Goal: Information Seeking & Learning: Learn about a topic

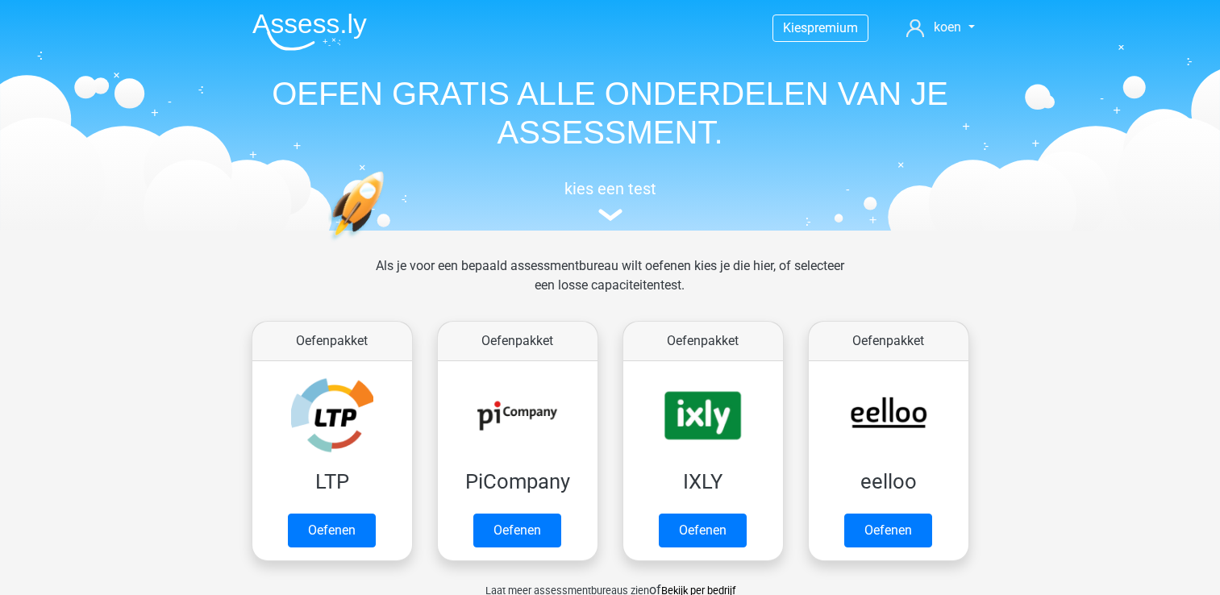
scroll to position [851, 0]
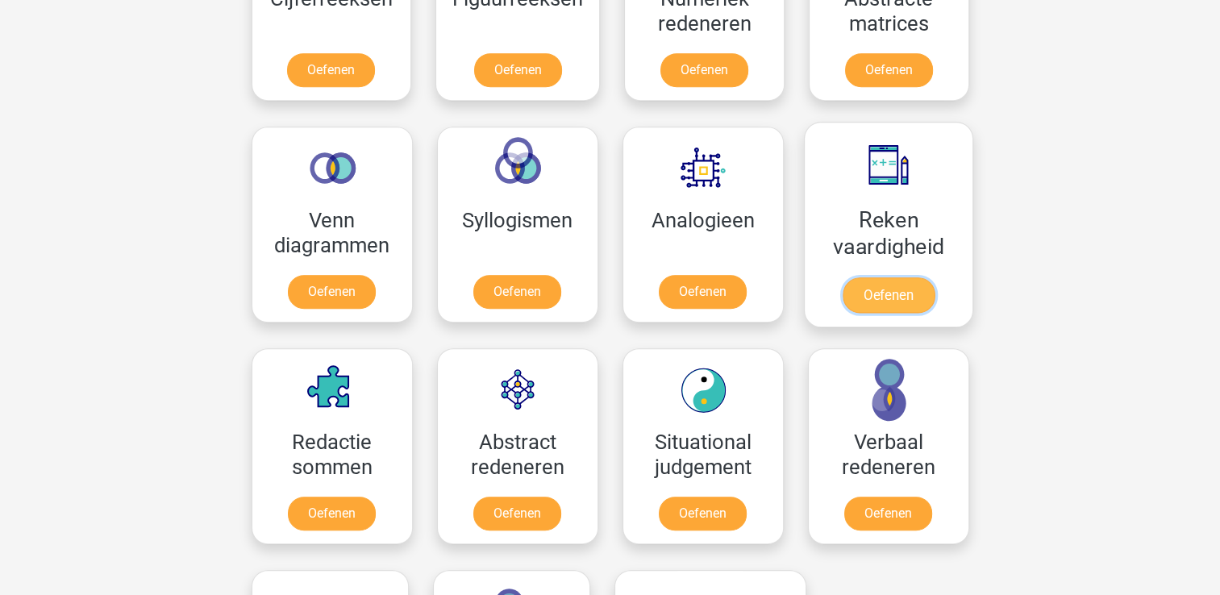
click at [842, 277] on link "Oefenen" at bounding box center [888, 294] width 92 height 35
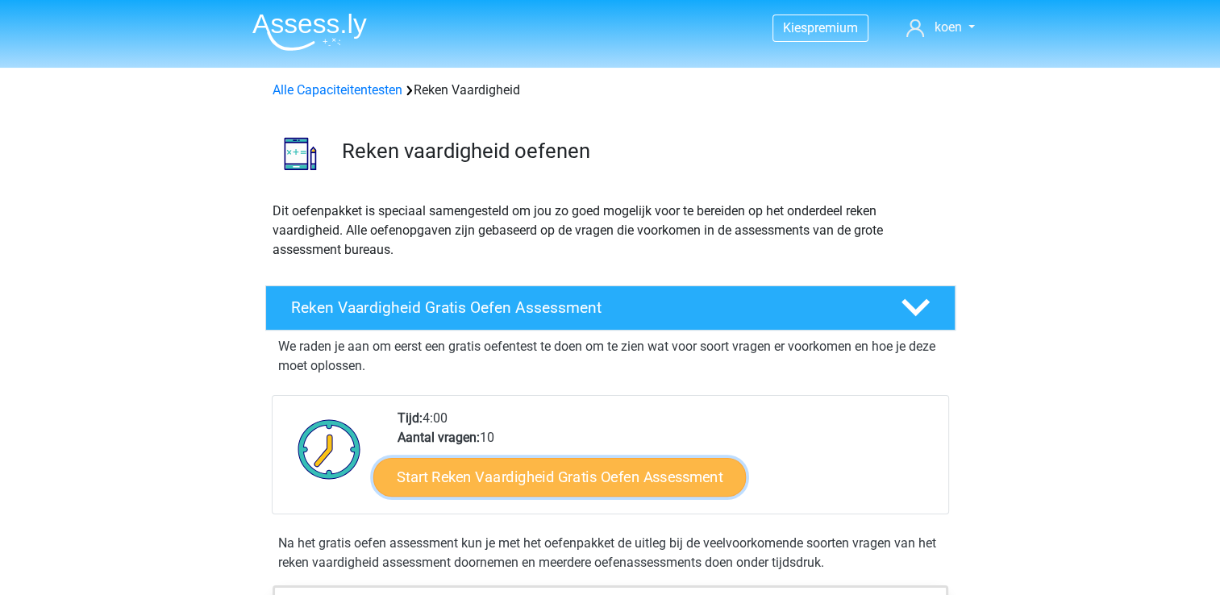
click at [596, 476] on link "Start Reken Vaardigheid Gratis Oefen Assessment" at bounding box center [559, 476] width 372 height 39
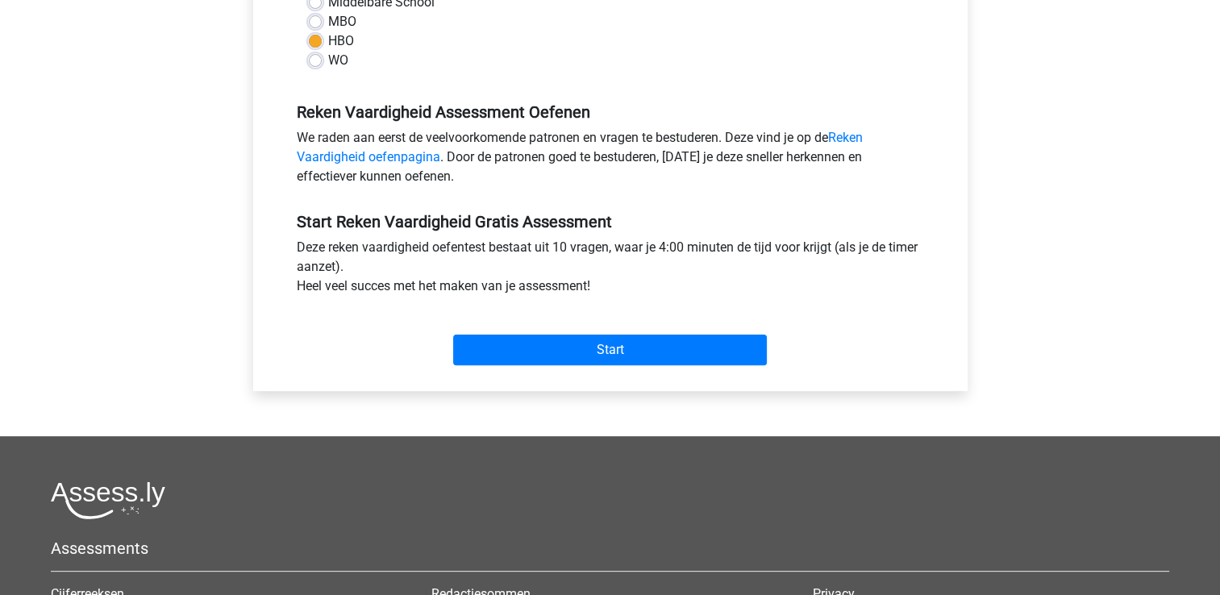
scroll to position [421, 0]
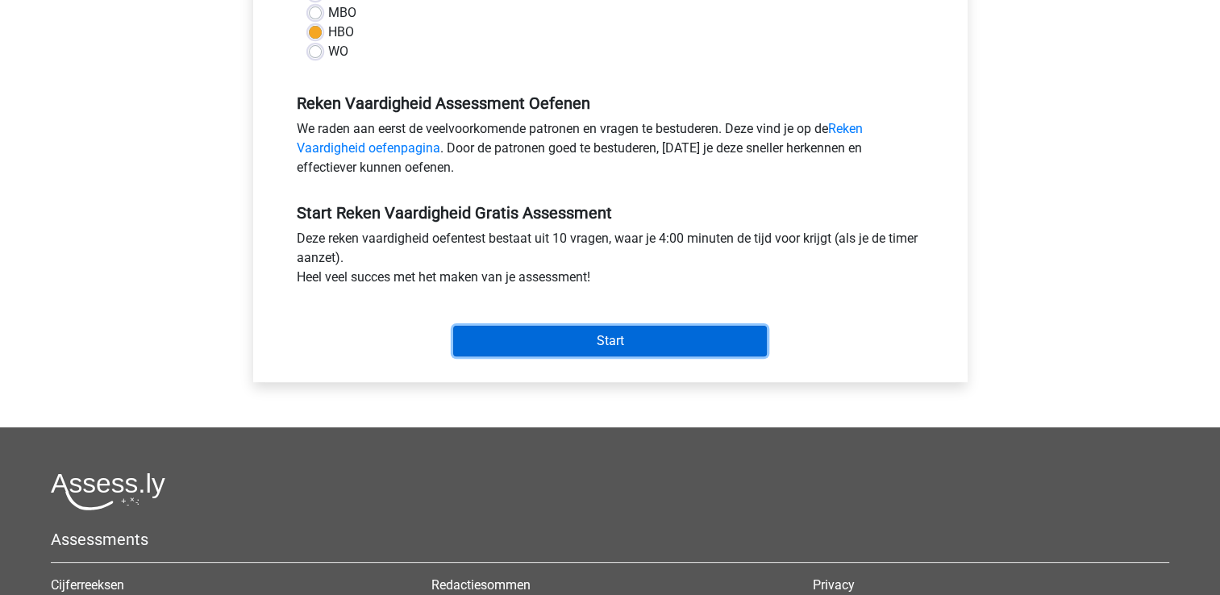
click at [607, 335] on input "Start" at bounding box center [610, 341] width 314 height 31
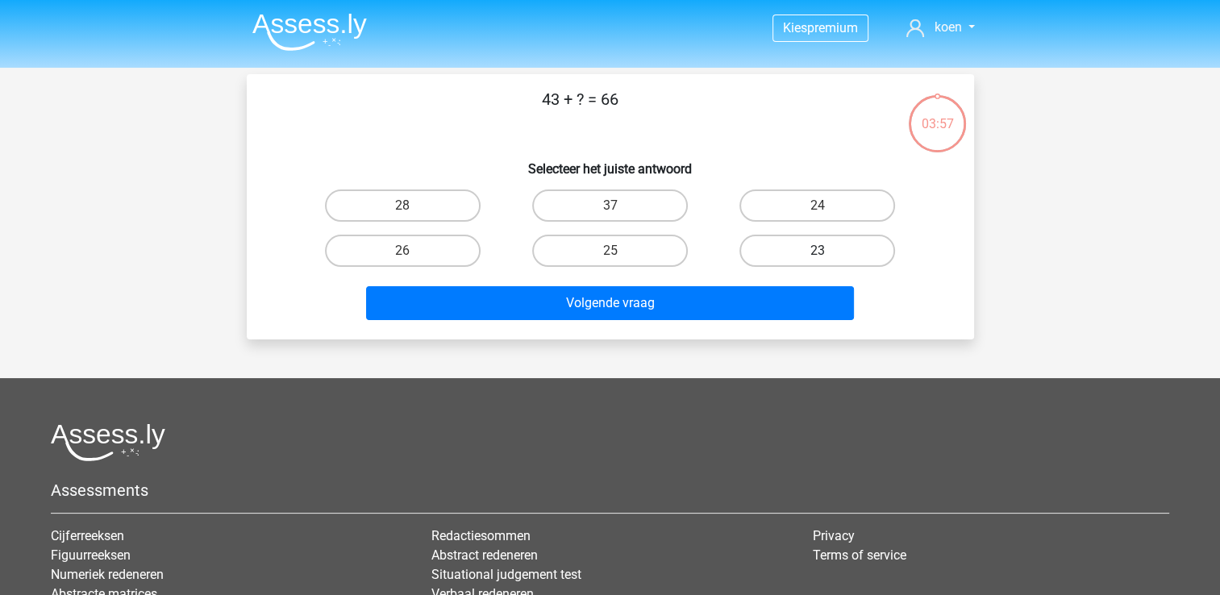
click at [793, 247] on label "23" at bounding box center [817, 251] width 156 height 32
click at [817, 251] on input "23" at bounding box center [822, 256] width 10 height 10
radio input "true"
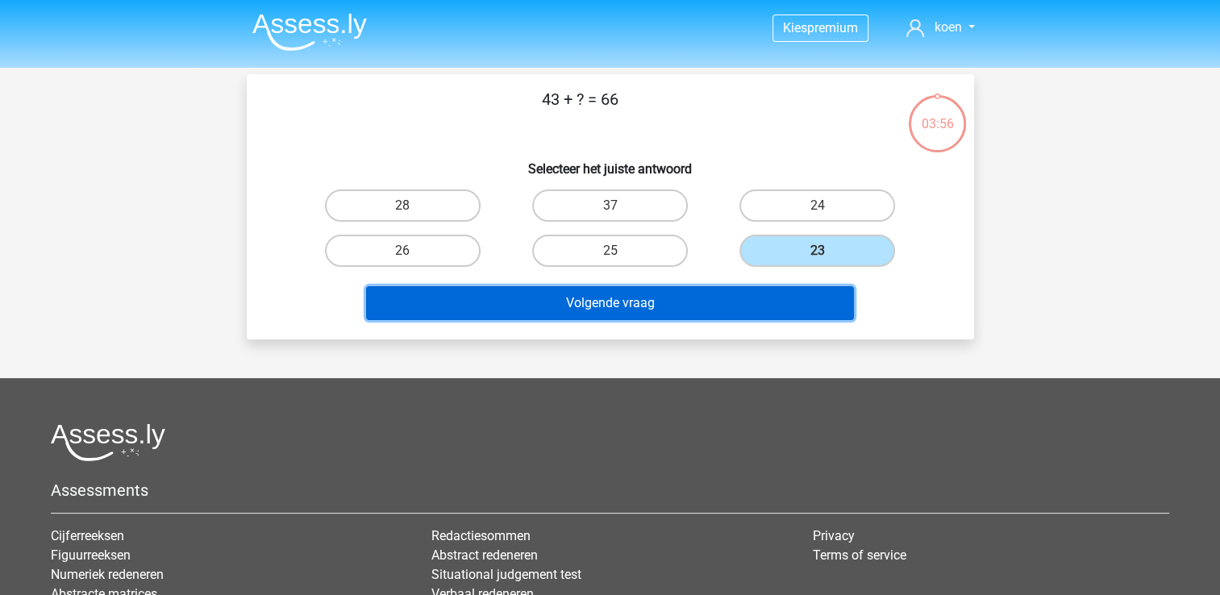
click at [628, 298] on button "Volgende vraag" at bounding box center [610, 303] width 488 height 34
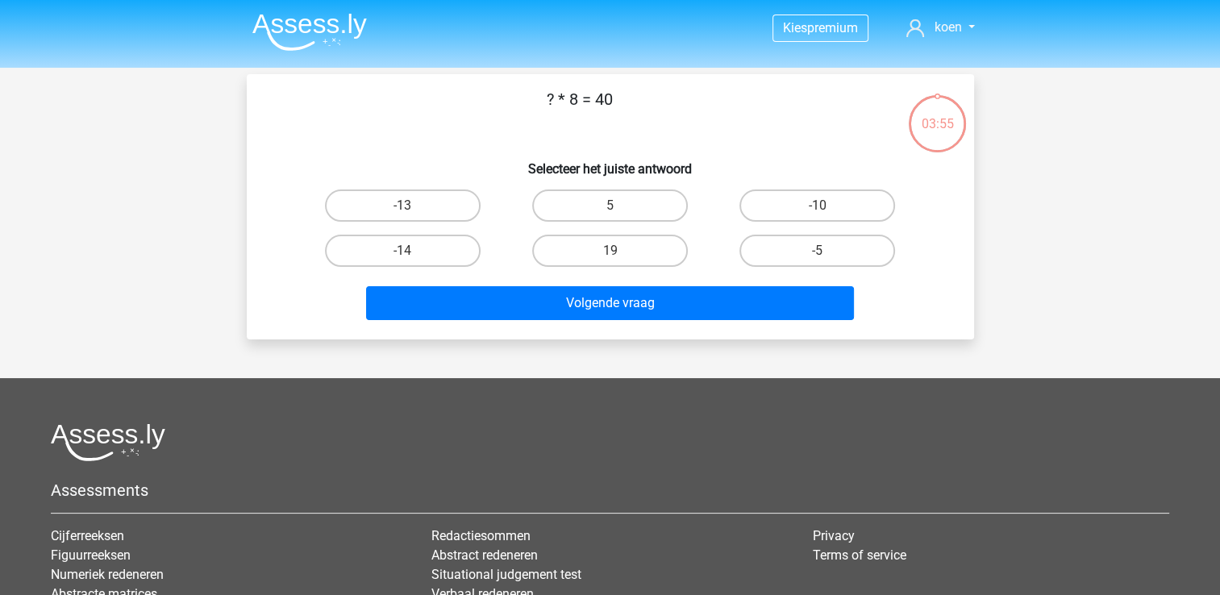
scroll to position [74, 0]
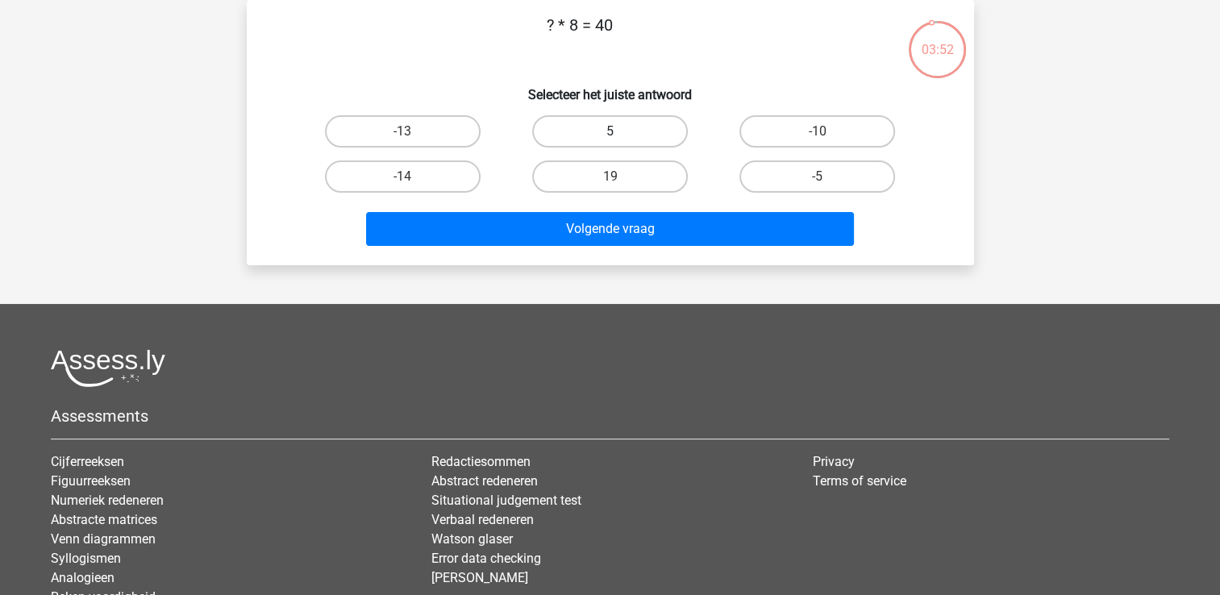
click at [607, 130] on label "5" at bounding box center [610, 131] width 156 height 32
click at [609, 131] on input "5" at bounding box center [614, 136] width 10 height 10
radio input "true"
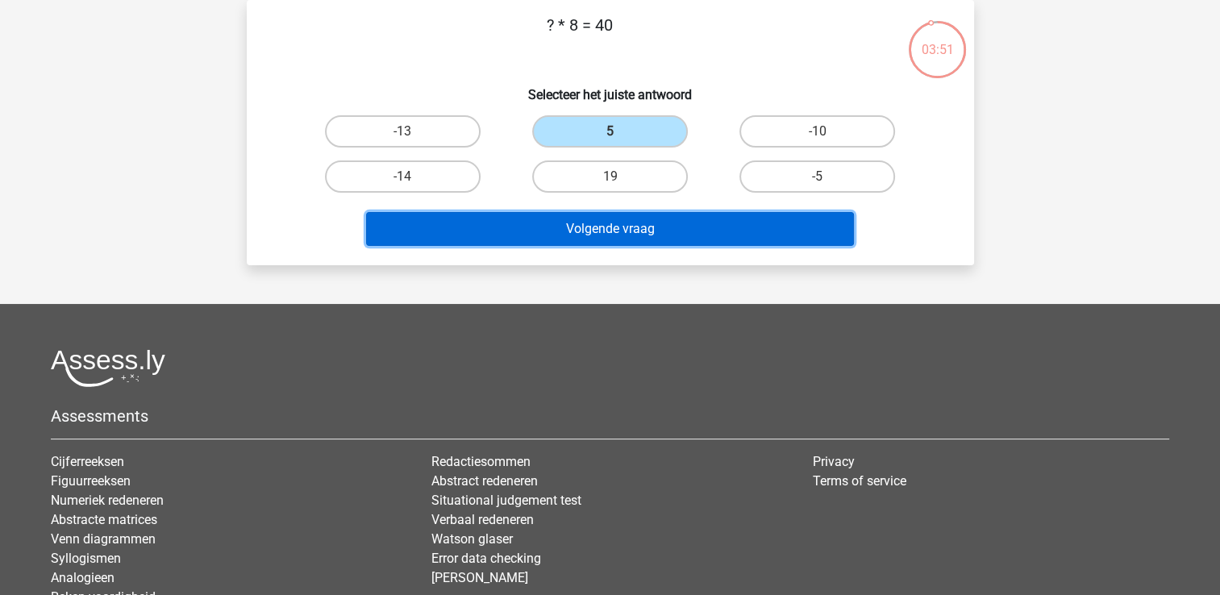
click at [609, 227] on button "Volgende vraag" at bounding box center [610, 229] width 488 height 34
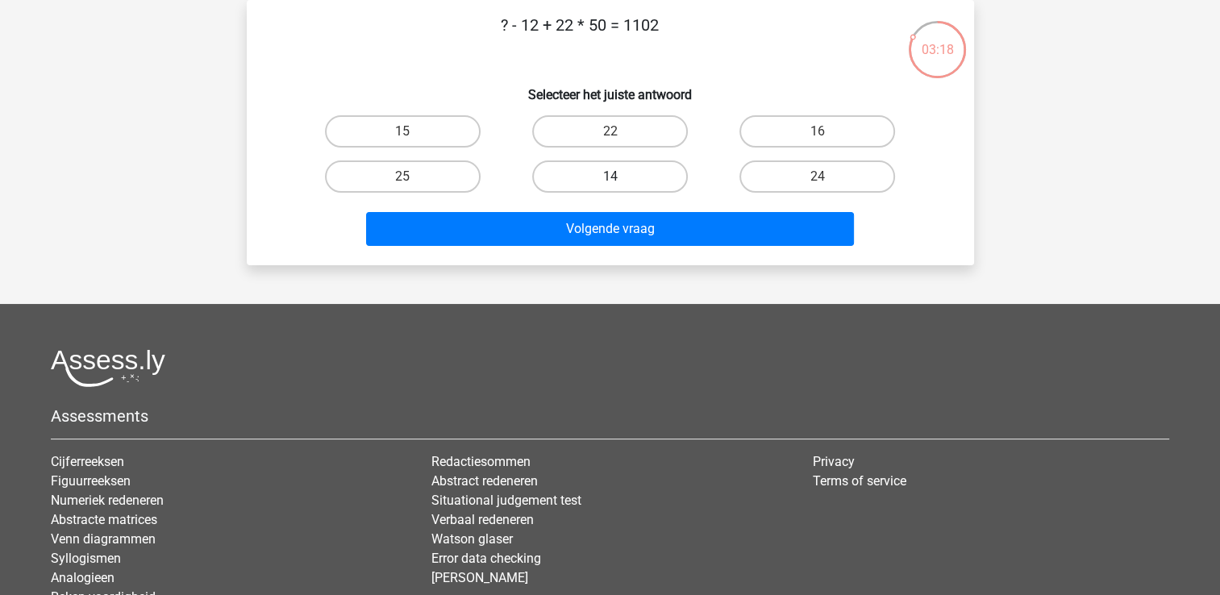
click at [603, 175] on label "14" at bounding box center [610, 176] width 156 height 32
click at [609, 177] on input "14" at bounding box center [614, 182] width 10 height 10
radio input "true"
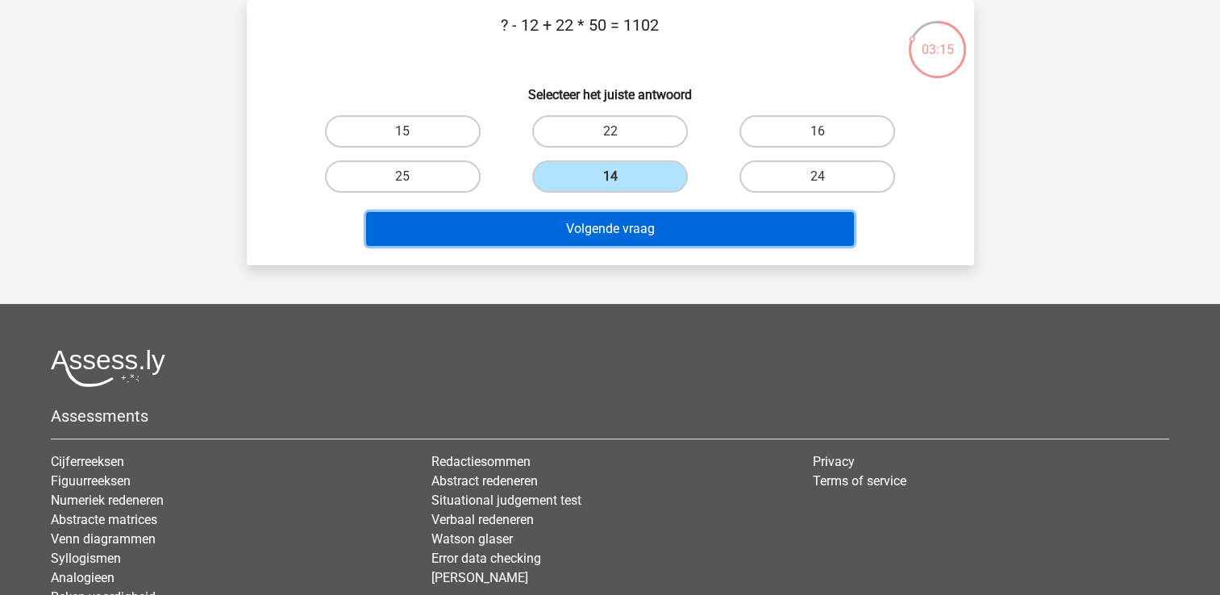
click at [602, 227] on button "Volgende vraag" at bounding box center [610, 229] width 488 height 34
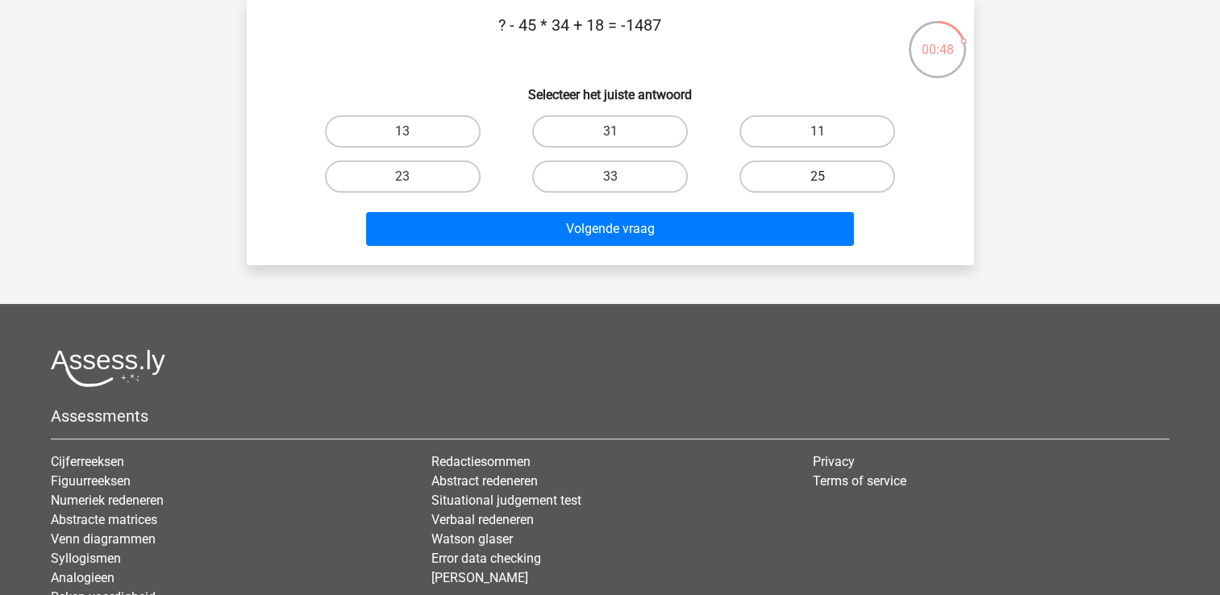
click at [767, 181] on label "25" at bounding box center [817, 176] width 156 height 32
click at [817, 181] on input "25" at bounding box center [822, 182] width 10 height 10
radio input "true"
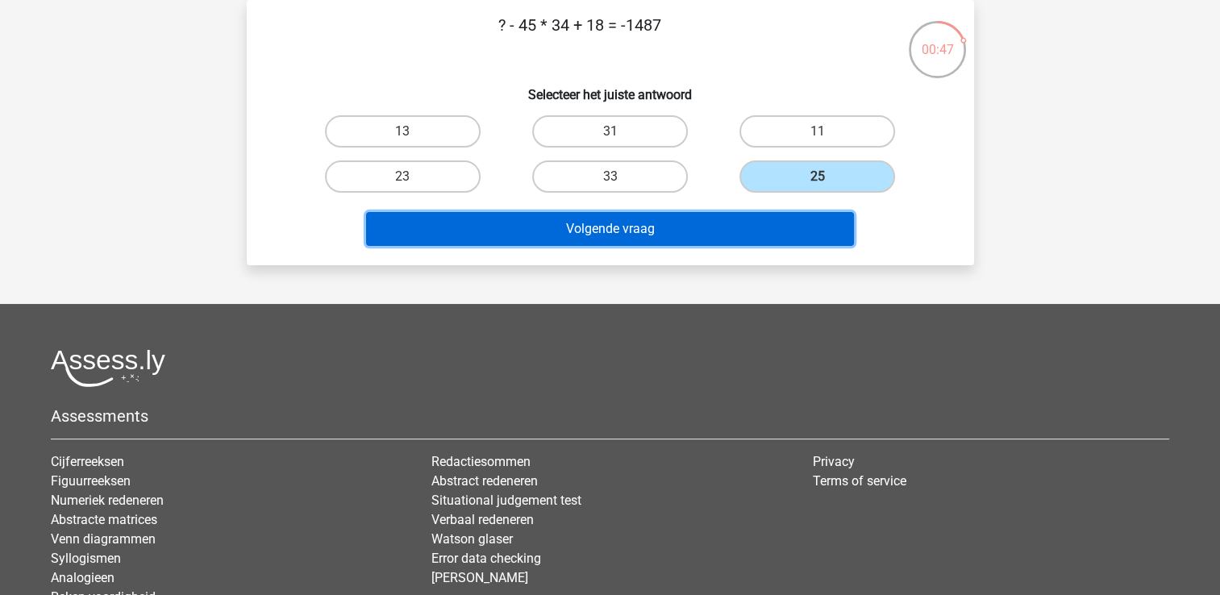
click at [642, 232] on button "Volgende vraag" at bounding box center [610, 229] width 488 height 34
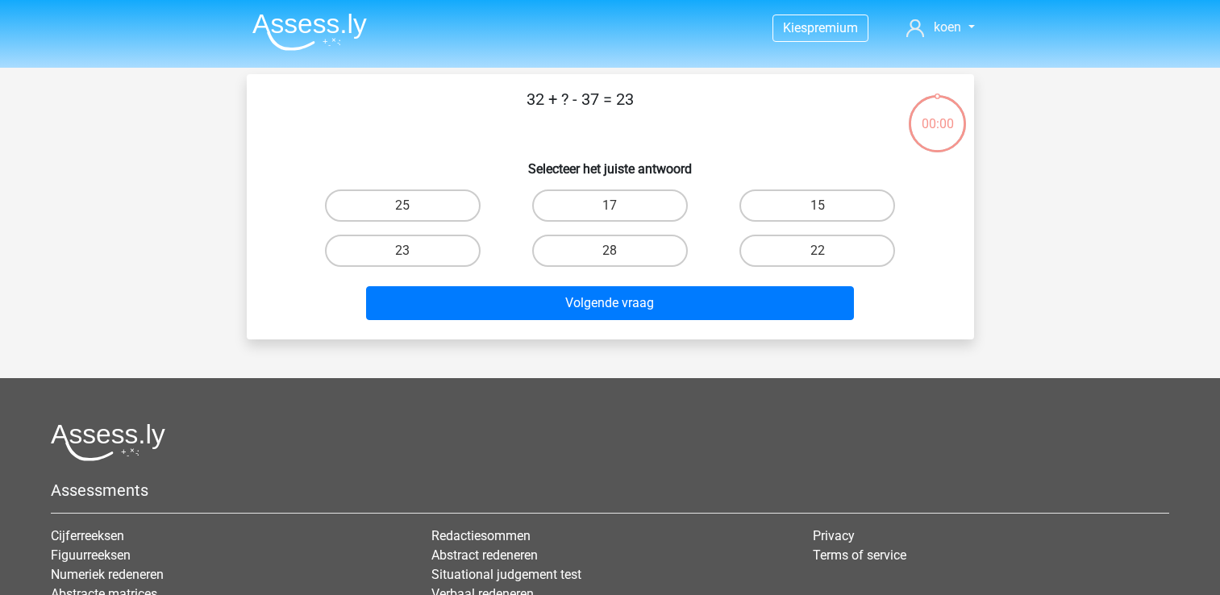
scroll to position [74, 0]
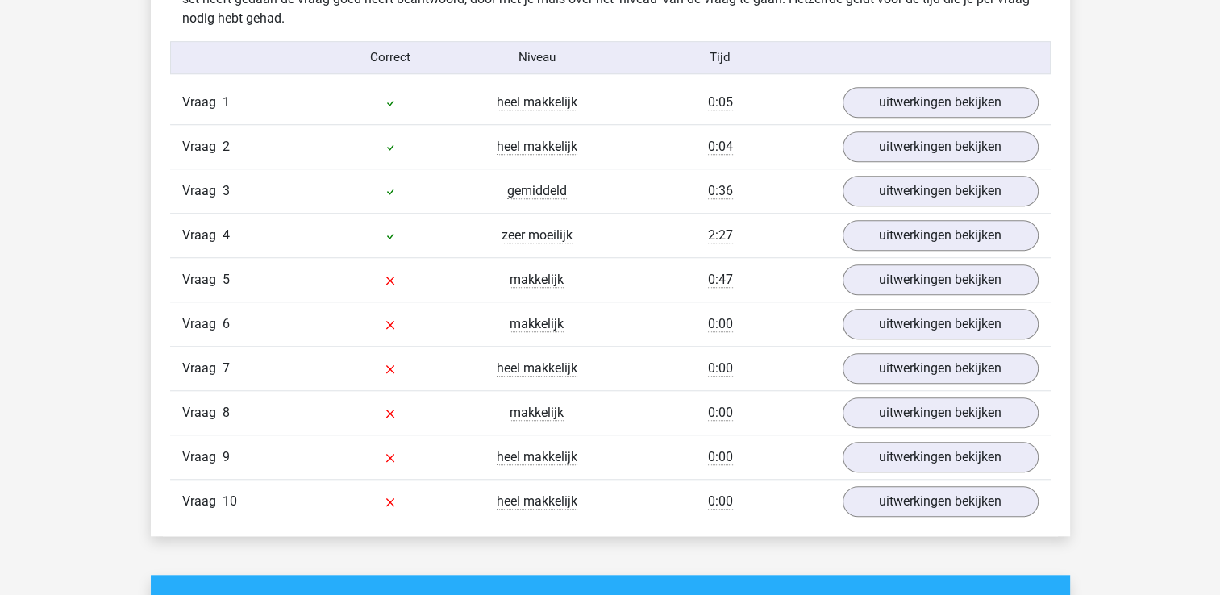
scroll to position [1311, 0]
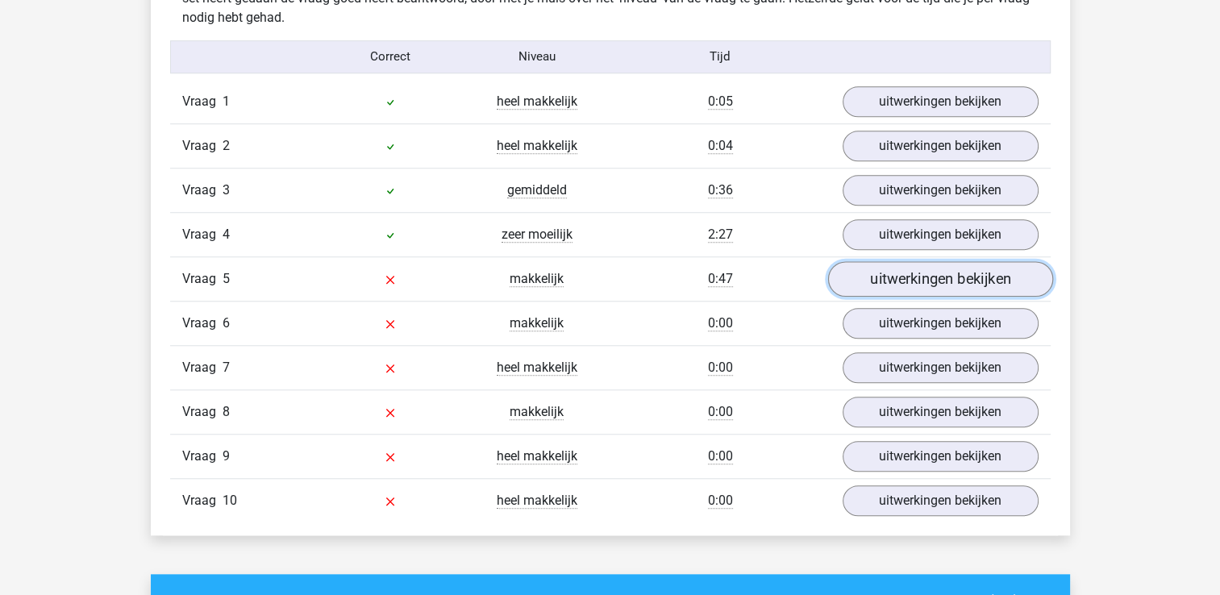
click at [891, 272] on link "uitwerkingen bekijken" at bounding box center [939, 278] width 225 height 35
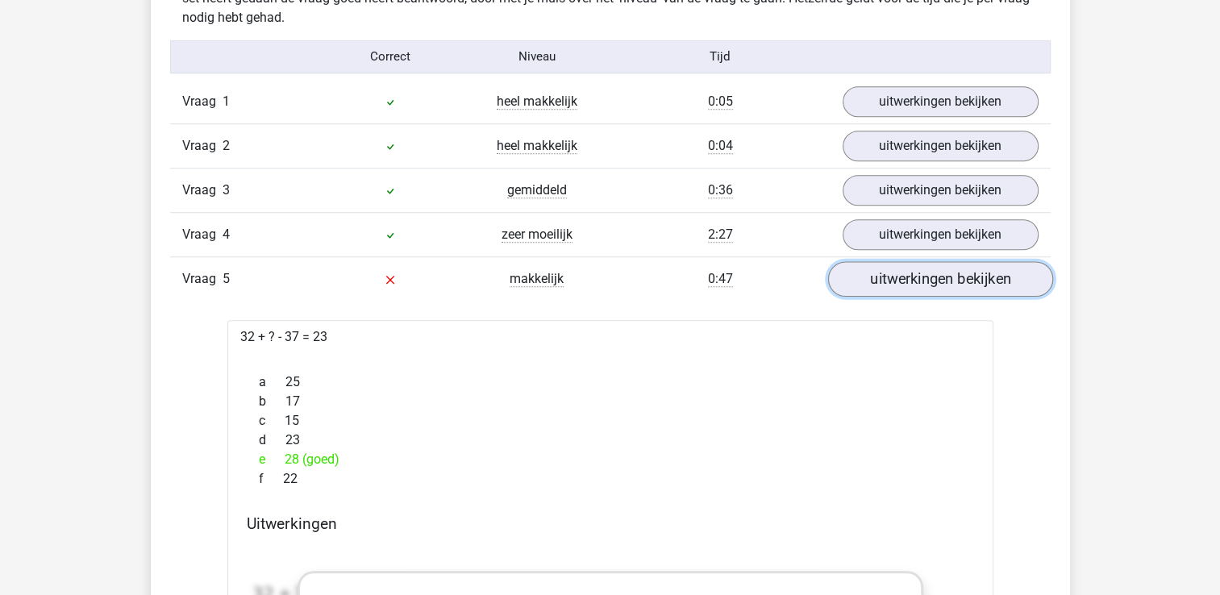
click at [912, 269] on link "uitwerkingen bekijken" at bounding box center [939, 278] width 225 height 35
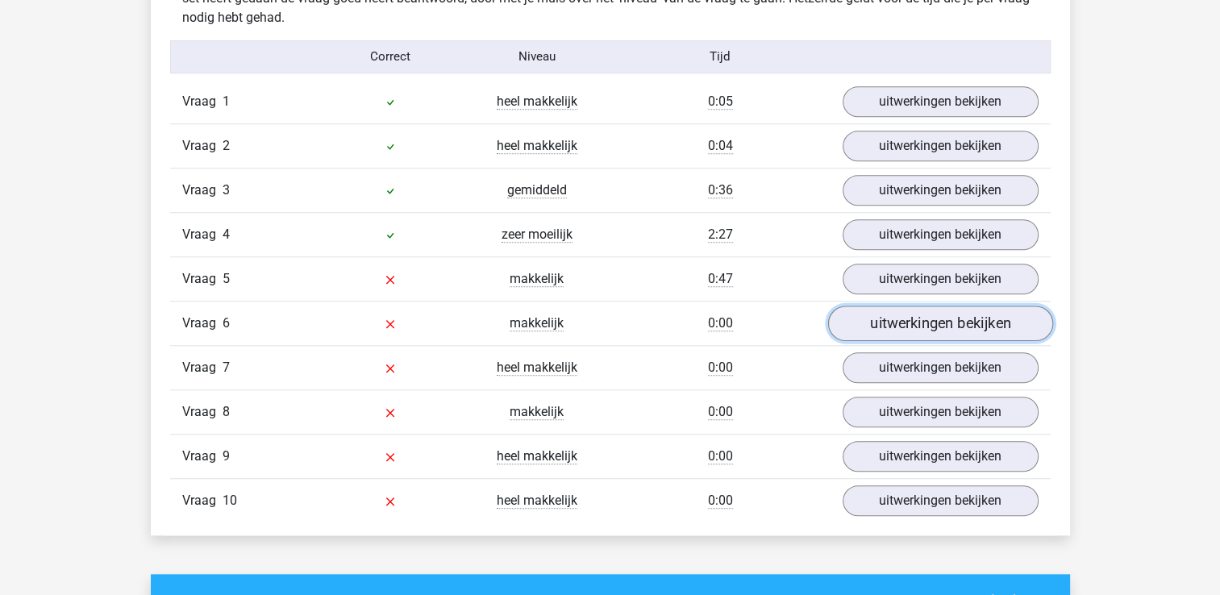
click at [915, 314] on link "uitwerkingen bekijken" at bounding box center [939, 322] width 225 height 35
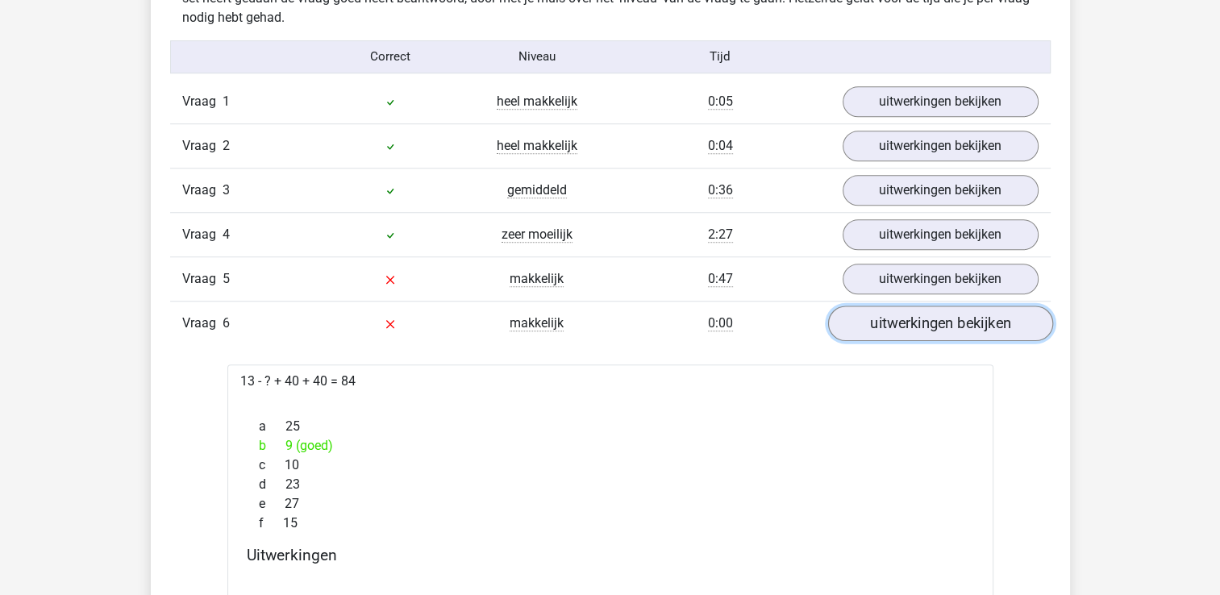
click at [925, 314] on link "uitwerkingen bekijken" at bounding box center [939, 322] width 225 height 35
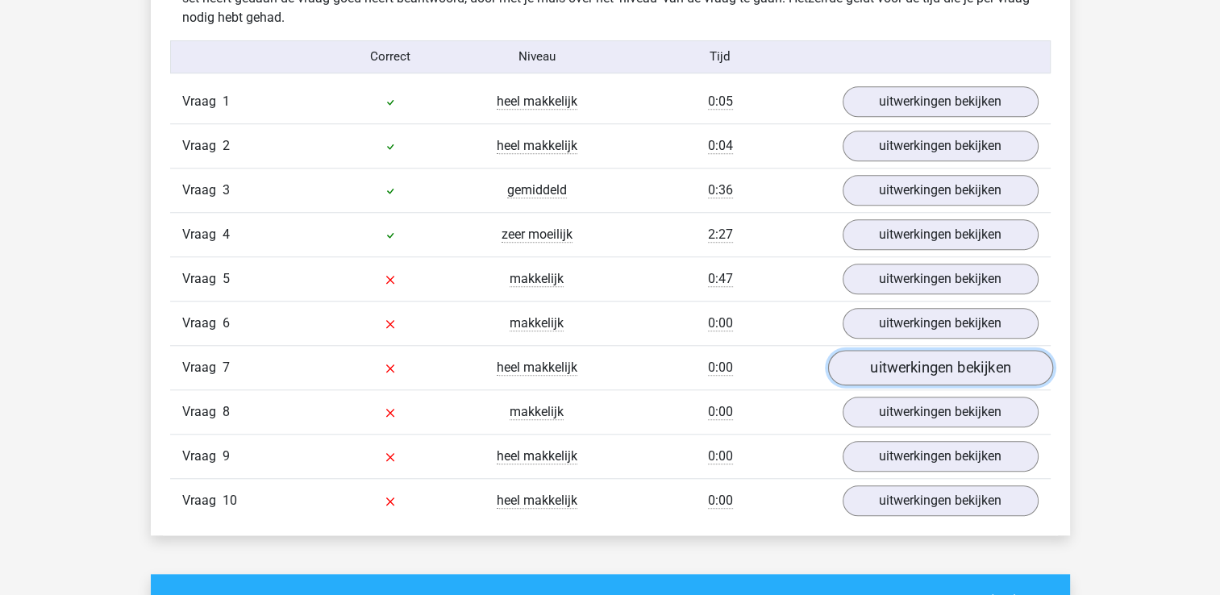
click at [928, 355] on link "uitwerkingen bekijken" at bounding box center [939, 367] width 225 height 35
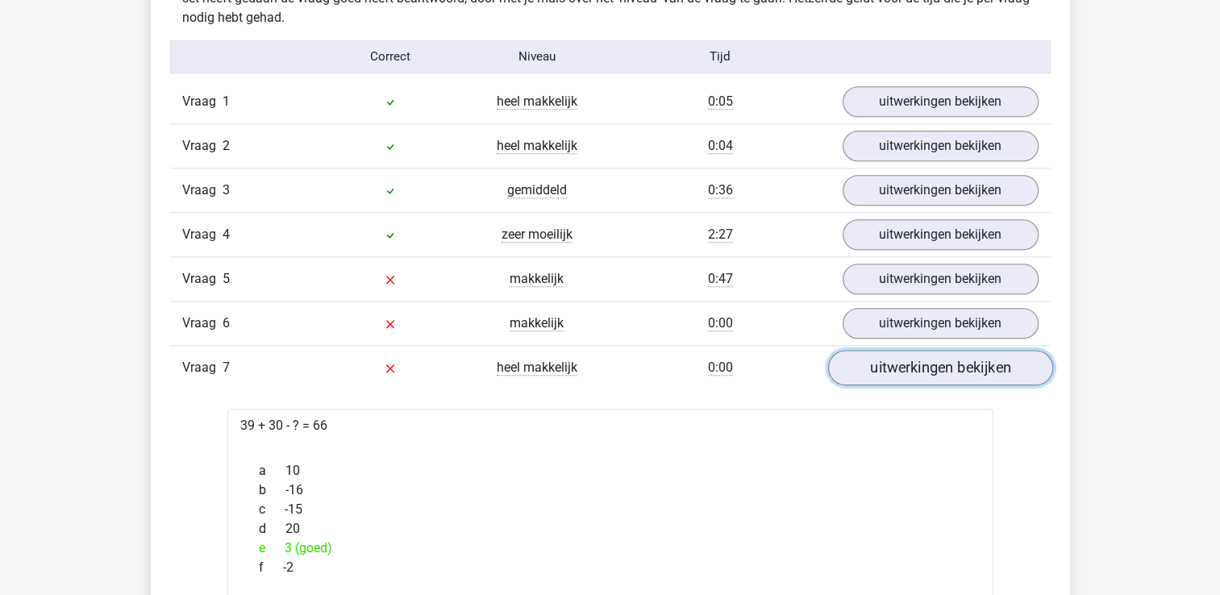
click at [928, 355] on link "uitwerkingen bekijken" at bounding box center [939, 367] width 225 height 35
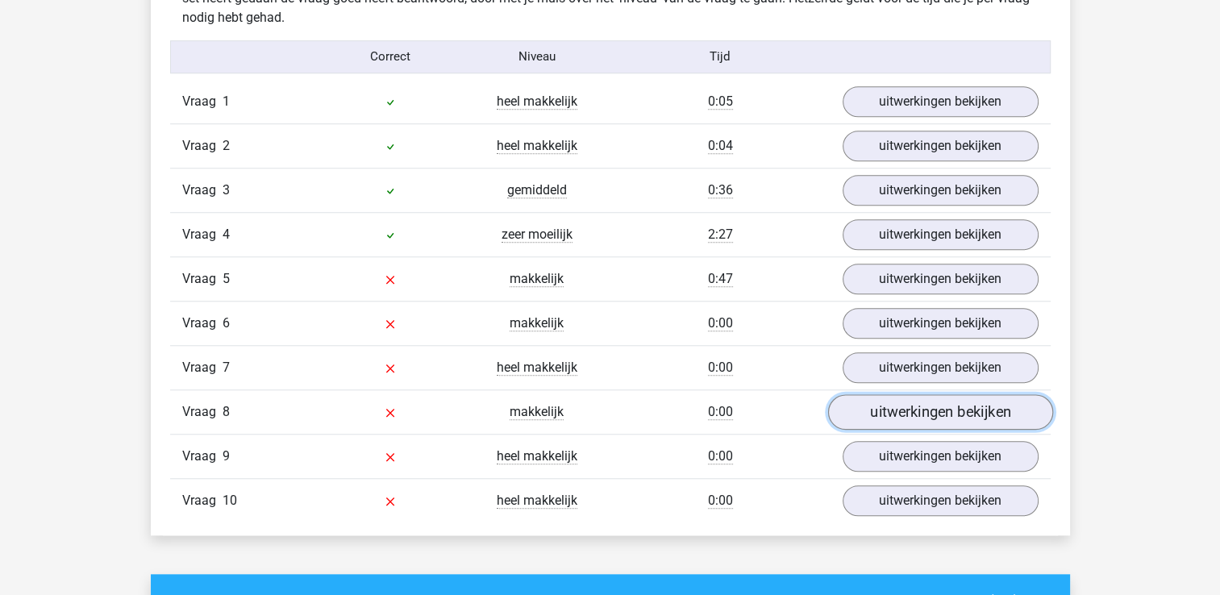
click at [928, 400] on link "uitwerkingen bekijken" at bounding box center [939, 411] width 225 height 35
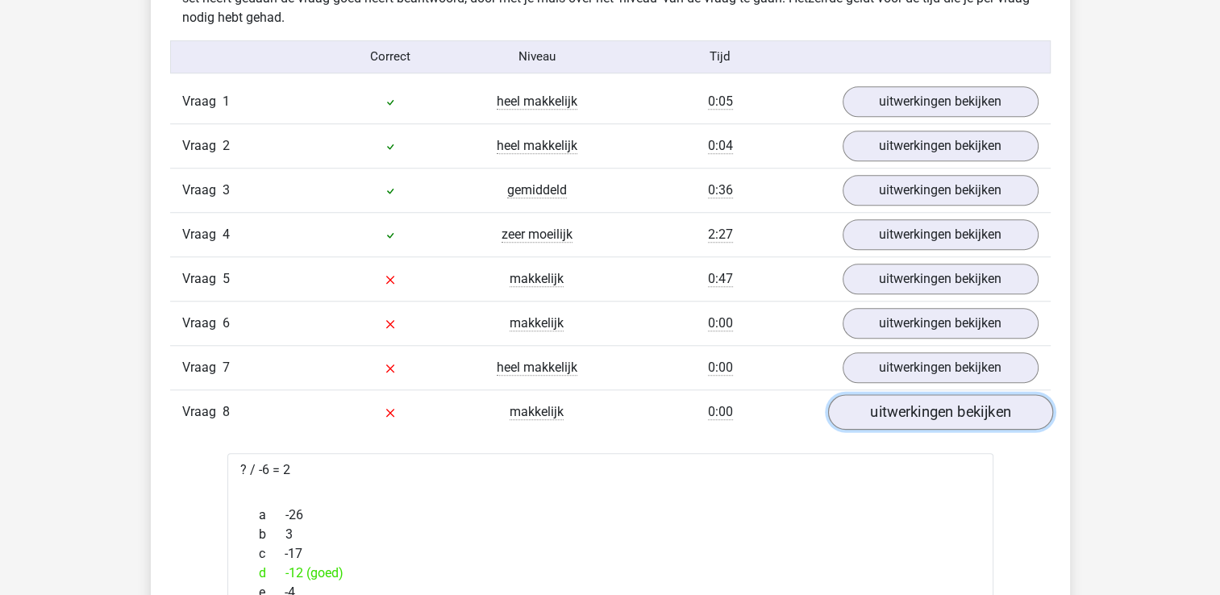
click at [928, 400] on link "uitwerkingen bekijken" at bounding box center [939, 411] width 225 height 35
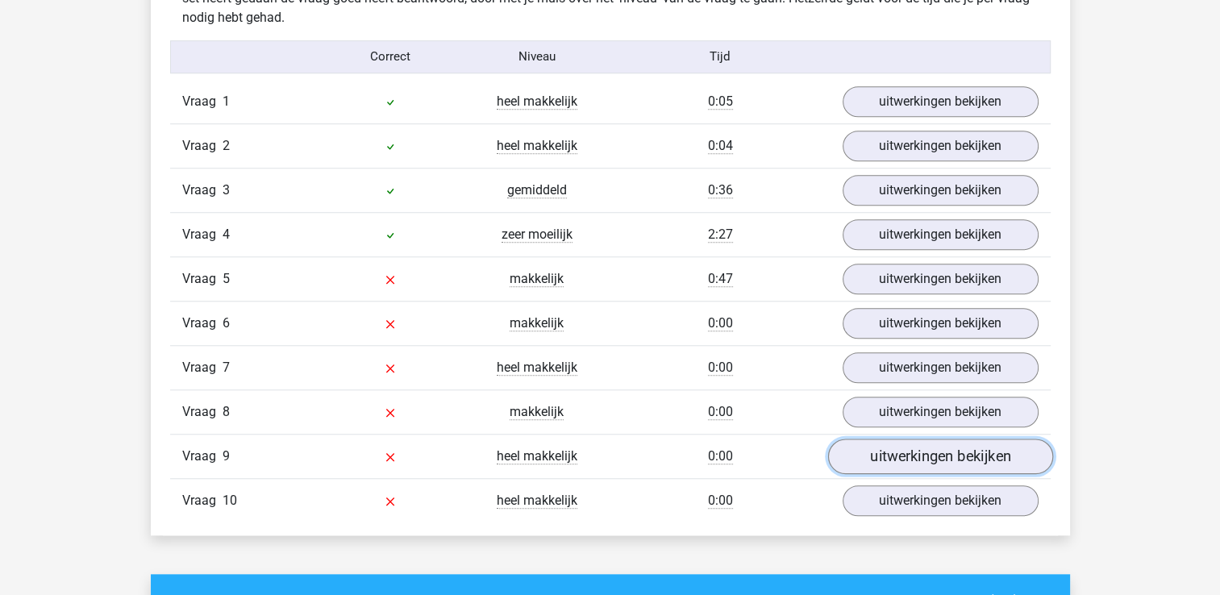
click at [926, 440] on link "uitwerkingen bekijken" at bounding box center [939, 455] width 225 height 35
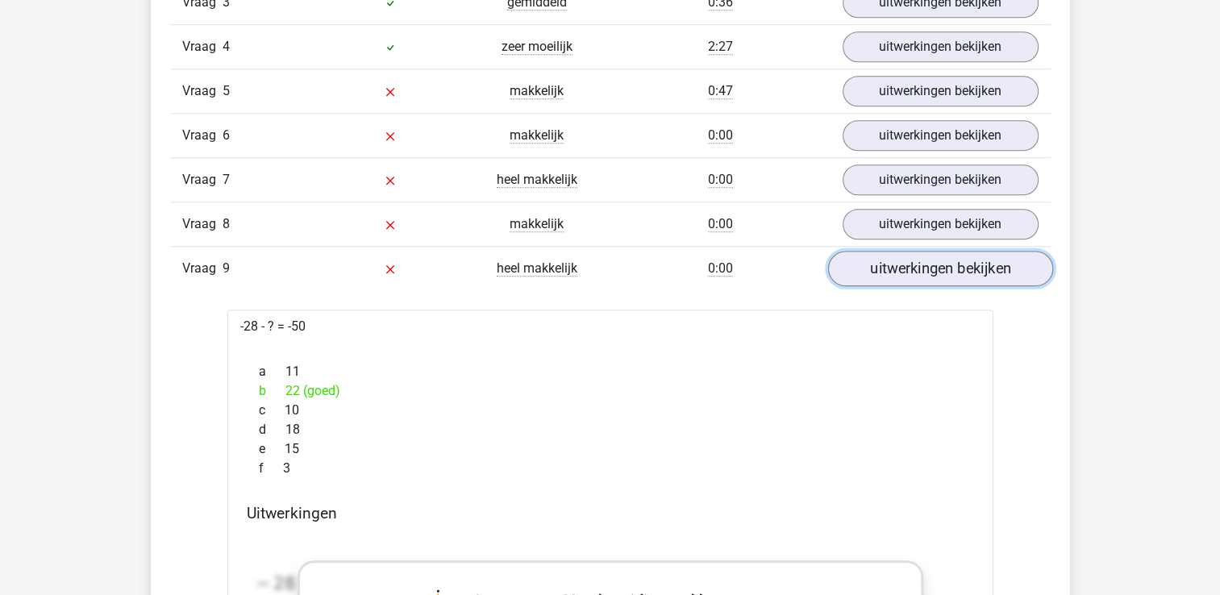
scroll to position [1502, 0]
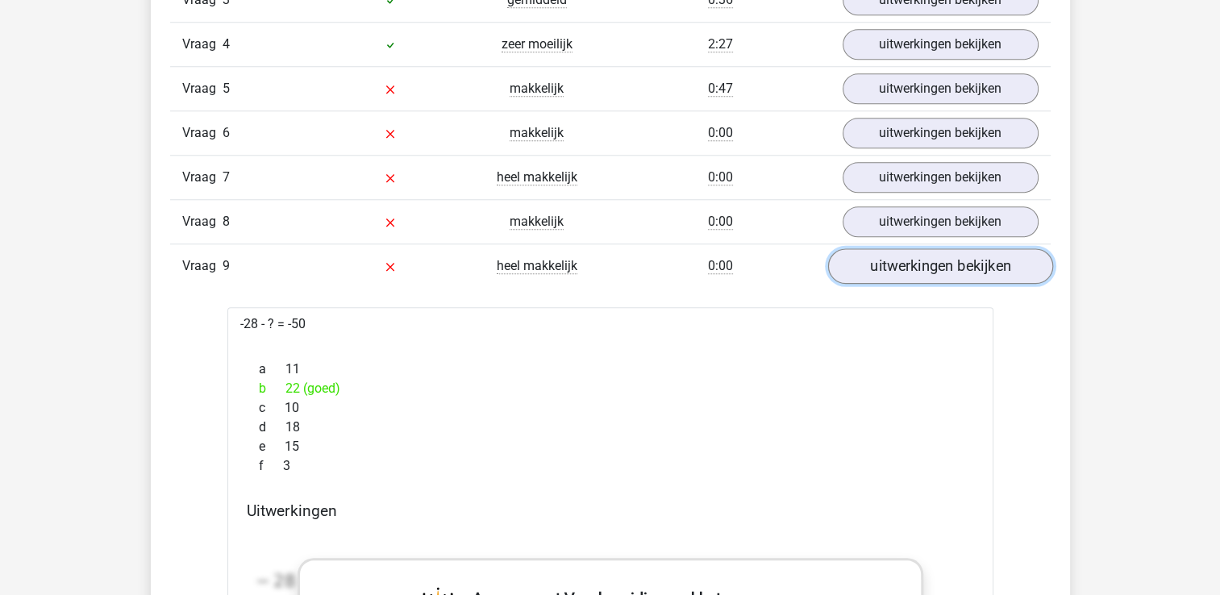
click at [970, 263] on link "uitwerkingen bekijken" at bounding box center [939, 265] width 225 height 35
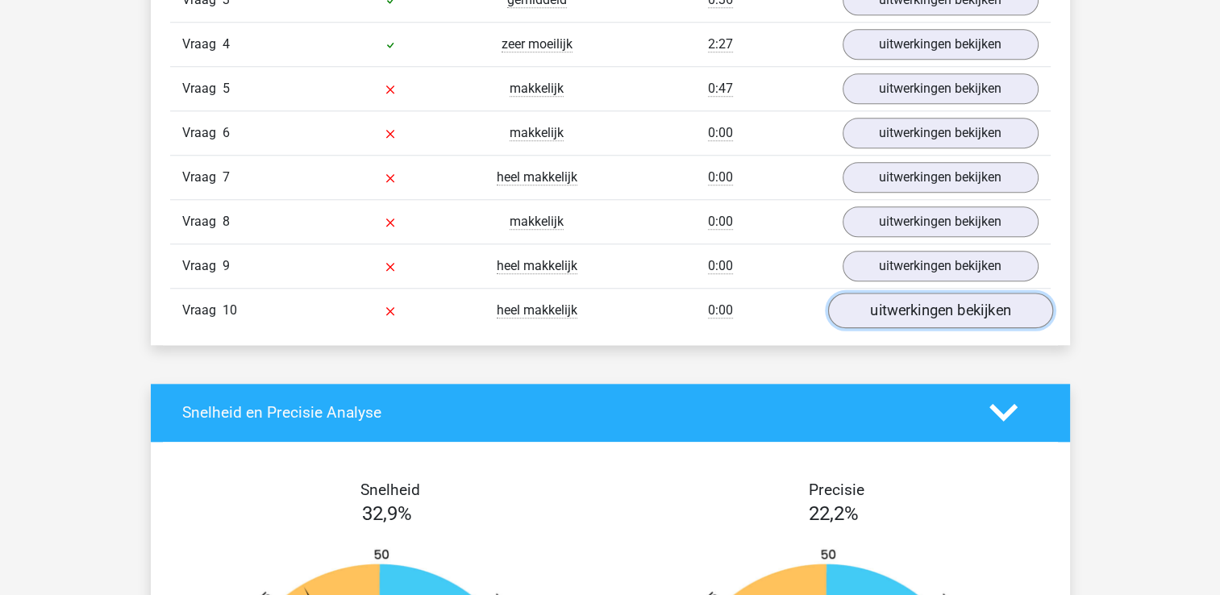
click at [951, 301] on link "uitwerkingen bekijken" at bounding box center [939, 310] width 225 height 35
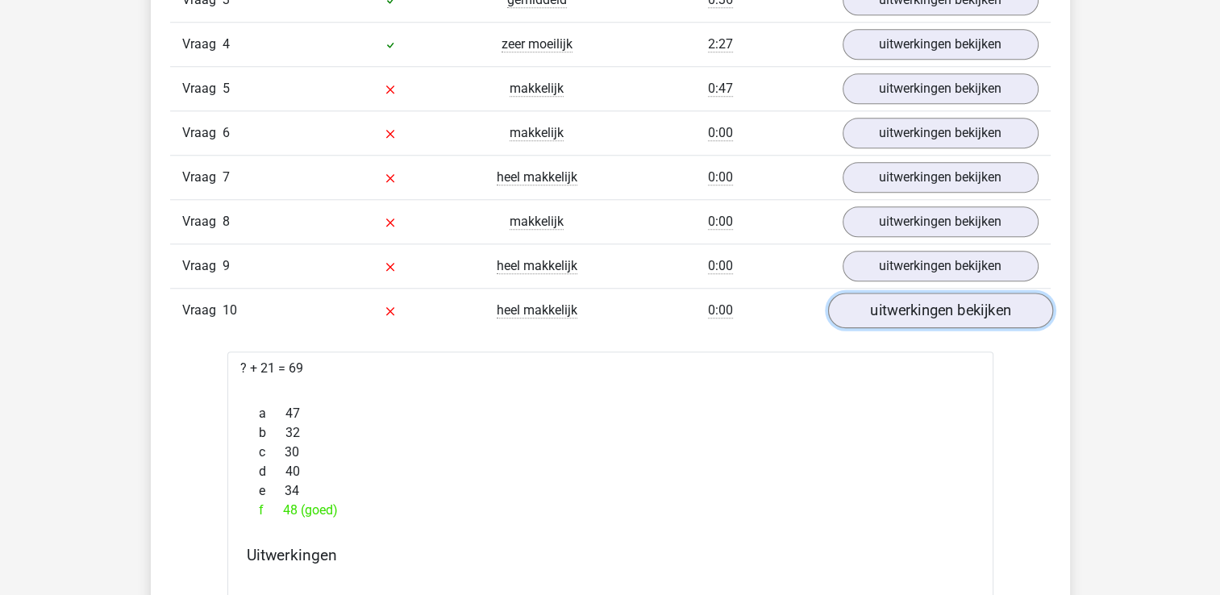
click at [951, 301] on link "uitwerkingen bekijken" at bounding box center [939, 310] width 225 height 35
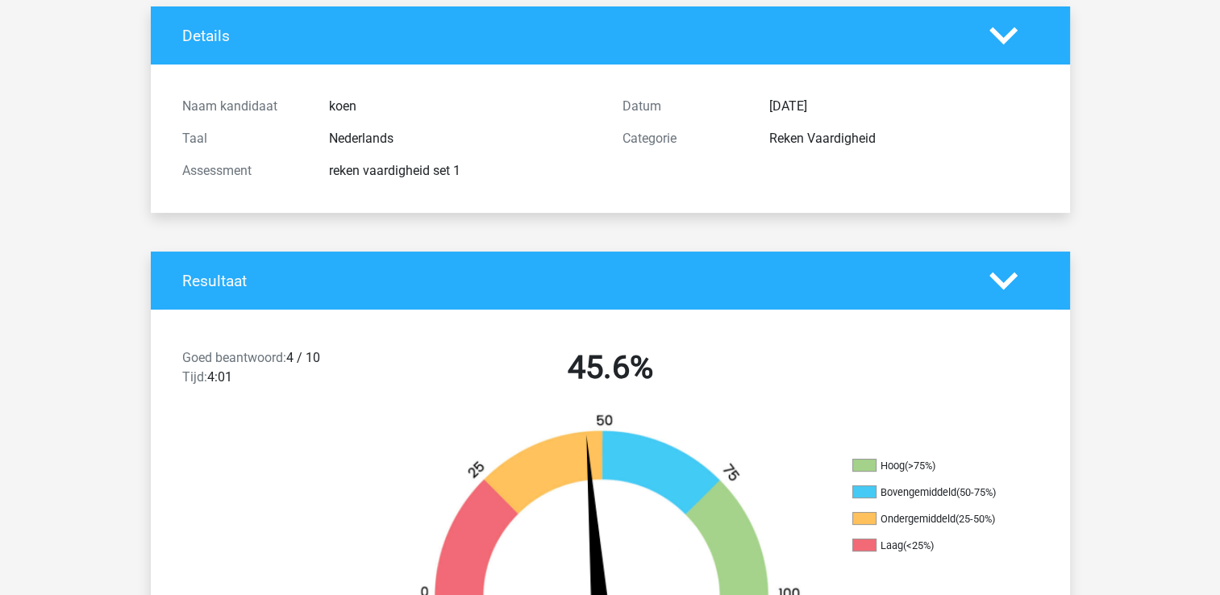
scroll to position [0, 0]
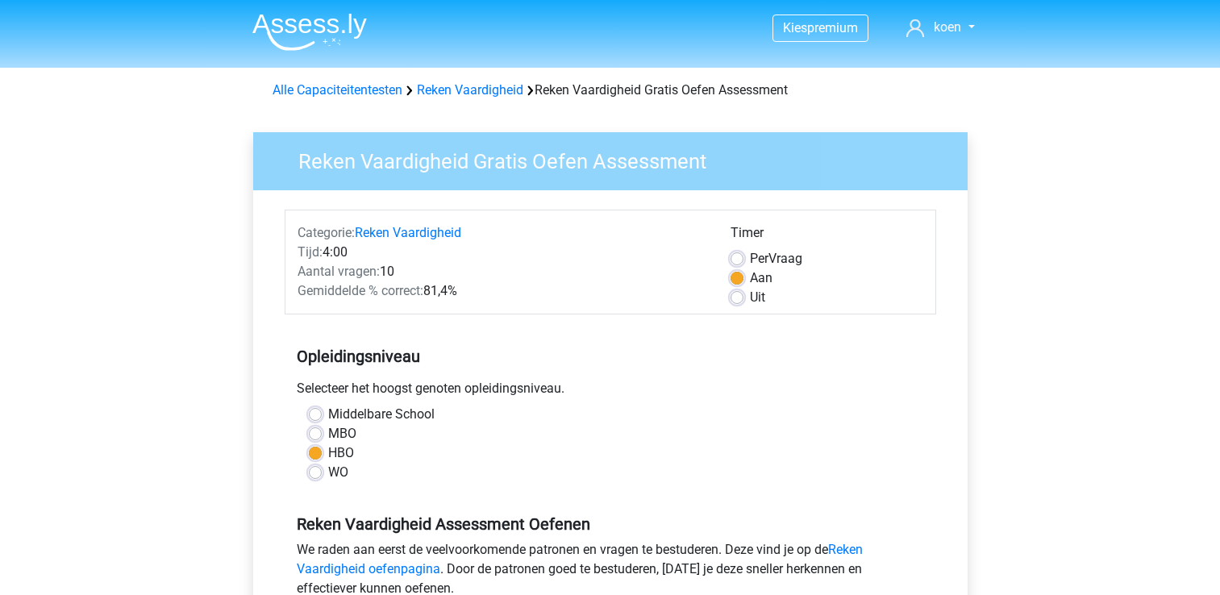
scroll to position [419, 0]
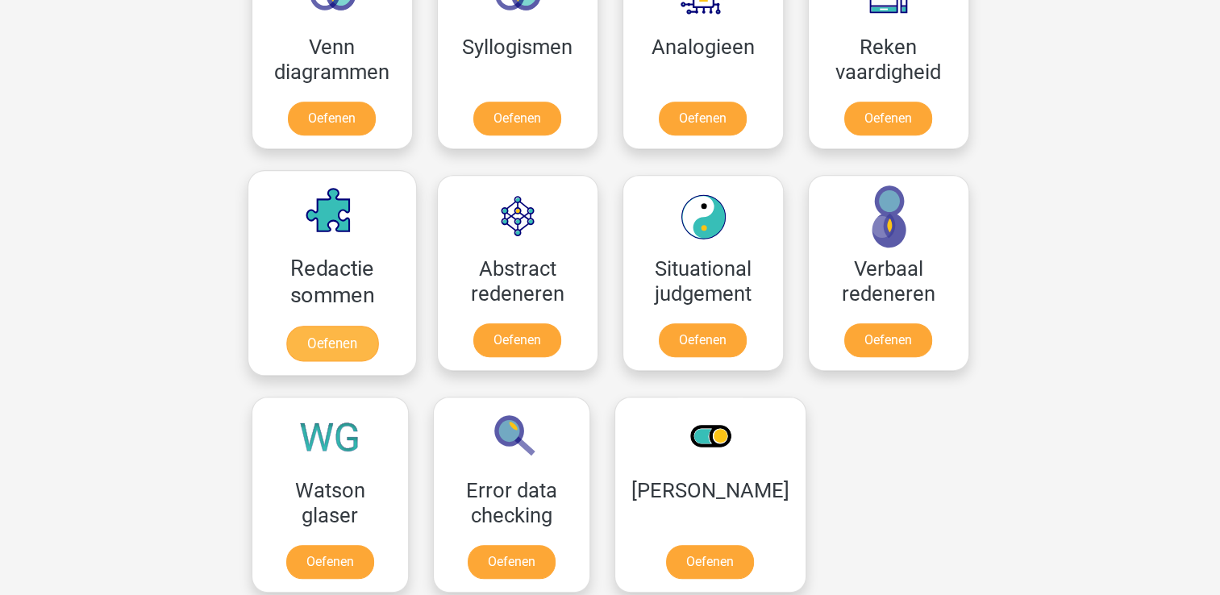
scroll to position [1028, 0]
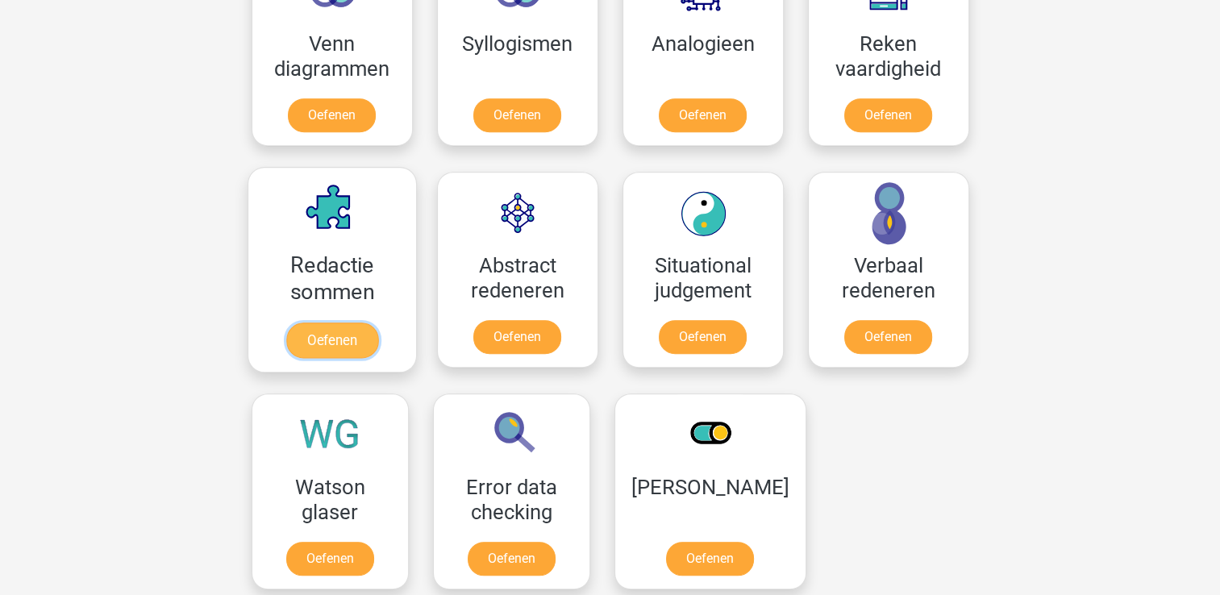
click at [332, 322] on link "Oefenen" at bounding box center [331, 339] width 92 height 35
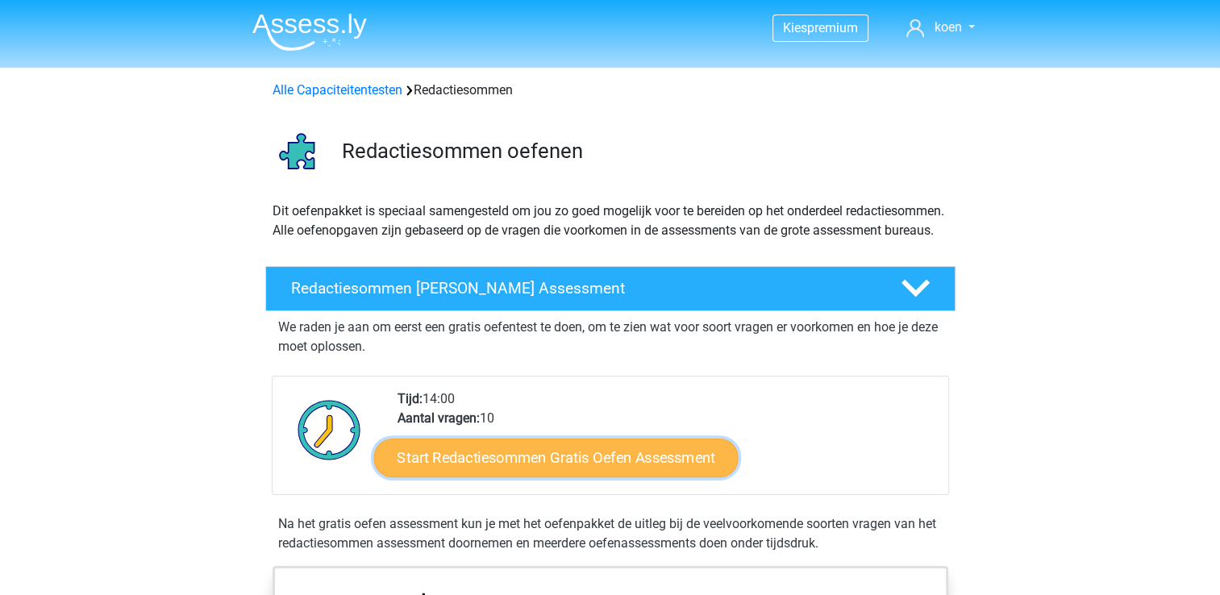
click at [506, 476] on link "Start Redactiesommen Gratis Oefen Assessment" at bounding box center [555, 457] width 364 height 39
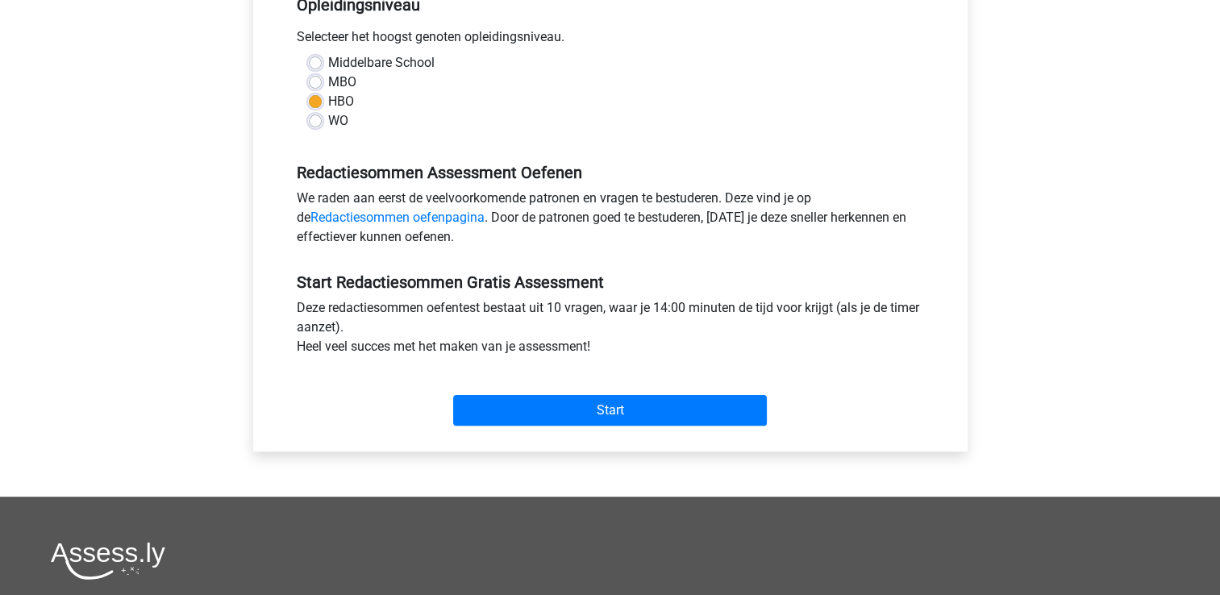
scroll to position [353, 0]
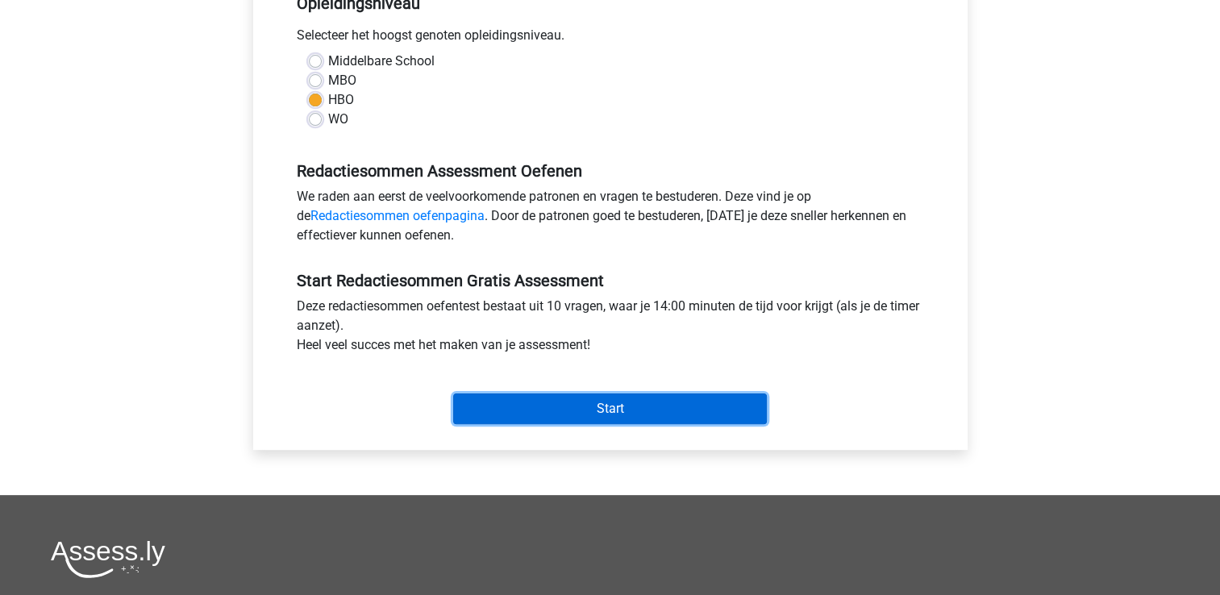
click at [608, 404] on input "Start" at bounding box center [610, 408] width 314 height 31
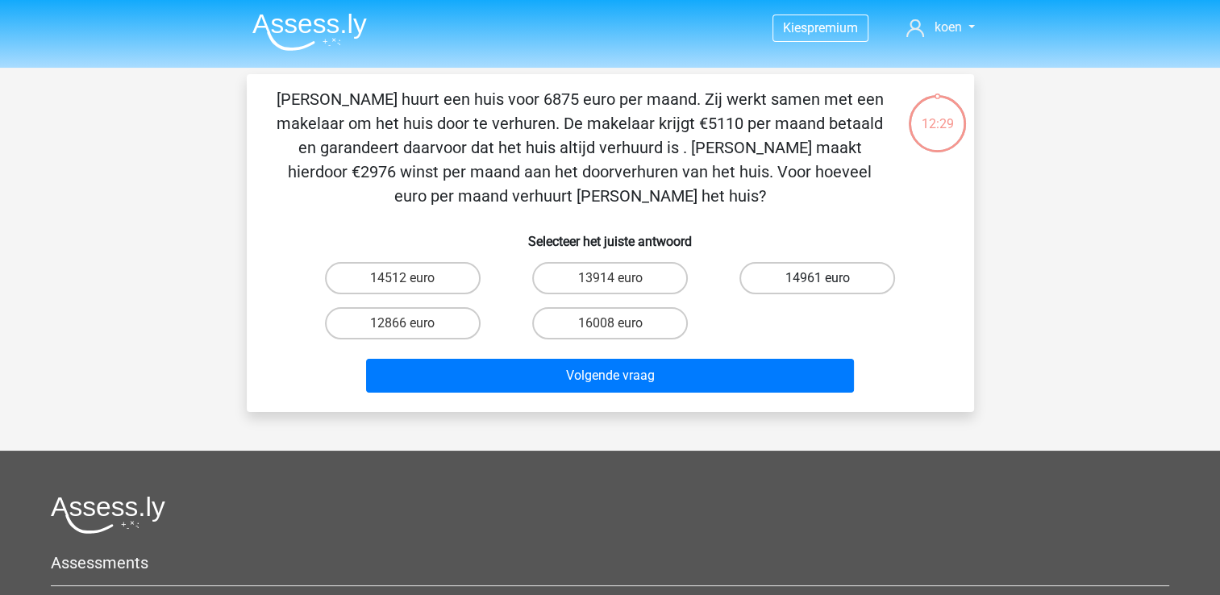
click at [828, 276] on label "14961 euro" at bounding box center [817, 278] width 156 height 32
click at [828, 278] on input "14961 euro" at bounding box center [822, 283] width 10 height 10
radio input "true"
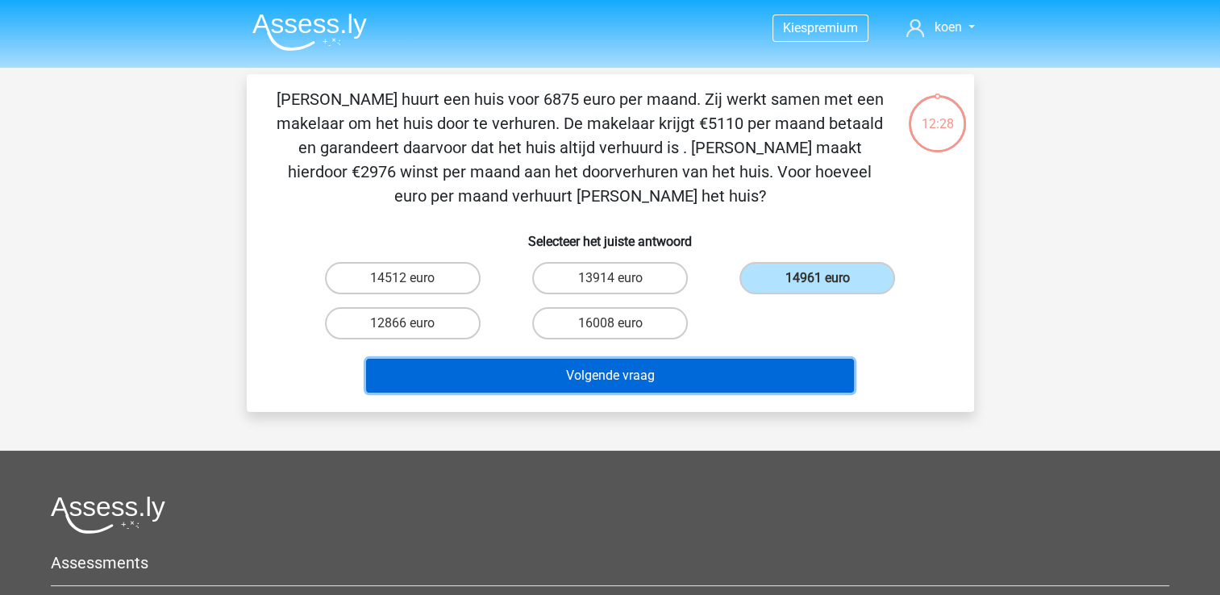
click at [637, 373] on button "Volgende vraag" at bounding box center [610, 376] width 488 height 34
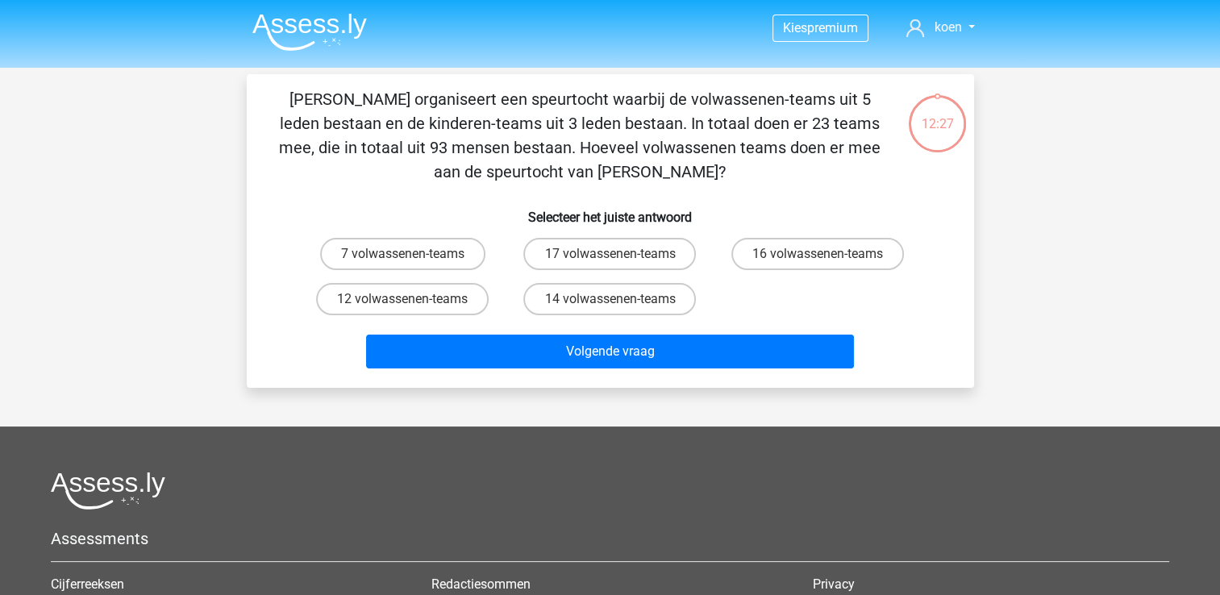
scroll to position [74, 0]
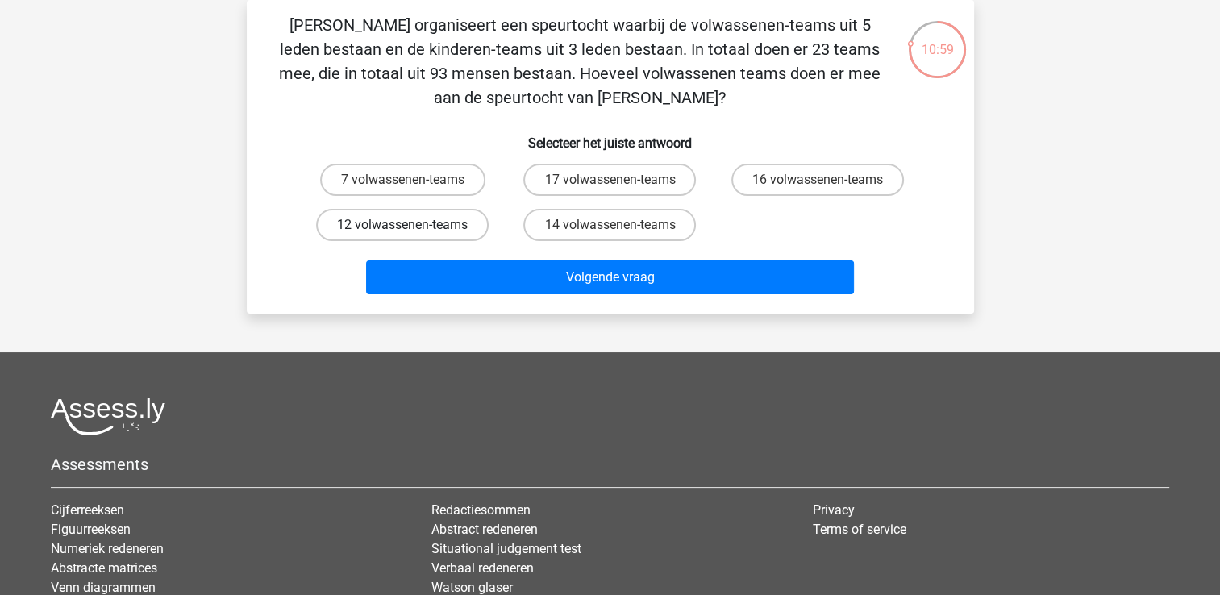
click at [429, 221] on label "12 volwassenen-teams" at bounding box center [402, 225] width 172 height 32
click at [413, 225] on input "12 volwassenen-teams" at bounding box center [407, 230] width 10 height 10
radio input "true"
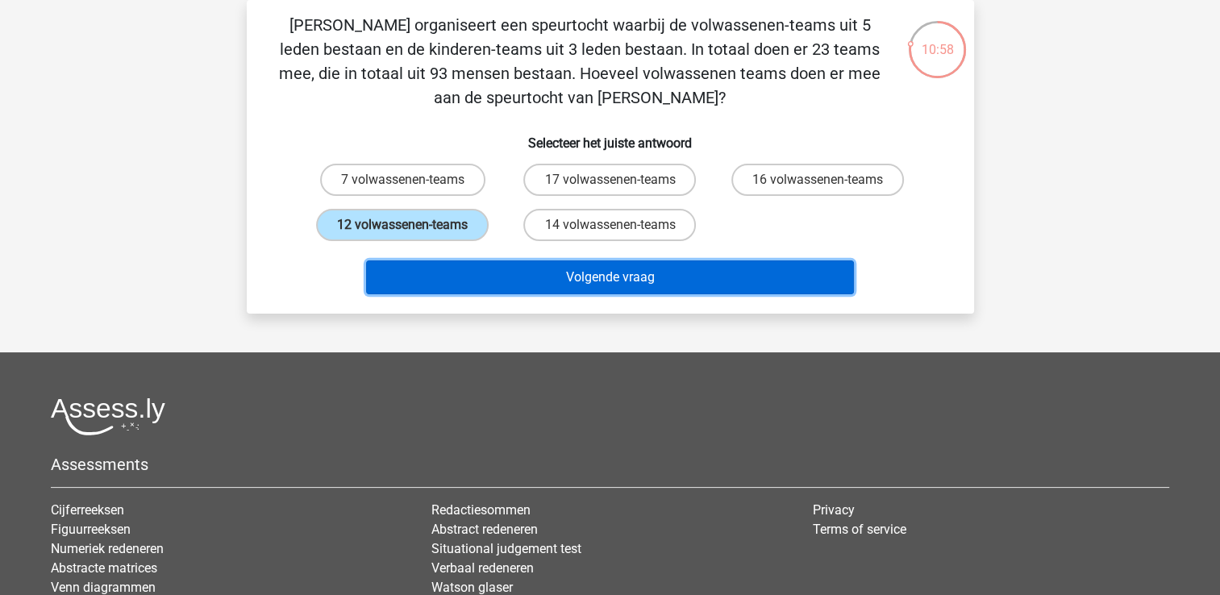
click at [611, 280] on button "Volgende vraag" at bounding box center [610, 277] width 488 height 34
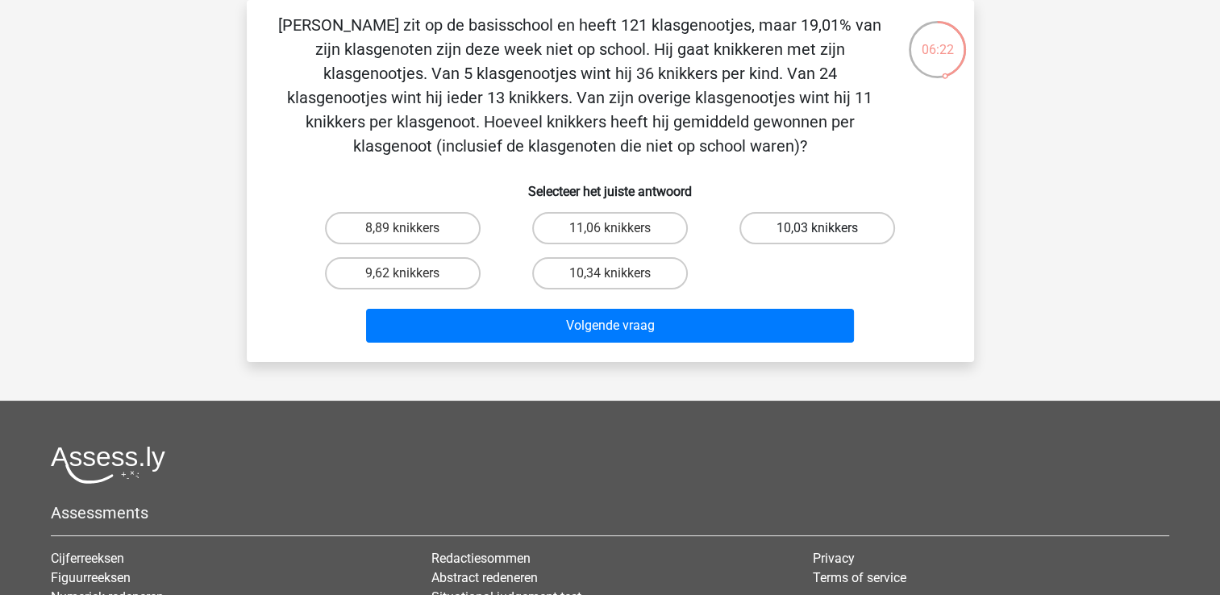
click at [787, 218] on label "10,03 knikkers" at bounding box center [817, 228] width 156 height 32
click at [817, 228] on input "10,03 knikkers" at bounding box center [822, 233] width 10 height 10
radio input "true"
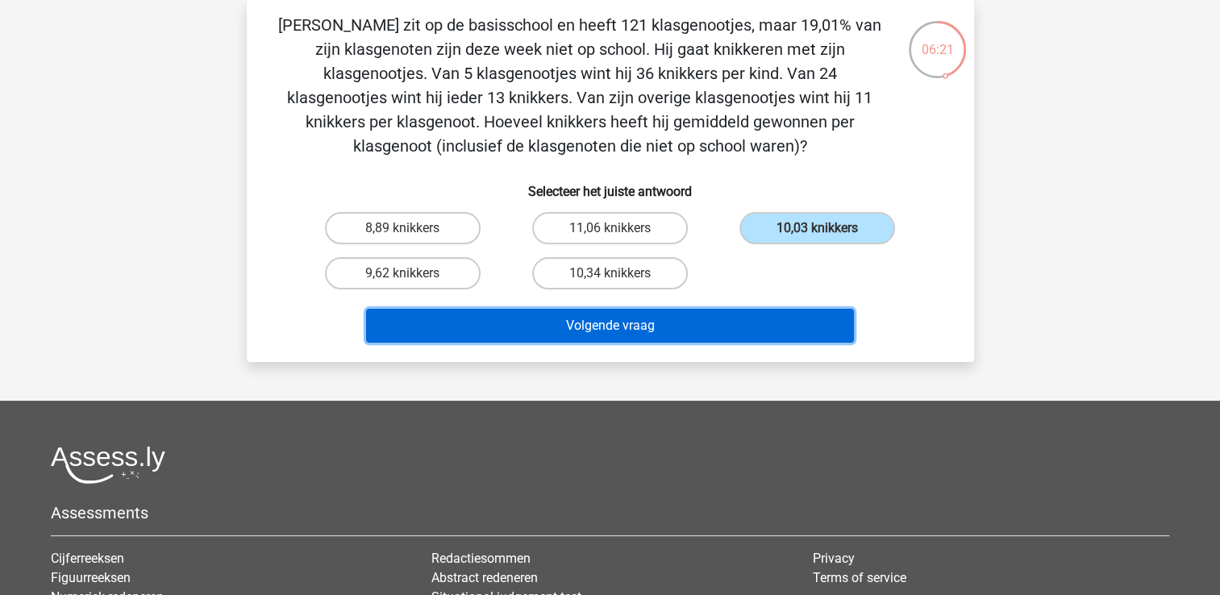
click at [621, 327] on button "Volgende vraag" at bounding box center [610, 326] width 488 height 34
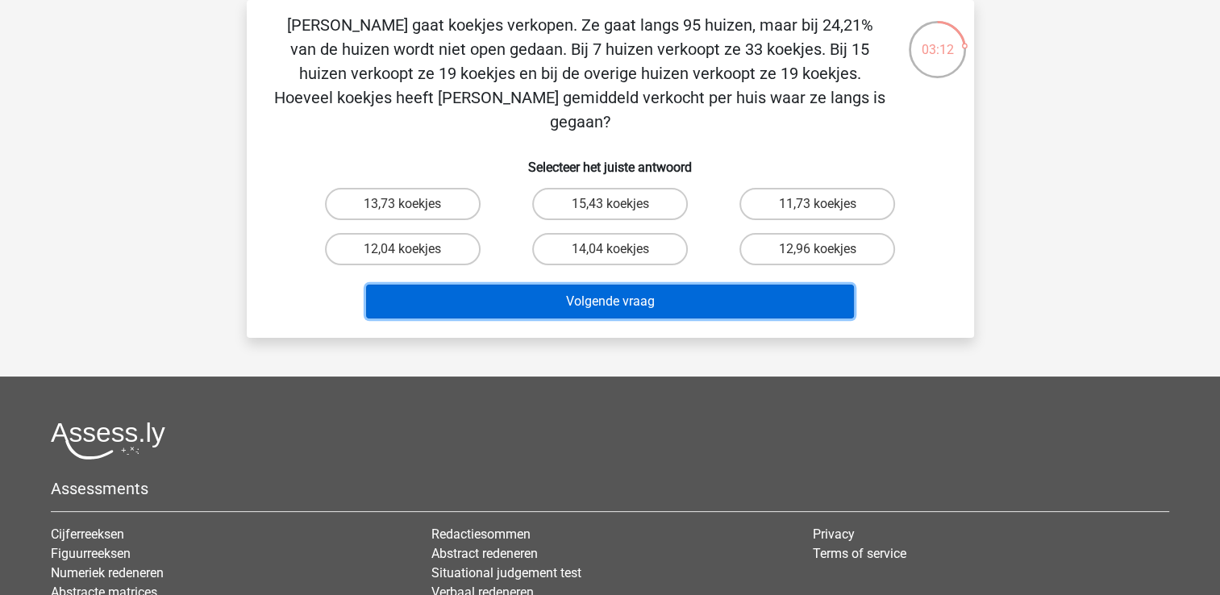
click at [717, 285] on button "Volgende vraag" at bounding box center [610, 302] width 488 height 34
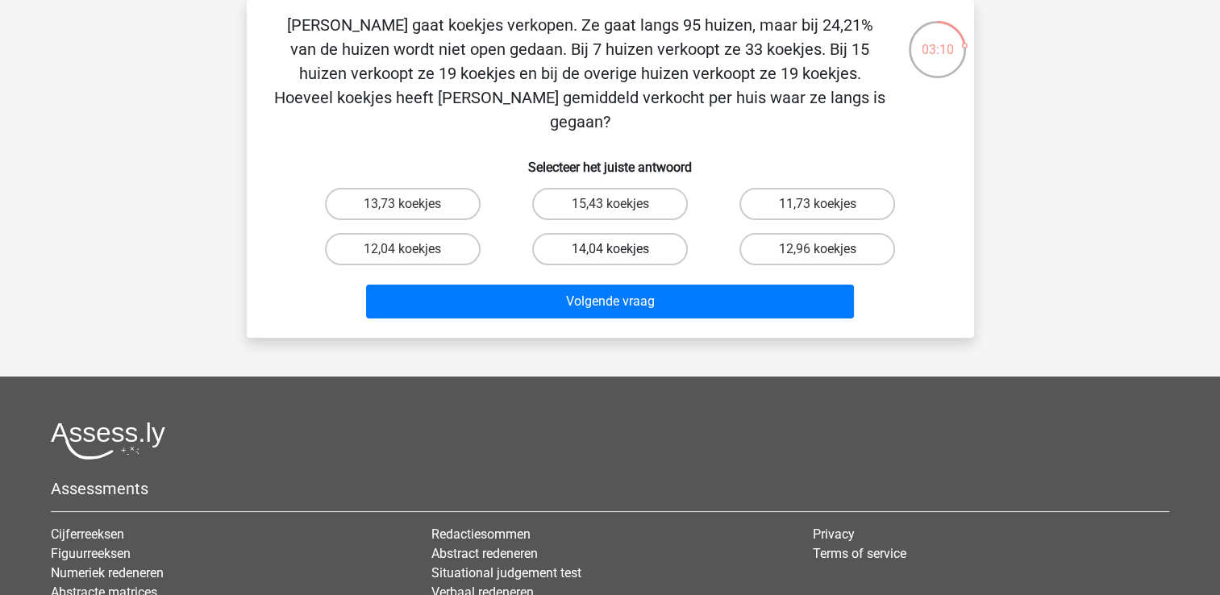
click at [642, 233] on label "14,04 koekjes" at bounding box center [610, 249] width 156 height 32
click at [620, 249] on input "14,04 koekjes" at bounding box center [614, 254] width 10 height 10
radio input "true"
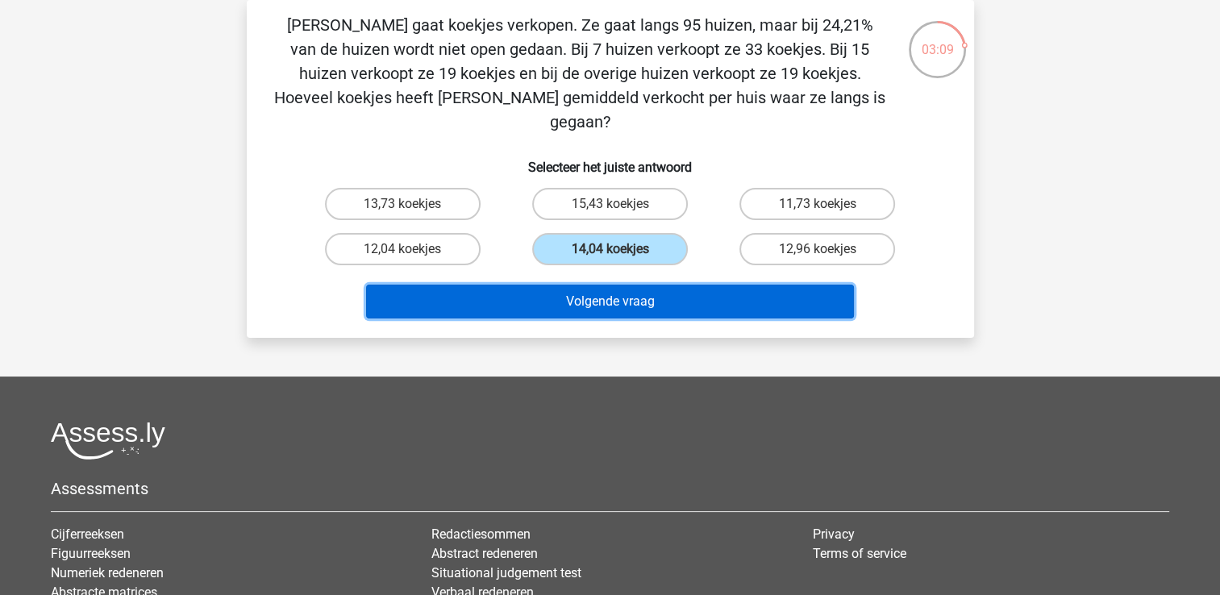
click at [632, 285] on button "Volgende vraag" at bounding box center [610, 302] width 488 height 34
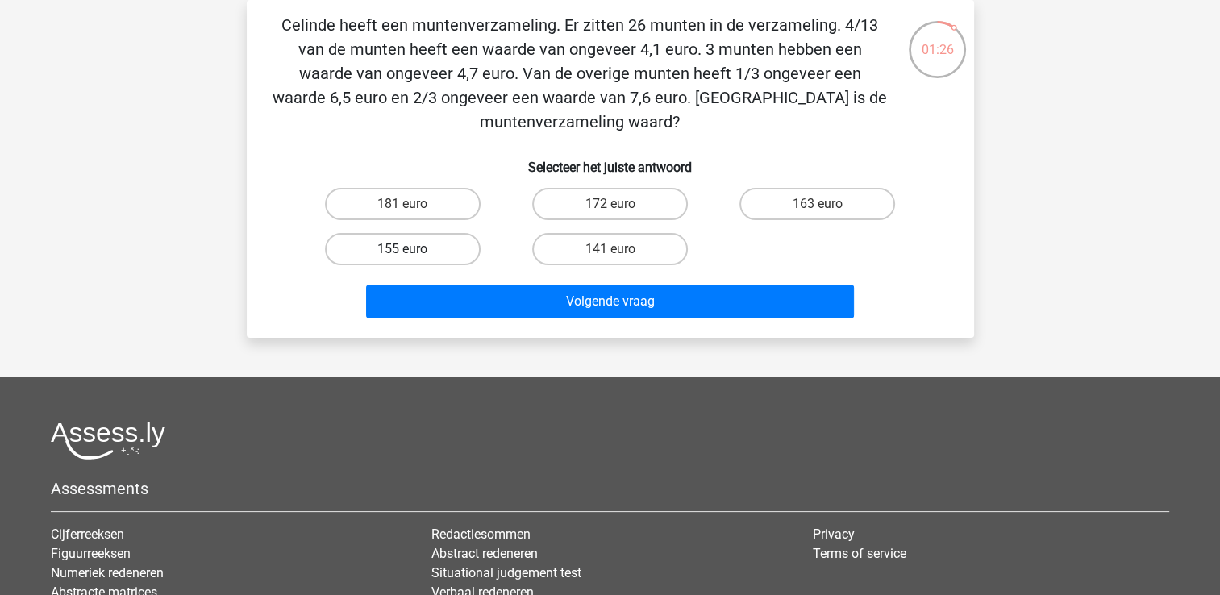
click at [371, 251] on label "155 euro" at bounding box center [403, 249] width 156 height 32
click at [402, 251] on input "155 euro" at bounding box center [407, 254] width 10 height 10
radio input "true"
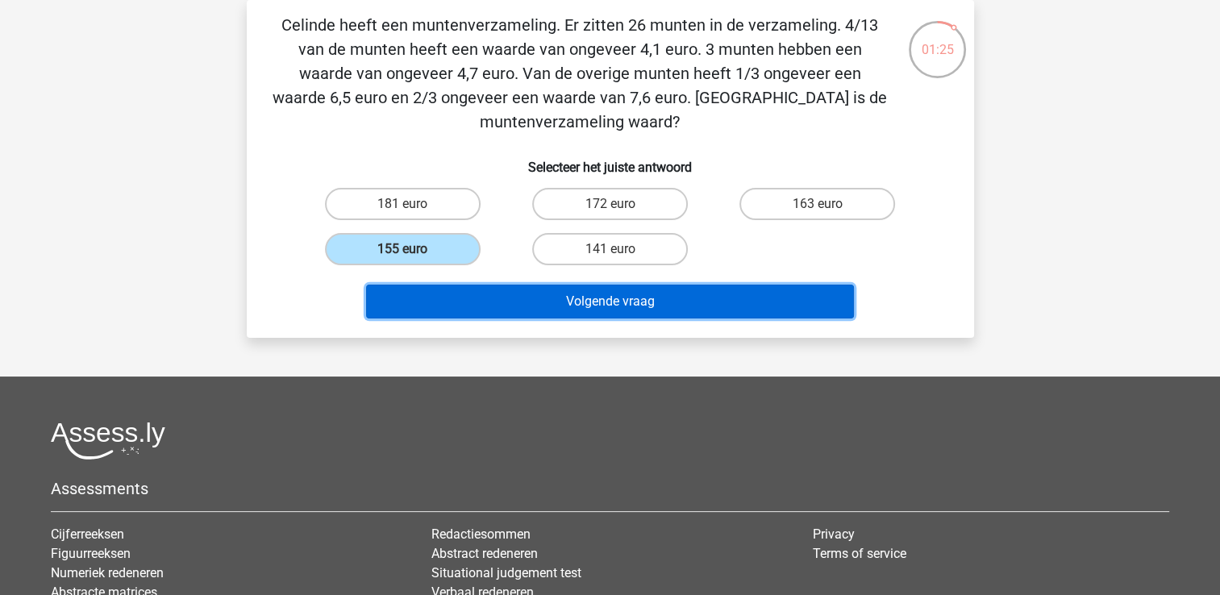
click at [595, 302] on button "Volgende vraag" at bounding box center [610, 302] width 488 height 34
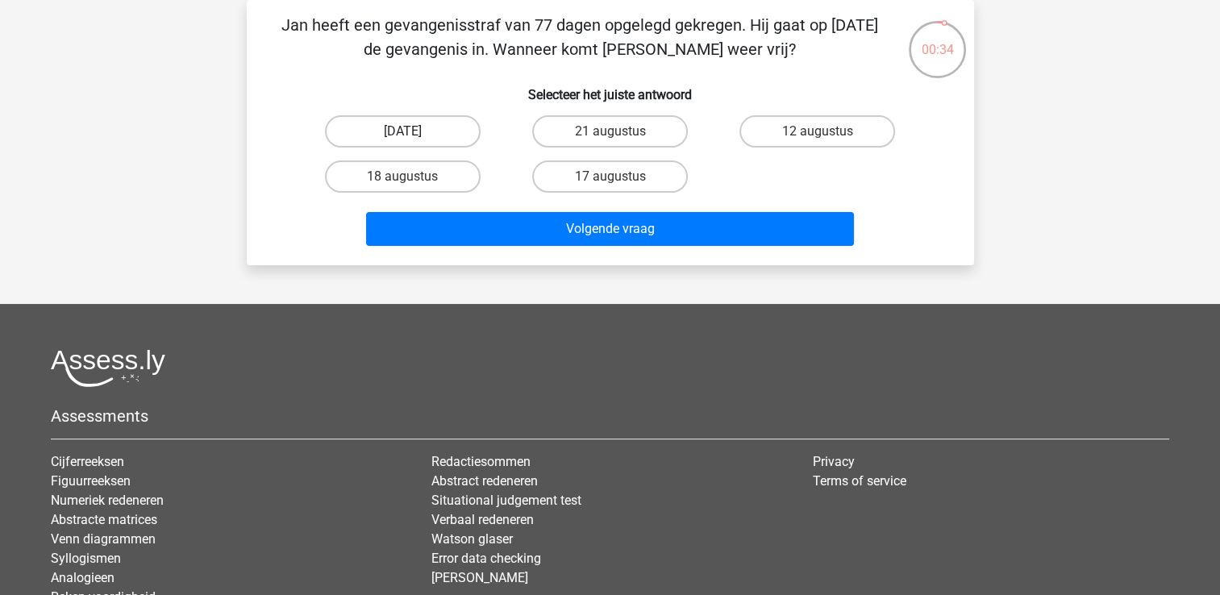
click at [380, 128] on label "13 augustus" at bounding box center [403, 131] width 156 height 32
click at [402, 131] on input "13 augustus" at bounding box center [407, 136] width 10 height 10
radio input "true"
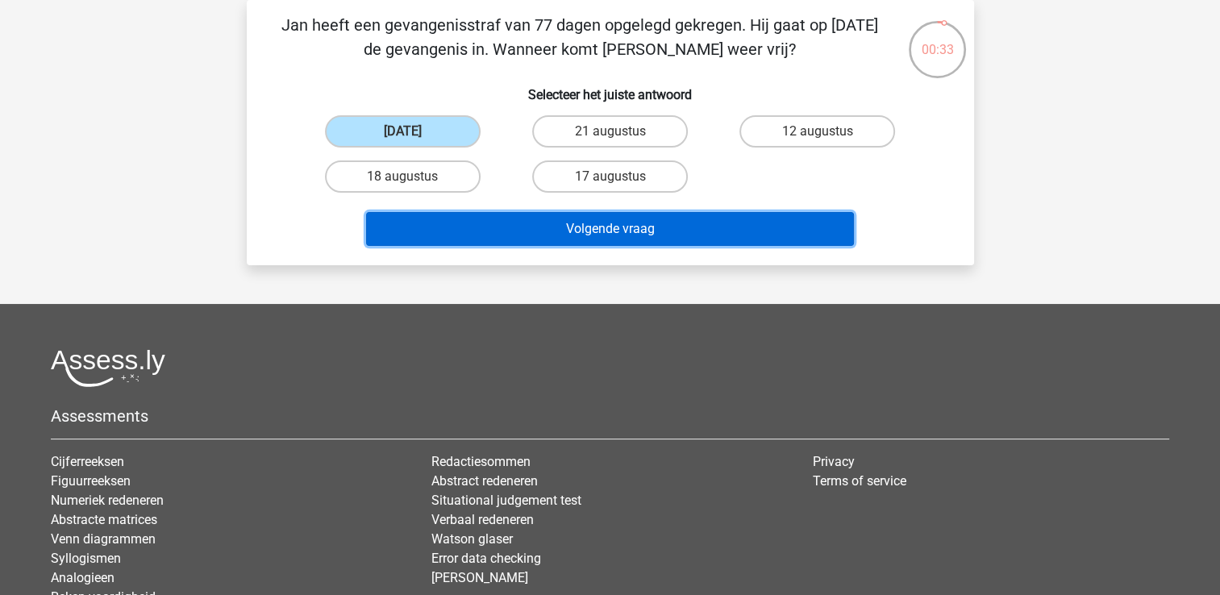
click at [627, 222] on button "Volgende vraag" at bounding box center [610, 229] width 488 height 34
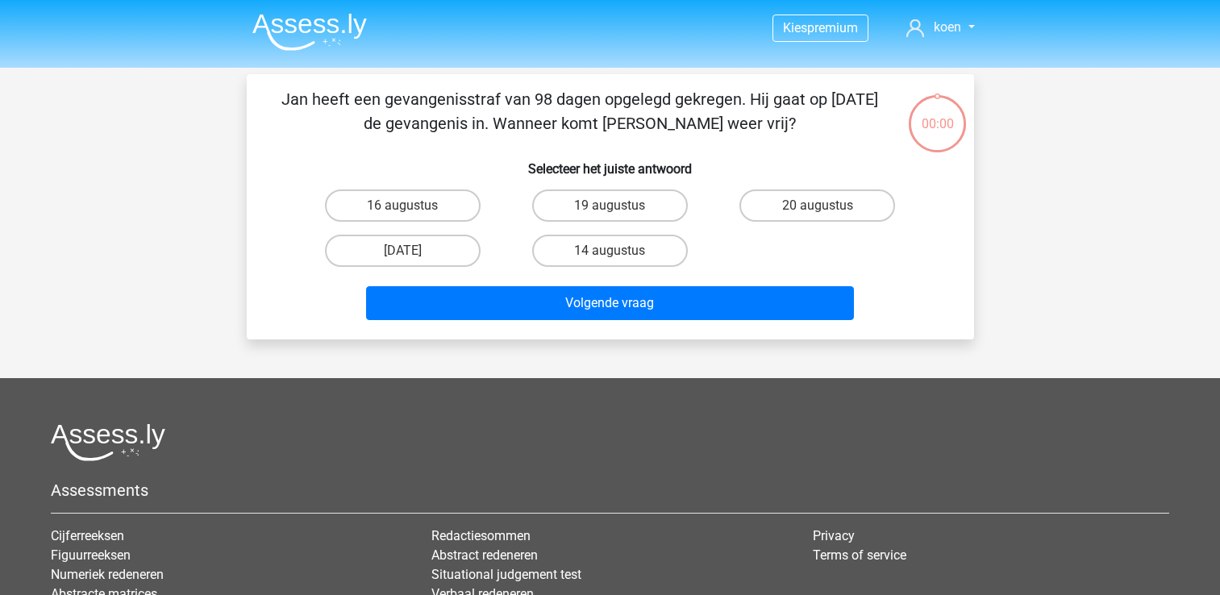
scroll to position [74, 0]
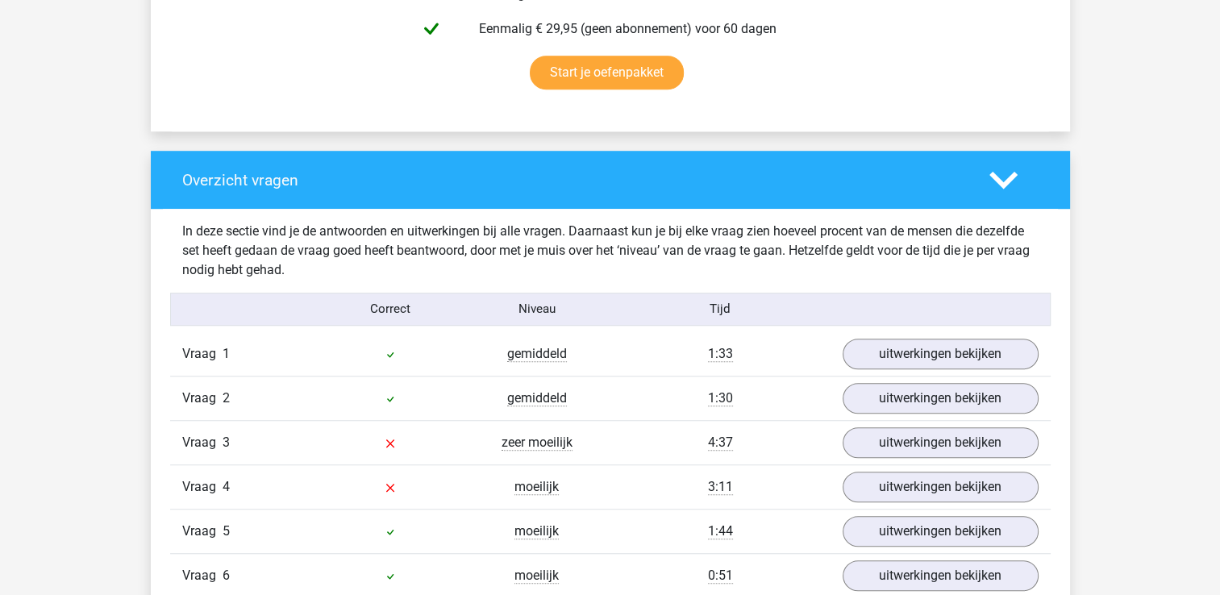
scroll to position [1064, 0]
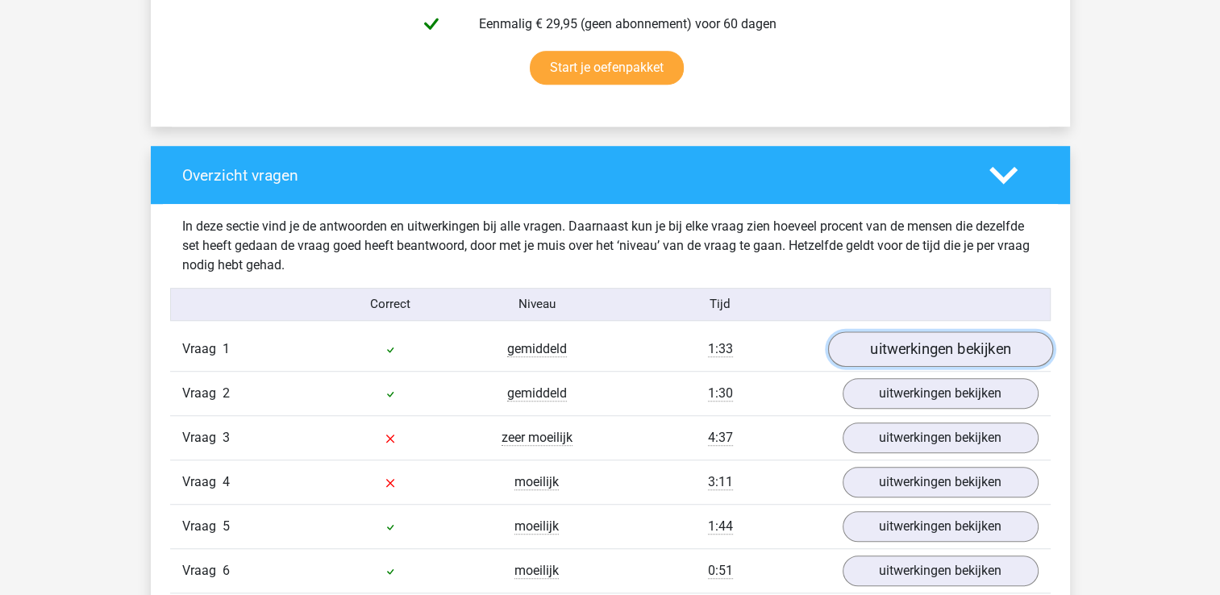
click at [893, 347] on link "uitwerkingen bekijken" at bounding box center [939, 348] width 225 height 35
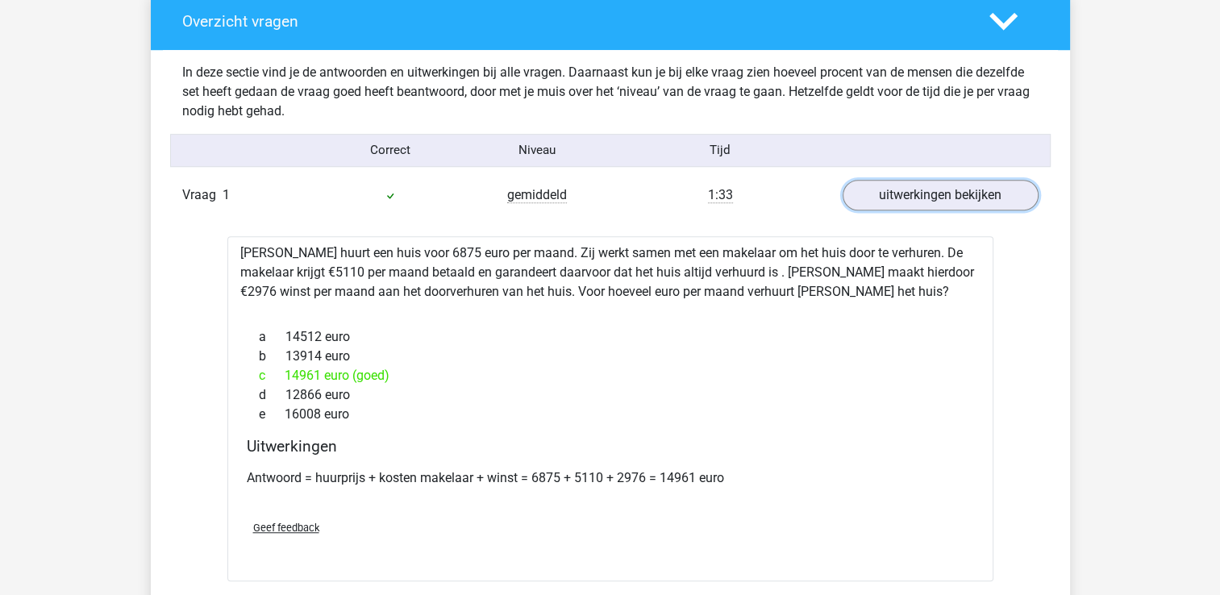
scroll to position [1219, 0]
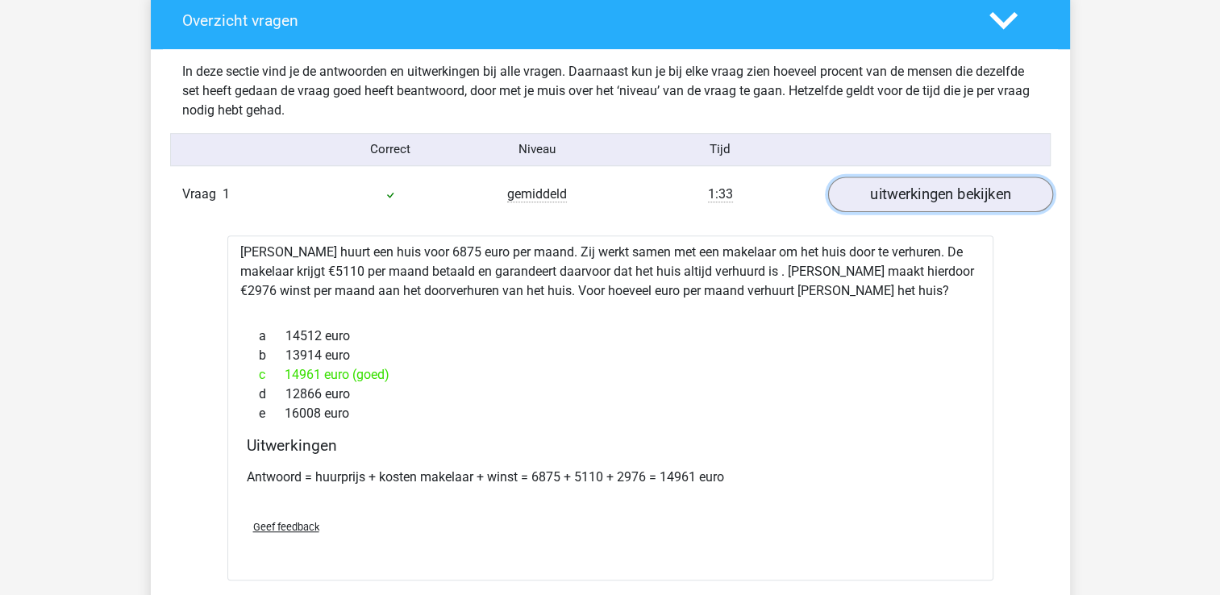
click at [937, 198] on link "uitwerkingen bekijken" at bounding box center [939, 194] width 225 height 35
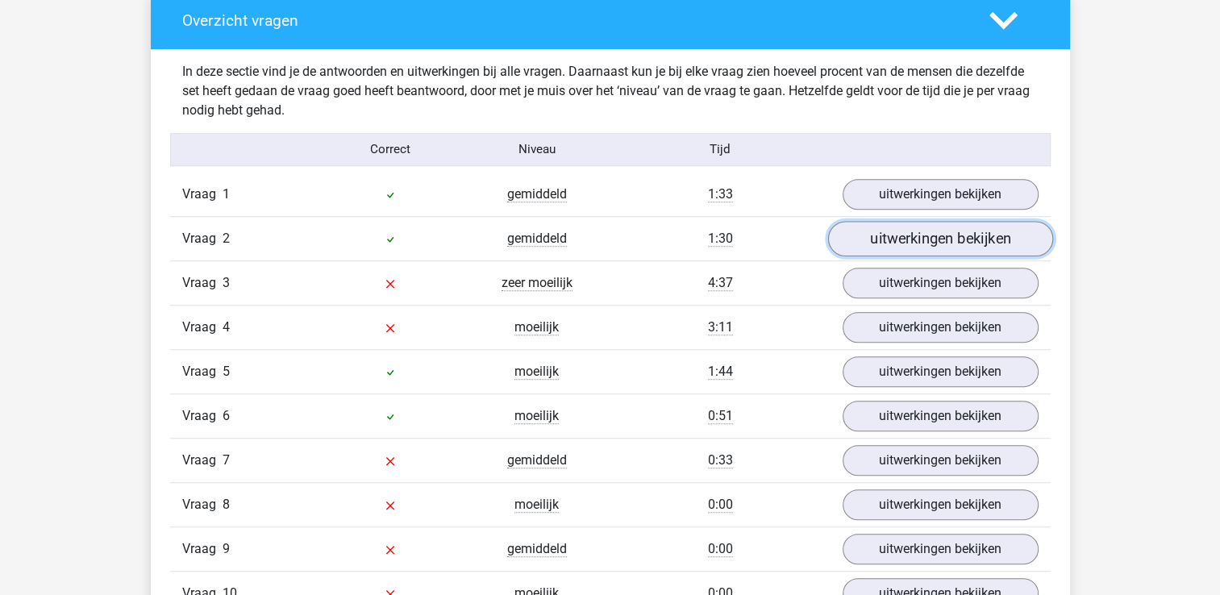
click at [932, 231] on link "uitwerkingen bekijken" at bounding box center [939, 238] width 225 height 35
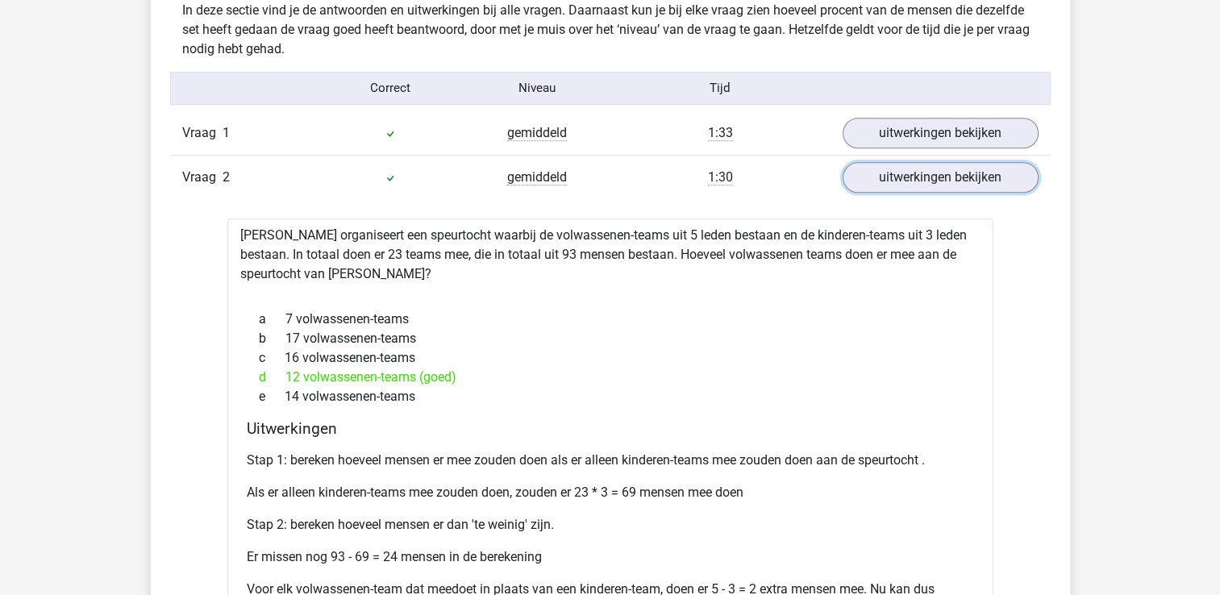
scroll to position [1283, 0]
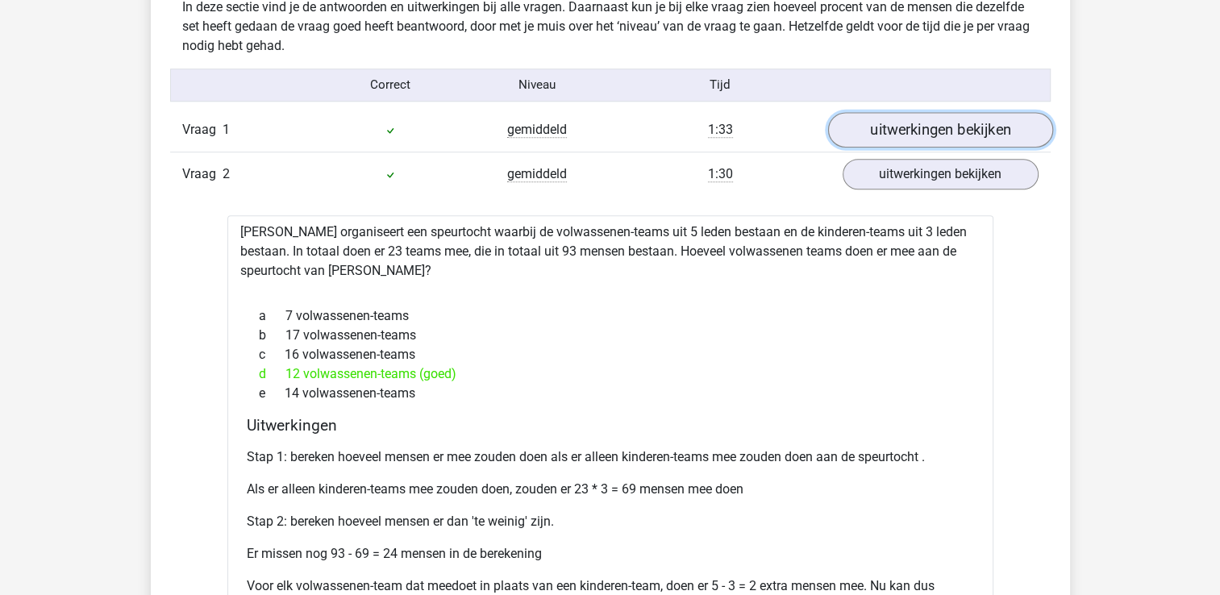
click at [922, 118] on link "uitwerkingen bekijken" at bounding box center [939, 129] width 225 height 35
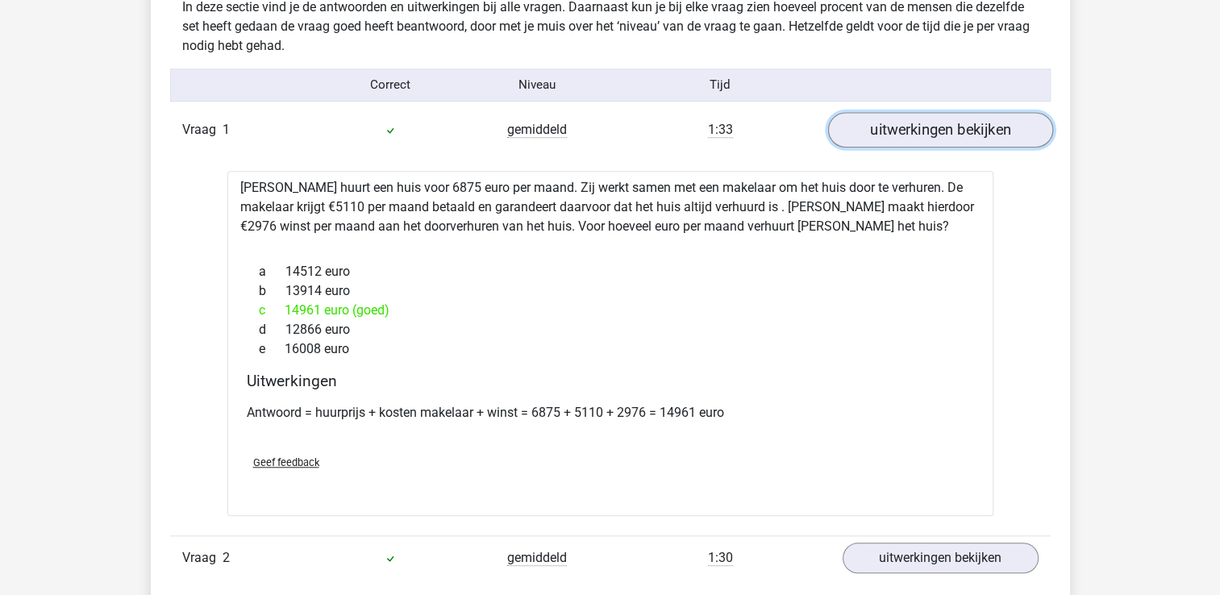
click at [926, 131] on link "uitwerkingen bekijken" at bounding box center [939, 129] width 225 height 35
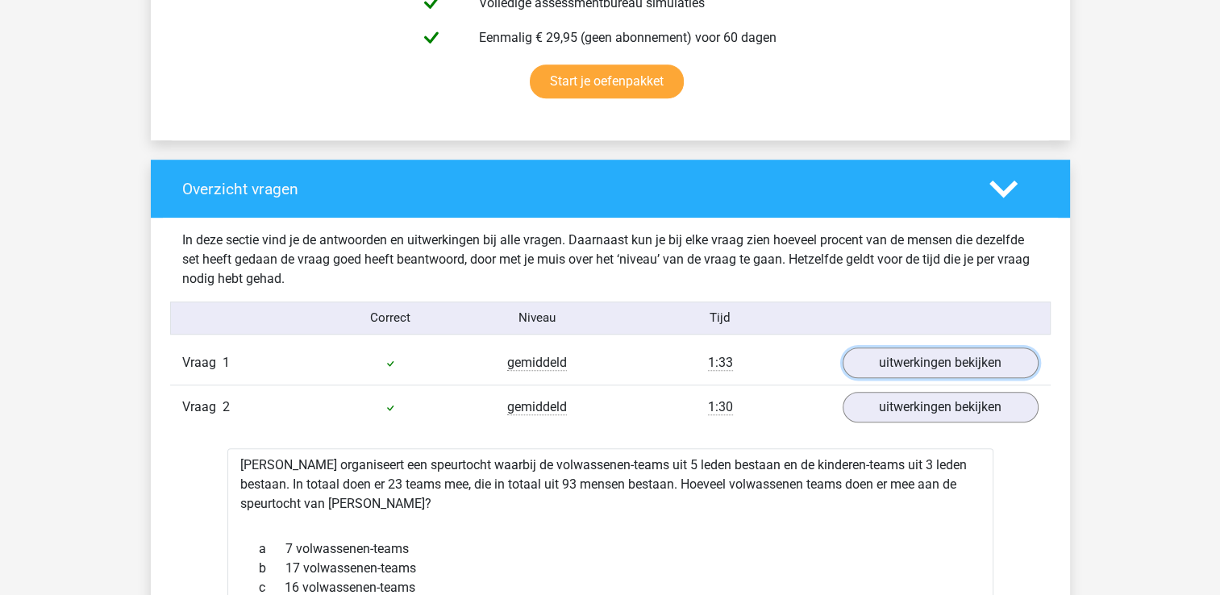
scroll to position [999, 0]
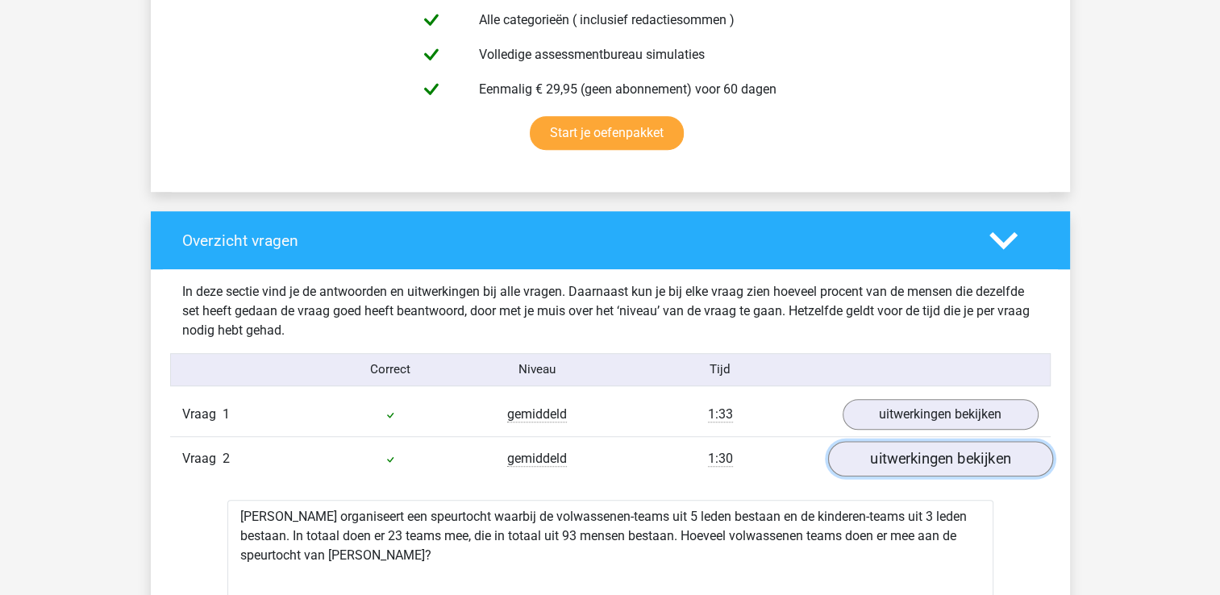
click at [918, 452] on link "uitwerkingen bekijken" at bounding box center [939, 458] width 225 height 35
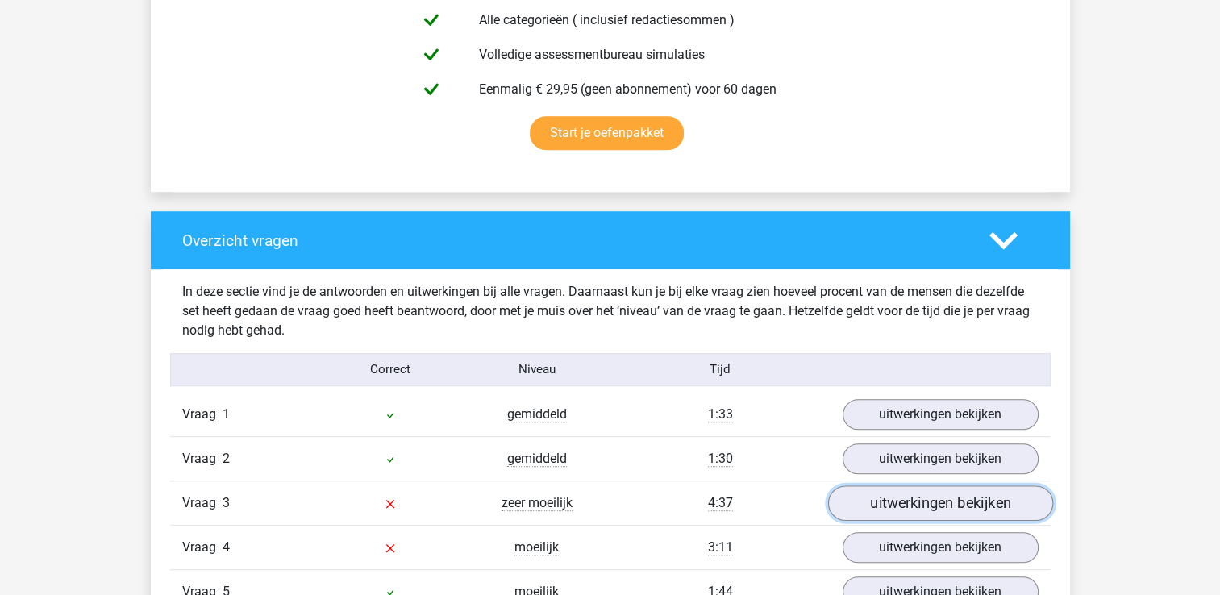
click at [913, 499] on link "uitwerkingen bekijken" at bounding box center [939, 502] width 225 height 35
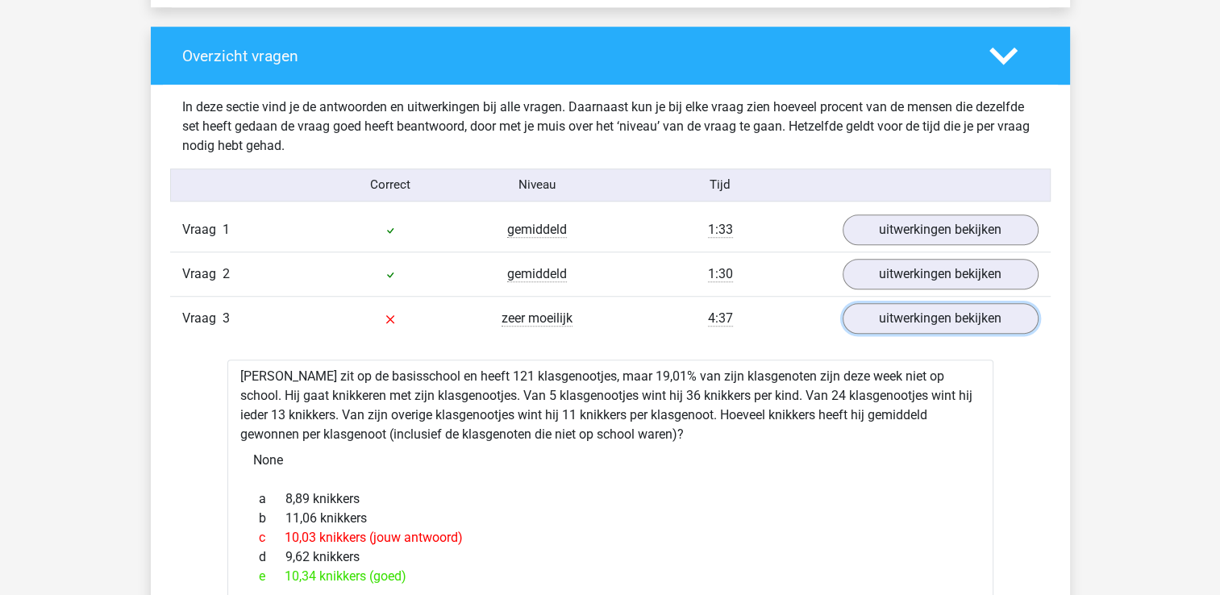
scroll to position [1185, 0]
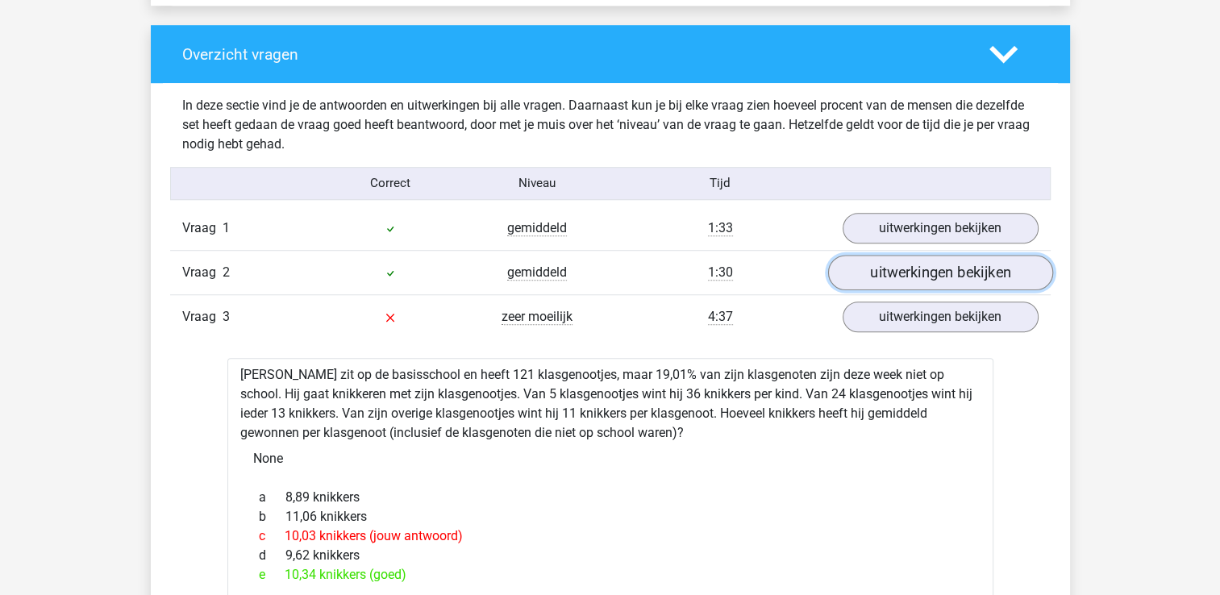
click at [906, 270] on link "uitwerkingen bekijken" at bounding box center [939, 272] width 225 height 35
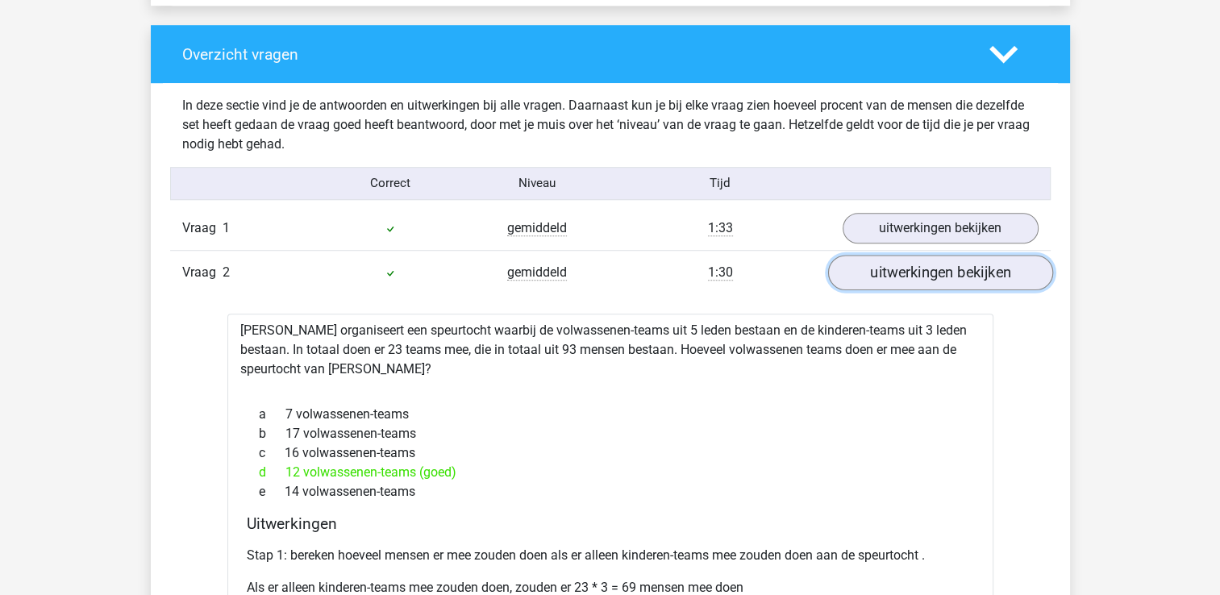
click at [906, 270] on link "uitwerkingen bekijken" at bounding box center [939, 272] width 225 height 35
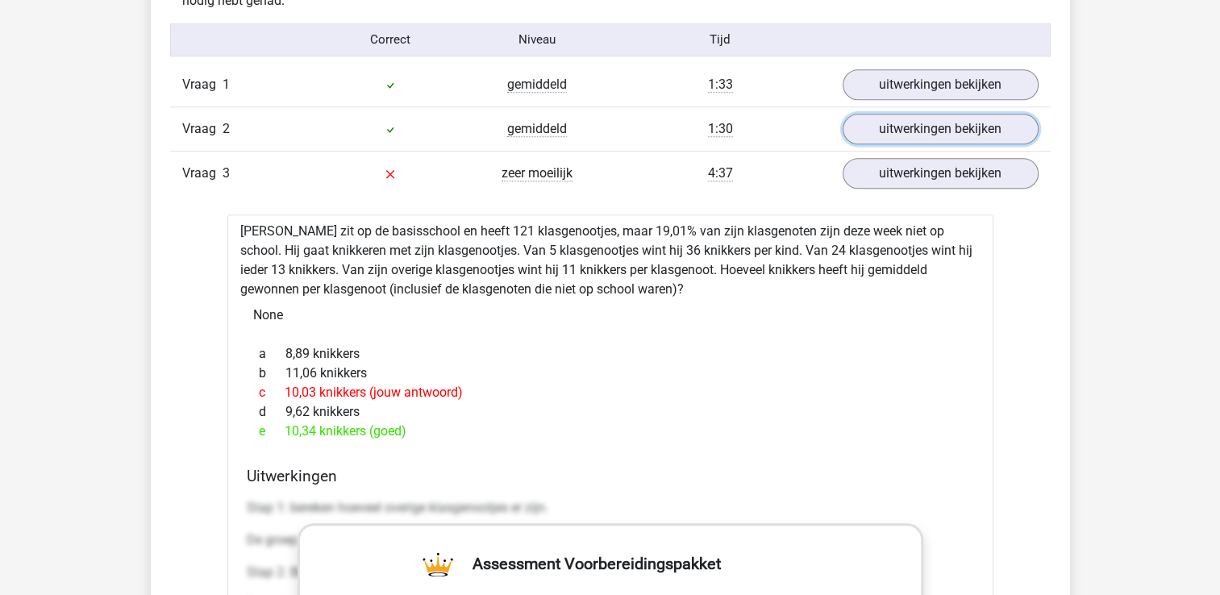
scroll to position [1328, 0]
click at [949, 172] on link "uitwerkingen bekijken" at bounding box center [939, 173] width 225 height 35
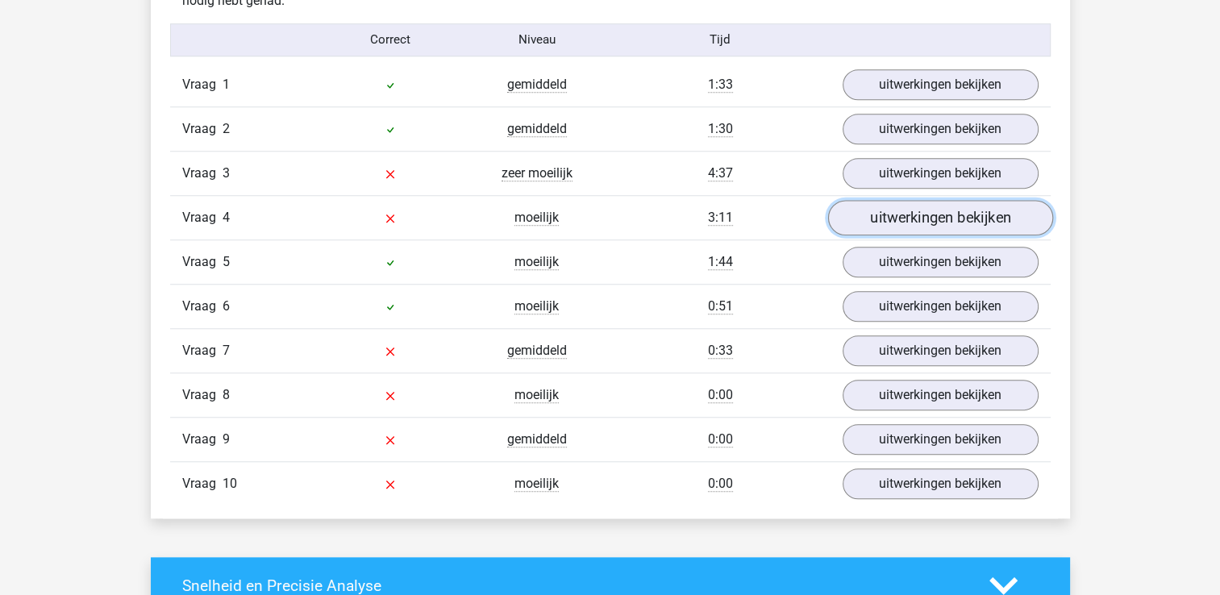
click at [938, 208] on link "uitwerkingen bekijken" at bounding box center [939, 217] width 225 height 35
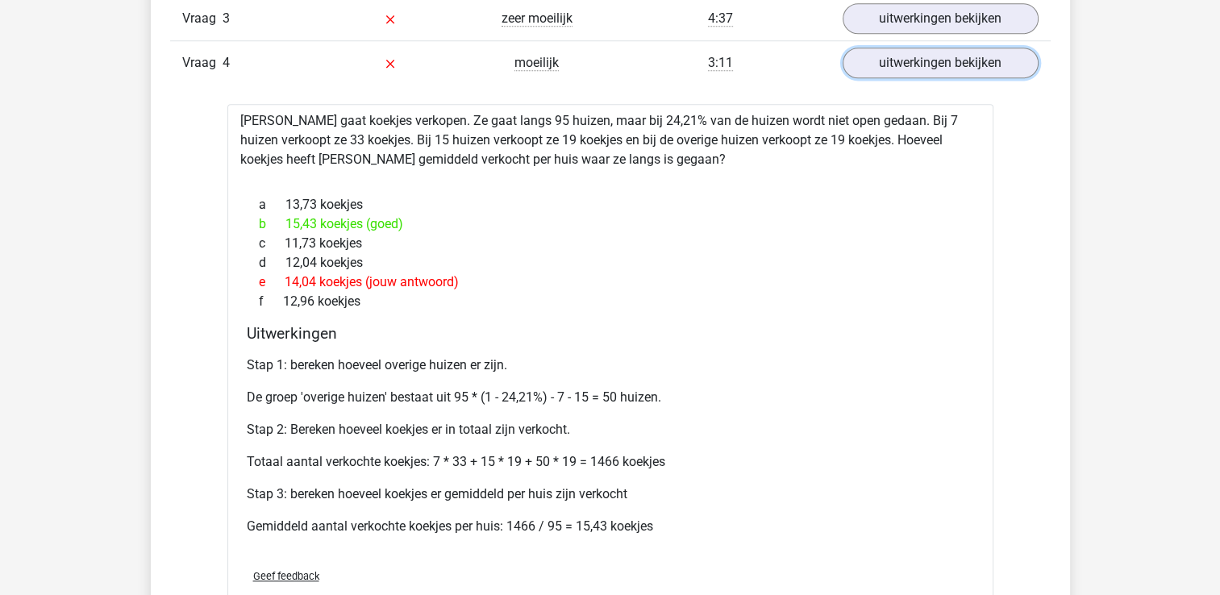
scroll to position [1490, 0]
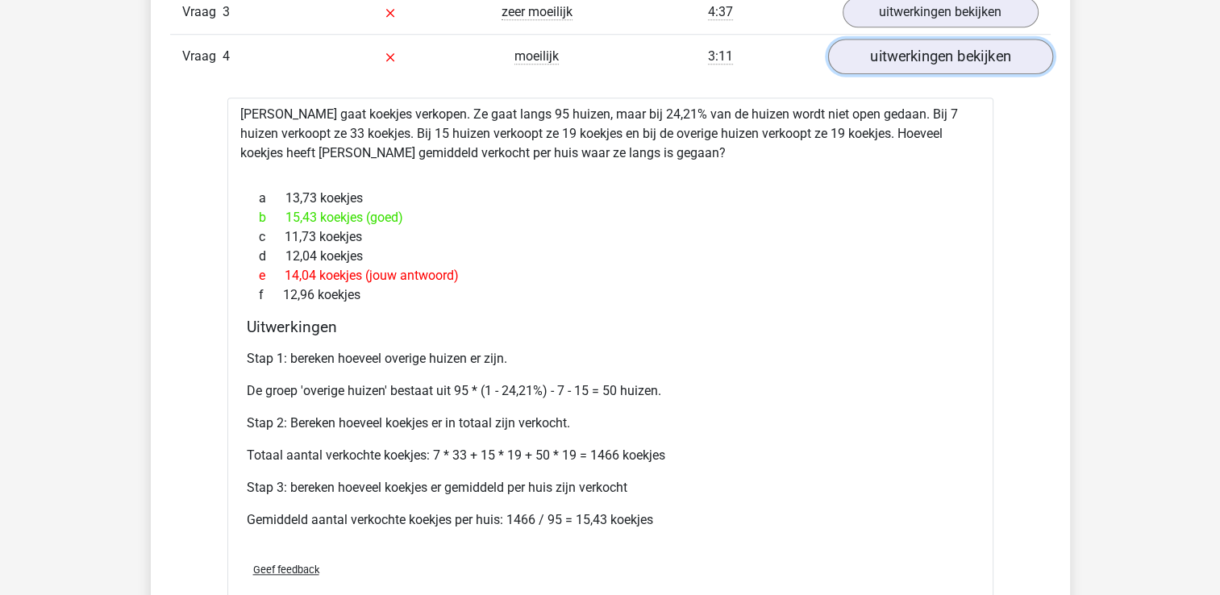
click at [939, 57] on link "uitwerkingen bekijken" at bounding box center [939, 56] width 225 height 35
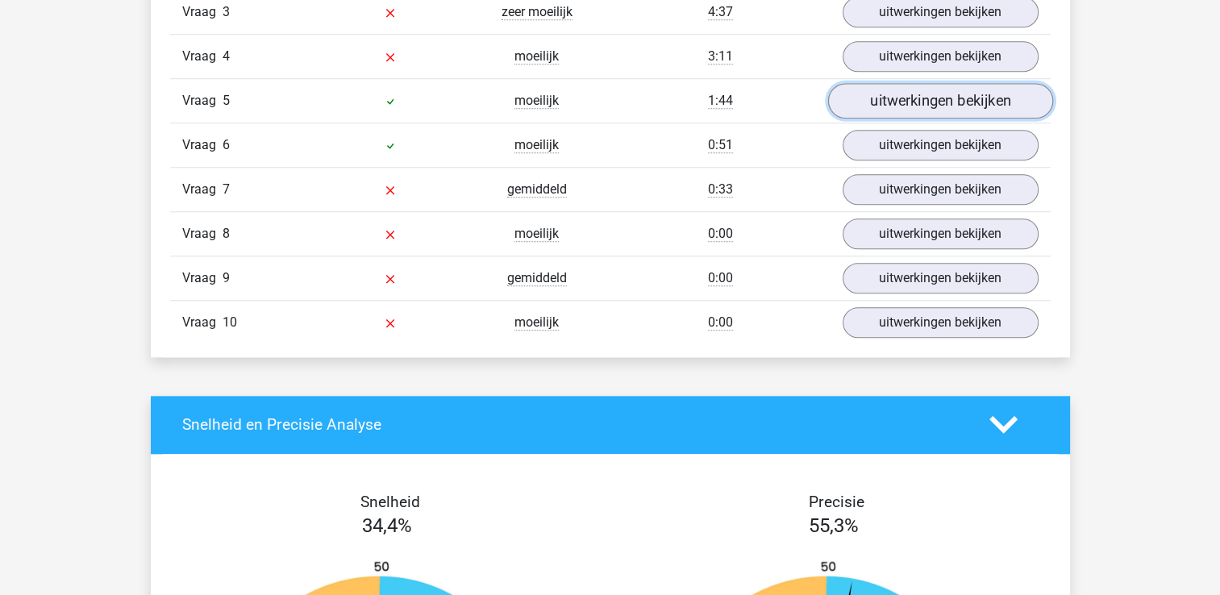
click at [935, 94] on link "uitwerkingen bekijken" at bounding box center [939, 100] width 225 height 35
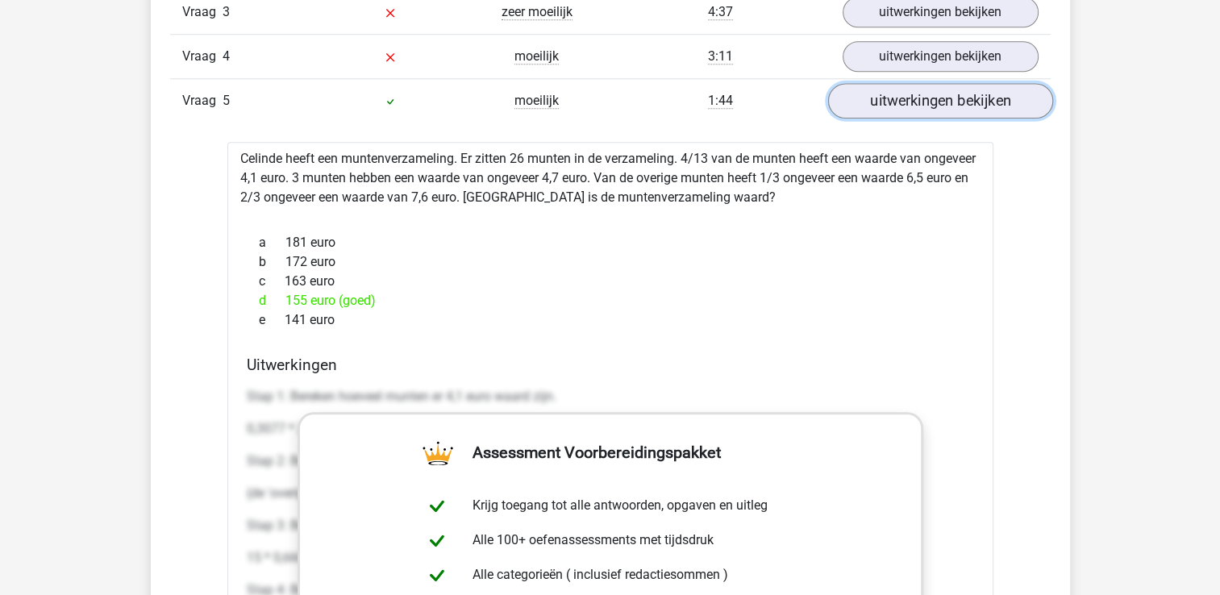
click at [941, 94] on link "uitwerkingen bekijken" at bounding box center [939, 100] width 225 height 35
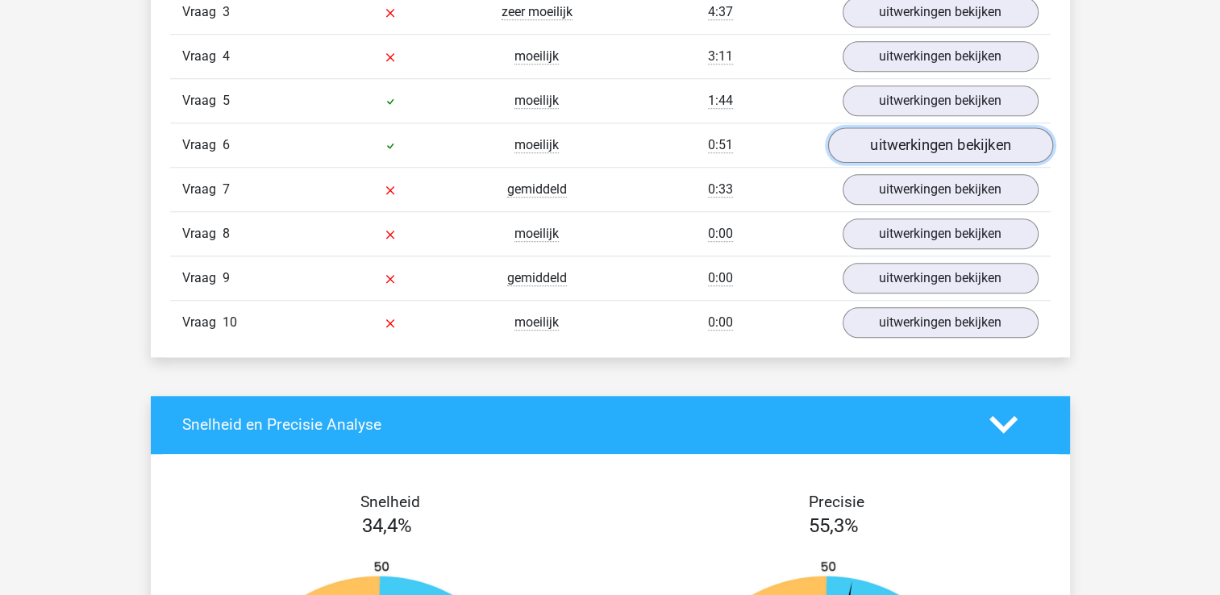
click at [937, 137] on link "uitwerkingen bekijken" at bounding box center [939, 144] width 225 height 35
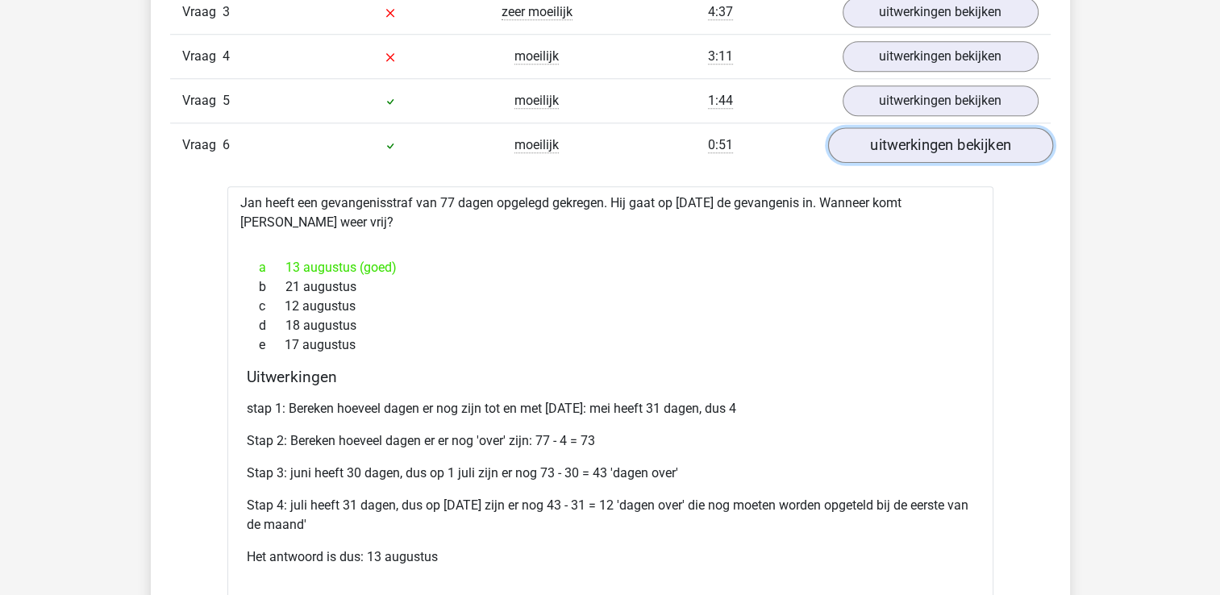
click at [937, 137] on link "uitwerkingen bekijken" at bounding box center [939, 144] width 225 height 35
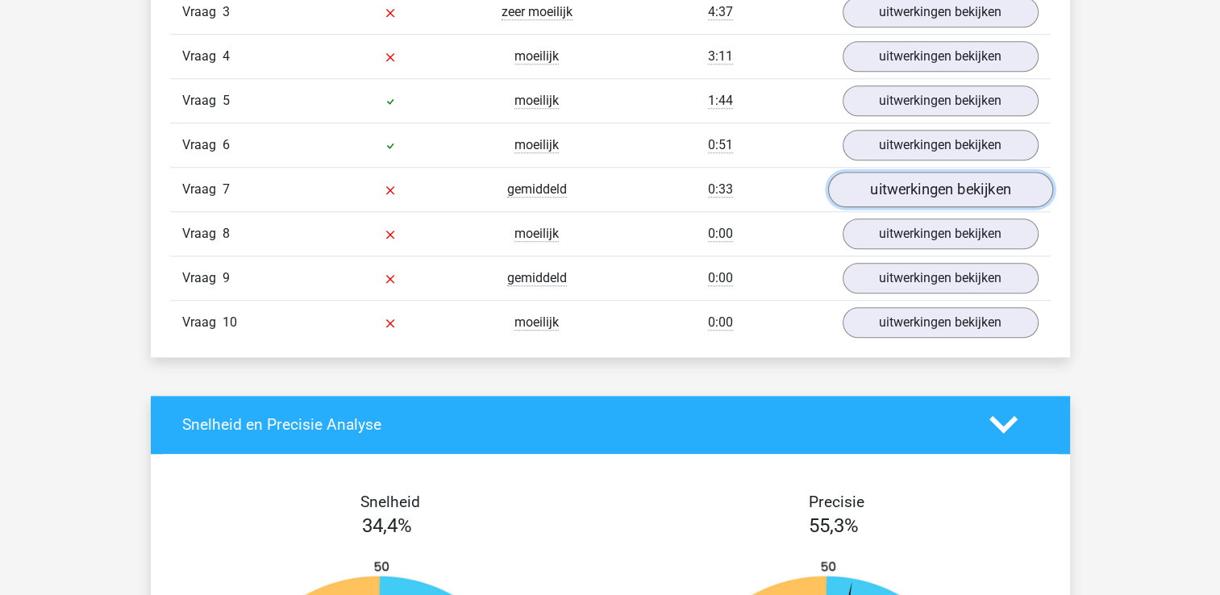
click at [935, 186] on link "uitwerkingen bekijken" at bounding box center [939, 189] width 225 height 35
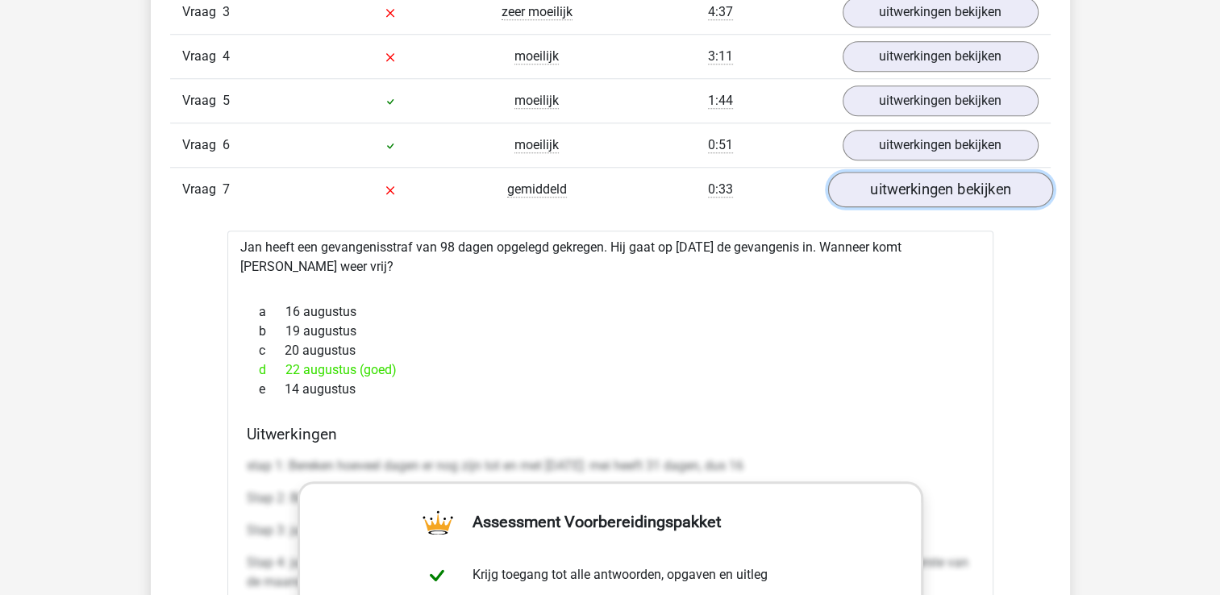
click at [935, 186] on link "uitwerkingen bekijken" at bounding box center [939, 189] width 225 height 35
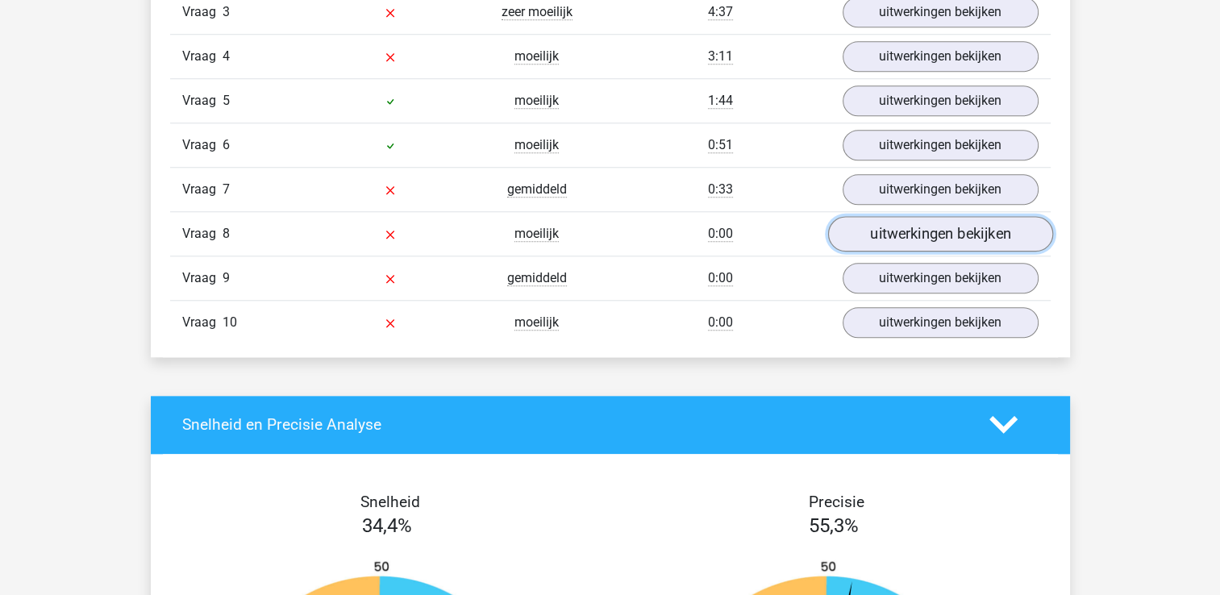
click at [935, 232] on link "uitwerkingen bekijken" at bounding box center [939, 233] width 225 height 35
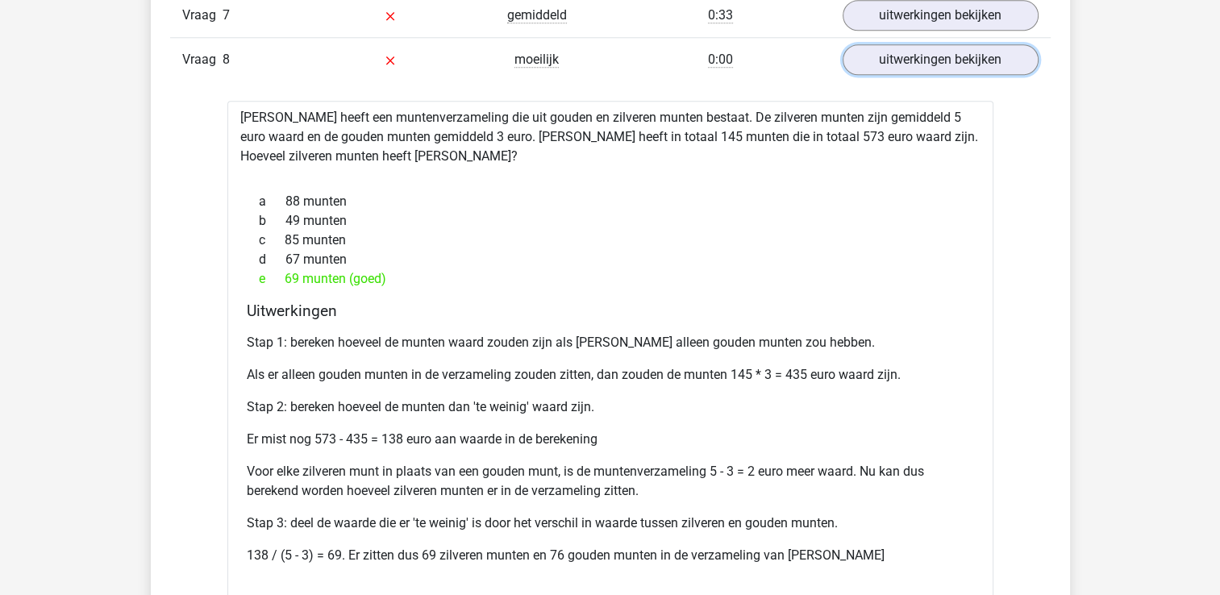
scroll to position [1667, 0]
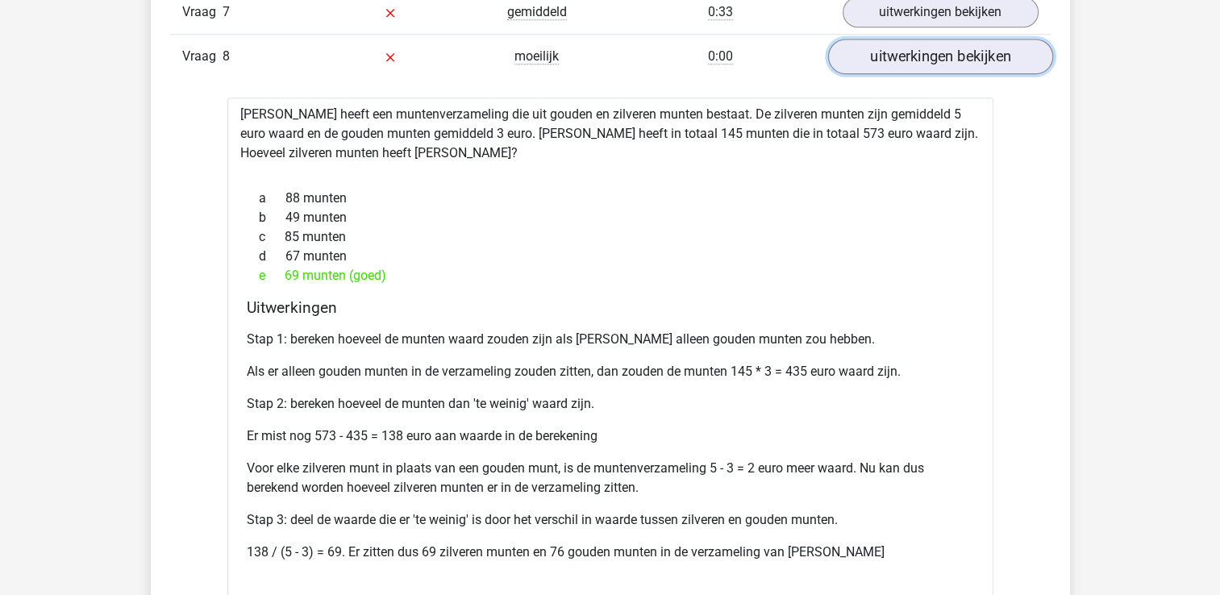
click at [958, 54] on link "uitwerkingen bekijken" at bounding box center [939, 56] width 225 height 35
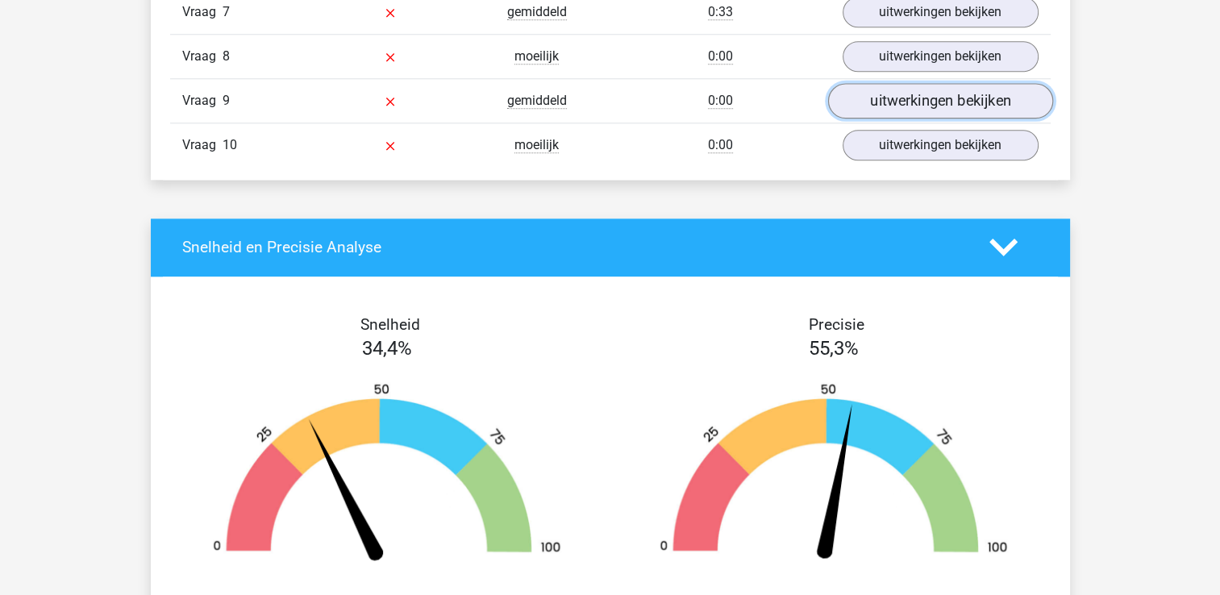
click at [950, 89] on link "uitwerkingen bekijken" at bounding box center [939, 100] width 225 height 35
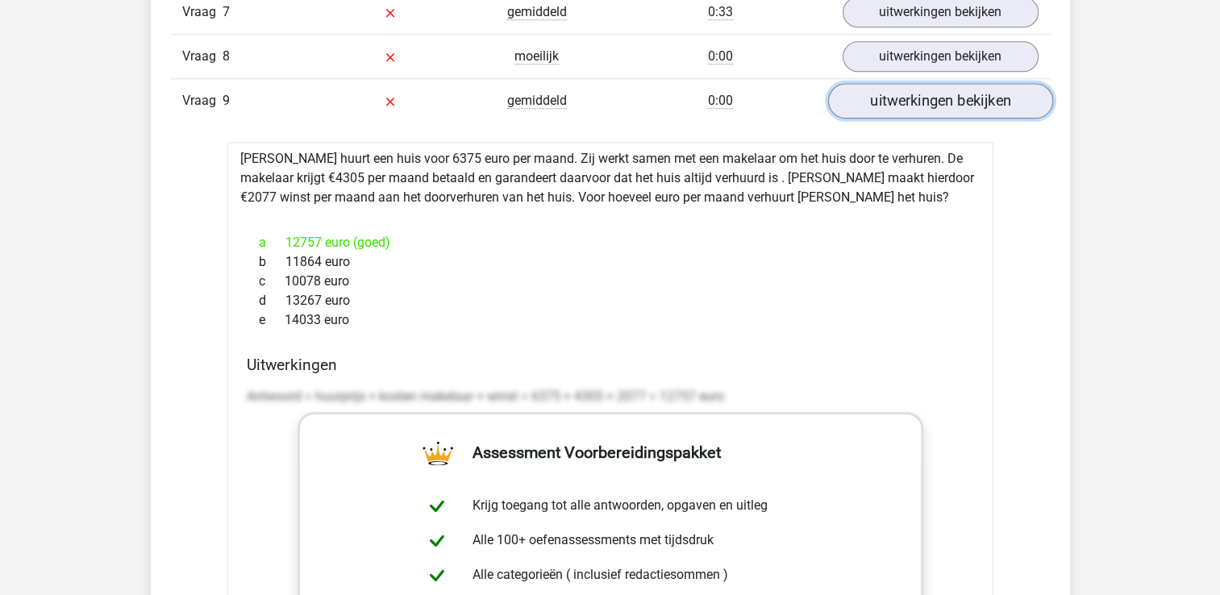
click at [944, 95] on link "uitwerkingen bekijken" at bounding box center [939, 100] width 225 height 35
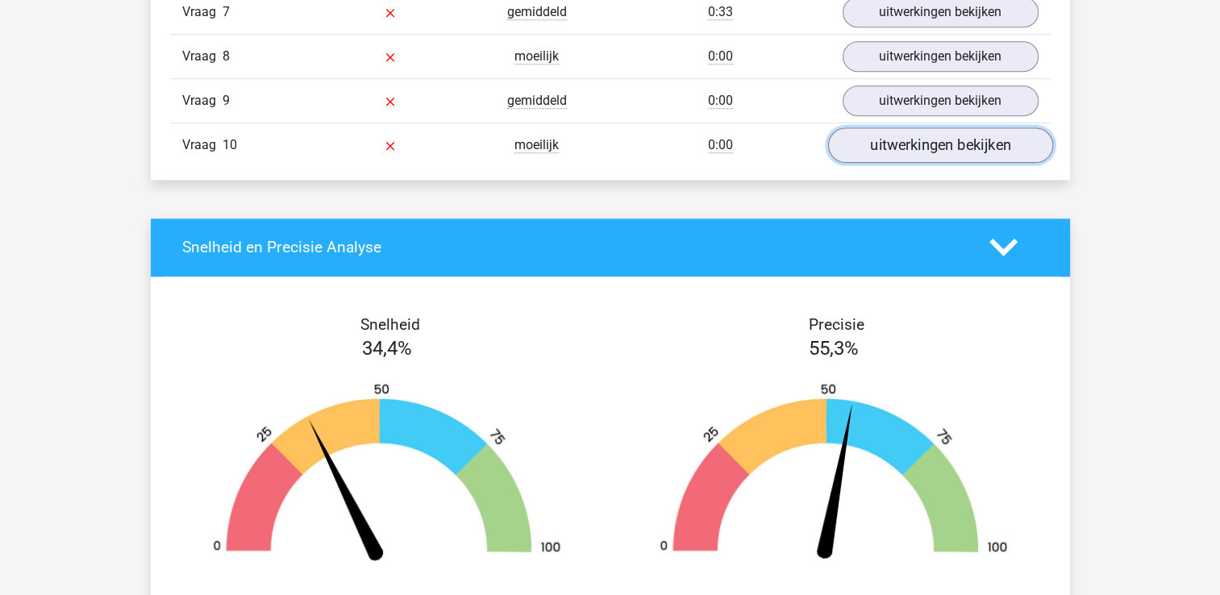
click at [935, 131] on link "uitwerkingen bekijken" at bounding box center [939, 144] width 225 height 35
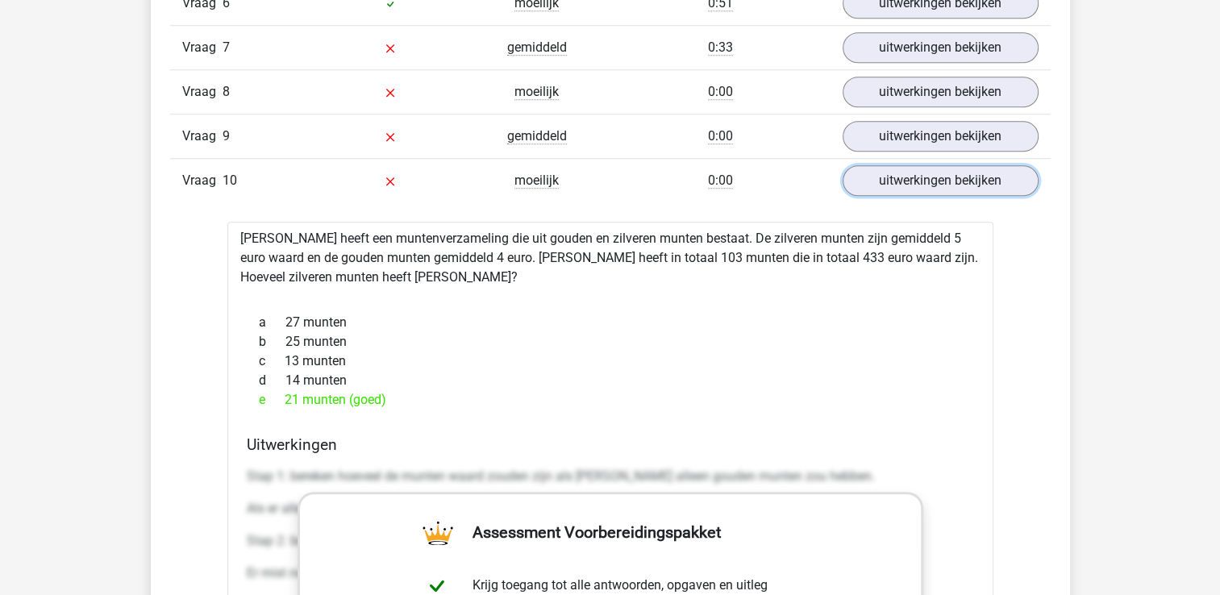
scroll to position [1635, 0]
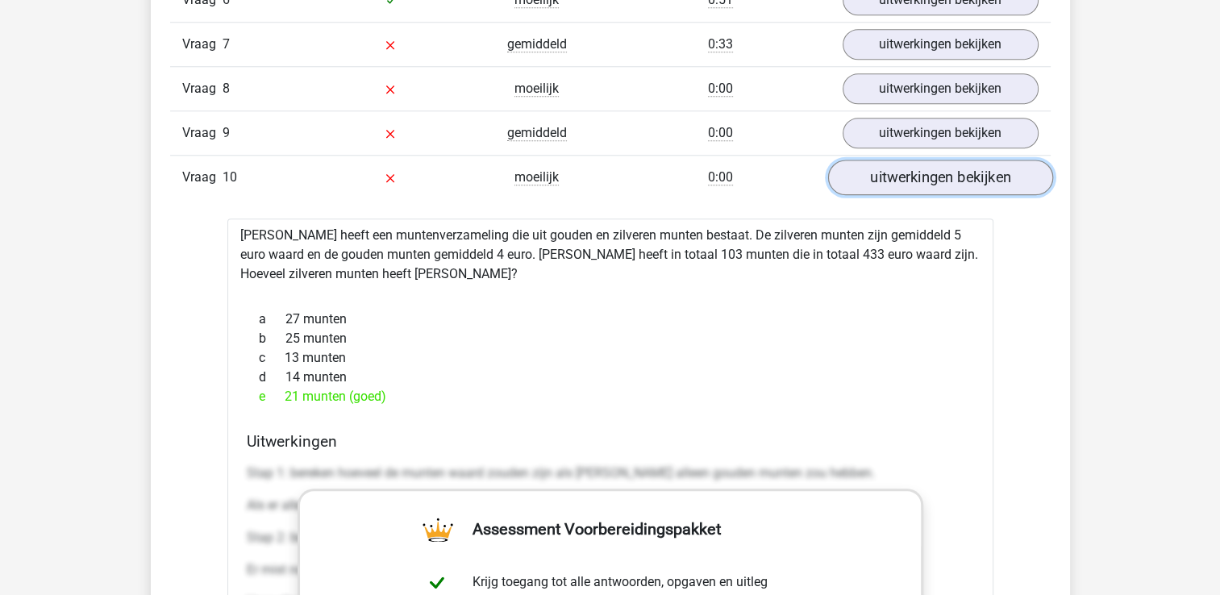
click at [906, 177] on link "uitwerkingen bekijken" at bounding box center [939, 177] width 225 height 35
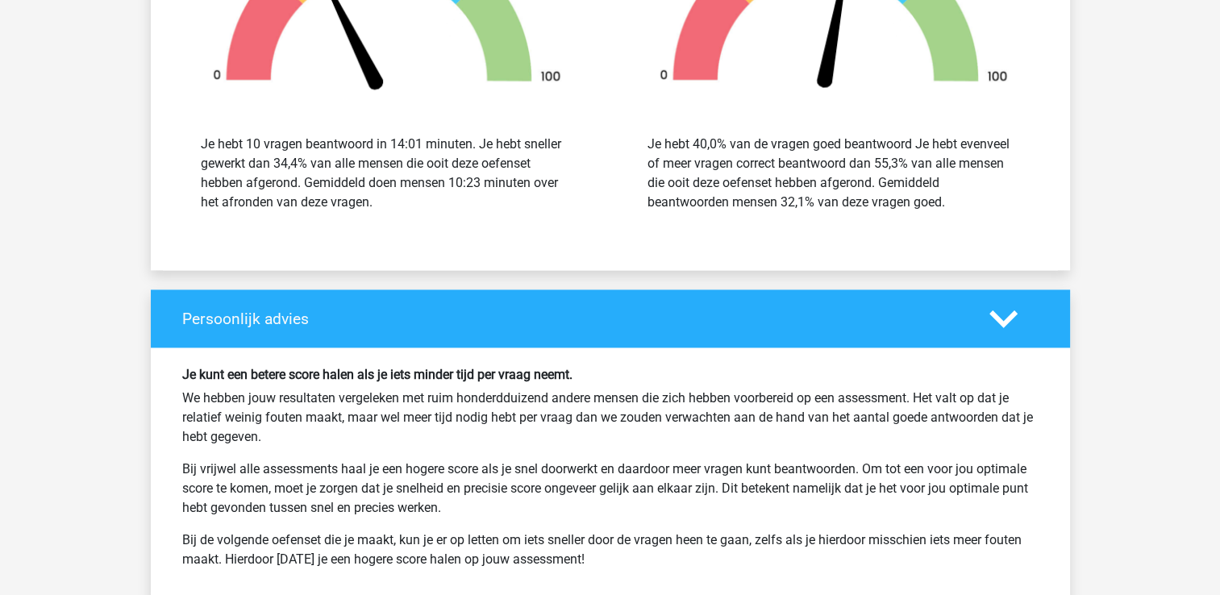
scroll to position [2139, 0]
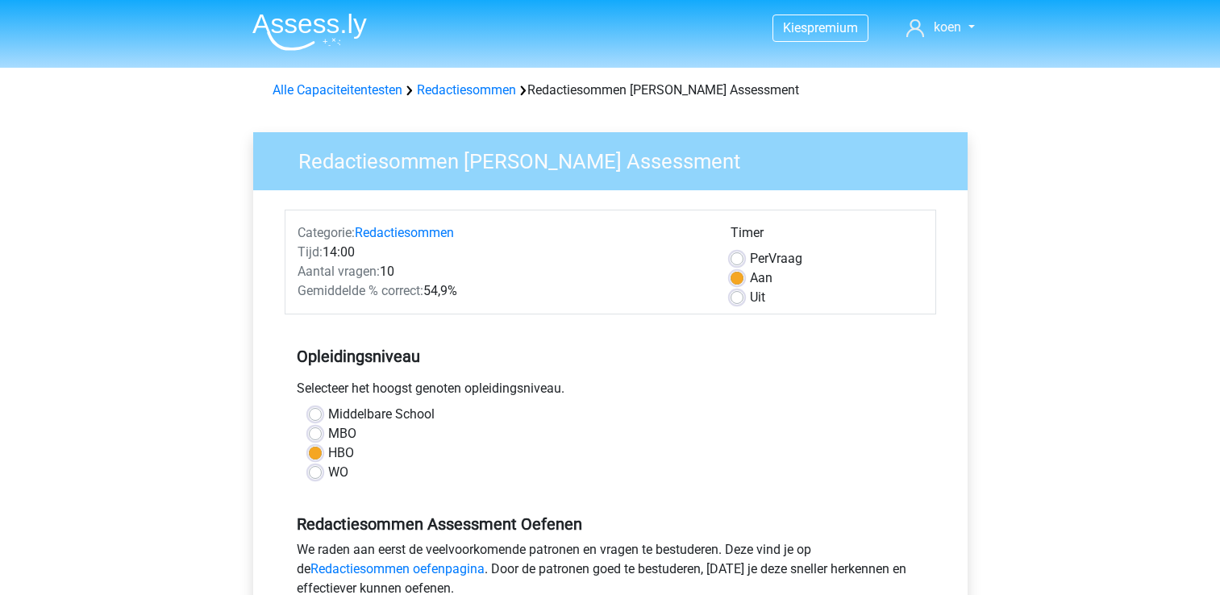
scroll to position [347, 0]
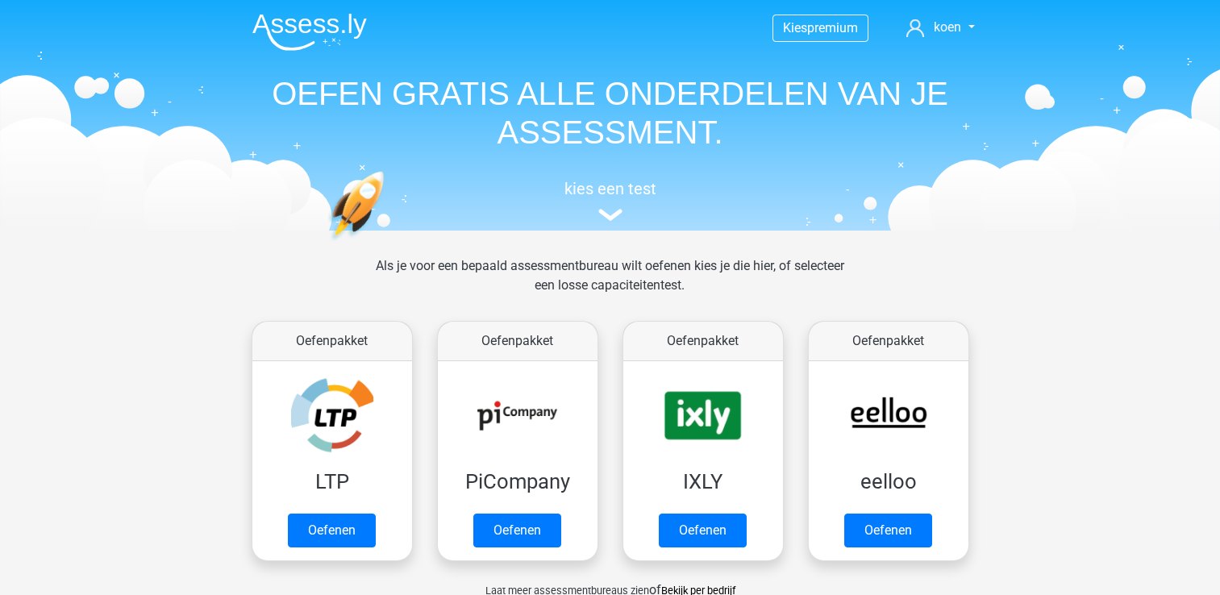
scroll to position [1028, 0]
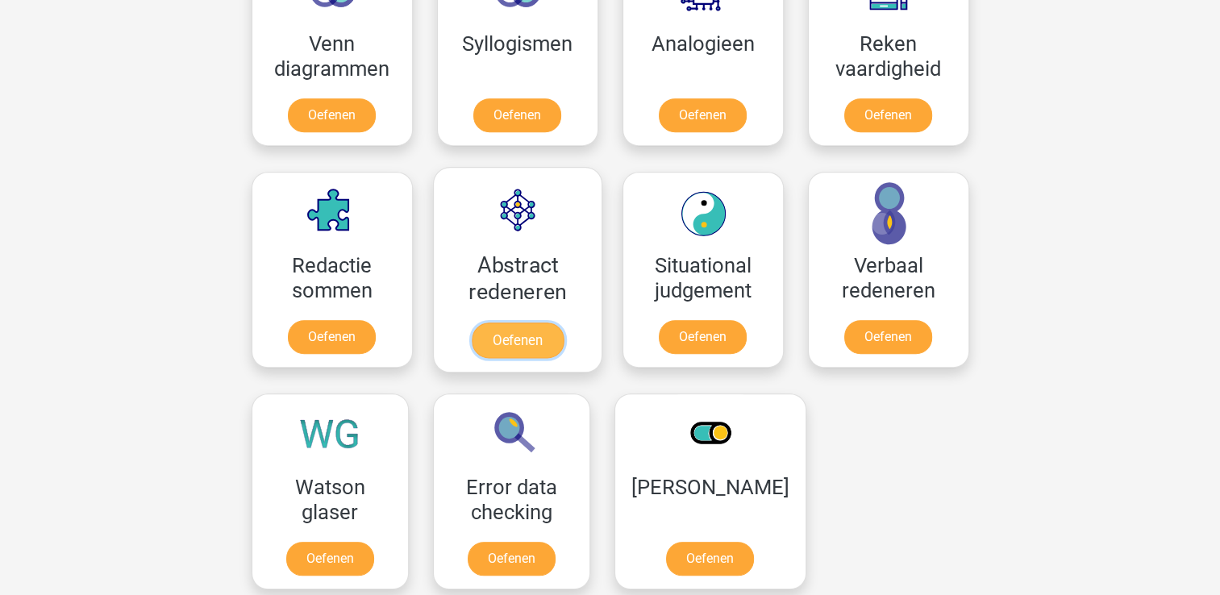
click at [522, 322] on link "Oefenen" at bounding box center [517, 339] width 92 height 35
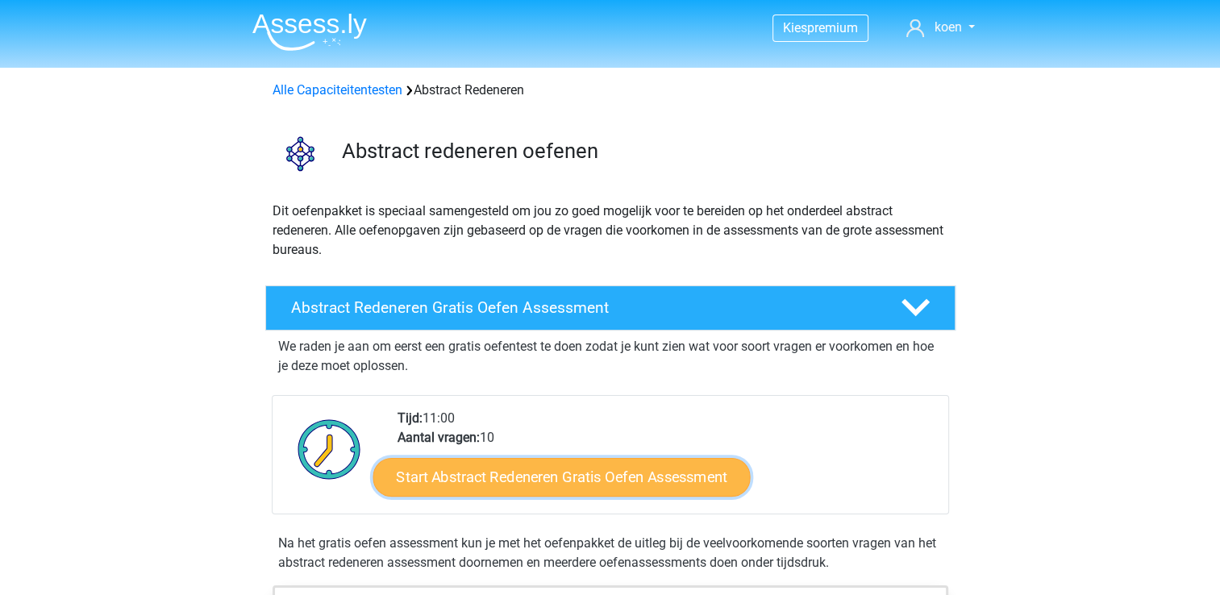
click at [542, 473] on link "Start Abstract Redeneren Gratis Oefen Assessment" at bounding box center [560, 476] width 377 height 39
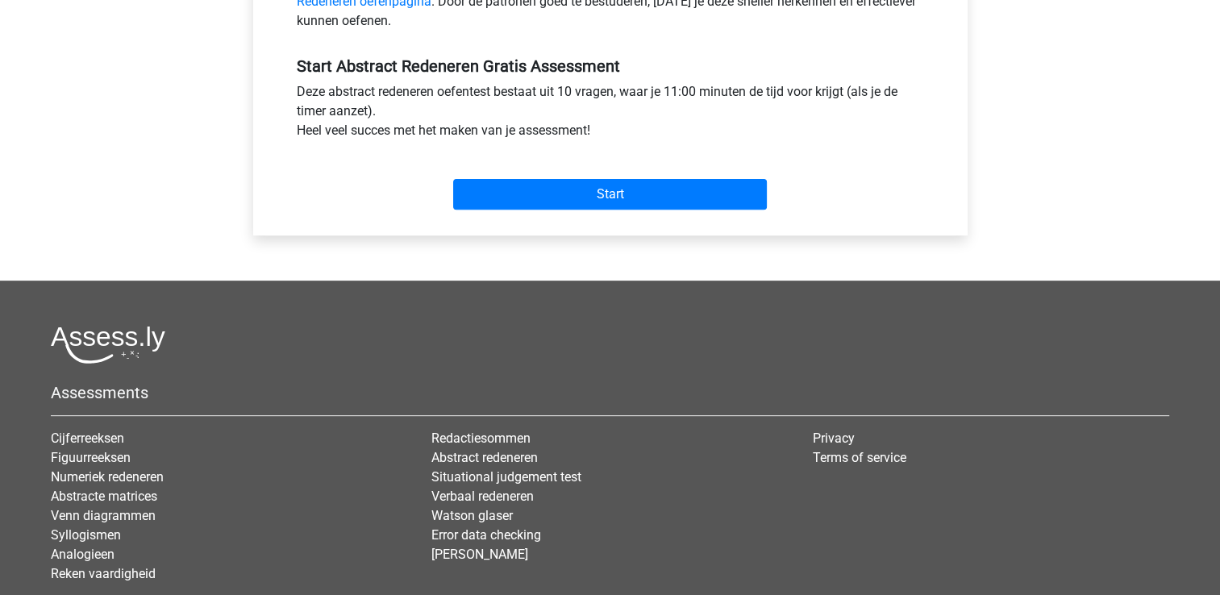
scroll to position [574, 0]
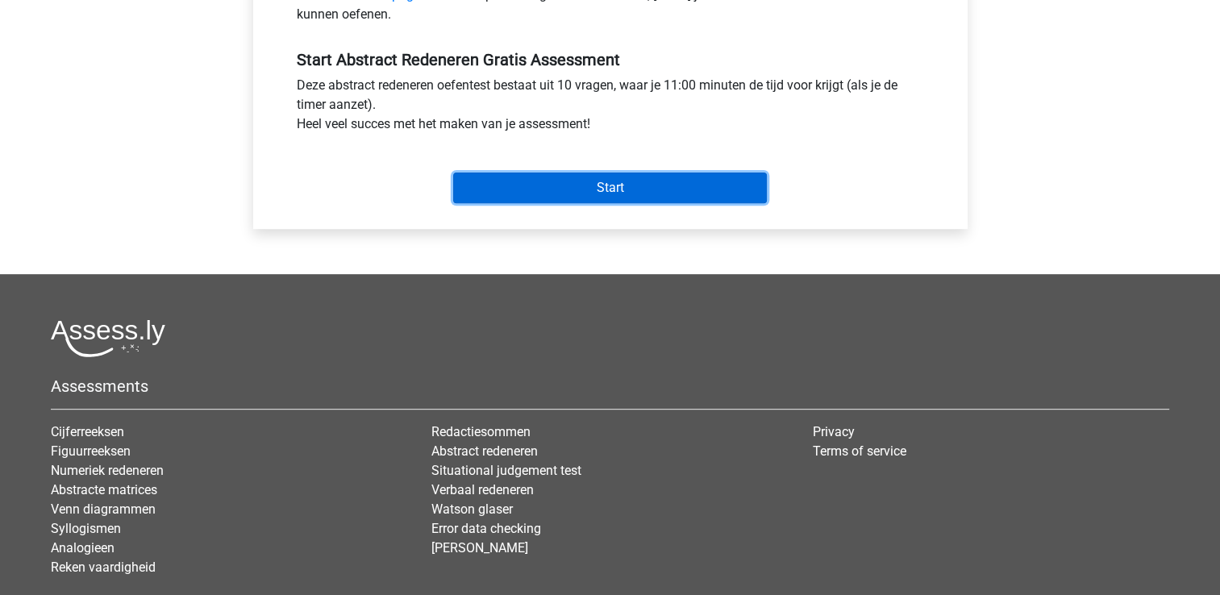
click at [609, 184] on input "Start" at bounding box center [610, 187] width 314 height 31
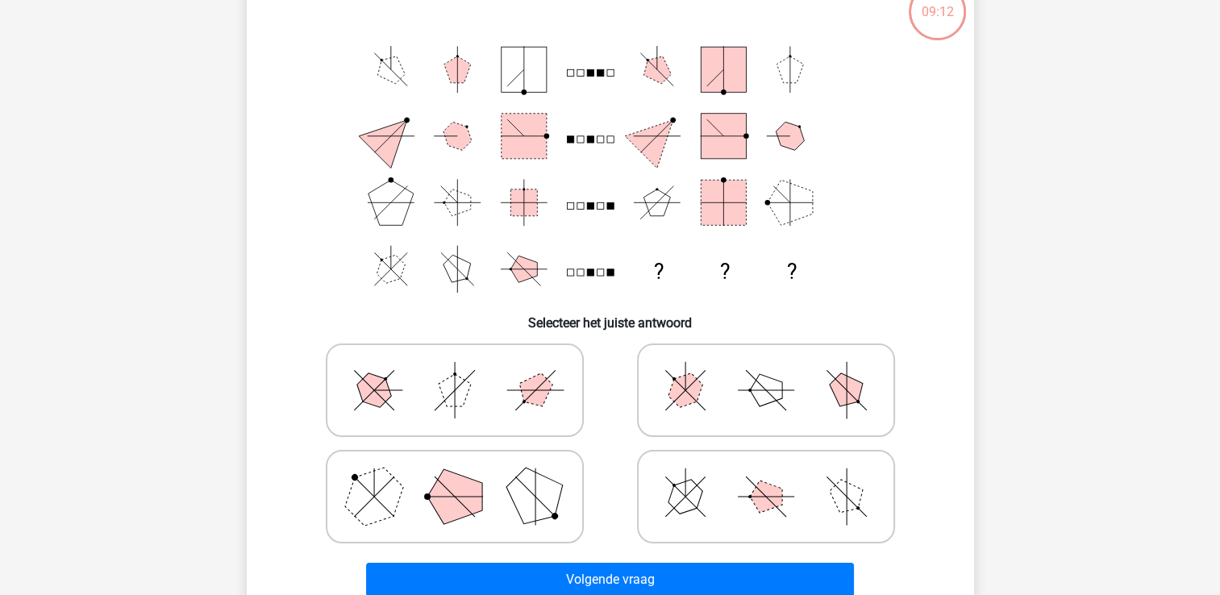
scroll to position [129, 0]
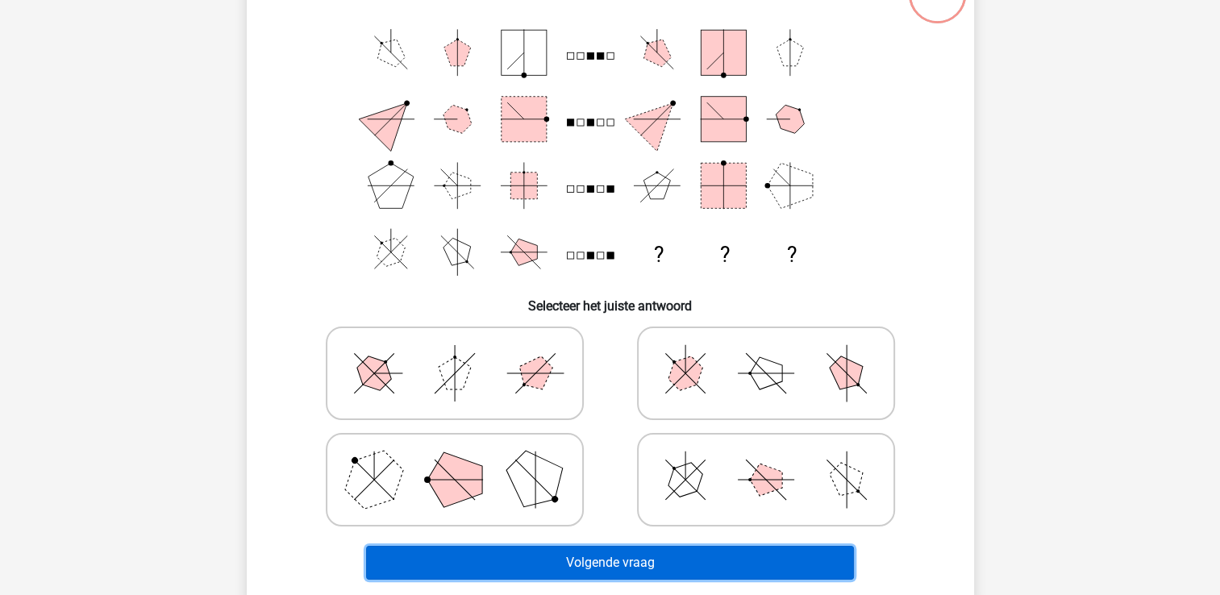
click at [637, 567] on button "Volgende vraag" at bounding box center [610, 563] width 488 height 34
click at [626, 561] on button "Volgende vraag" at bounding box center [610, 563] width 488 height 34
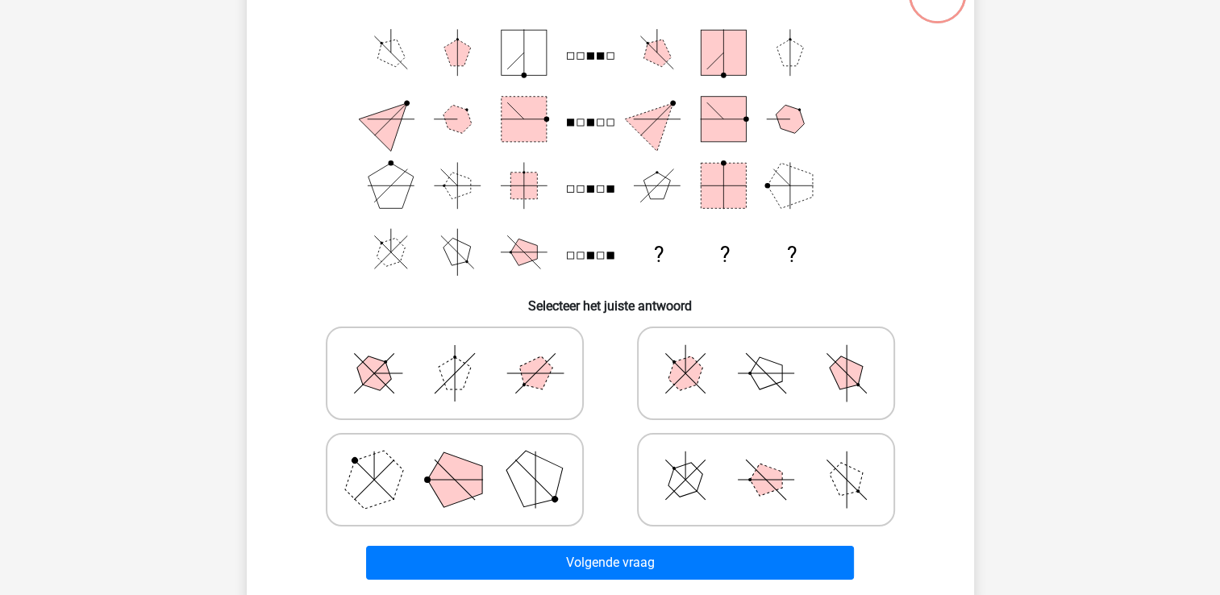
click at [538, 472] on polygon at bounding box center [534, 479] width 77 height 77
click at [465, 459] on input "radio" at bounding box center [460, 454] width 10 height 10
radio input "true"
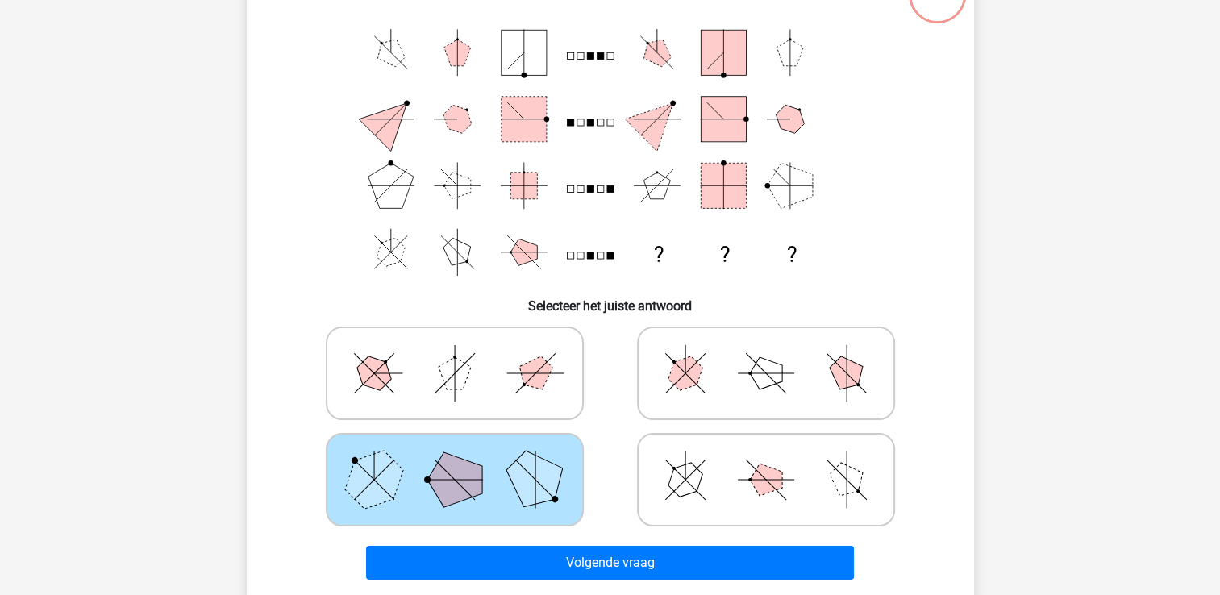
click at [766, 455] on input "radio" at bounding box center [771, 454] width 10 height 10
radio input "true"
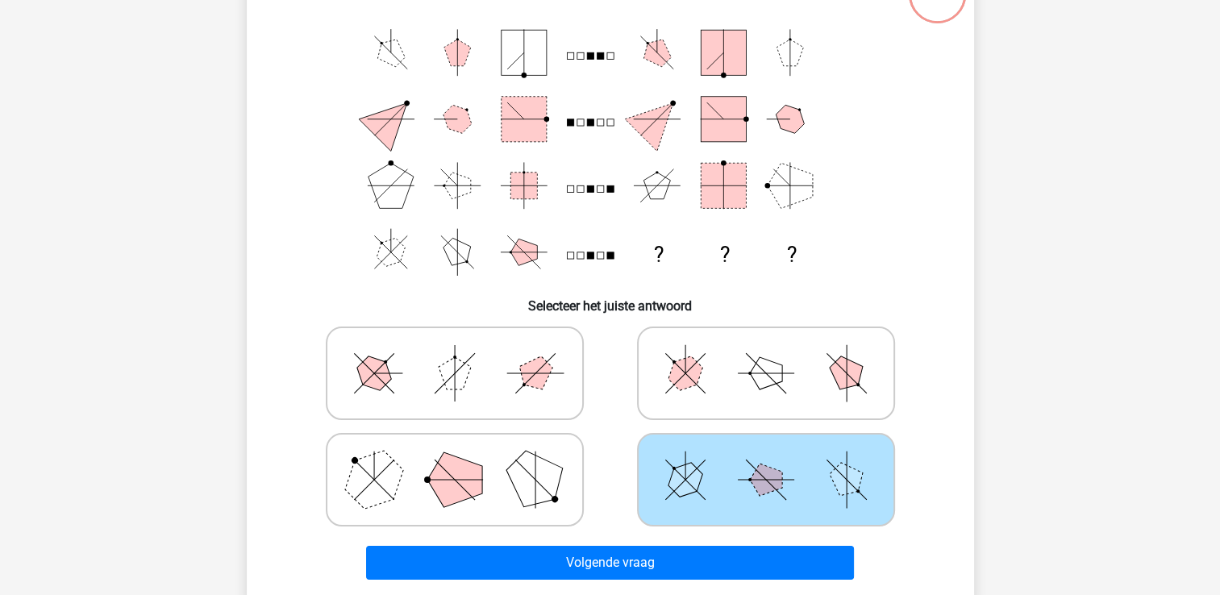
click at [662, 542] on div "Volgende vraag" at bounding box center [609, 559] width 675 height 53
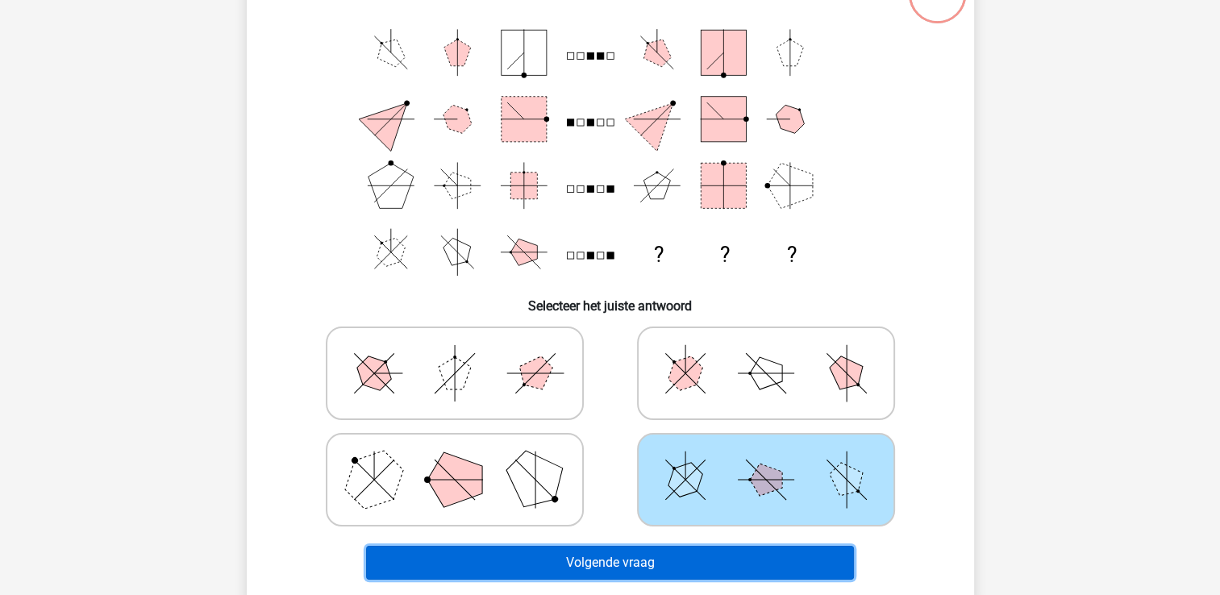
click at [658, 559] on button "Volgende vraag" at bounding box center [610, 563] width 488 height 34
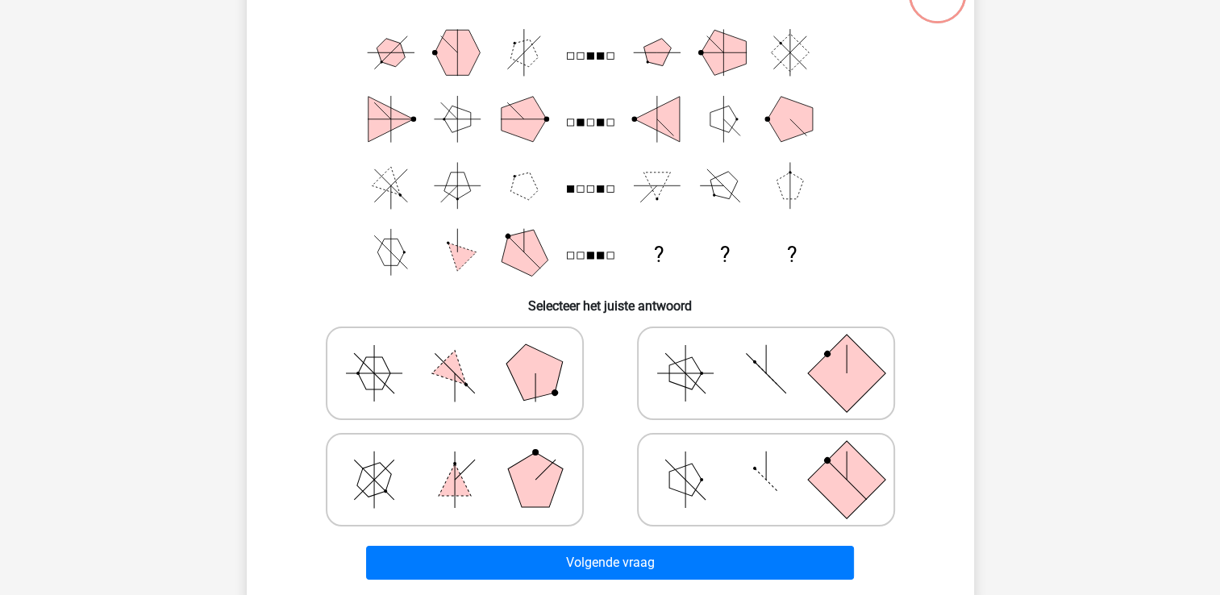
scroll to position [74, 0]
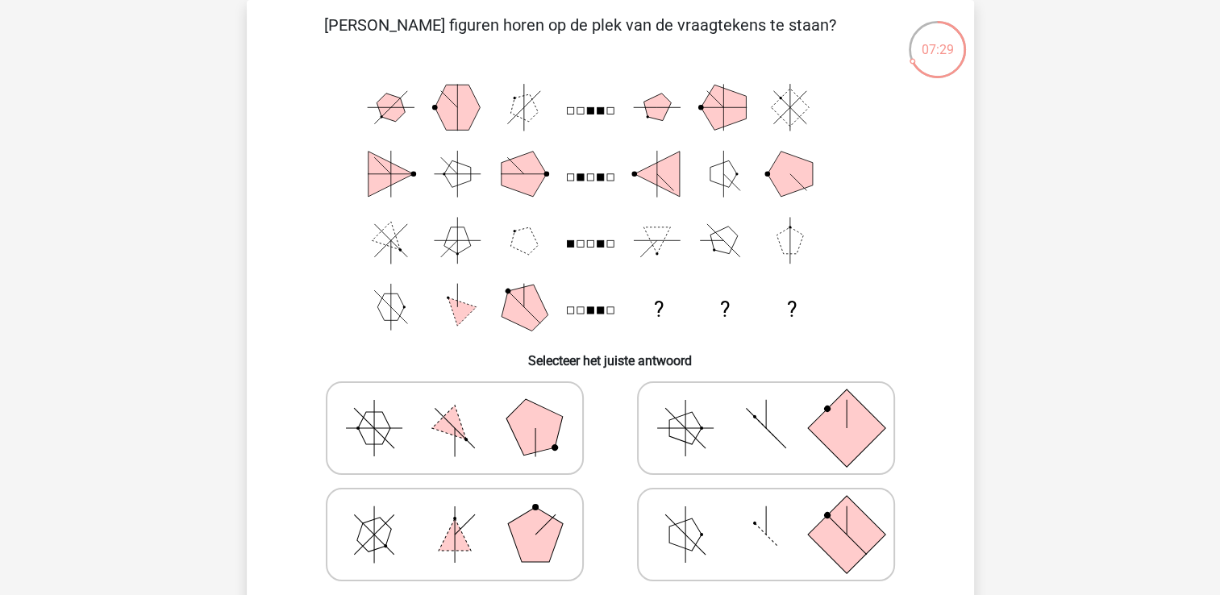
click at [503, 434] on icon at bounding box center [455, 428] width 242 height 81
click at [465, 408] on input "radio" at bounding box center [460, 402] width 10 height 10
radio input "true"
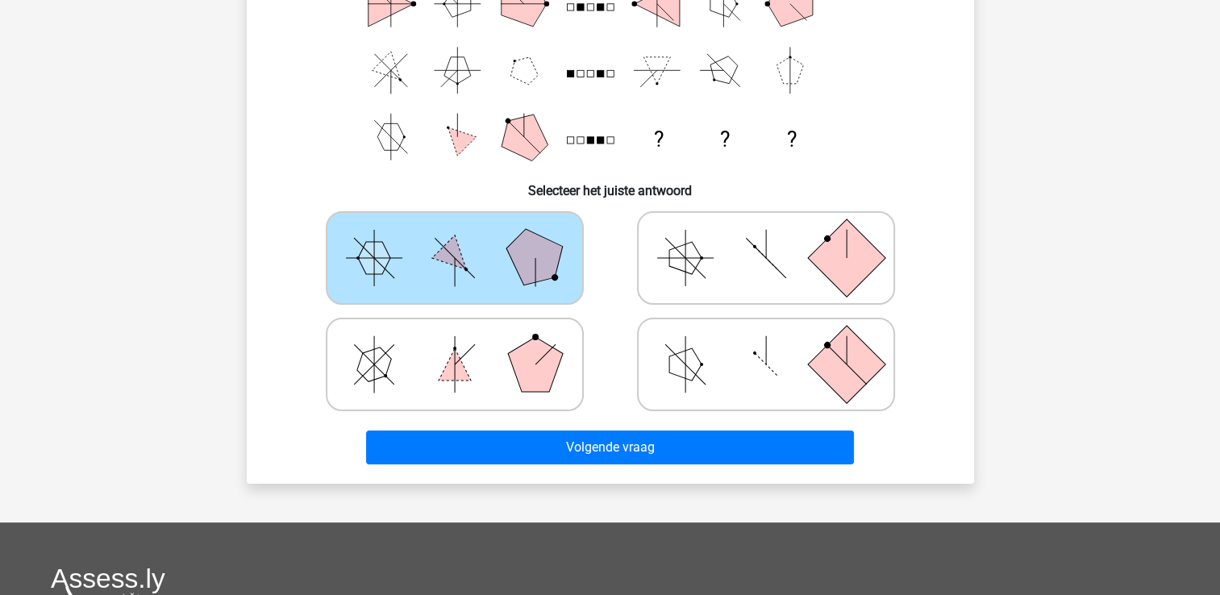
scroll to position [277, 0]
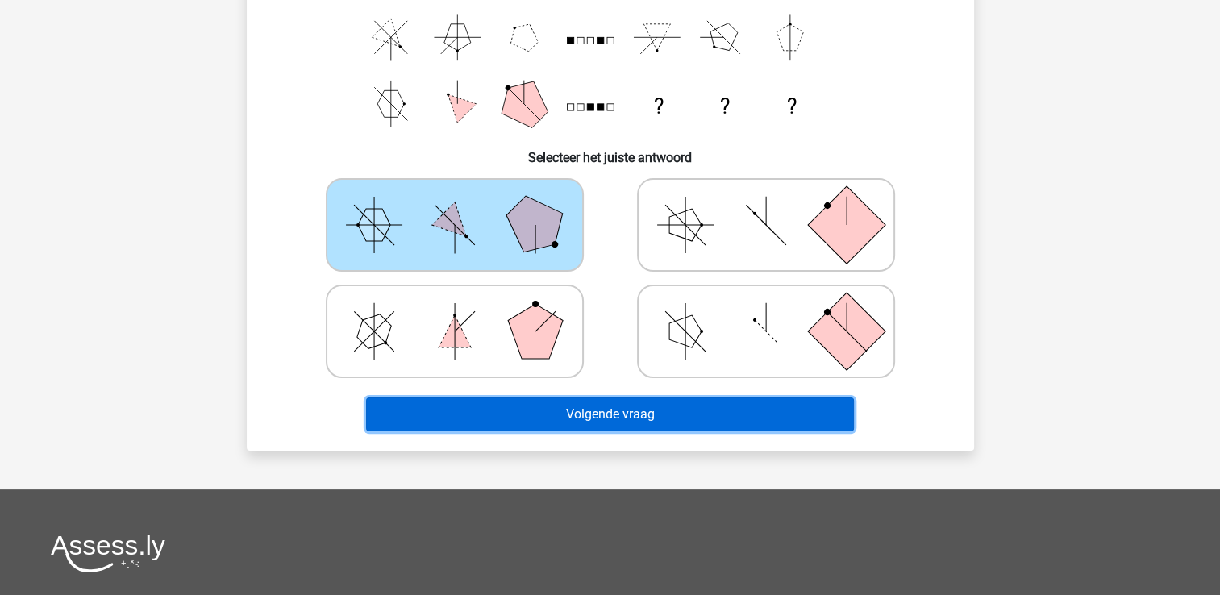
click at [592, 401] on button "Volgende vraag" at bounding box center [610, 414] width 488 height 34
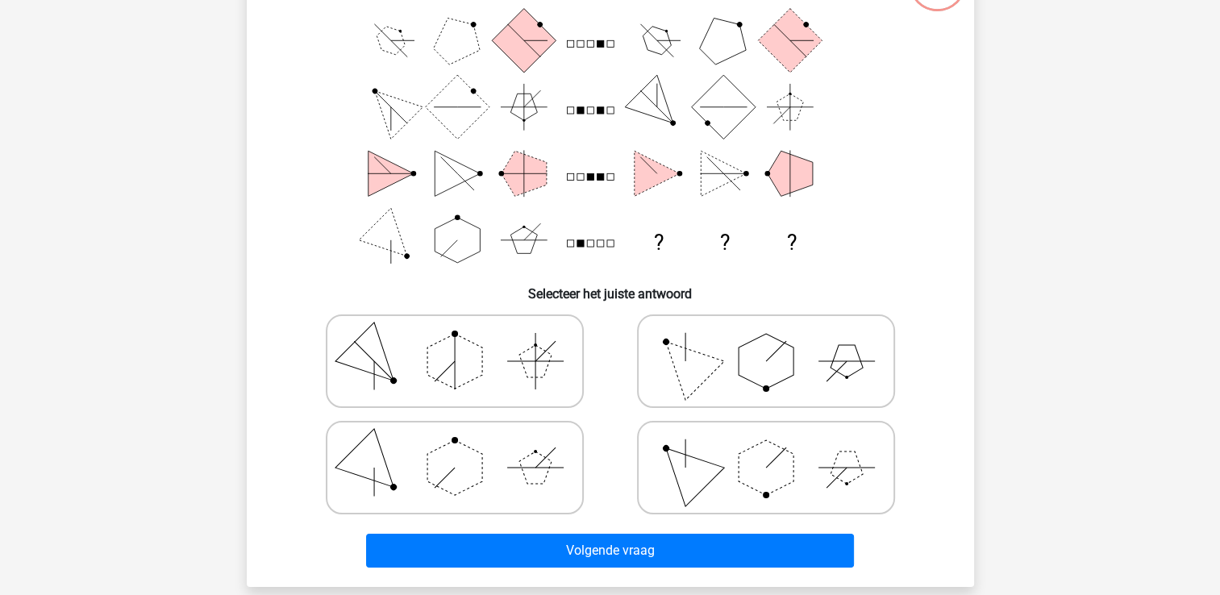
scroll to position [129, 0]
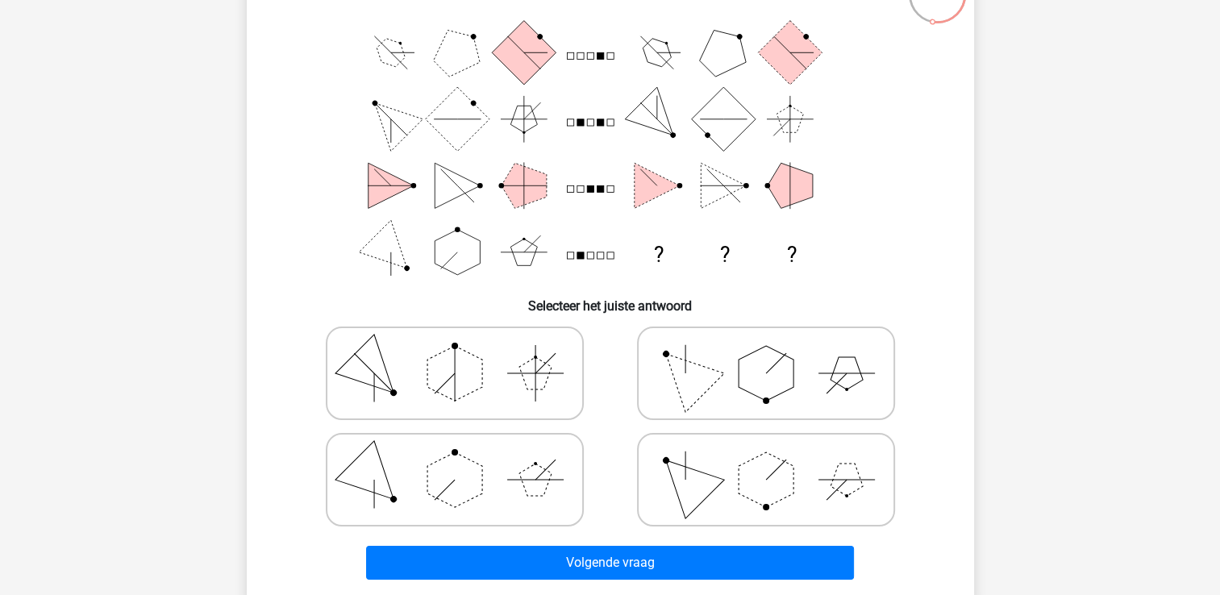
click at [812, 502] on icon at bounding box center [766, 479] width 242 height 81
click at [776, 459] on input "radio" at bounding box center [771, 454] width 10 height 10
radio input "true"
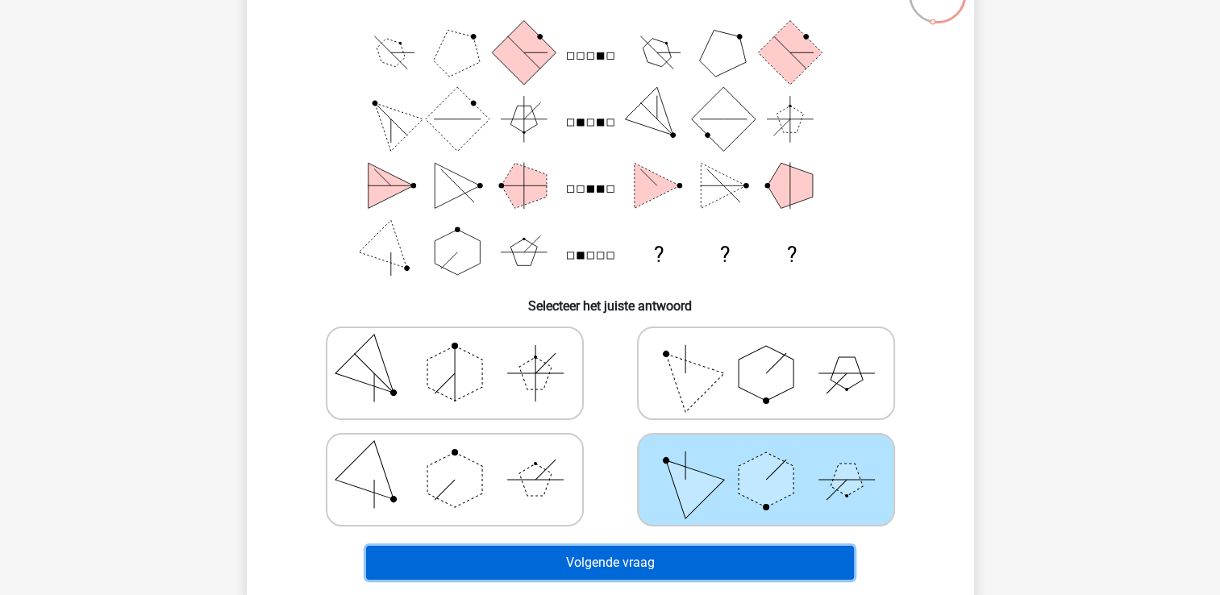
click at [704, 553] on button "Volgende vraag" at bounding box center [610, 563] width 488 height 34
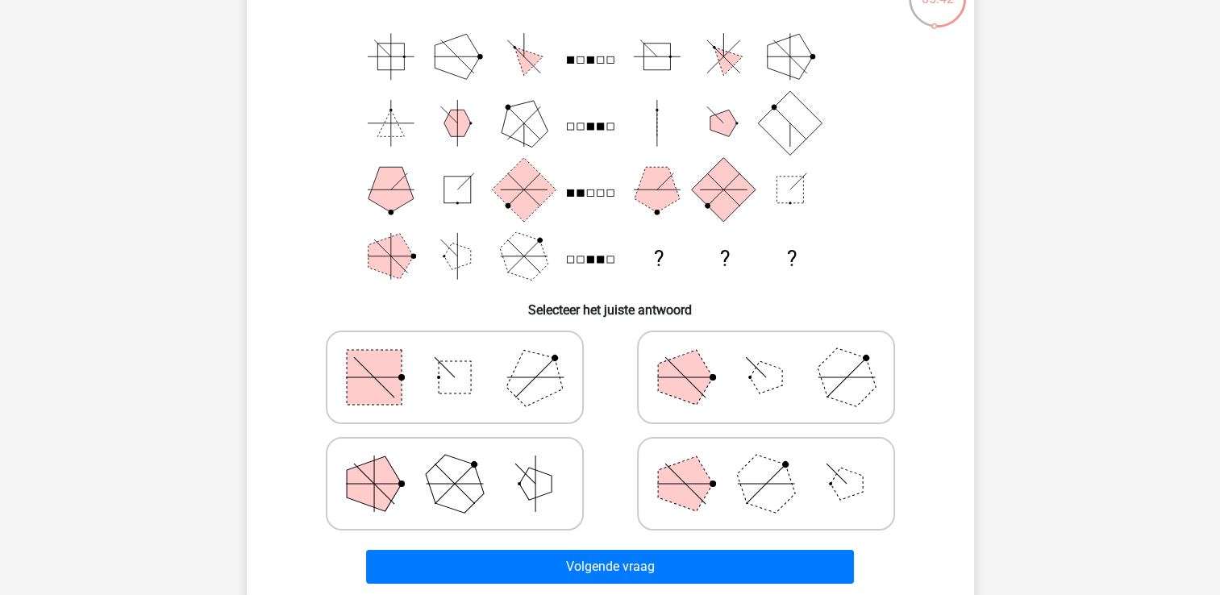
scroll to position [126, 0]
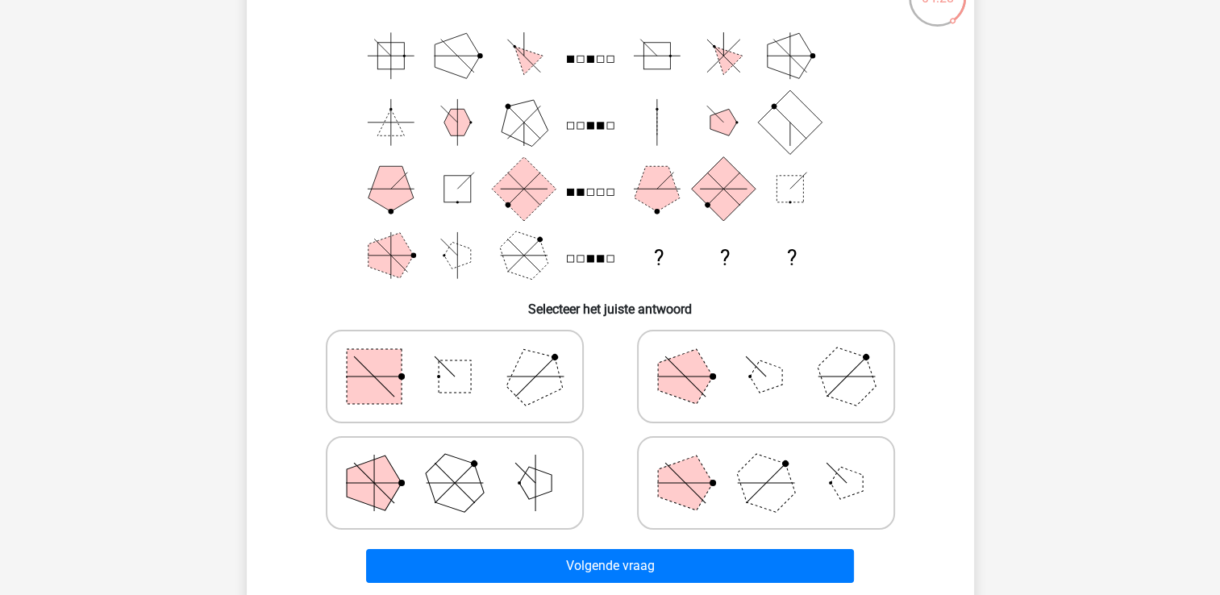
click at [758, 466] on polygon at bounding box center [764, 482] width 77 height 77
click at [766, 463] on input "radio" at bounding box center [771, 457] width 10 height 10
radio input "true"
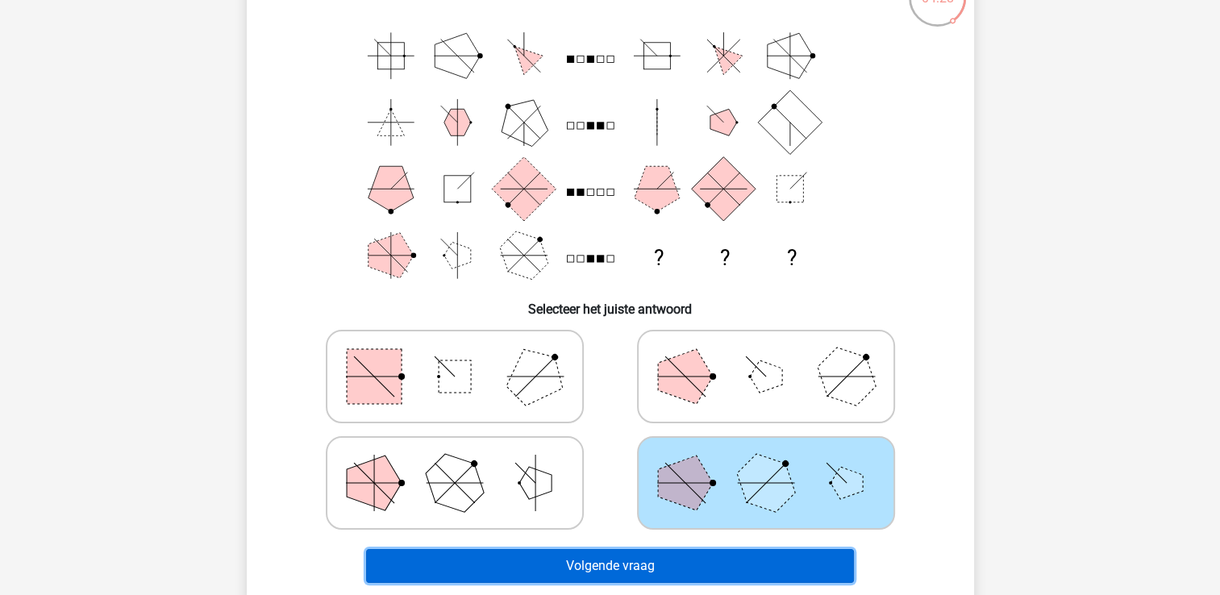
click at [600, 549] on button "Volgende vraag" at bounding box center [610, 566] width 488 height 34
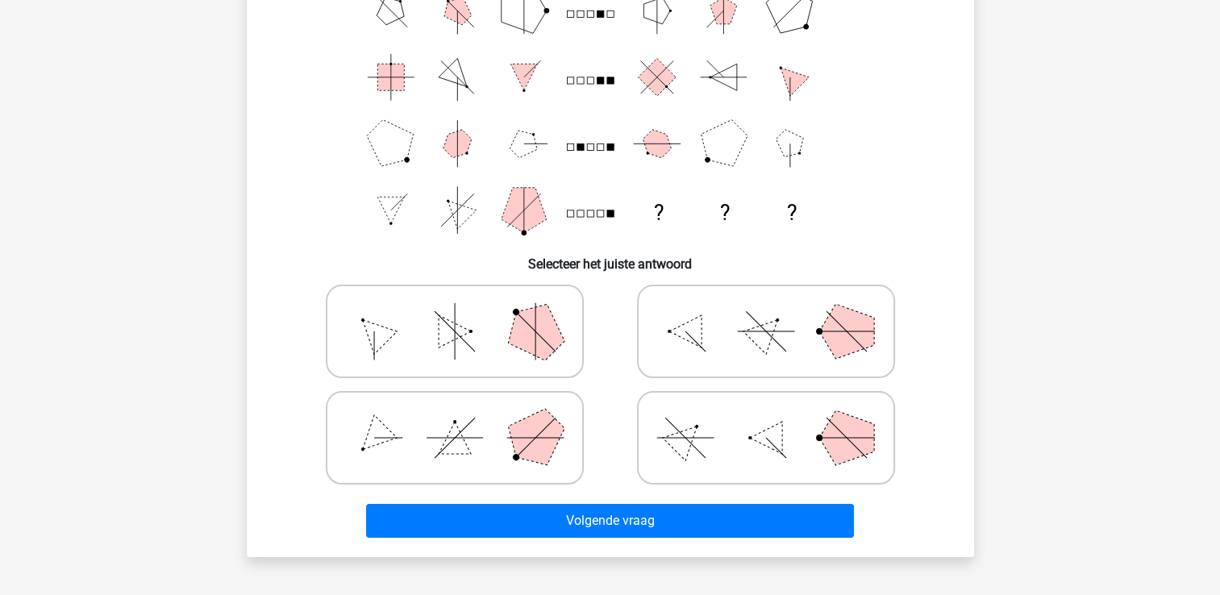
scroll to position [172, 0]
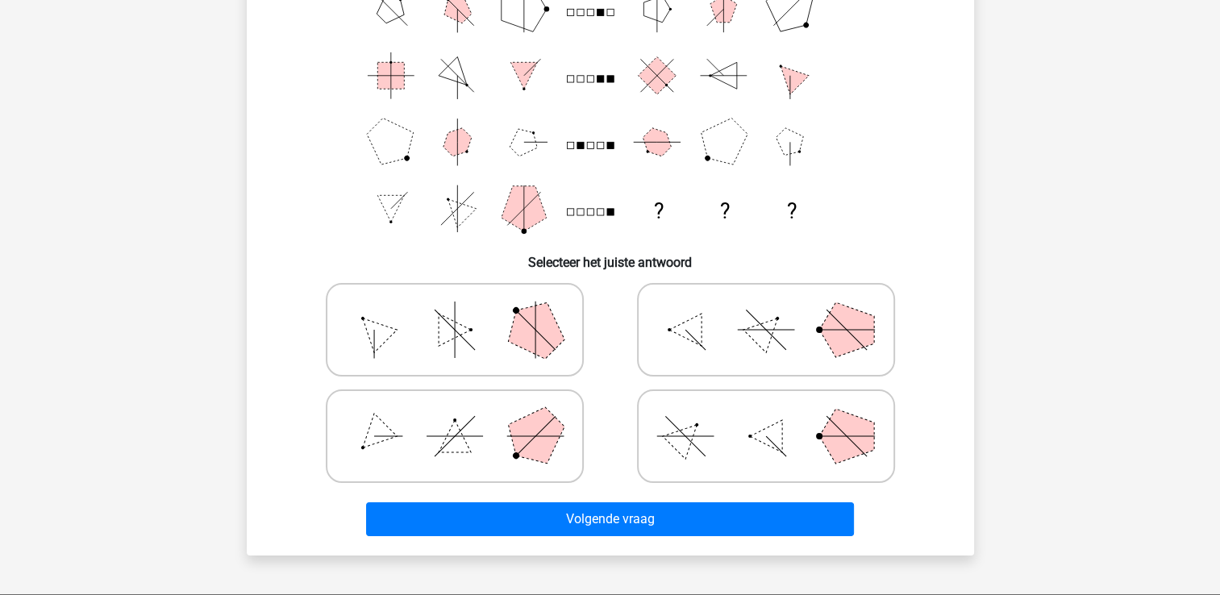
click at [793, 314] on icon at bounding box center [766, 329] width 242 height 81
click at [776, 310] on input "radio" at bounding box center [771, 304] width 10 height 10
radio input "true"
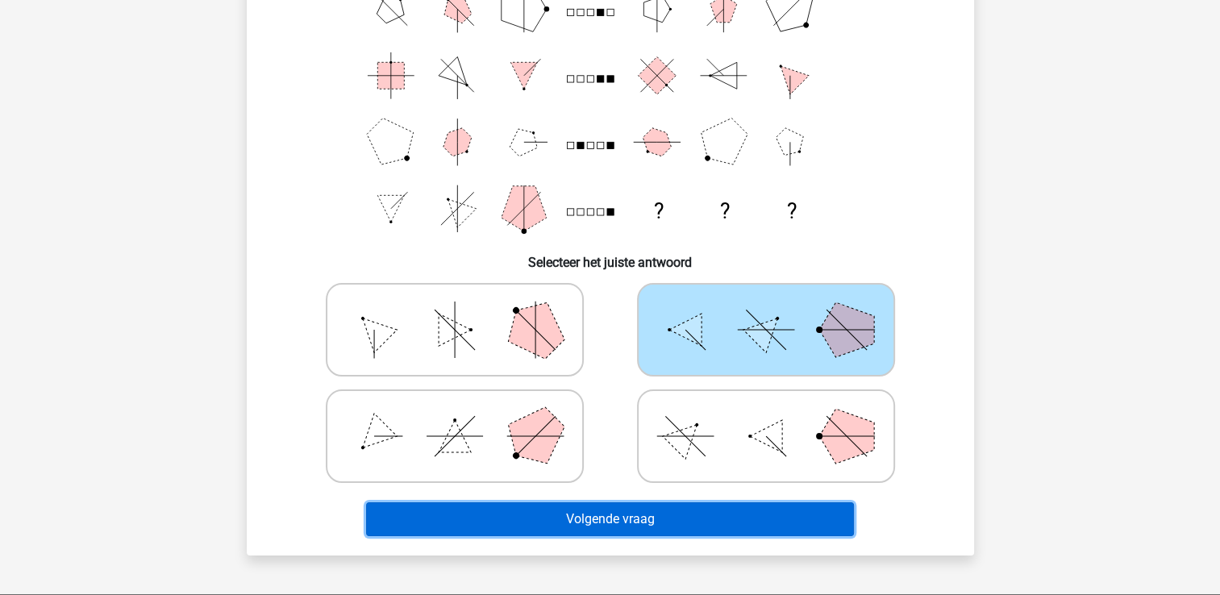
click at [600, 514] on button "Volgende vraag" at bounding box center [610, 519] width 488 height 34
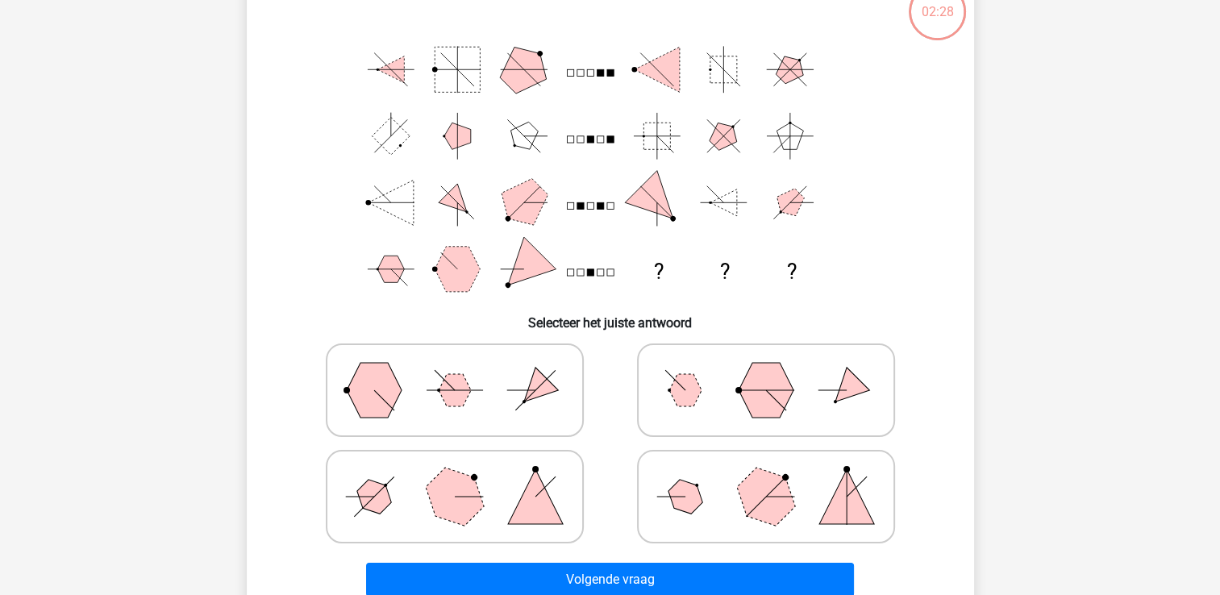
scroll to position [74, 0]
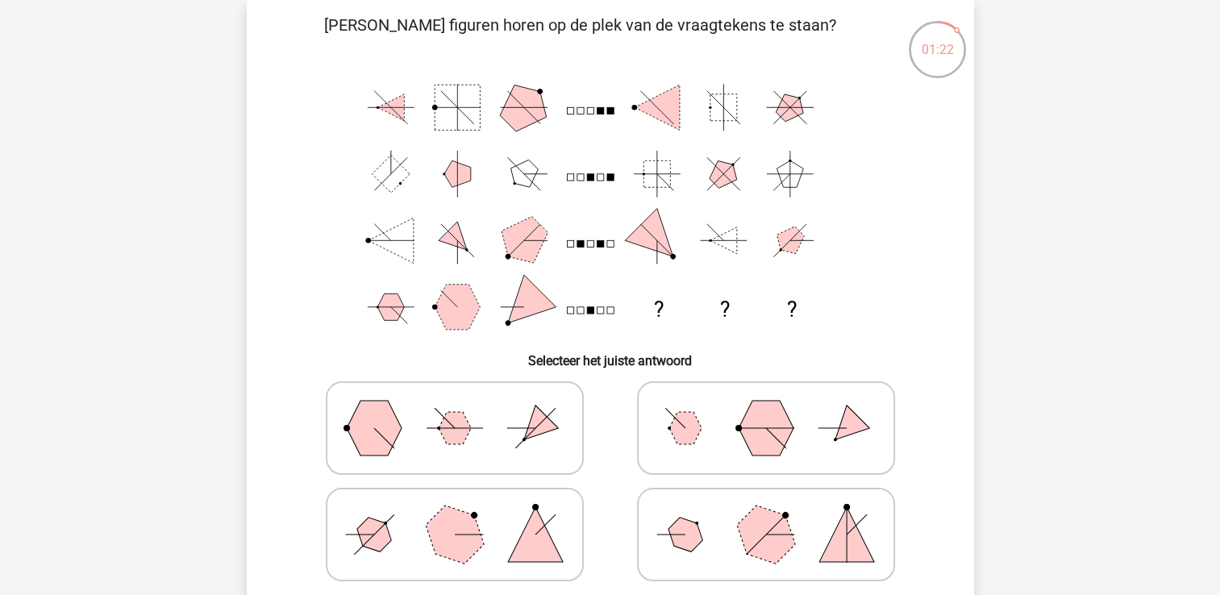
click at [386, 509] on icon at bounding box center [455, 534] width 242 height 81
click at [455, 509] on input "radio" at bounding box center [460, 509] width 10 height 10
radio input "true"
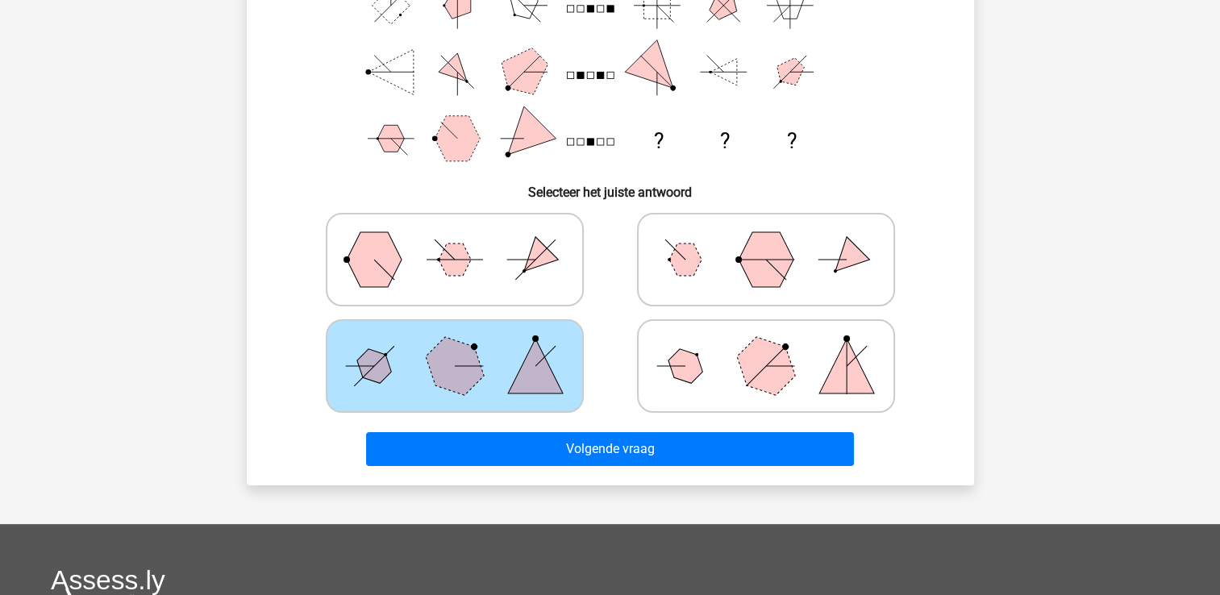
scroll to position [248, 0]
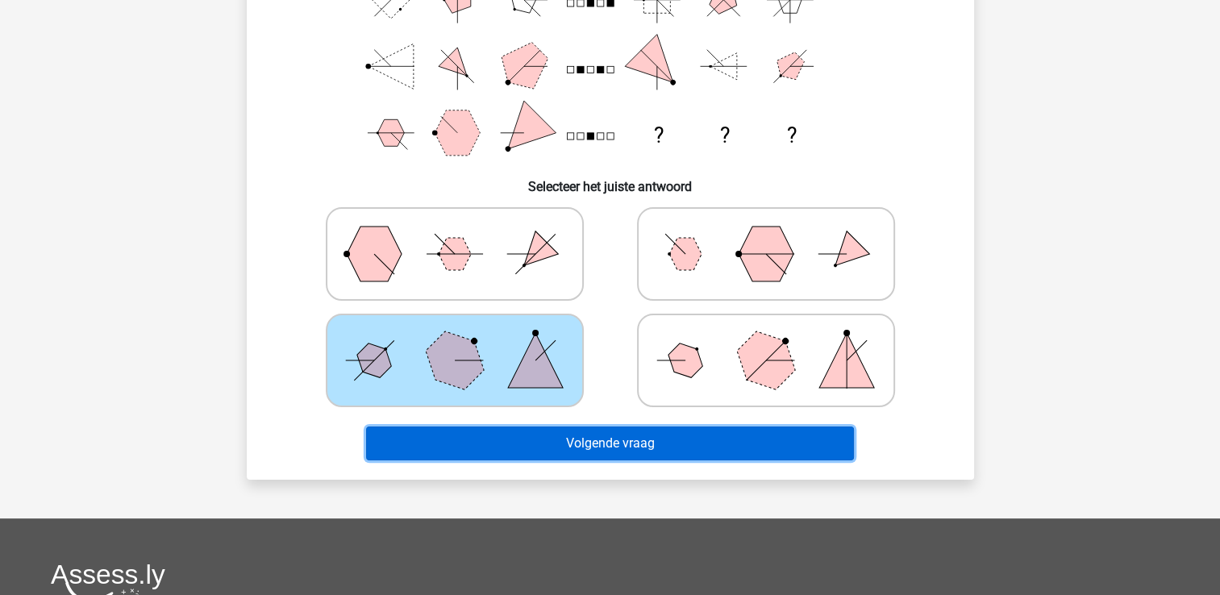
click at [603, 444] on button "Volgende vraag" at bounding box center [610, 443] width 488 height 34
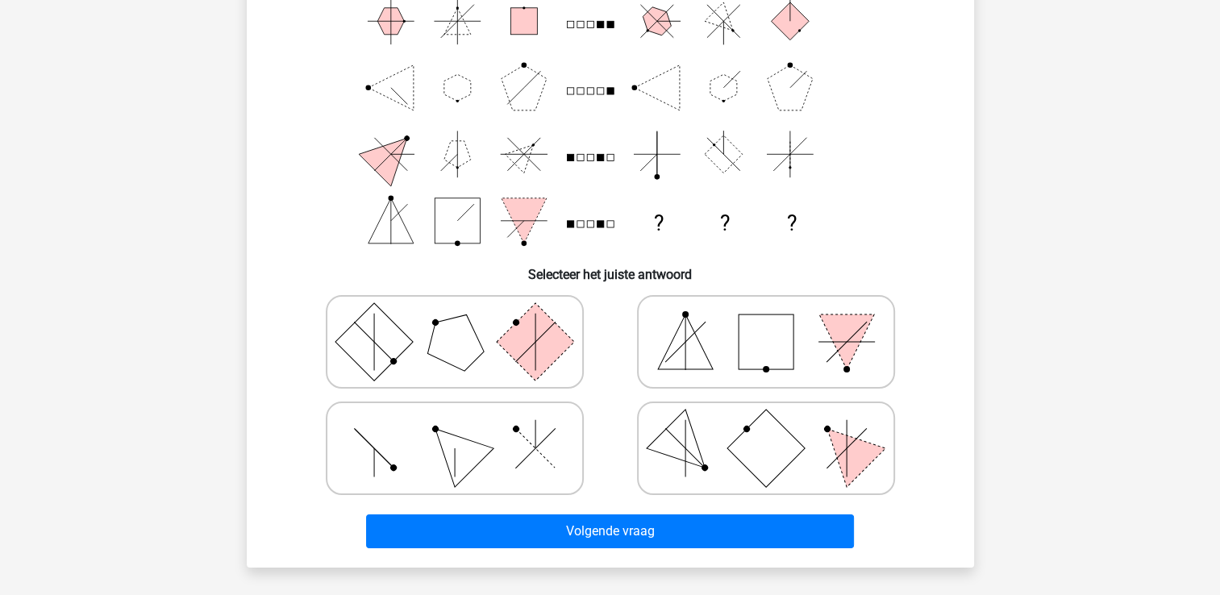
scroll to position [161, 0]
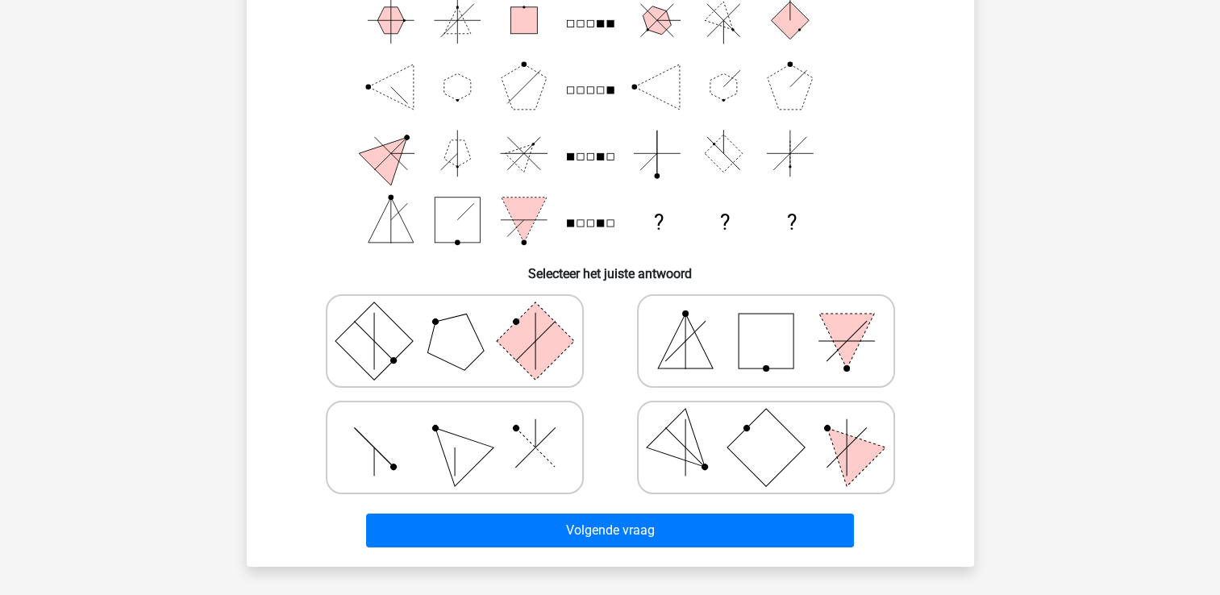
click at [714, 361] on icon at bounding box center [766, 341] width 242 height 81
click at [766, 321] on input "radio" at bounding box center [771, 315] width 10 height 10
radio input "true"
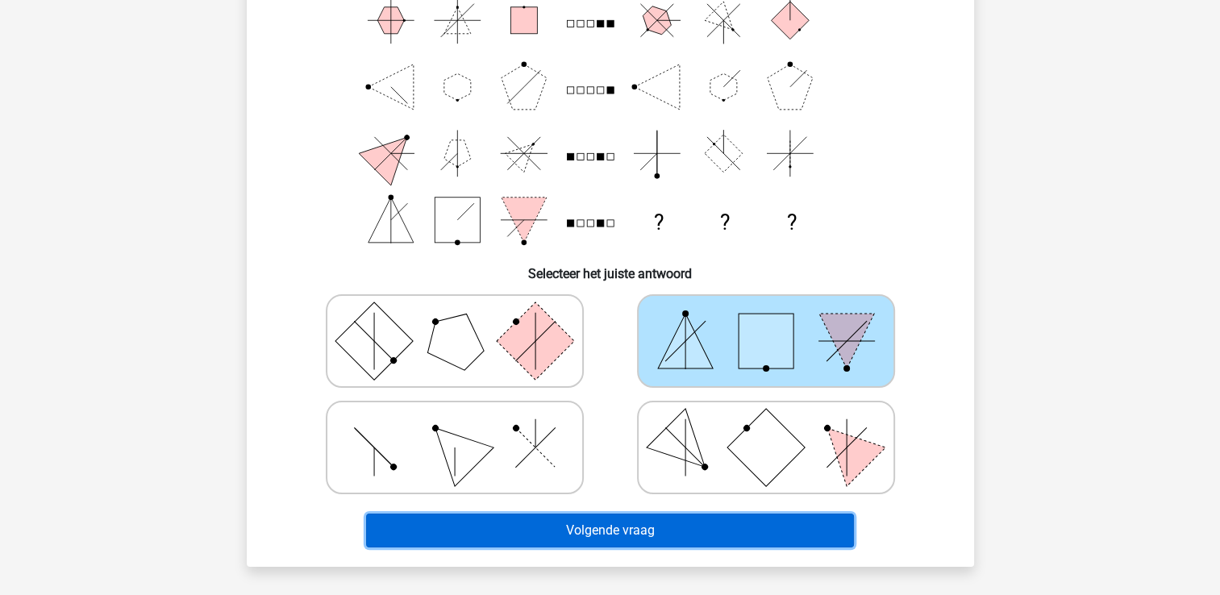
click at [596, 537] on button "Volgende vraag" at bounding box center [610, 530] width 488 height 34
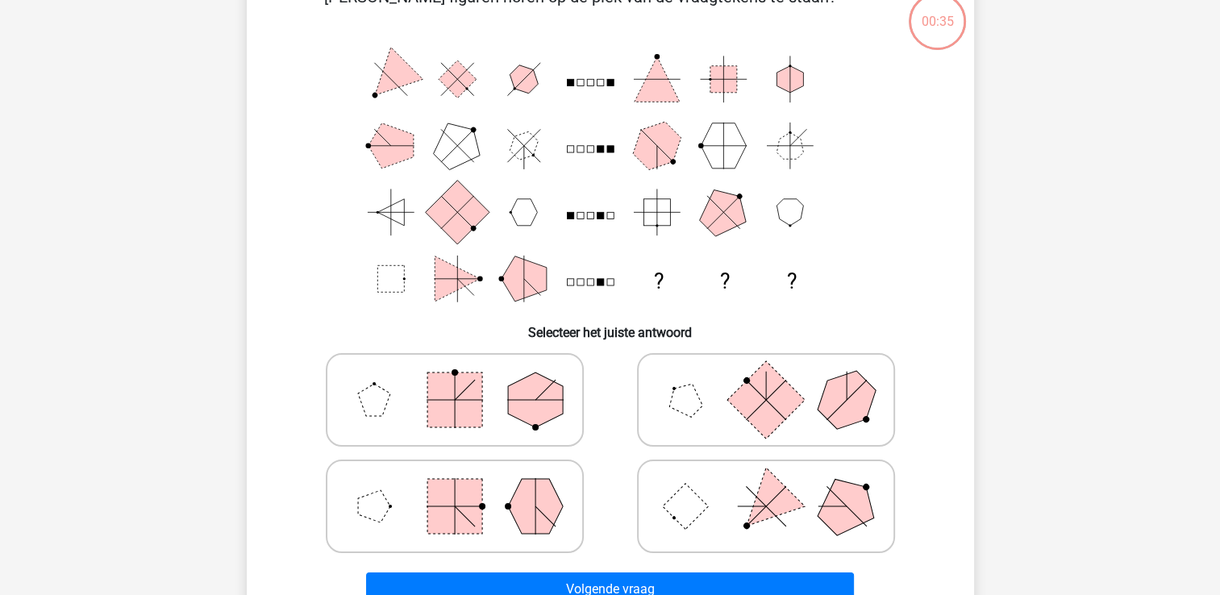
scroll to position [74, 0]
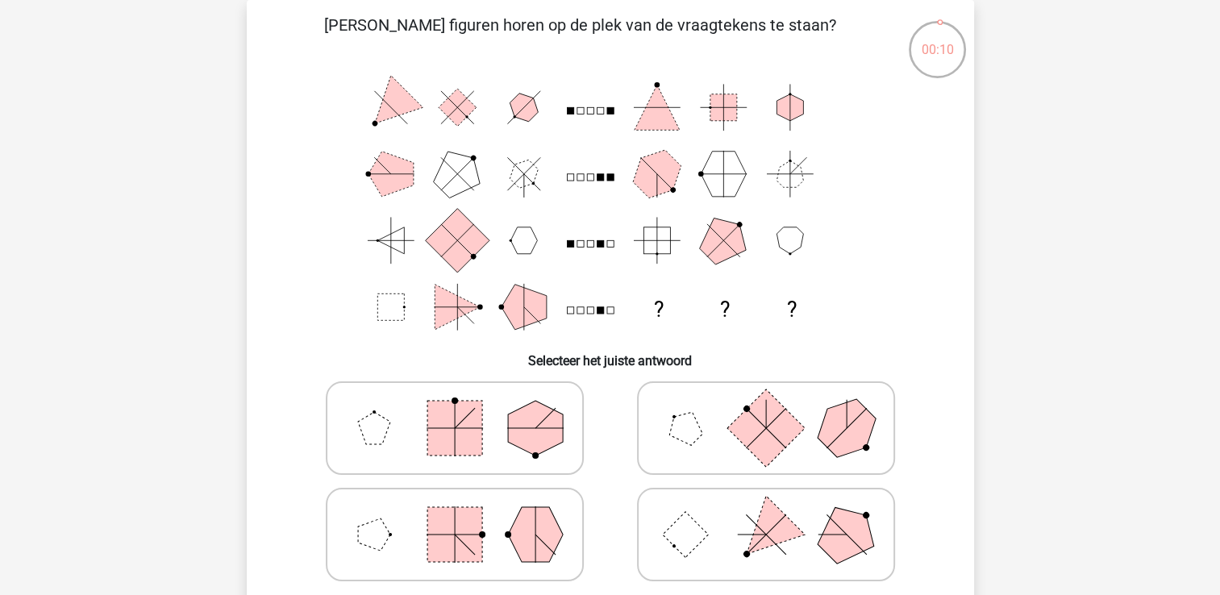
click at [469, 240] on rect at bounding box center [457, 241] width 64 height 64
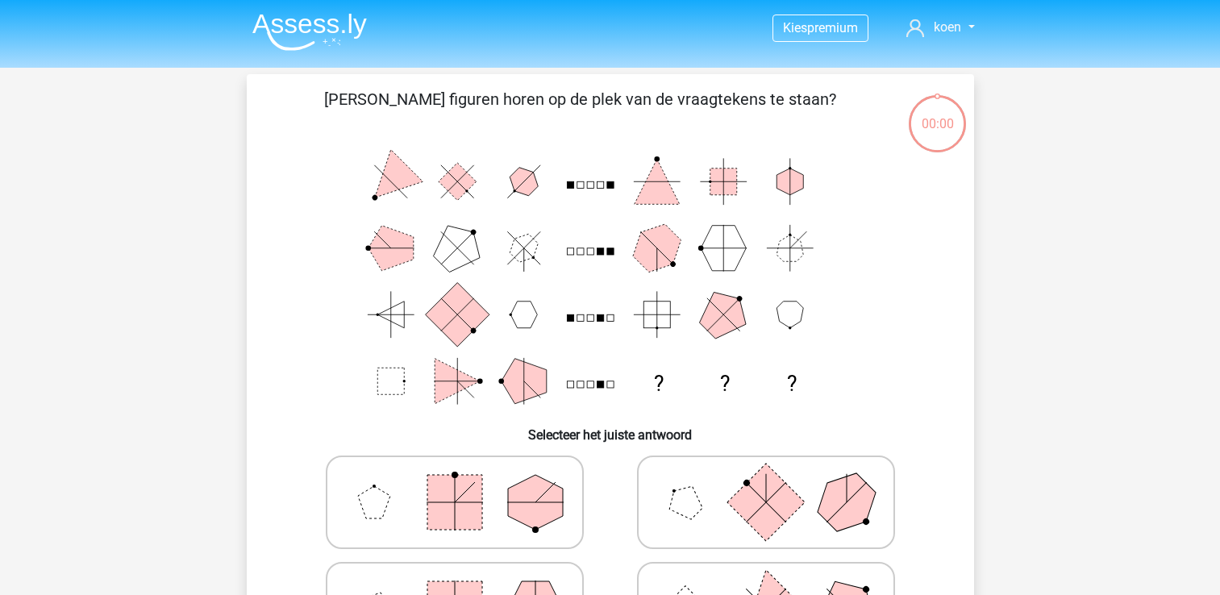
scroll to position [74, 0]
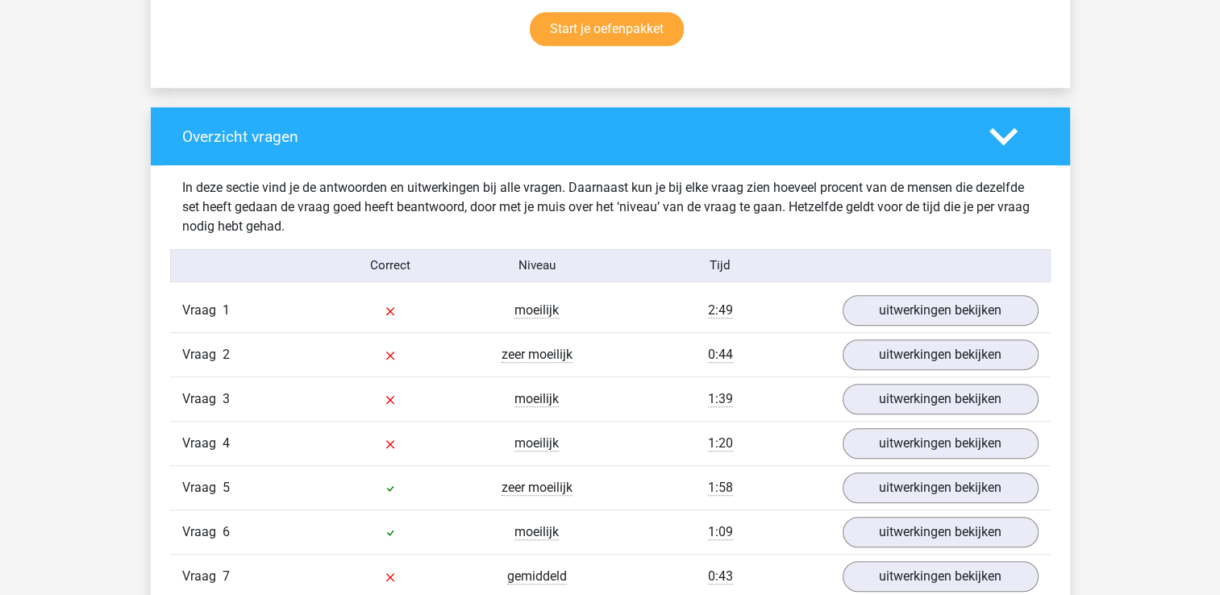
scroll to position [1099, 0]
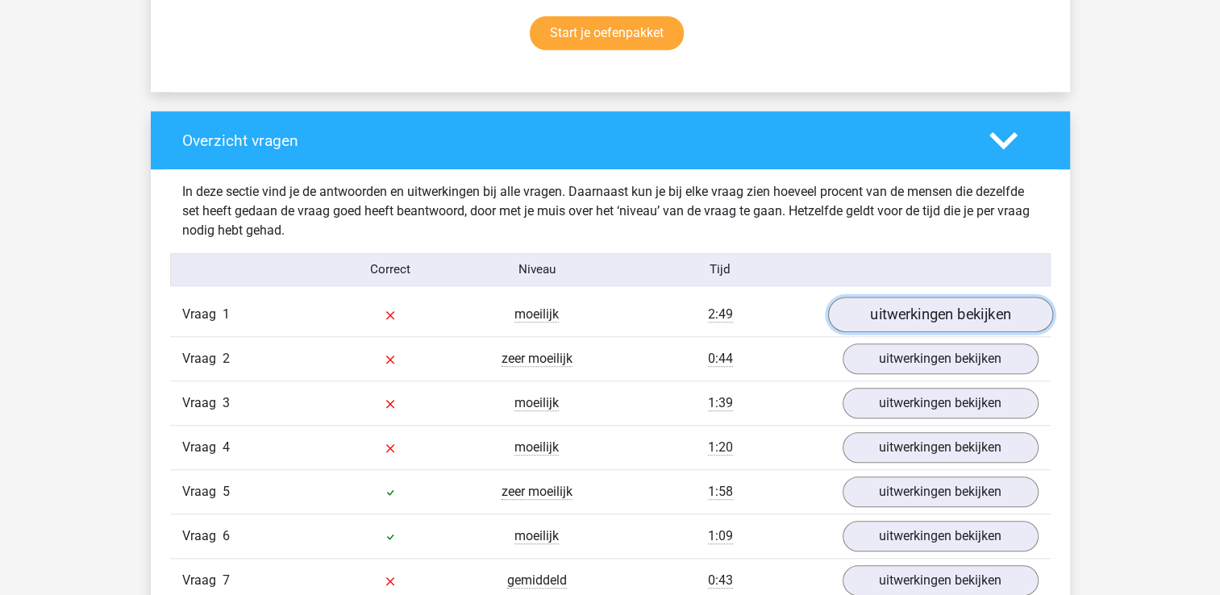
click at [909, 307] on link "uitwerkingen bekijken" at bounding box center [939, 314] width 225 height 35
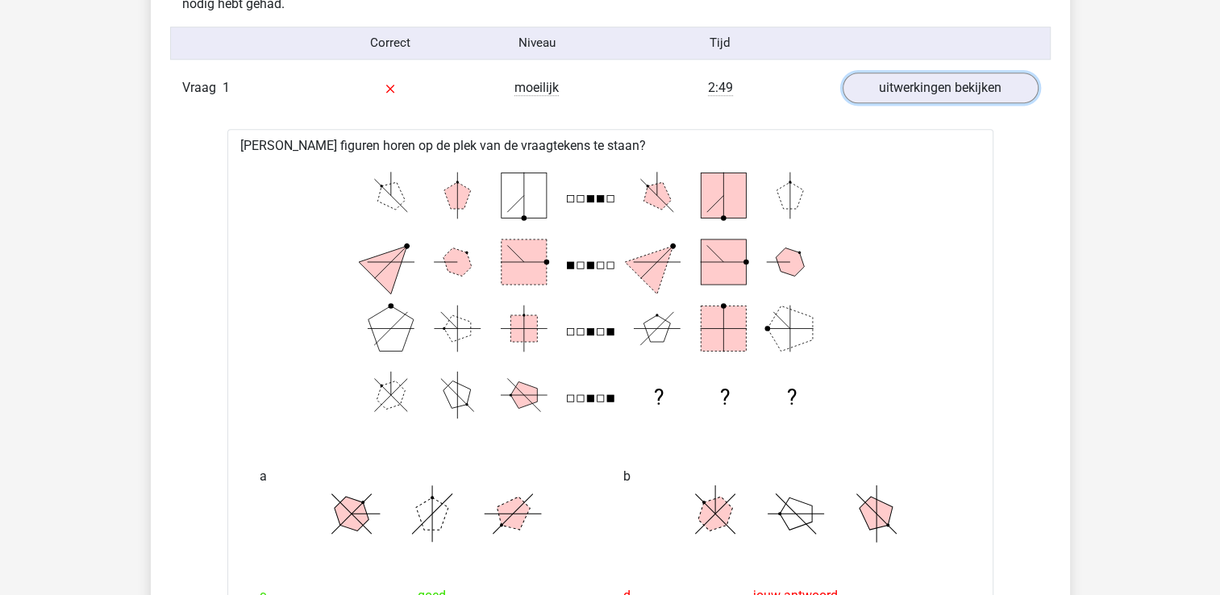
scroll to position [1319, 0]
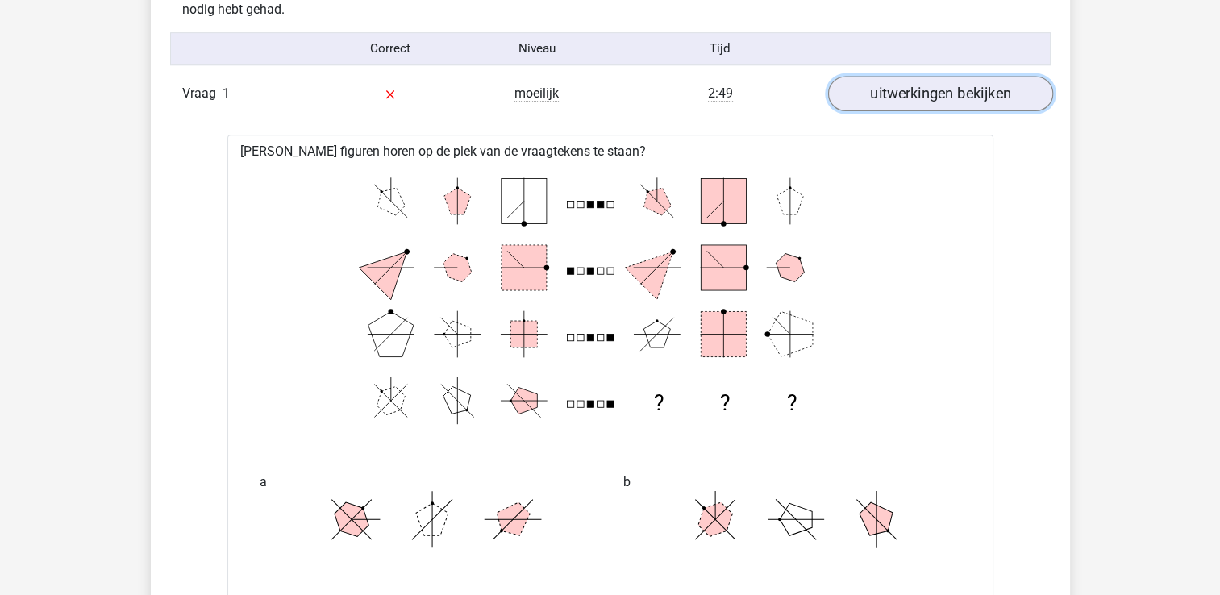
click at [971, 97] on link "uitwerkingen bekijken" at bounding box center [939, 93] width 225 height 35
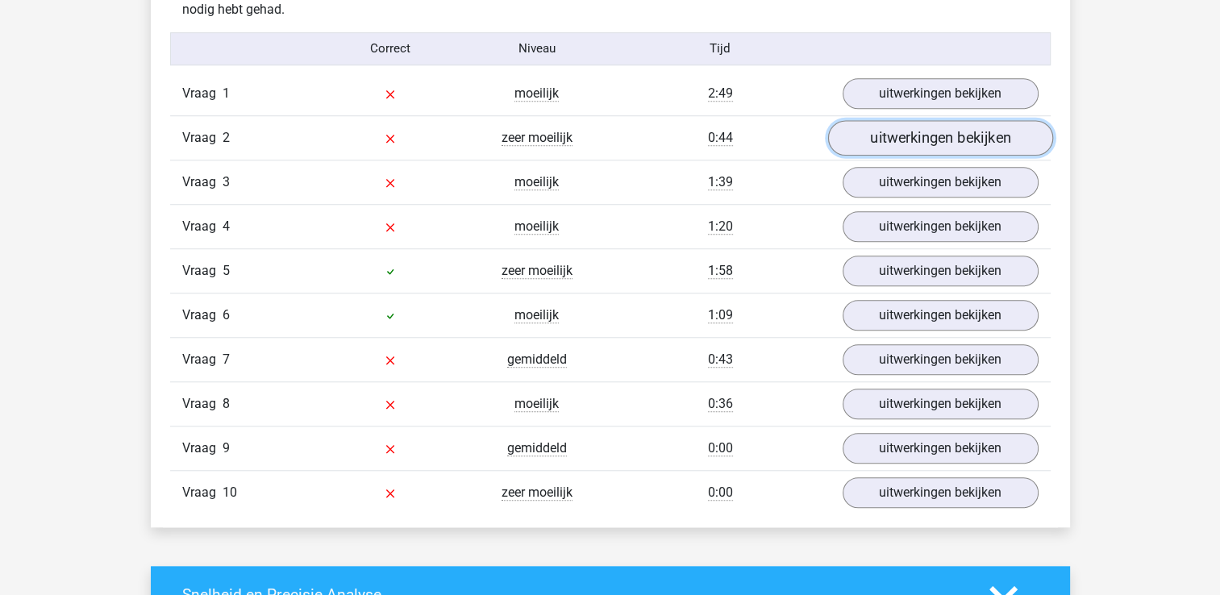
click at [930, 131] on link "uitwerkingen bekijken" at bounding box center [939, 137] width 225 height 35
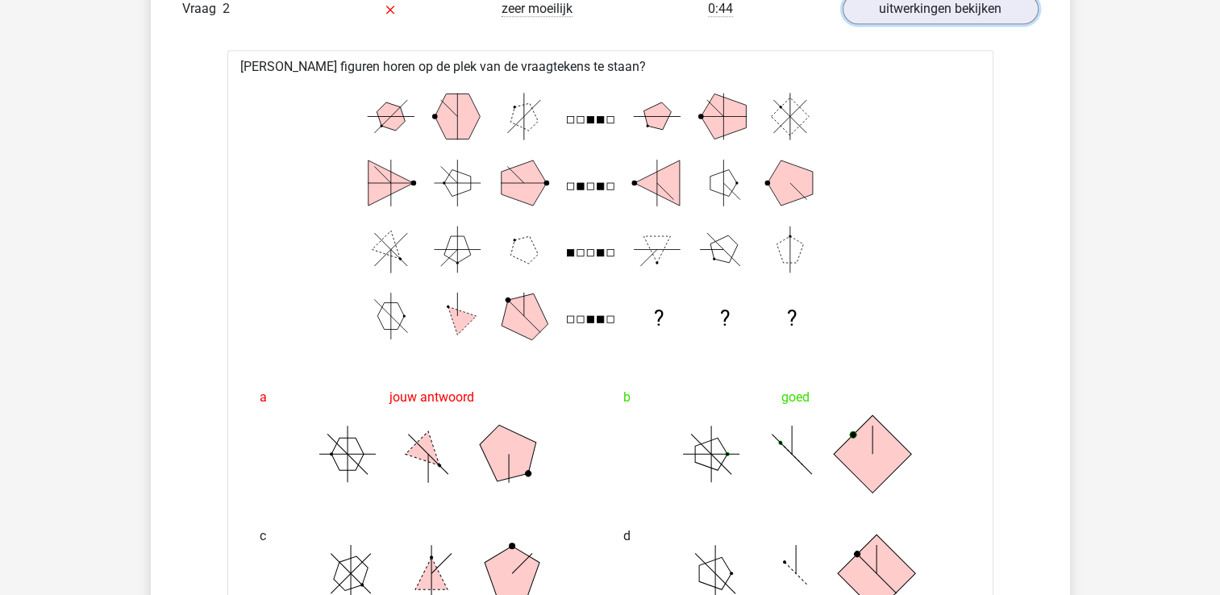
scroll to position [1444, 0]
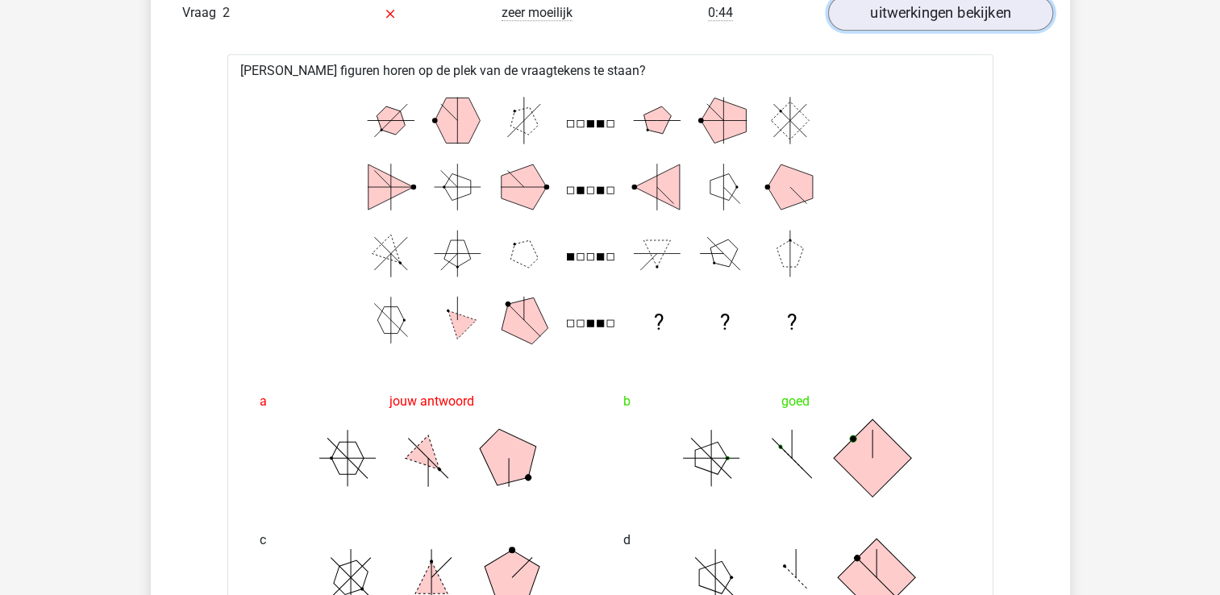
click at [905, 17] on link "uitwerkingen bekijken" at bounding box center [939, 12] width 225 height 35
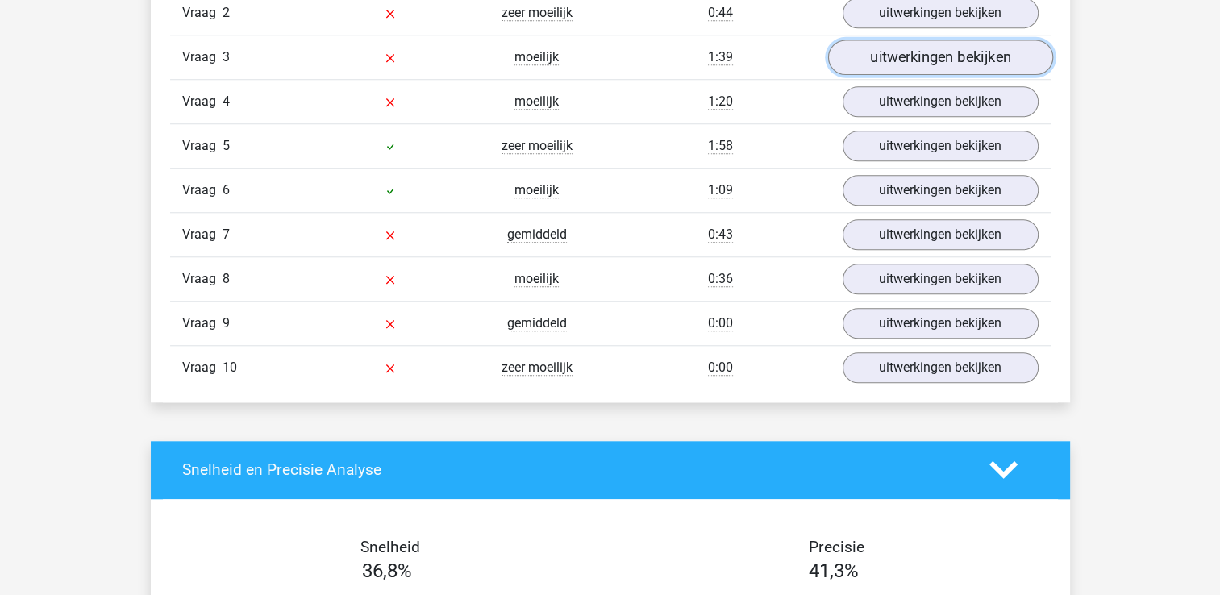
click at [904, 60] on link "uitwerkingen bekijken" at bounding box center [939, 56] width 225 height 35
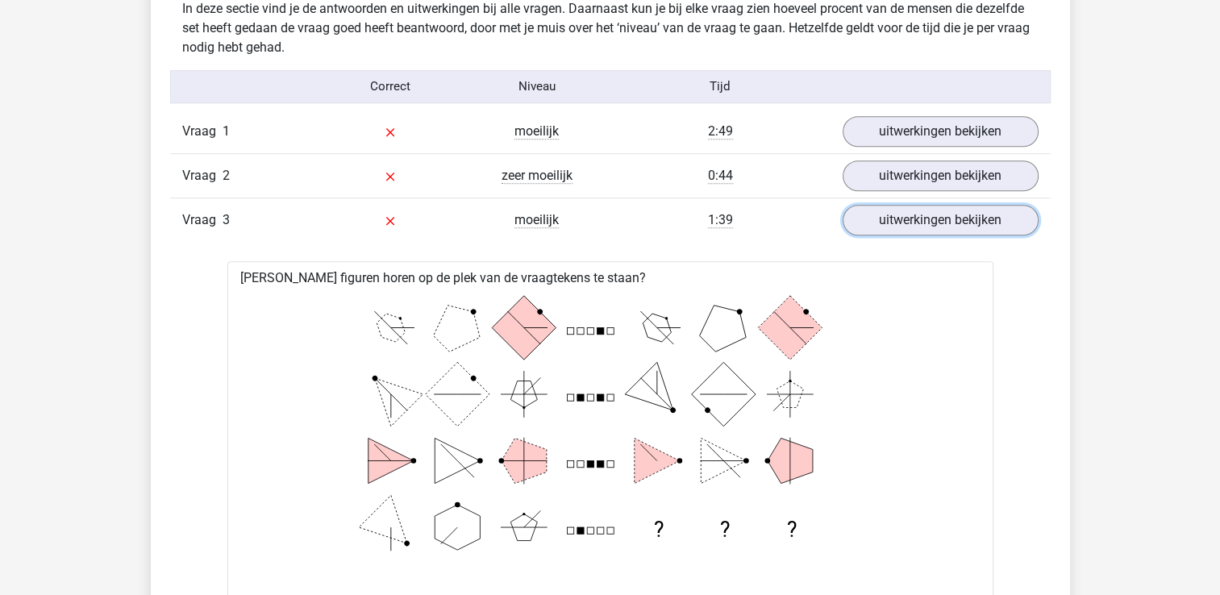
scroll to position [1281, 0]
click at [928, 218] on link "uitwerkingen bekijken" at bounding box center [939, 220] width 225 height 35
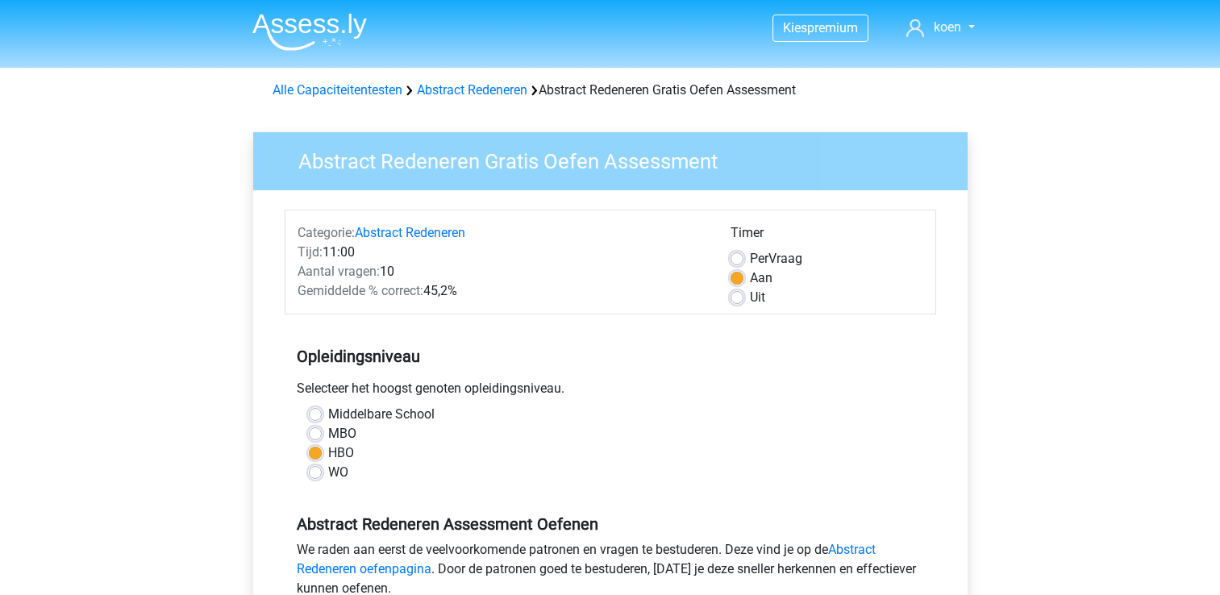
scroll to position [574, 0]
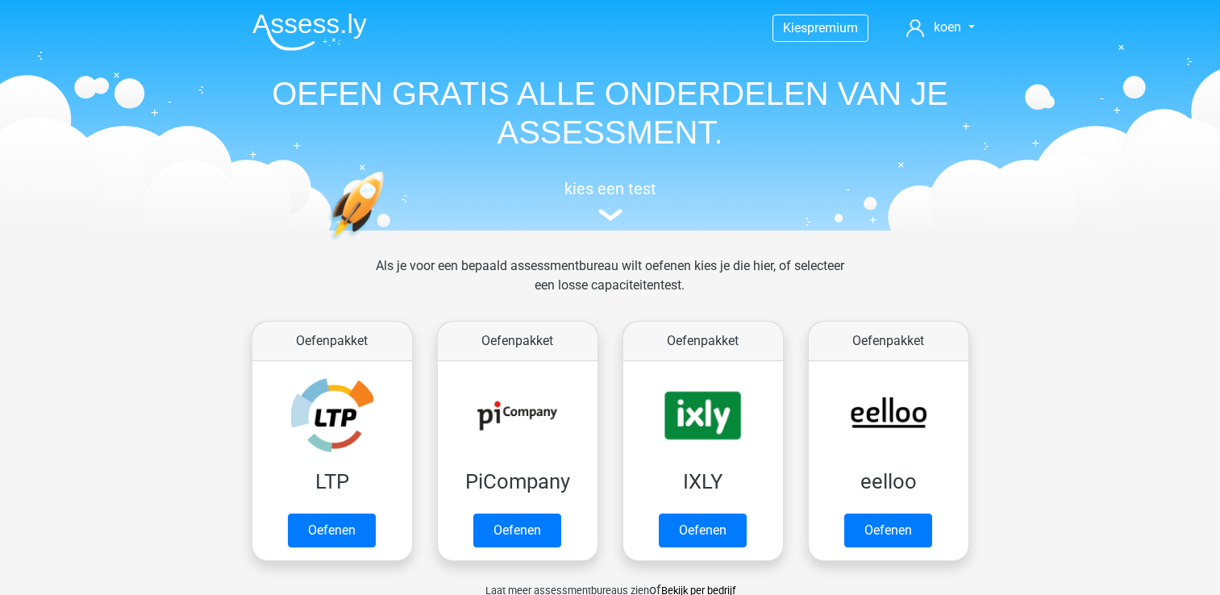
scroll to position [1028, 0]
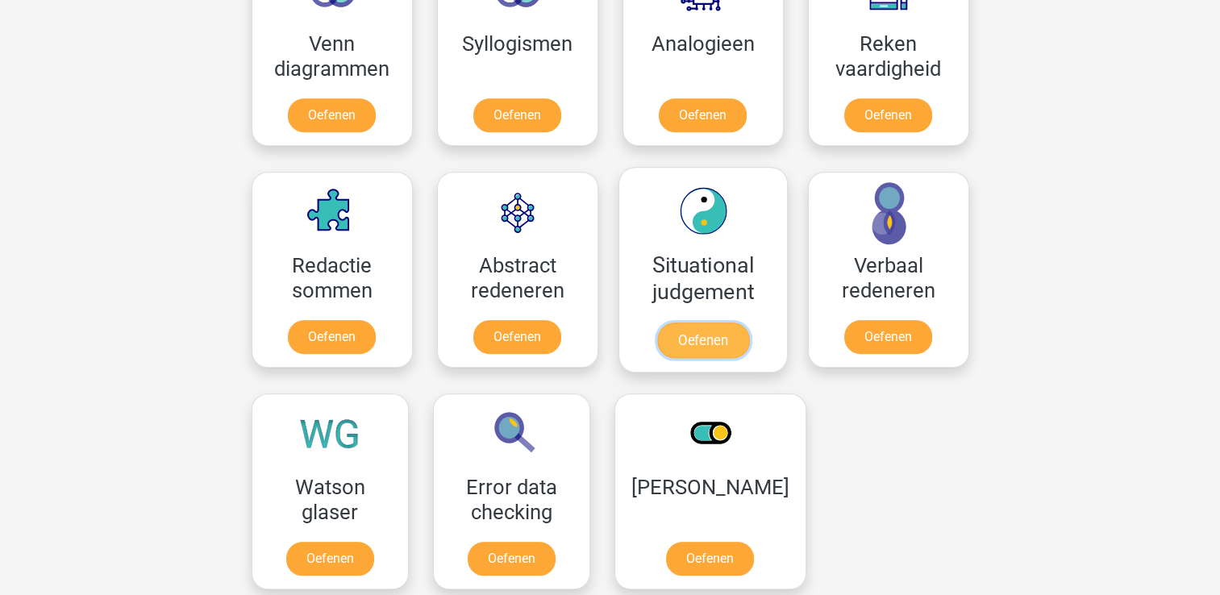
click at [686, 322] on link "Oefenen" at bounding box center [702, 339] width 92 height 35
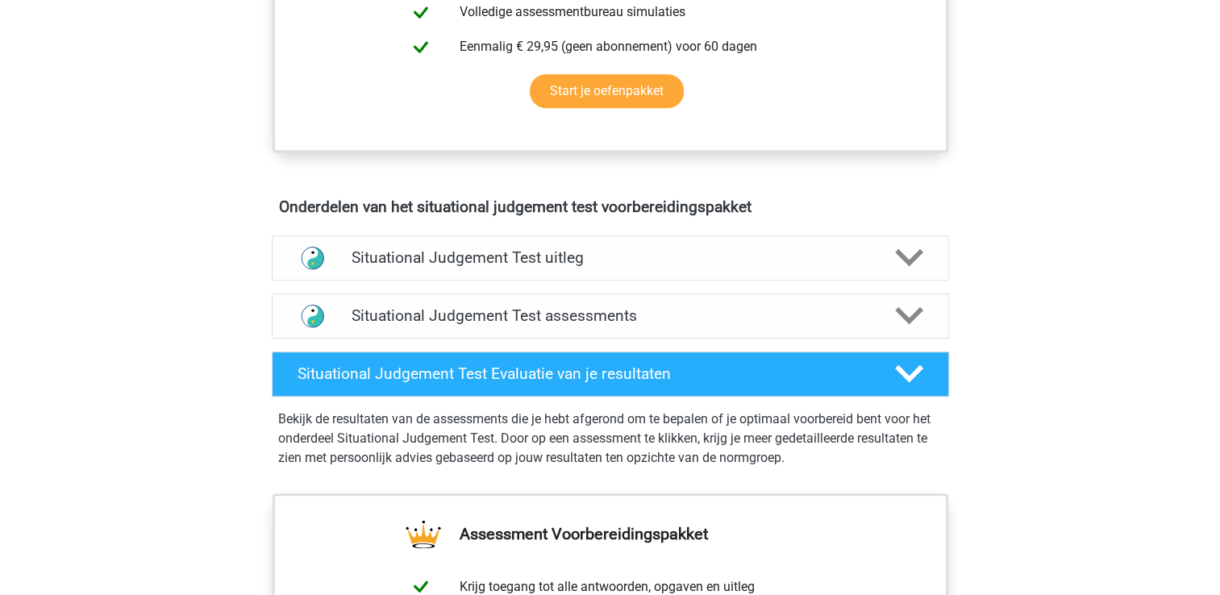
scroll to position [774, 0]
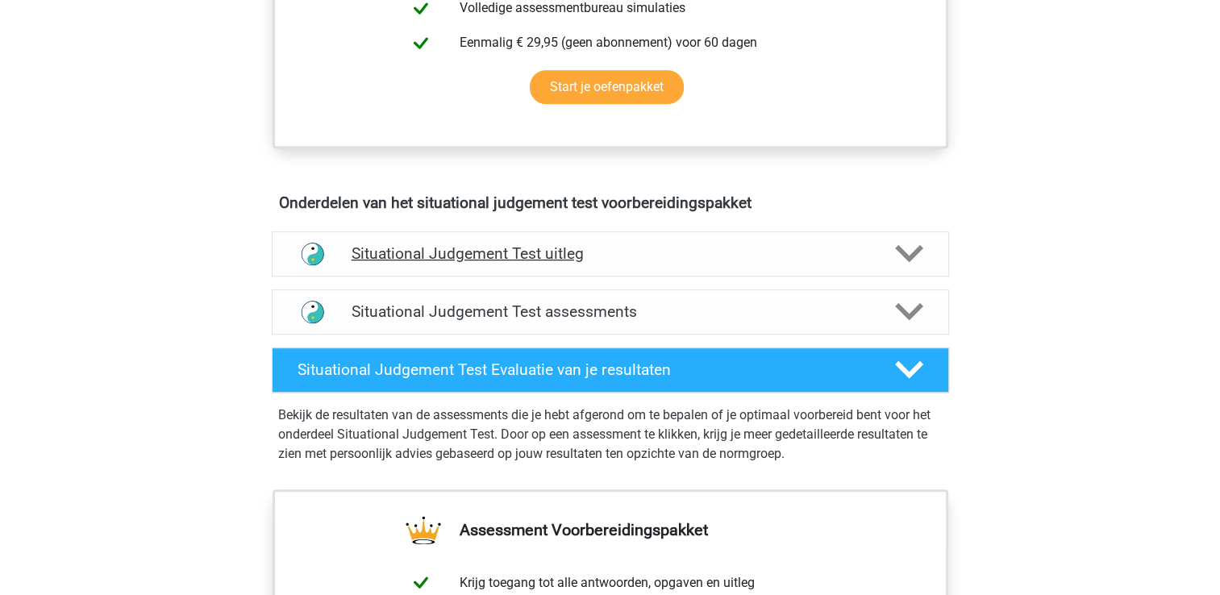
click at [906, 243] on icon at bounding box center [909, 253] width 28 height 28
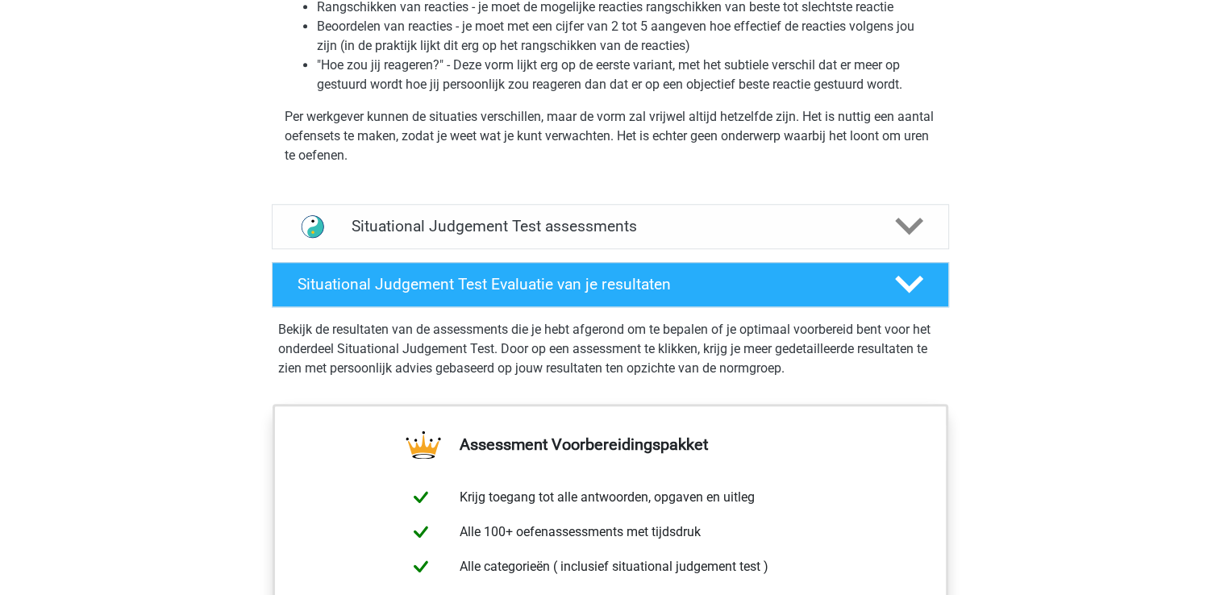
scroll to position [1261, 0]
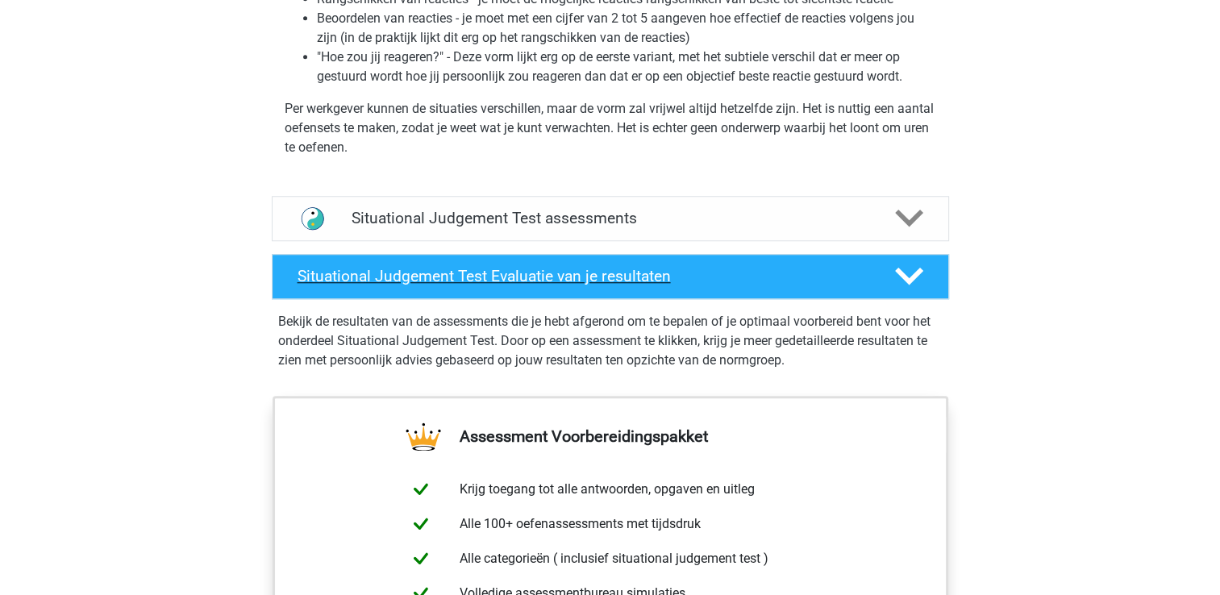
click at [677, 275] on h4 "Situational Judgement Test Evaluatie van je resultaten" at bounding box center [582, 276] width 571 height 19
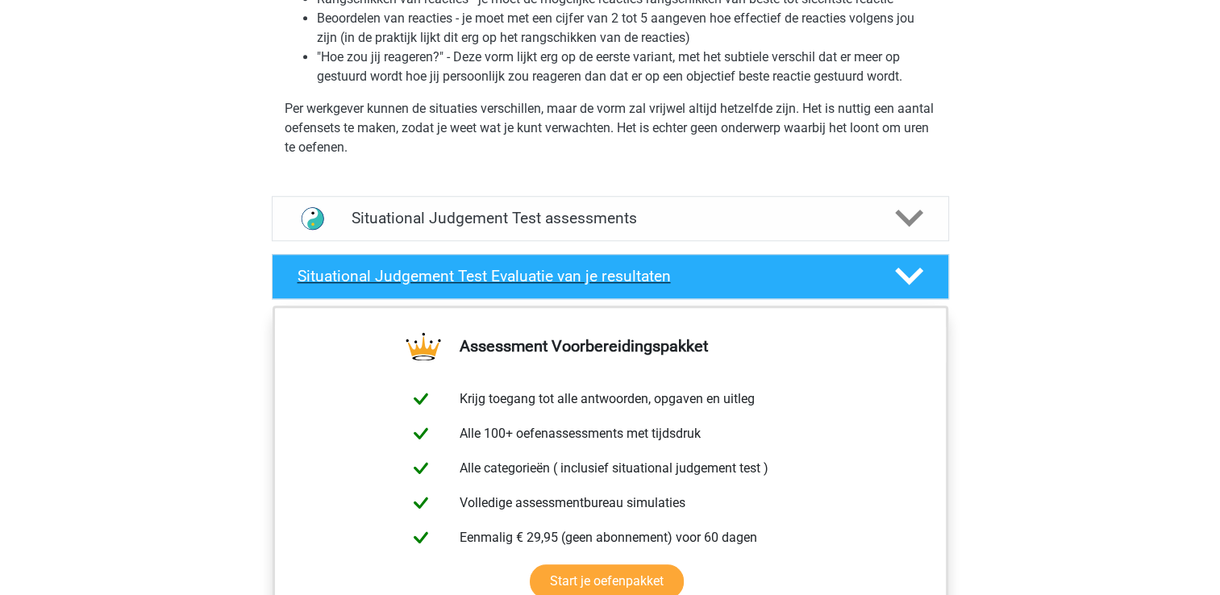
click at [677, 275] on h4 "Situational Judgement Test Evaluatie van je resultaten" at bounding box center [582, 276] width 571 height 19
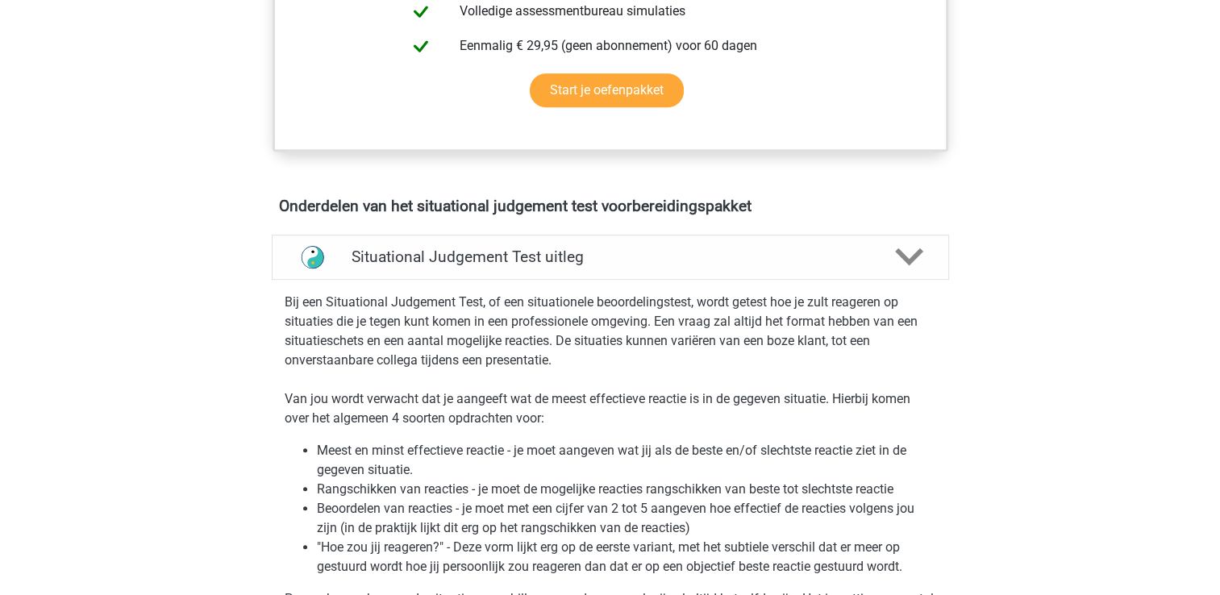
scroll to position [770, 0]
click at [651, 89] on link "Start je oefenpakket" at bounding box center [607, 91] width 154 height 34
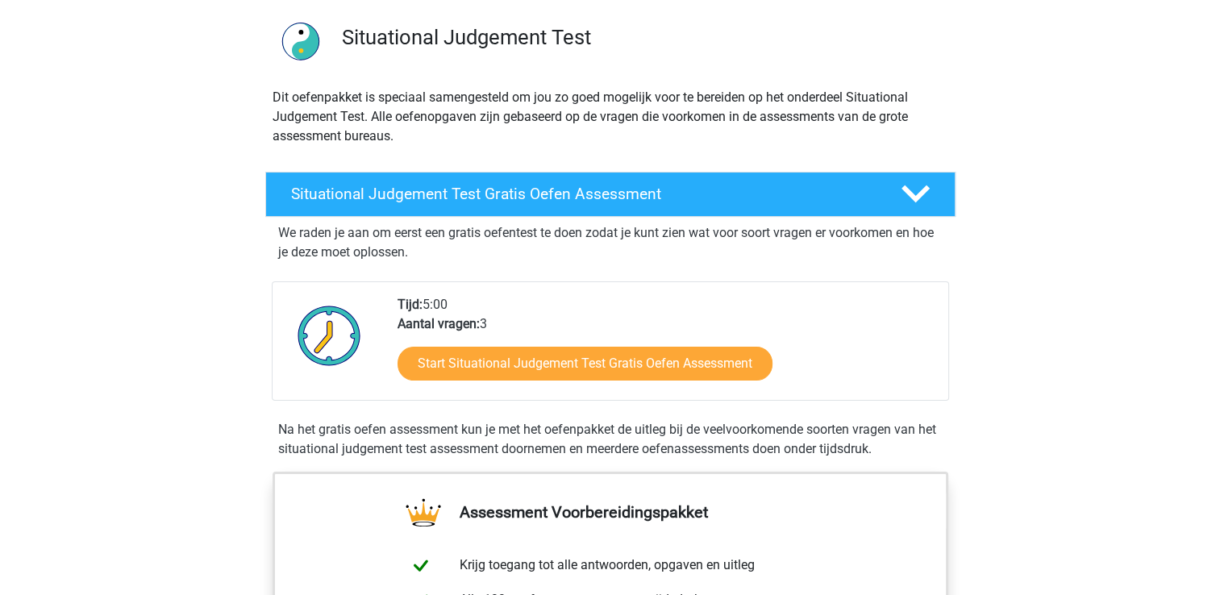
scroll to position [112, 0]
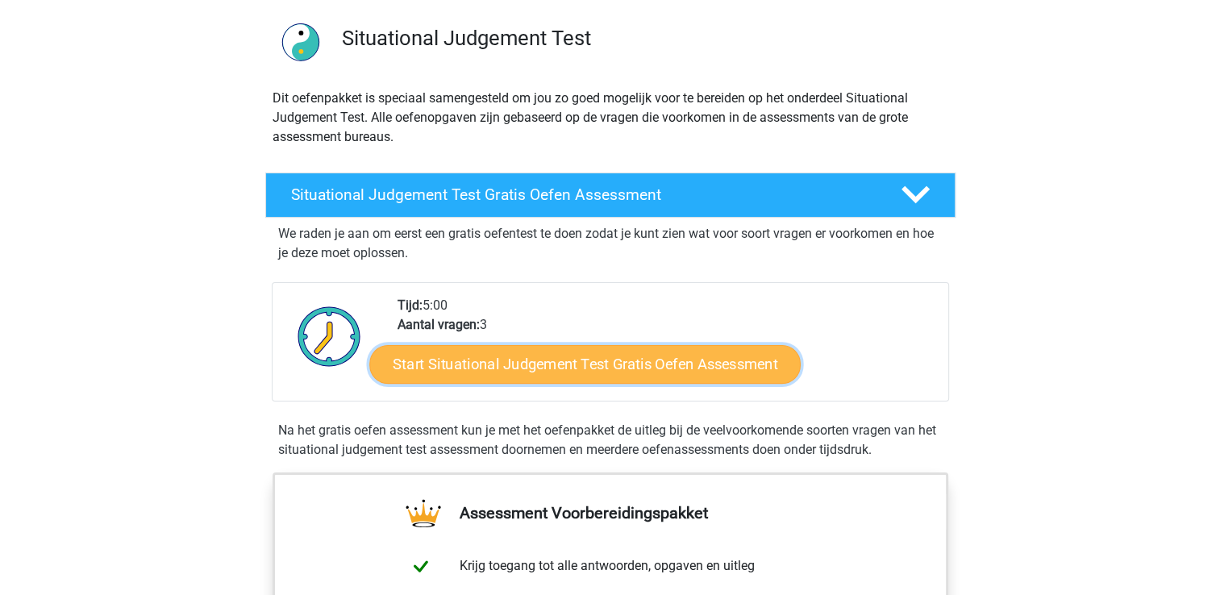
click at [524, 360] on link "Start Situational Judgement Test Gratis Oefen Assessment" at bounding box center [584, 364] width 431 height 39
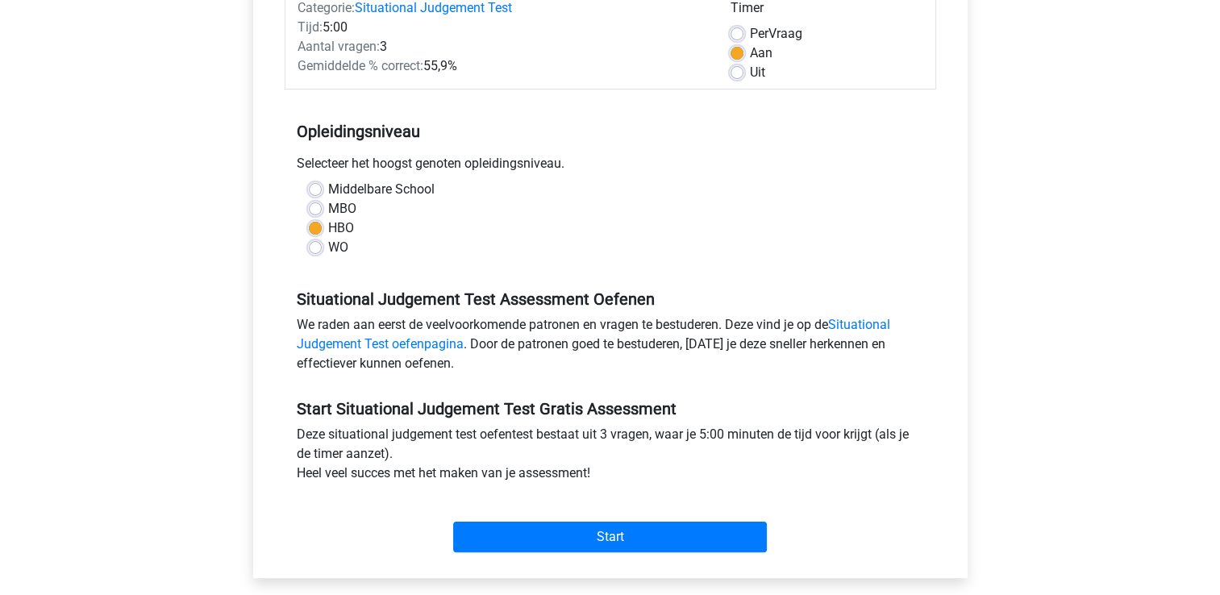
scroll to position [226, 0]
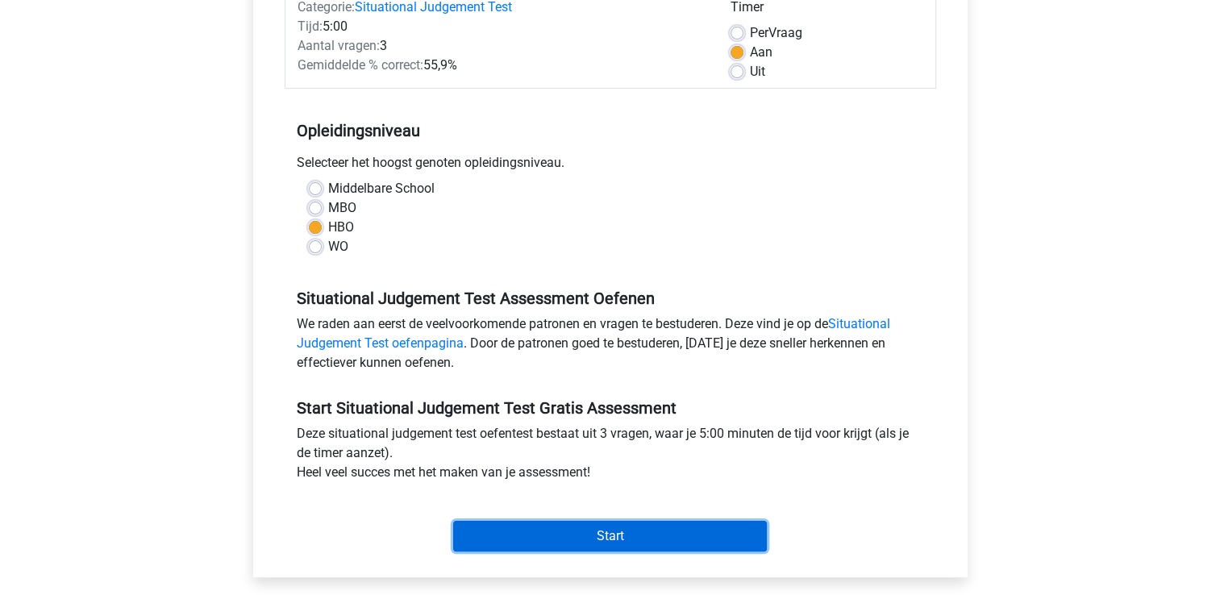
click at [609, 541] on input "Start" at bounding box center [610, 536] width 314 height 31
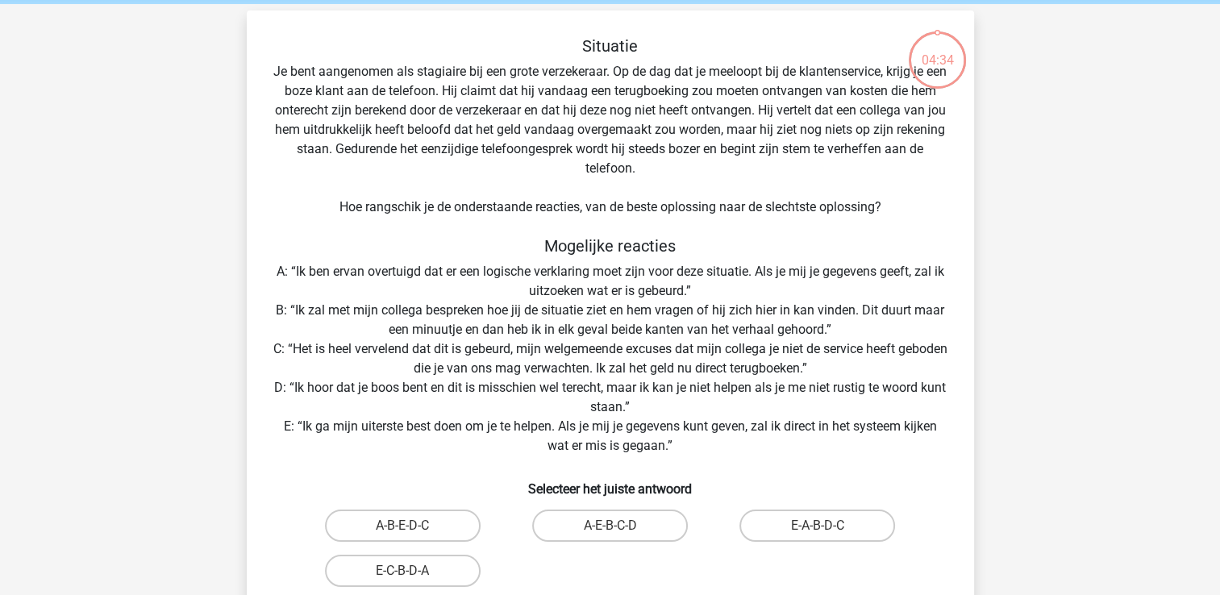
scroll to position [64, 0]
click at [806, 527] on label "E-A-B-D-C" at bounding box center [817, 525] width 156 height 32
click at [817, 527] on input "E-A-B-D-C" at bounding box center [822, 530] width 10 height 10
radio input "true"
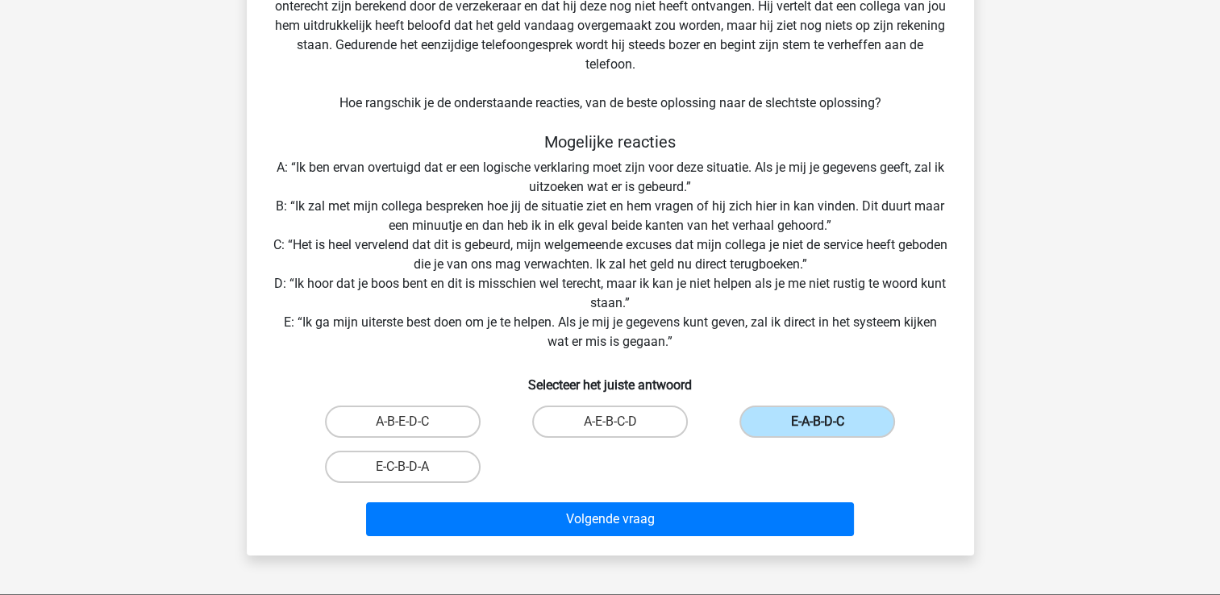
scroll to position [171, 0]
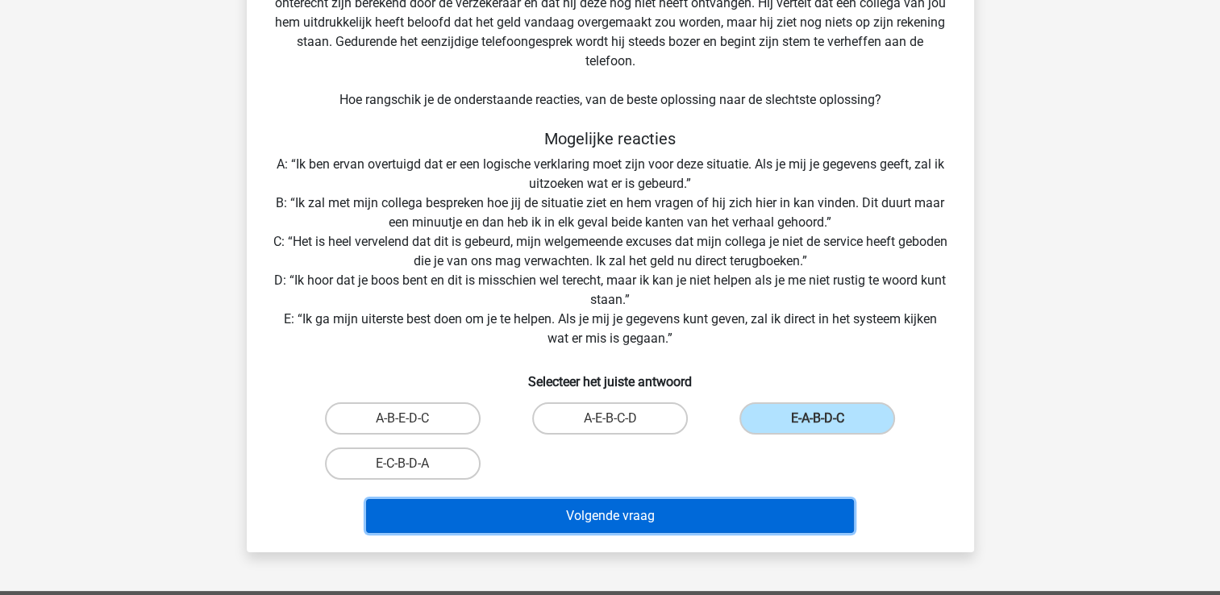
click at [618, 511] on button "Volgende vraag" at bounding box center [610, 516] width 488 height 34
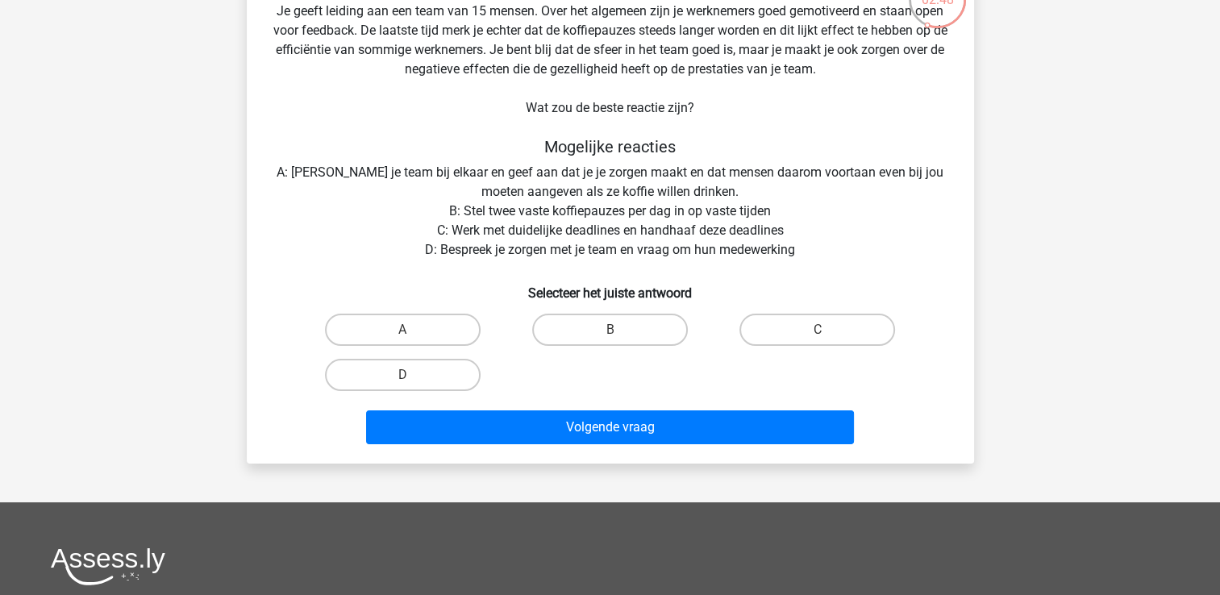
scroll to position [123, 0]
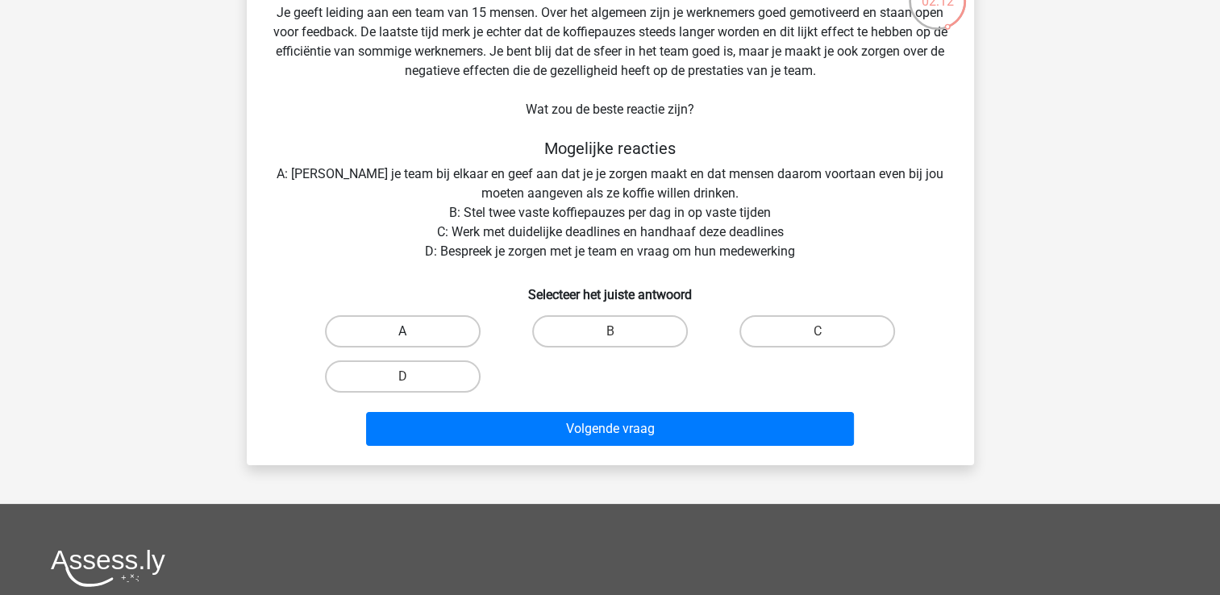
click at [439, 331] on label "A" at bounding box center [403, 331] width 156 height 32
click at [413, 331] on input "A" at bounding box center [407, 336] width 10 height 10
radio input "true"
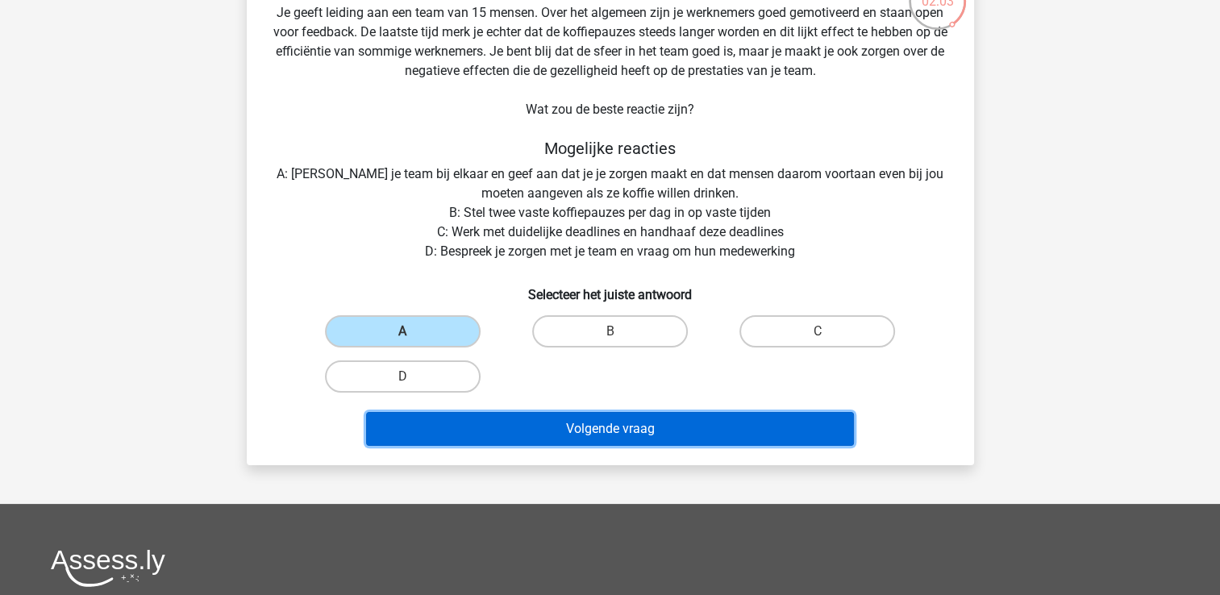
click at [603, 426] on button "Volgende vraag" at bounding box center [610, 429] width 488 height 34
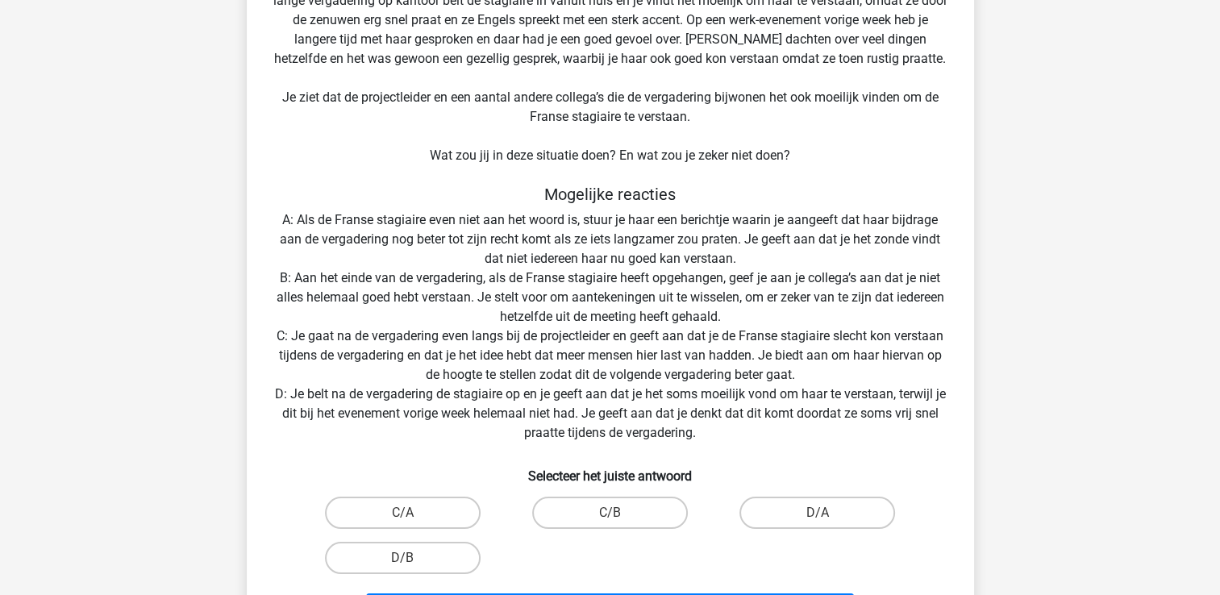
scroll to position [156, 0]
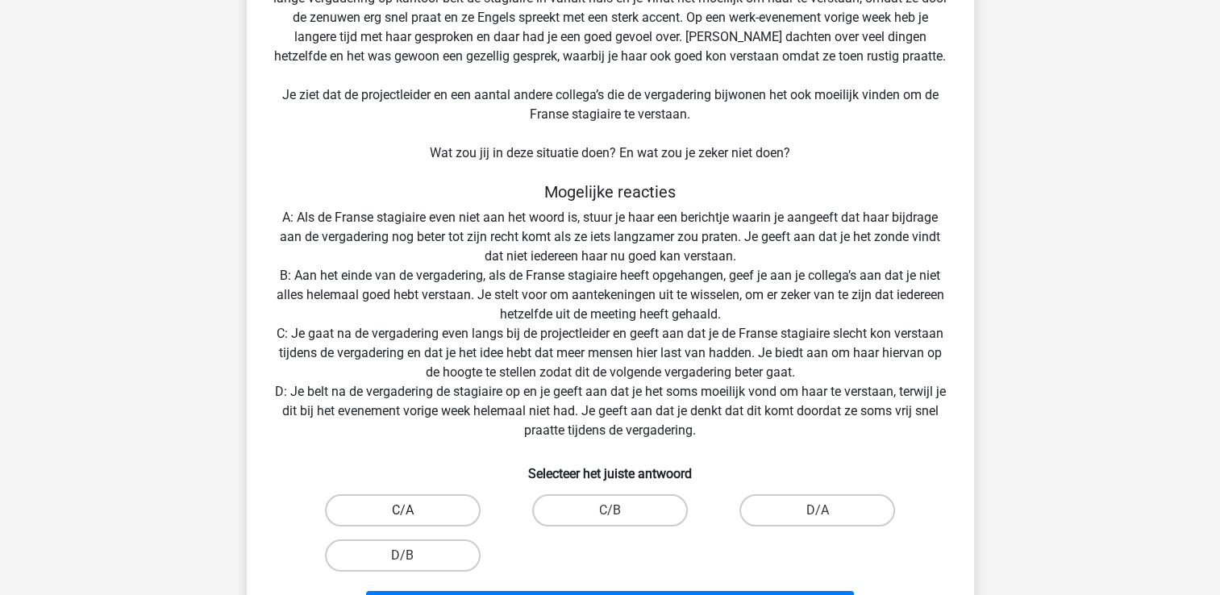
click at [391, 515] on label "C/A" at bounding box center [403, 510] width 156 height 32
click at [402, 515] on input "C/A" at bounding box center [407, 515] width 10 height 10
radio input "true"
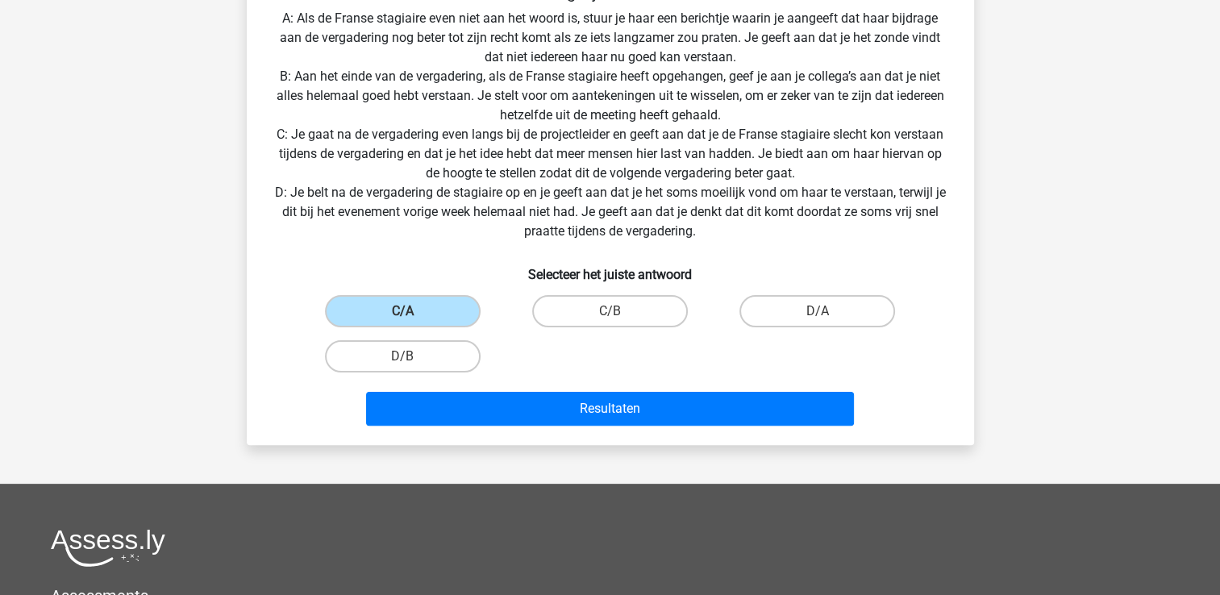
scroll to position [359, 0]
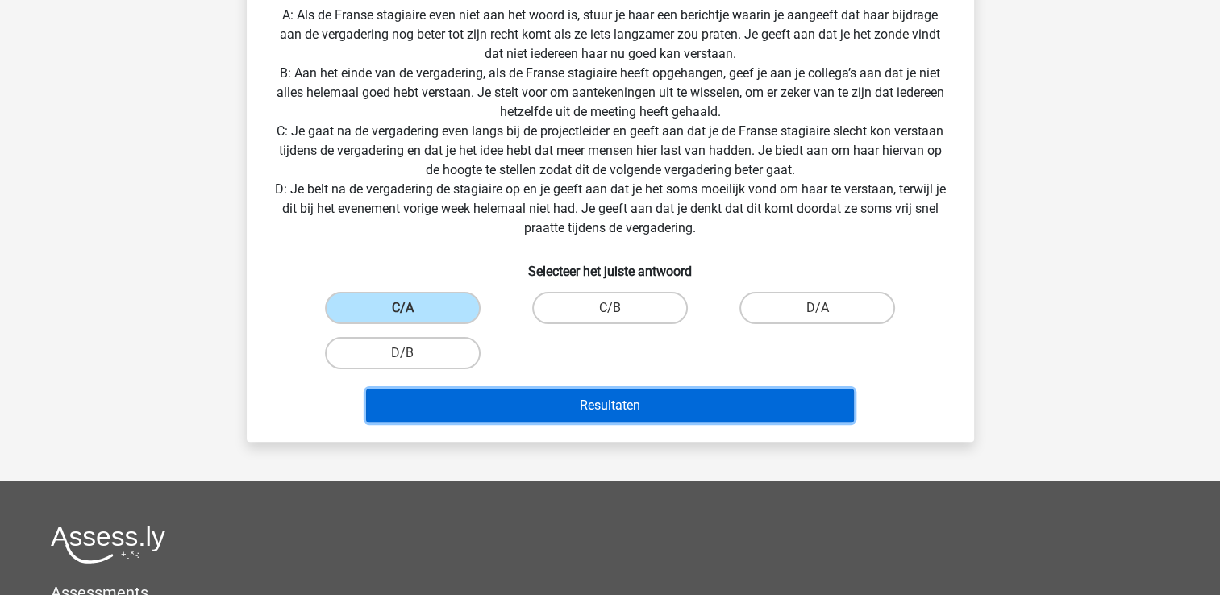
click at [626, 408] on button "Resultaten" at bounding box center [610, 406] width 488 height 34
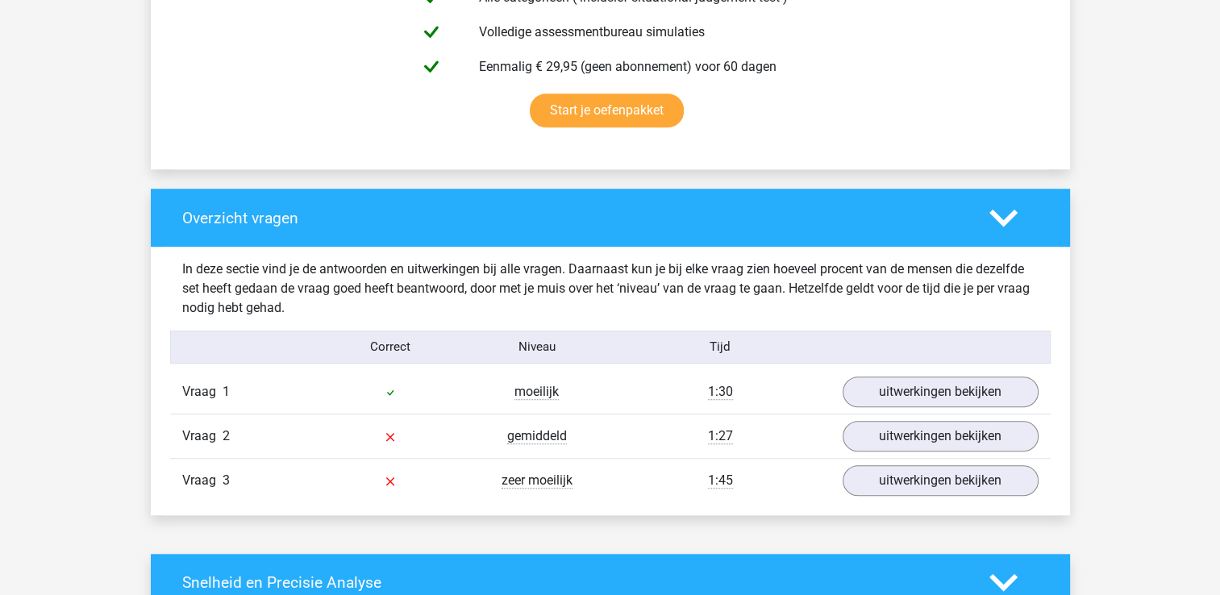
scroll to position [1022, 0]
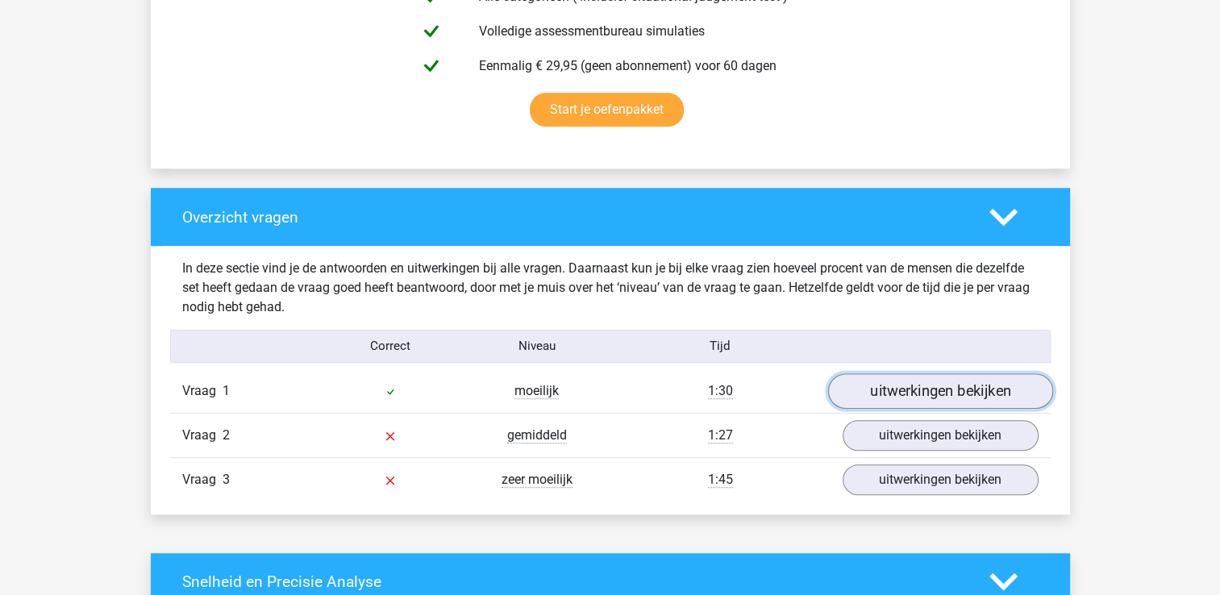
click at [915, 388] on link "uitwerkingen bekijken" at bounding box center [939, 390] width 225 height 35
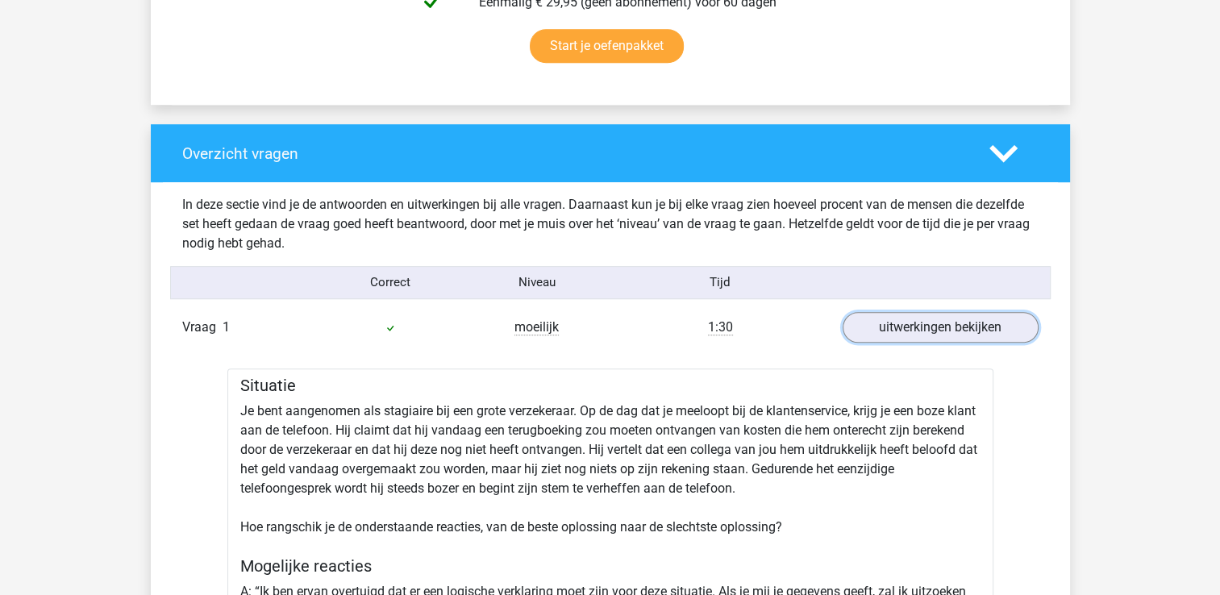
scroll to position [1083, 0]
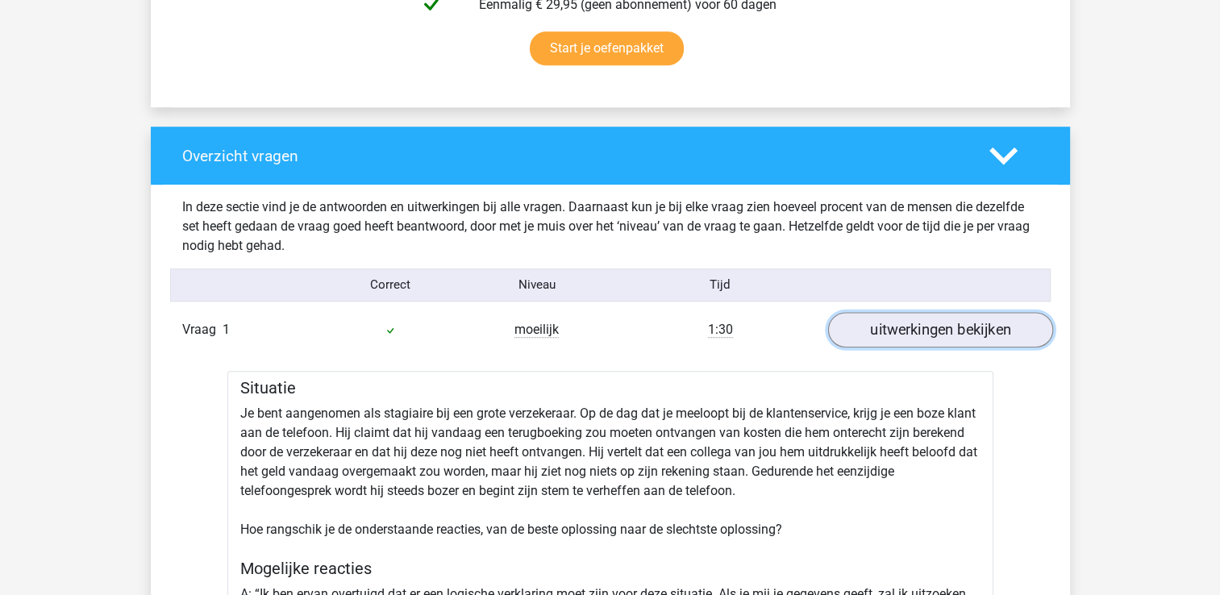
click at [897, 337] on link "uitwerkingen bekijken" at bounding box center [939, 329] width 225 height 35
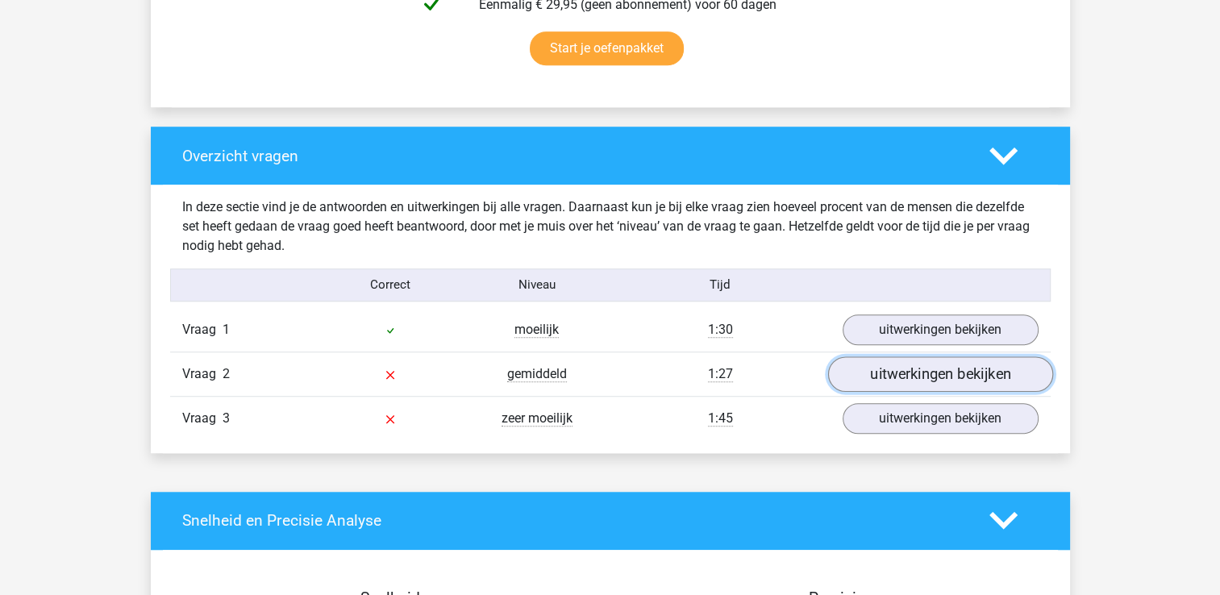
click at [908, 377] on link "uitwerkingen bekijken" at bounding box center [939, 373] width 225 height 35
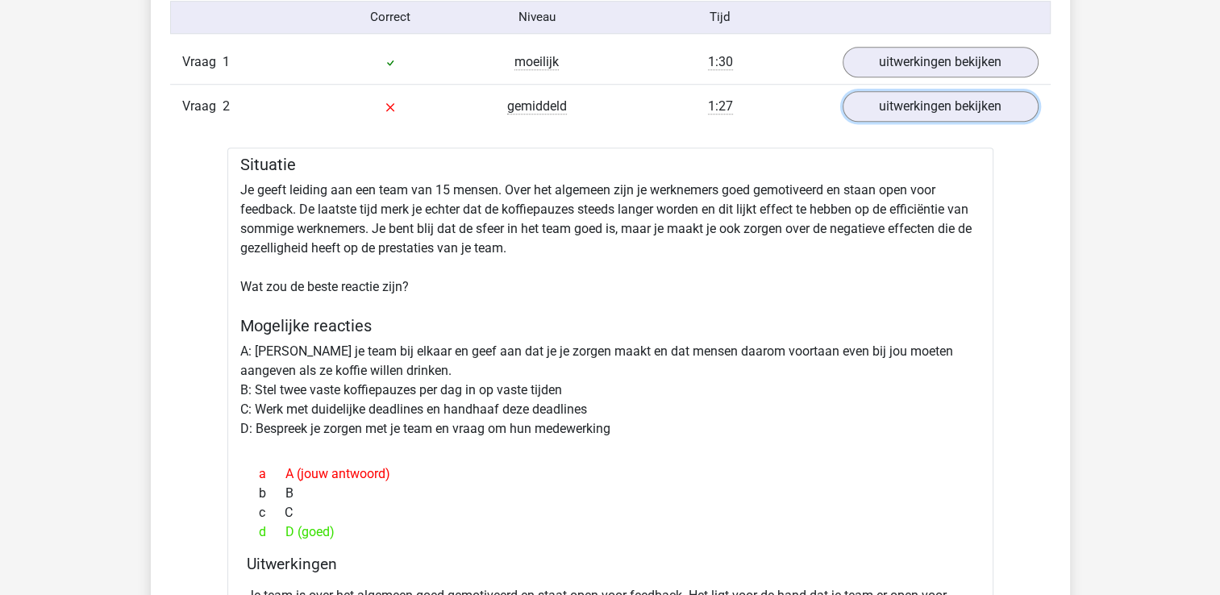
scroll to position [1312, 0]
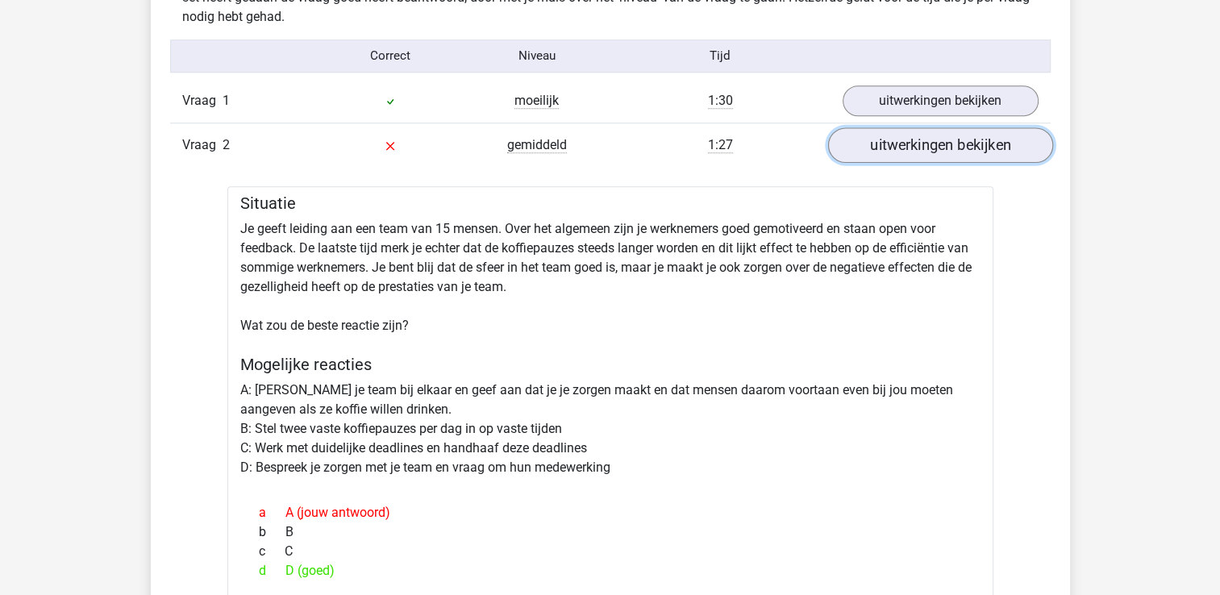
click at [912, 148] on link "uitwerkingen bekijken" at bounding box center [939, 144] width 225 height 35
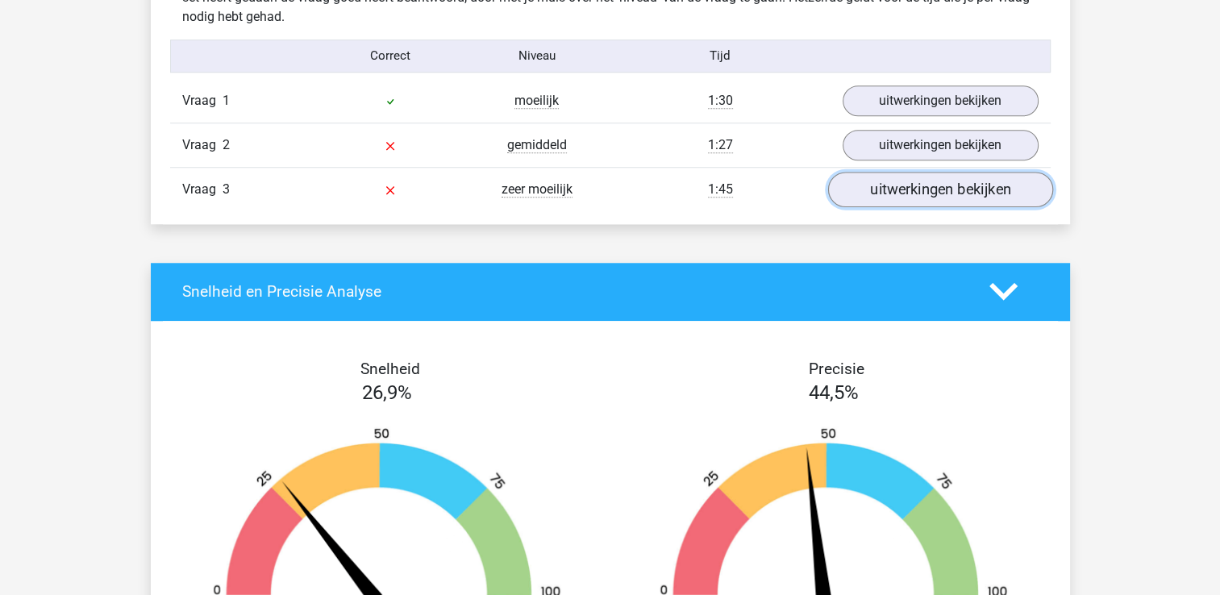
click at [912, 186] on link "uitwerkingen bekijken" at bounding box center [939, 189] width 225 height 35
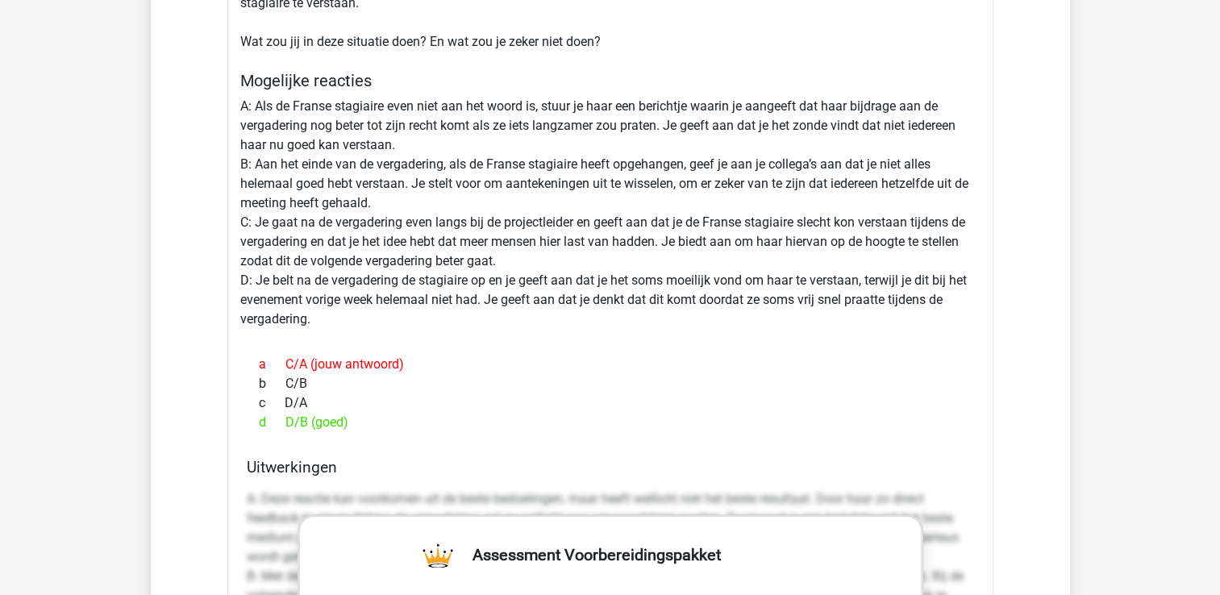
scroll to position [1717, 0]
click at [787, 383] on div "b C/B" at bounding box center [610, 384] width 727 height 19
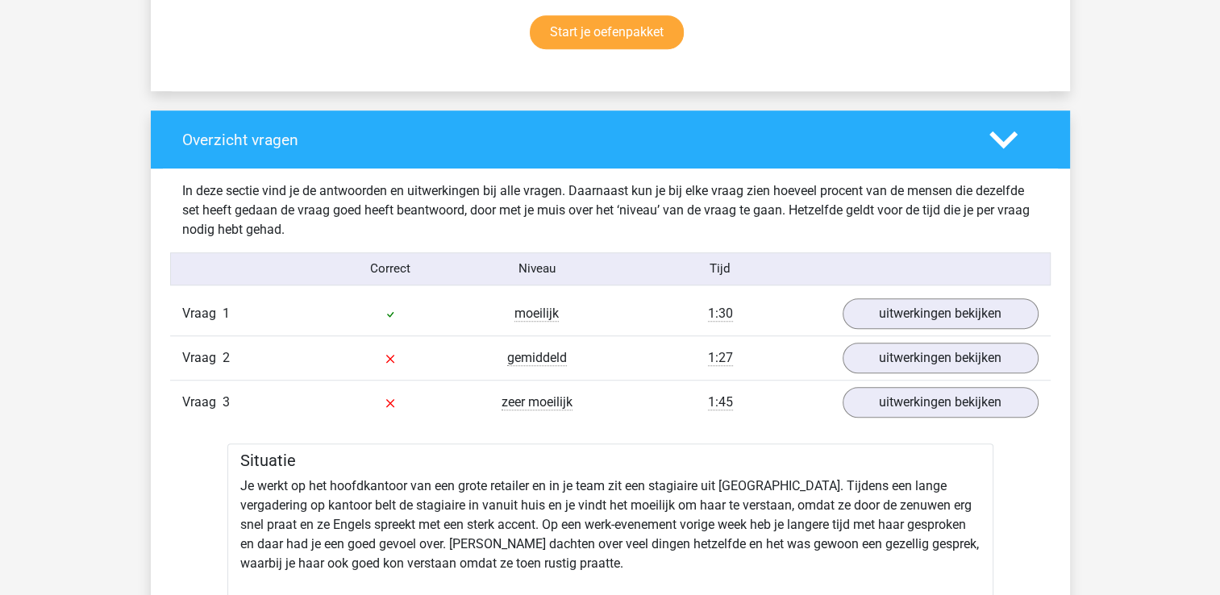
scroll to position [989, 0]
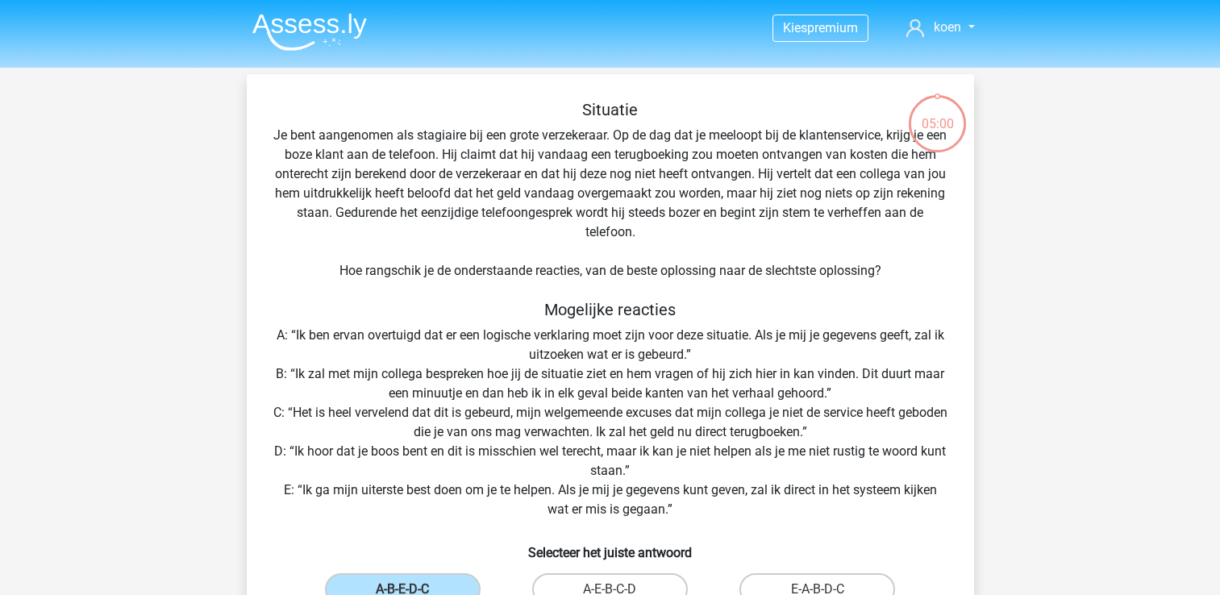
scroll to position [93, 0]
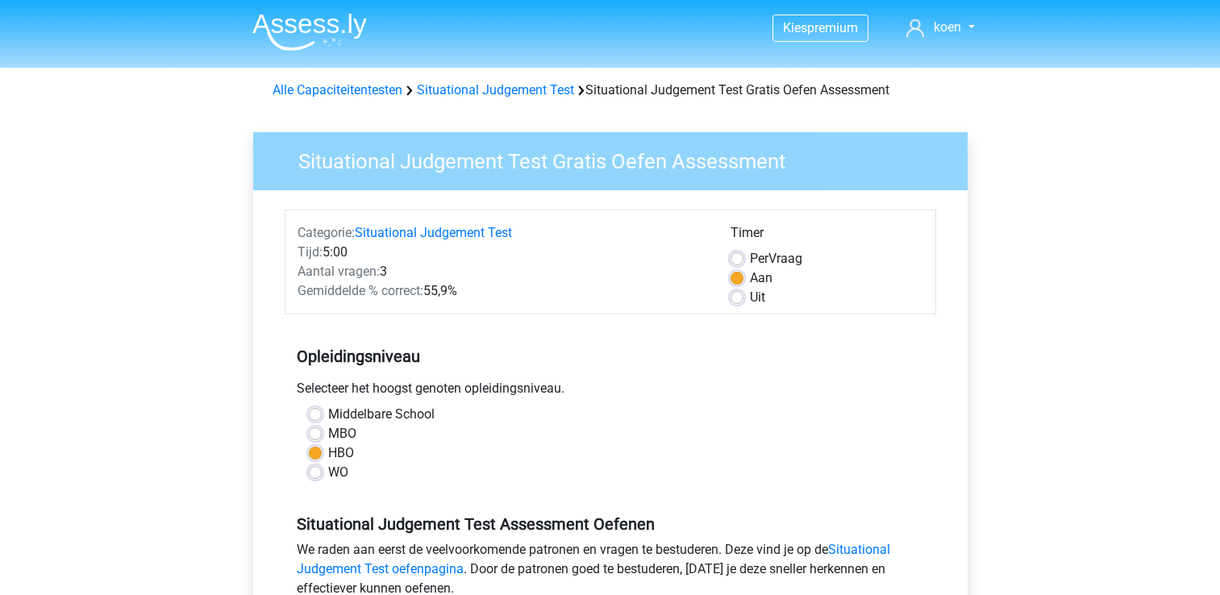
scroll to position [226, 0]
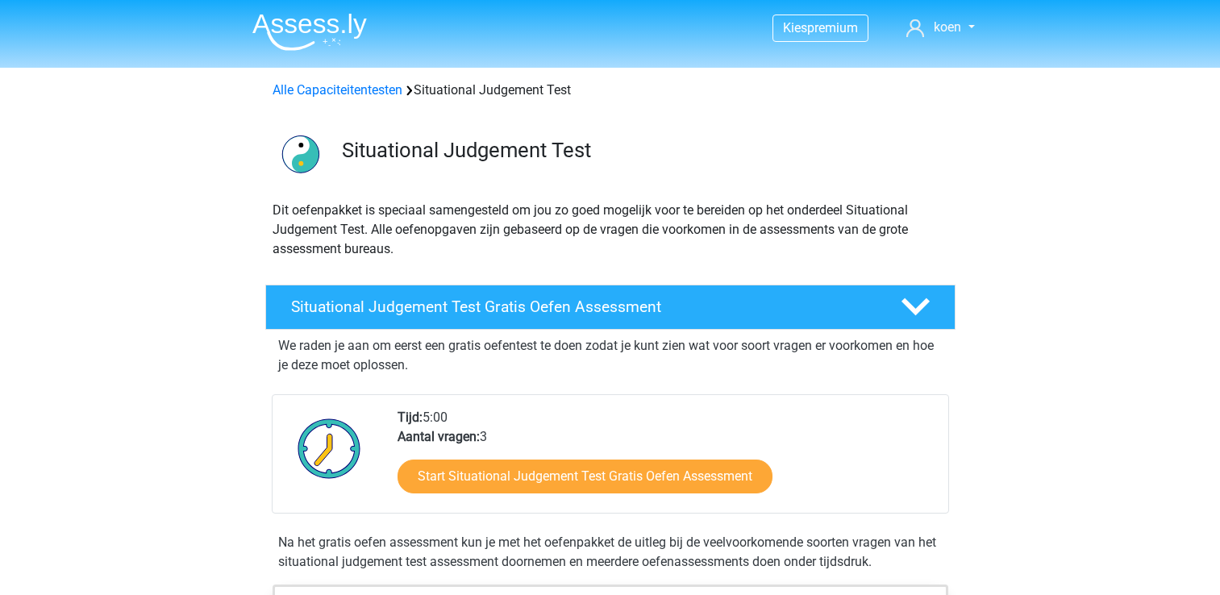
scroll to position [112, 0]
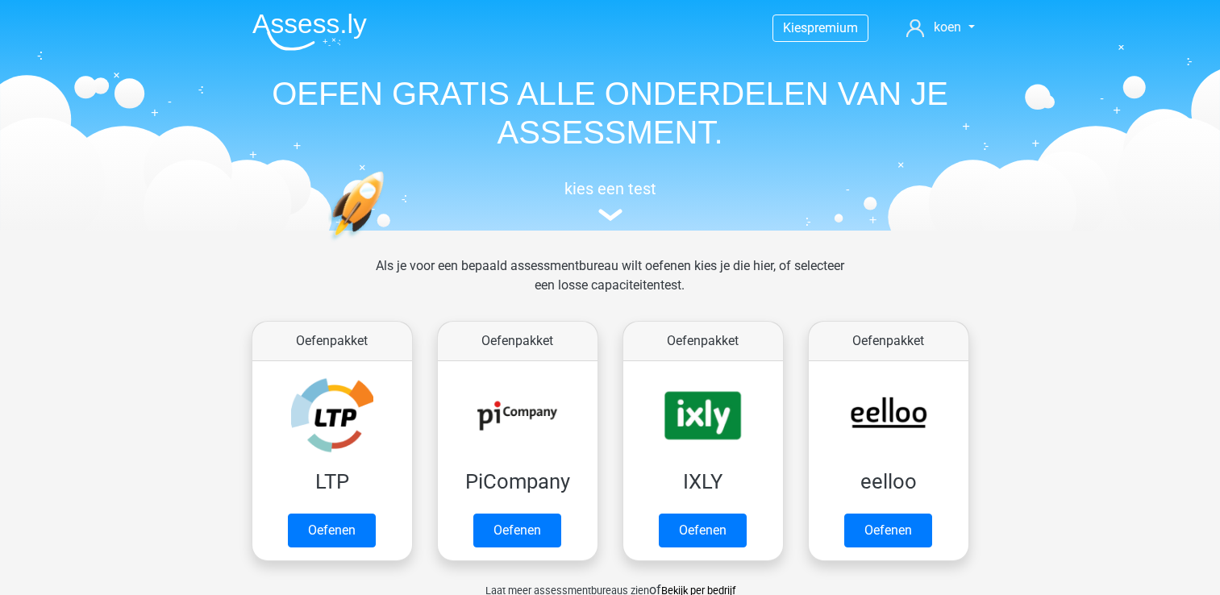
scroll to position [1028, 0]
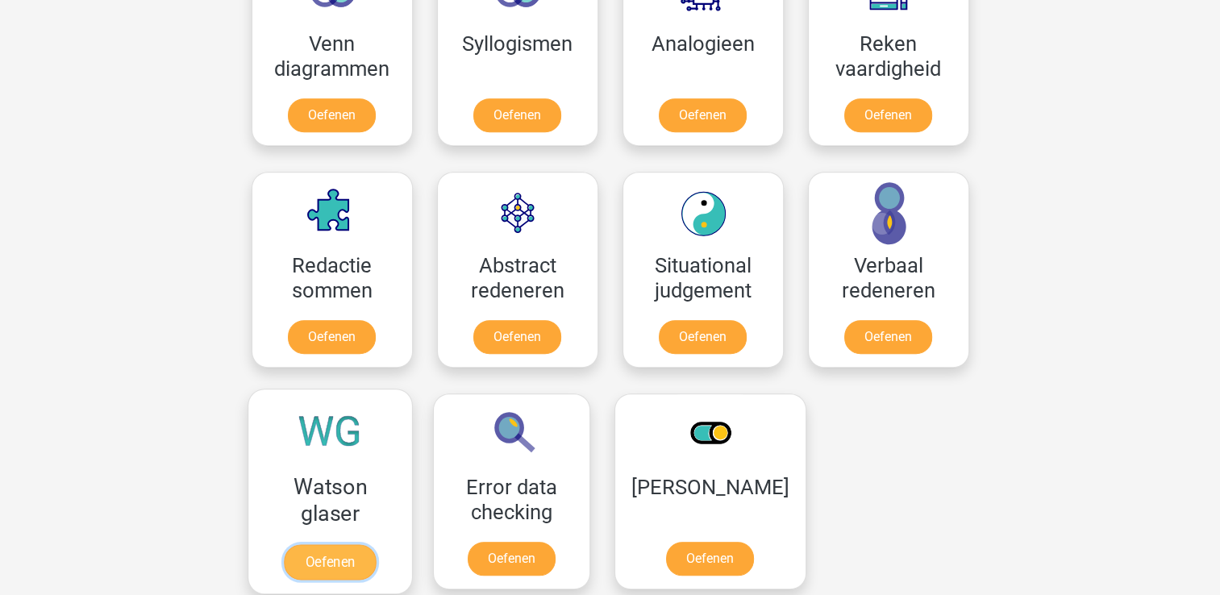
click at [350, 544] on link "Oefenen" at bounding box center [330, 561] width 92 height 35
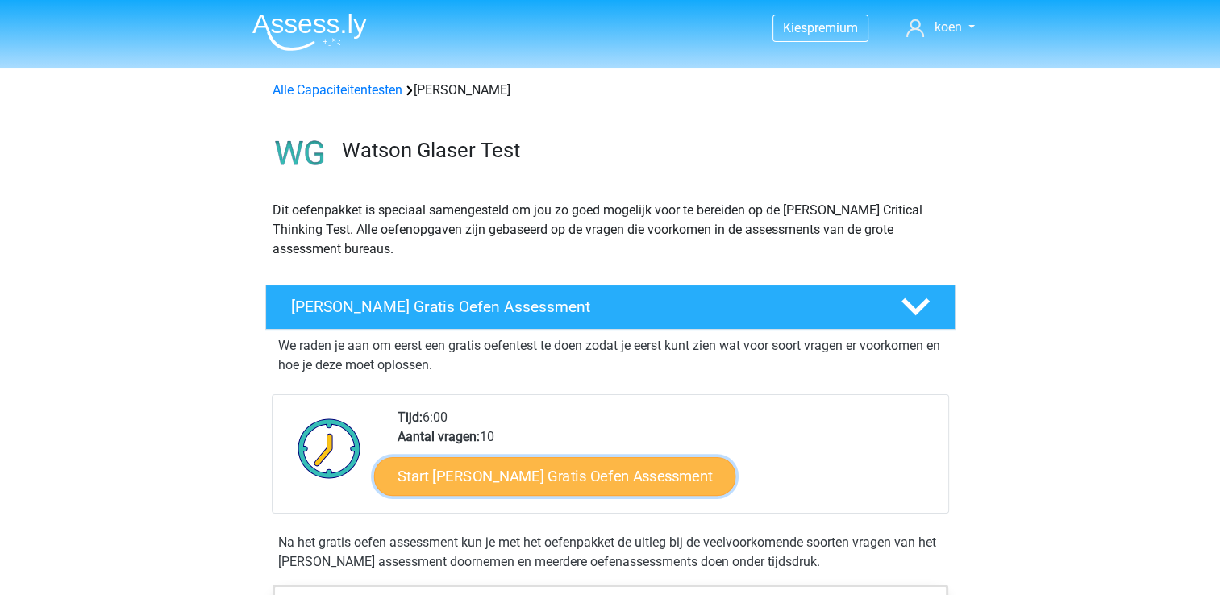
click at [546, 469] on link "Start [PERSON_NAME] Gratis Oefen Assessment" at bounding box center [555, 476] width 362 height 39
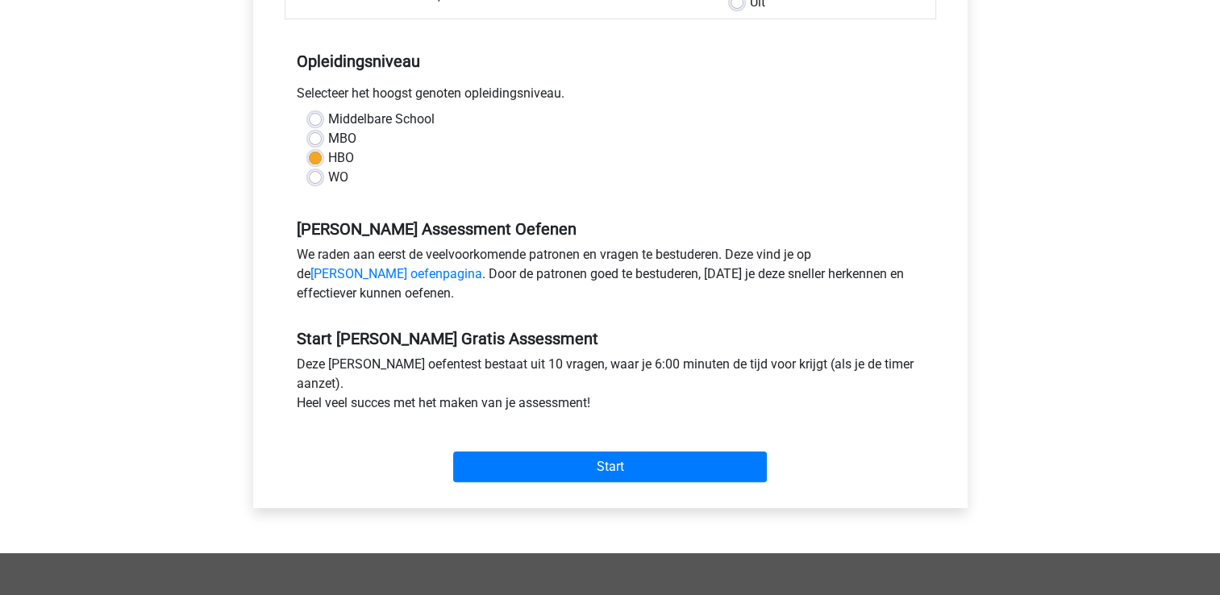
scroll to position [297, 0]
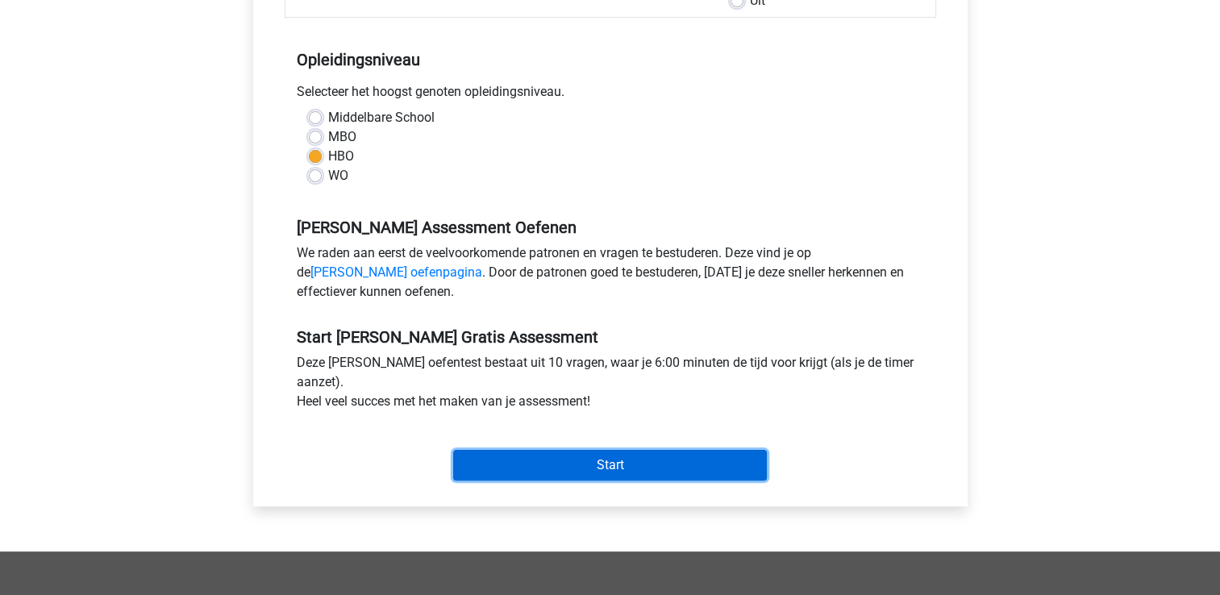
click at [583, 459] on input "Start" at bounding box center [610, 465] width 314 height 31
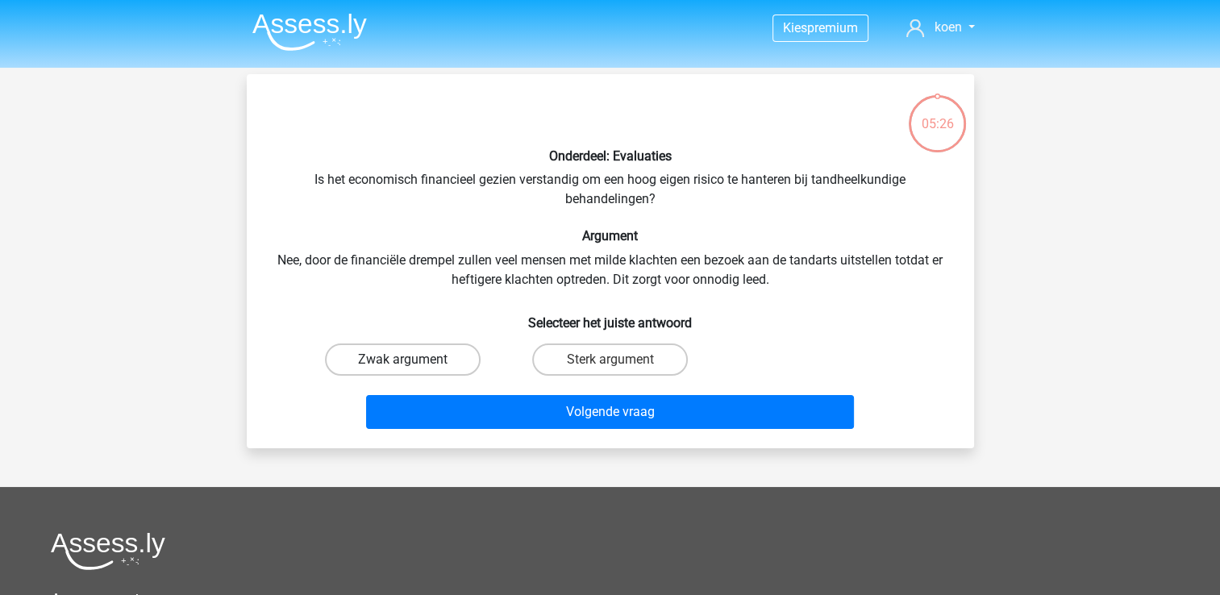
click at [423, 354] on label "Zwak argument" at bounding box center [403, 359] width 156 height 32
click at [413, 359] on input "Zwak argument" at bounding box center [407, 364] width 10 height 10
radio input "true"
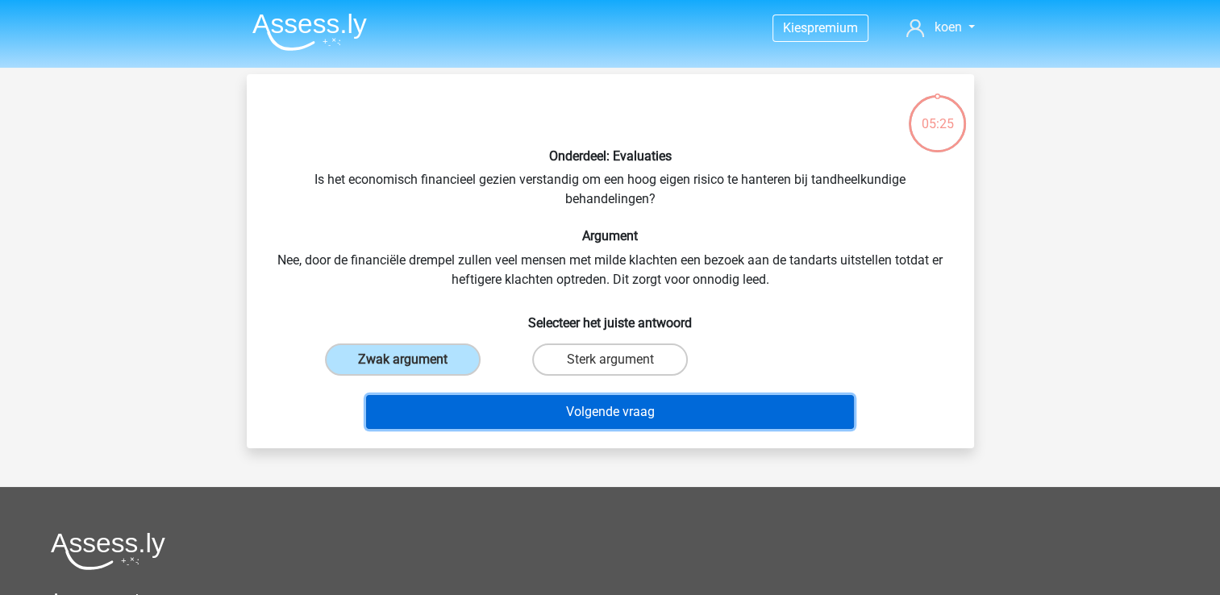
click at [595, 403] on button "Volgende vraag" at bounding box center [610, 412] width 488 height 34
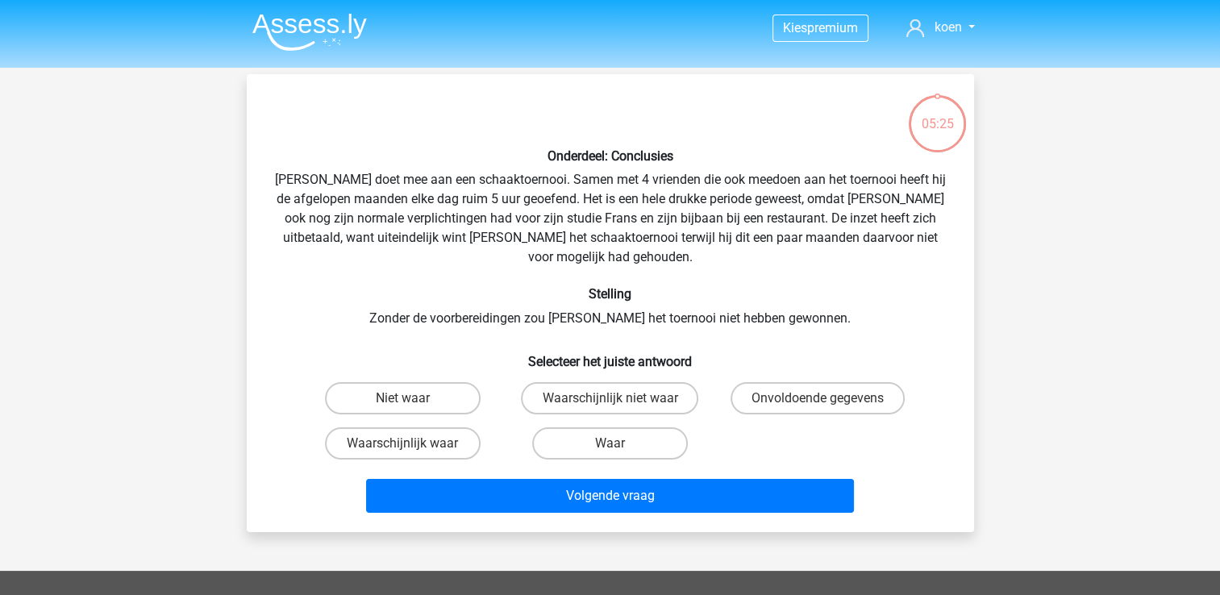
scroll to position [74, 0]
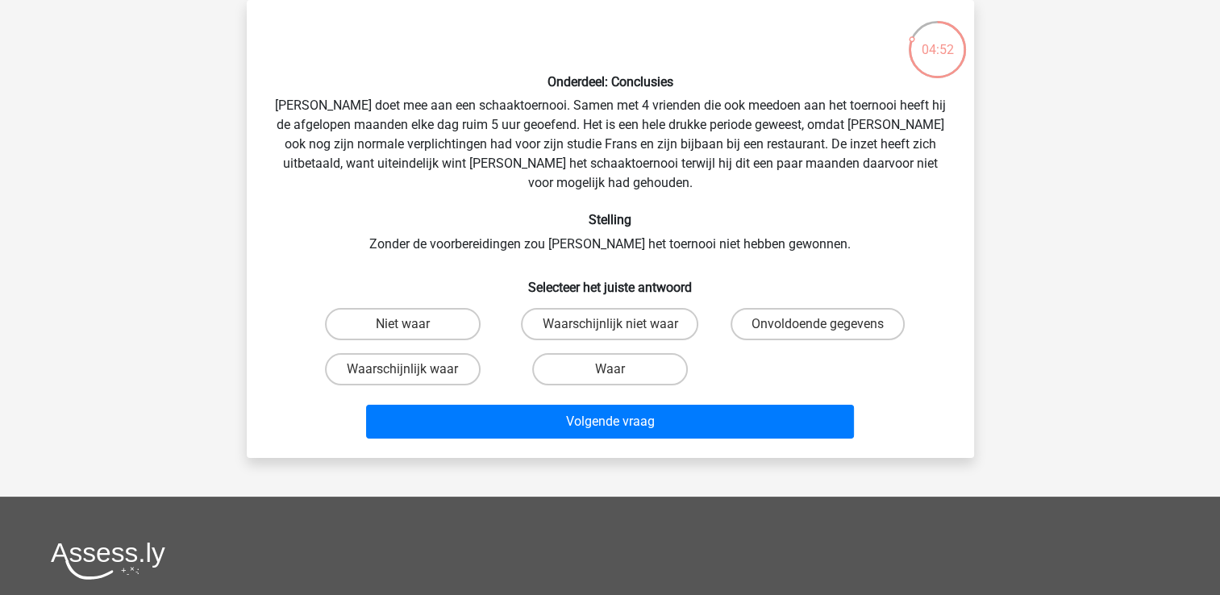
click at [405, 369] on input "Waarschijnlijk waar" at bounding box center [407, 374] width 10 height 10
radio input "true"
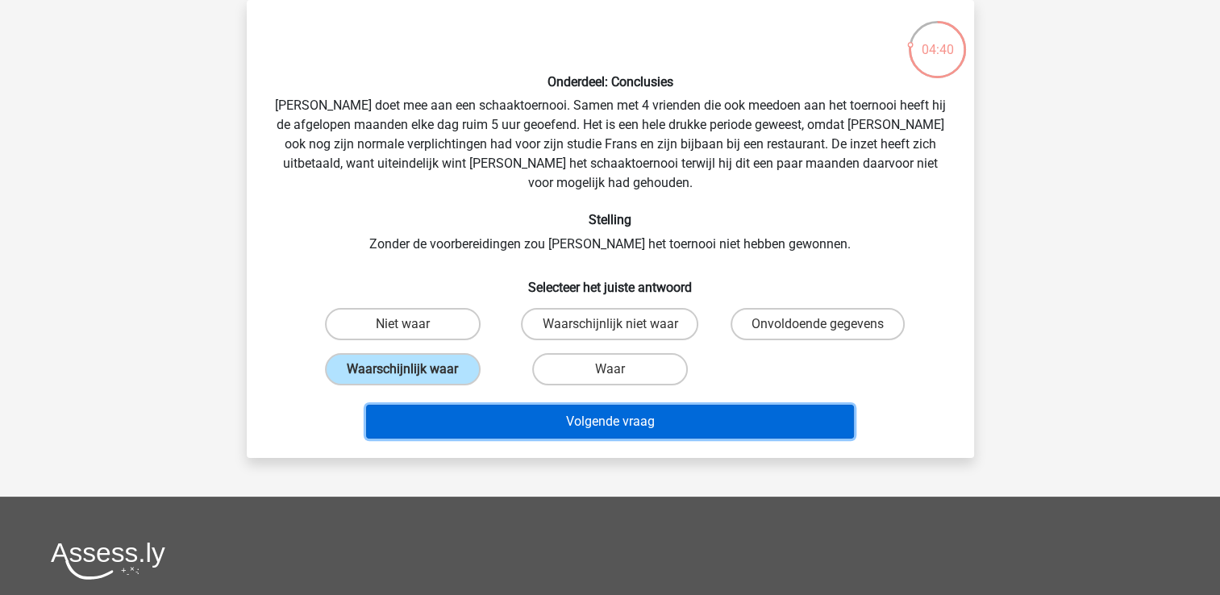
click at [602, 405] on button "Volgende vraag" at bounding box center [610, 422] width 488 height 34
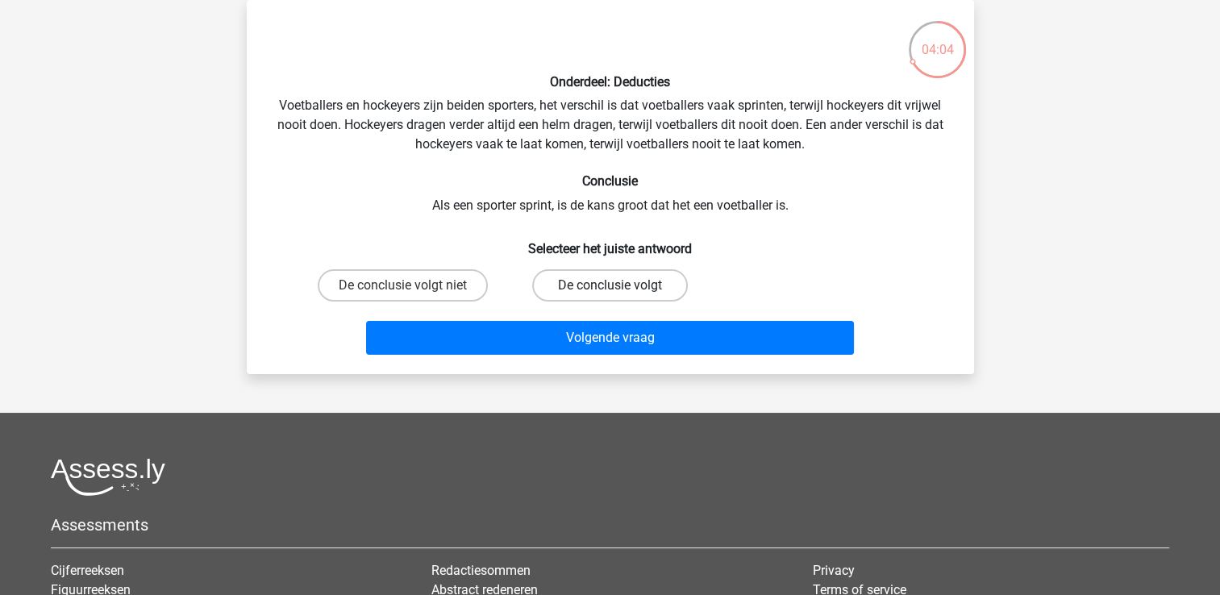
click at [572, 279] on label "De conclusie volgt" at bounding box center [610, 285] width 156 height 32
click at [609, 285] on input "De conclusie volgt" at bounding box center [614, 290] width 10 height 10
radio input "true"
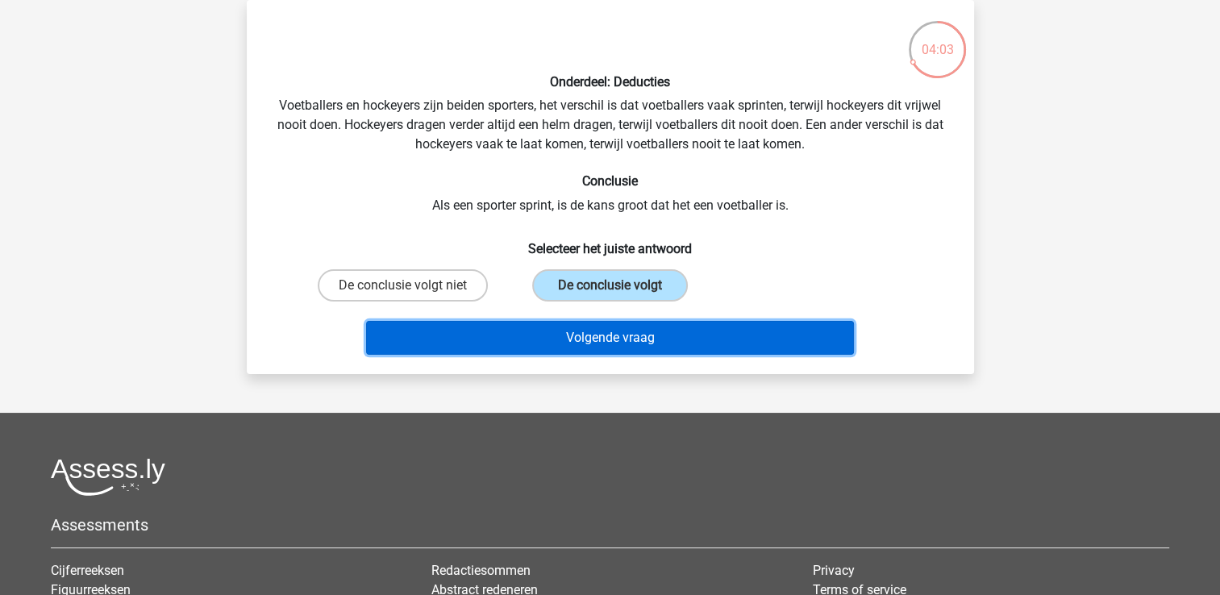
click at [604, 330] on button "Volgende vraag" at bounding box center [610, 338] width 488 height 34
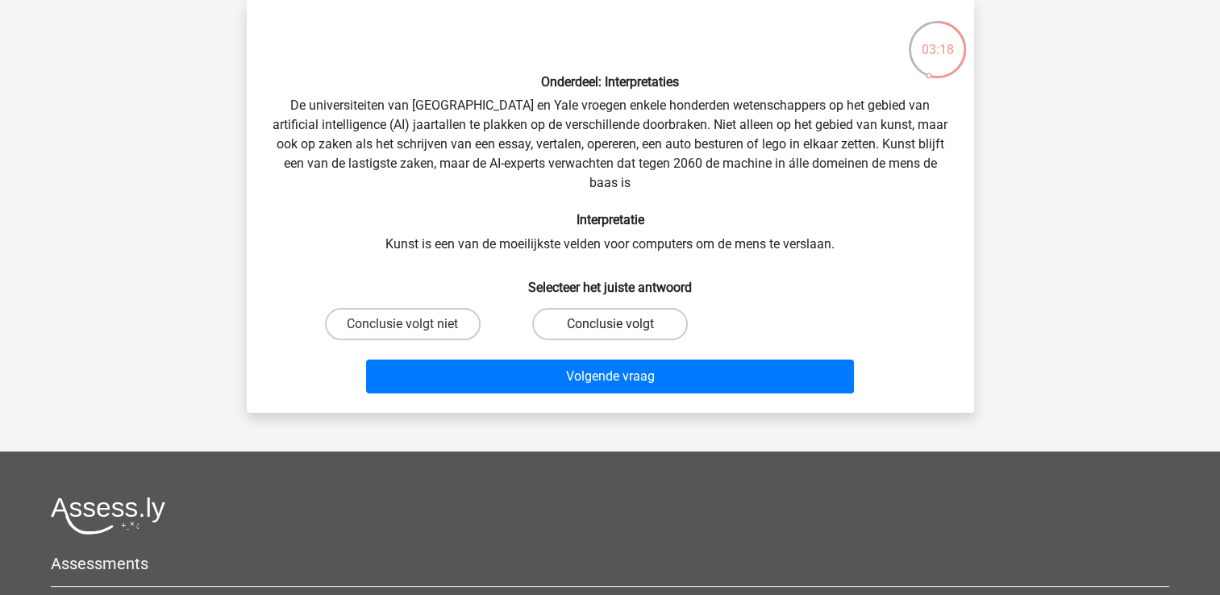
click at [572, 326] on label "Conclusie volgt" at bounding box center [610, 324] width 156 height 32
click at [609, 326] on input "Conclusie volgt" at bounding box center [614, 329] width 10 height 10
radio input "true"
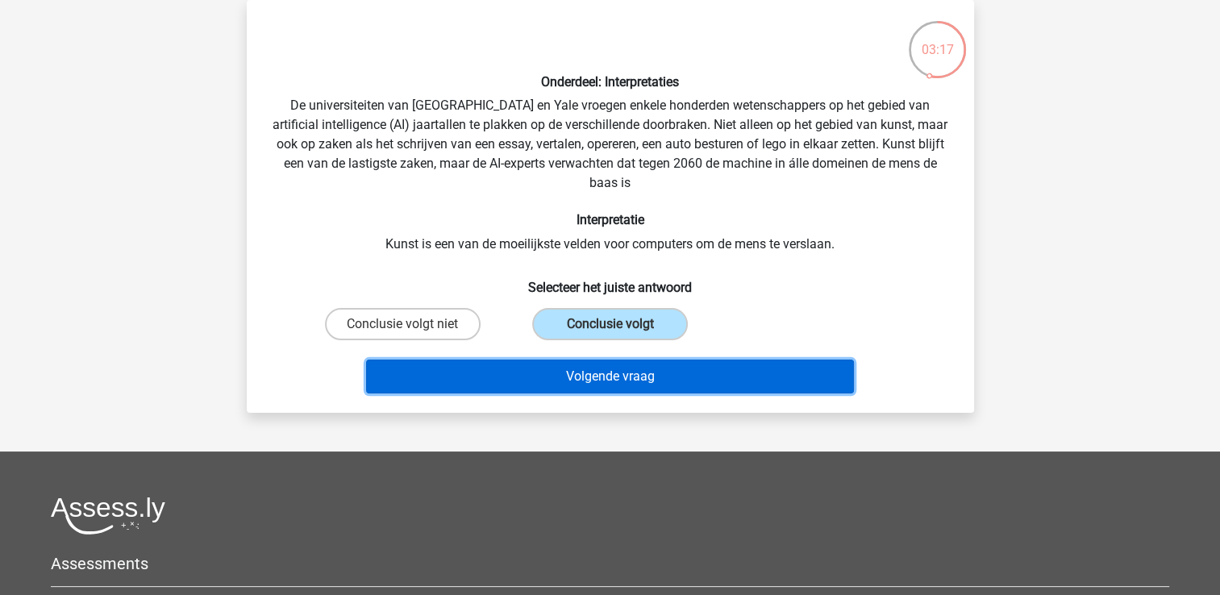
click at [591, 370] on button "Volgende vraag" at bounding box center [610, 376] width 488 height 34
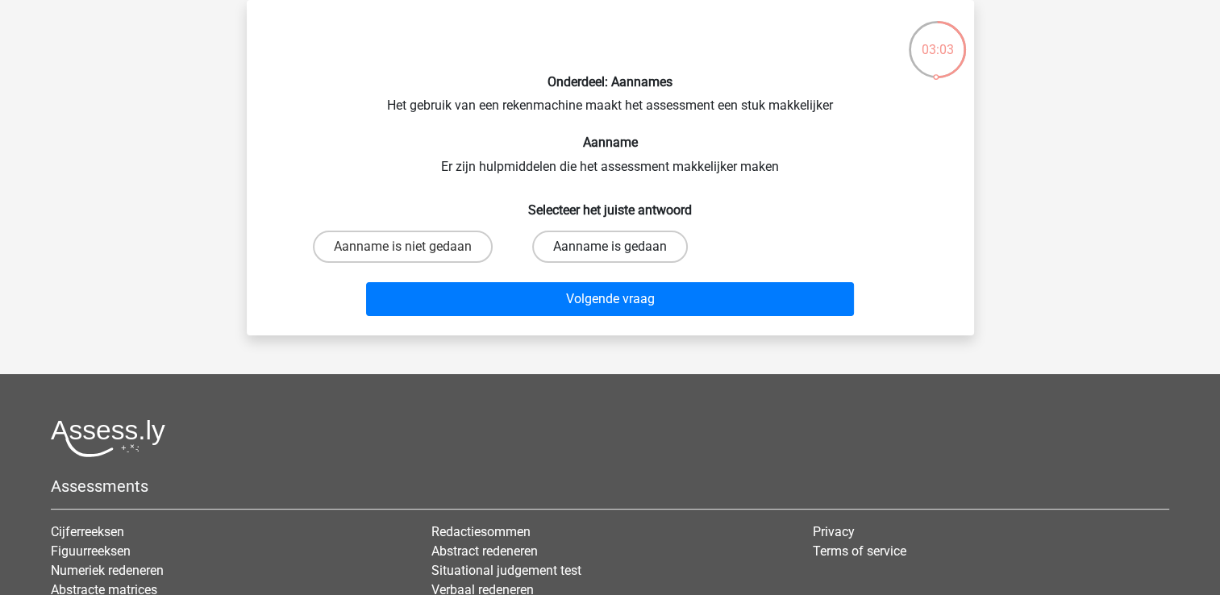
click at [615, 242] on label "Aanname is gedaan" at bounding box center [610, 247] width 156 height 32
click at [615, 247] on input "Aanname is gedaan" at bounding box center [614, 252] width 10 height 10
radio input "true"
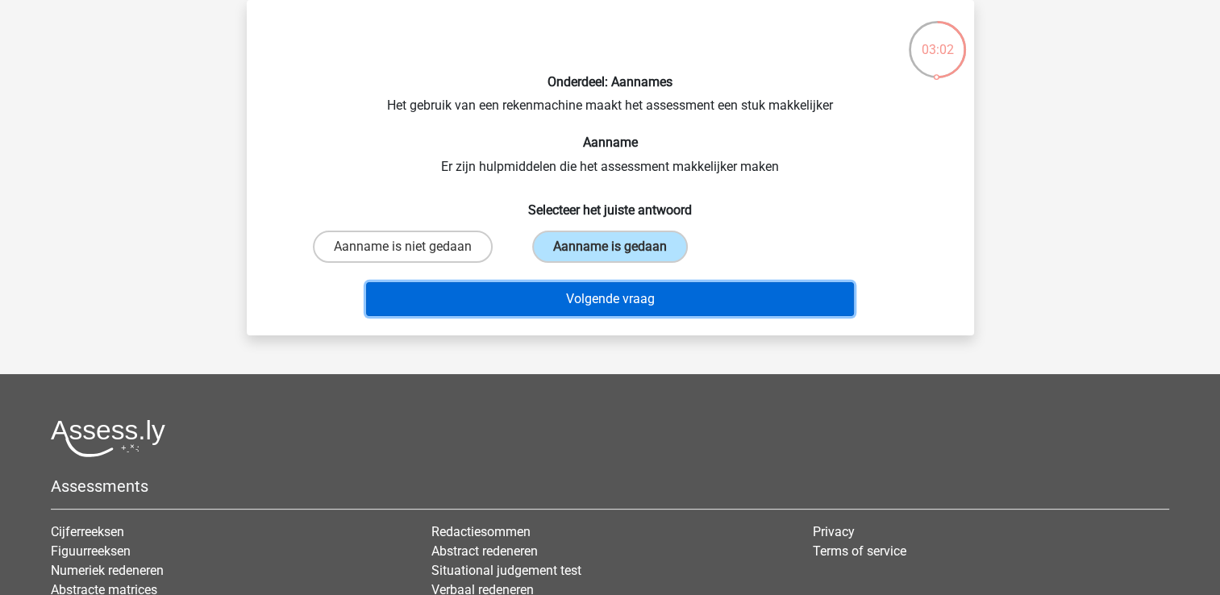
click at [616, 301] on button "Volgende vraag" at bounding box center [610, 299] width 488 height 34
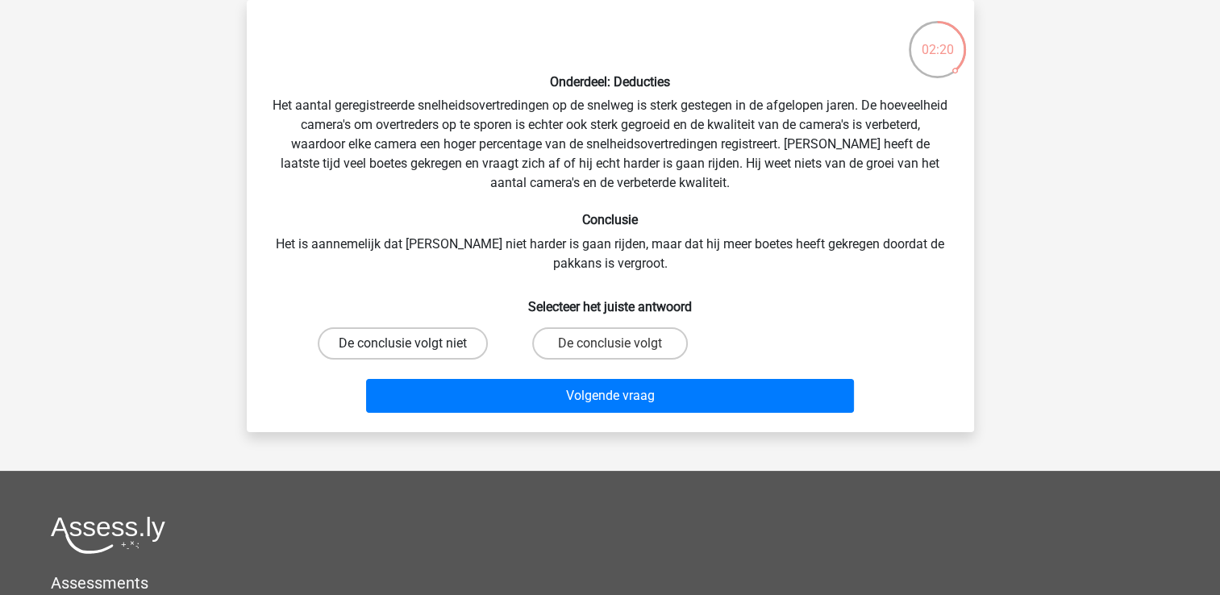
click at [457, 339] on label "De conclusie volgt niet" at bounding box center [403, 343] width 170 height 32
click at [413, 343] on input "De conclusie volgt niet" at bounding box center [407, 348] width 10 height 10
radio input "true"
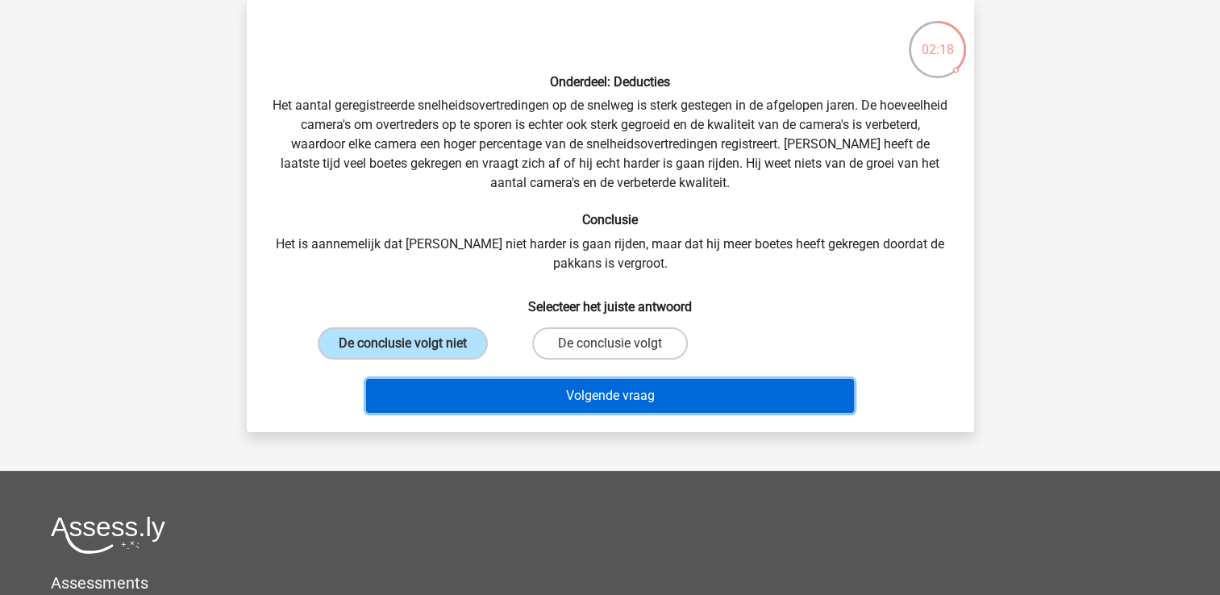
click at [606, 393] on button "Volgende vraag" at bounding box center [610, 396] width 488 height 34
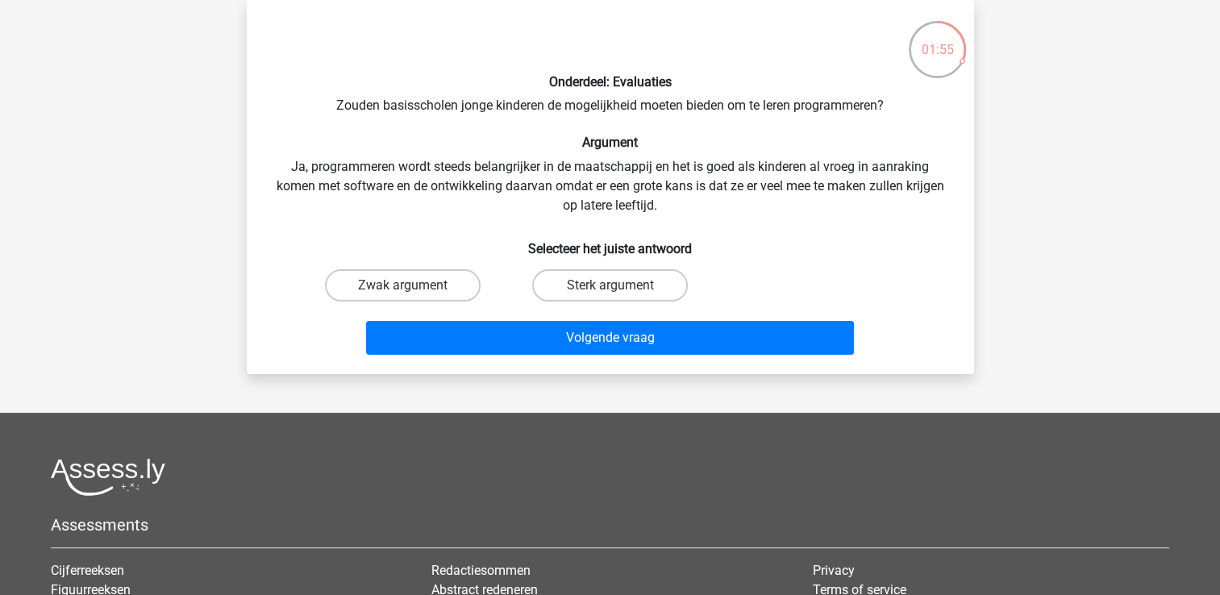
click at [616, 286] on input "Sterk argument" at bounding box center [614, 290] width 10 height 10
radio input "true"
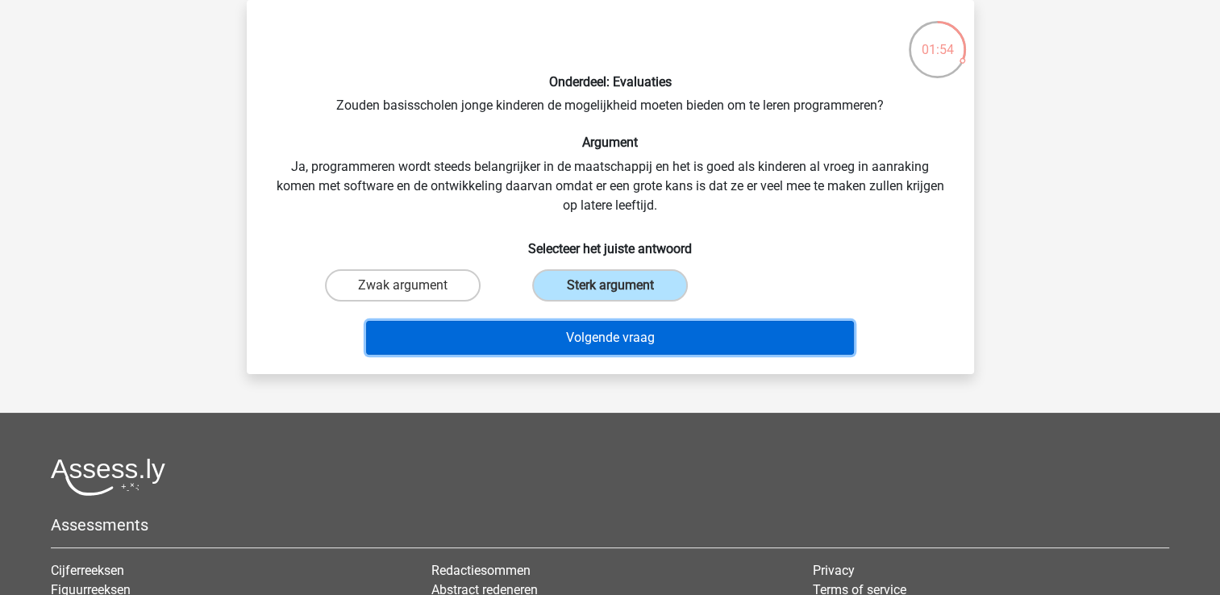
click at [605, 334] on button "Volgende vraag" at bounding box center [610, 338] width 488 height 34
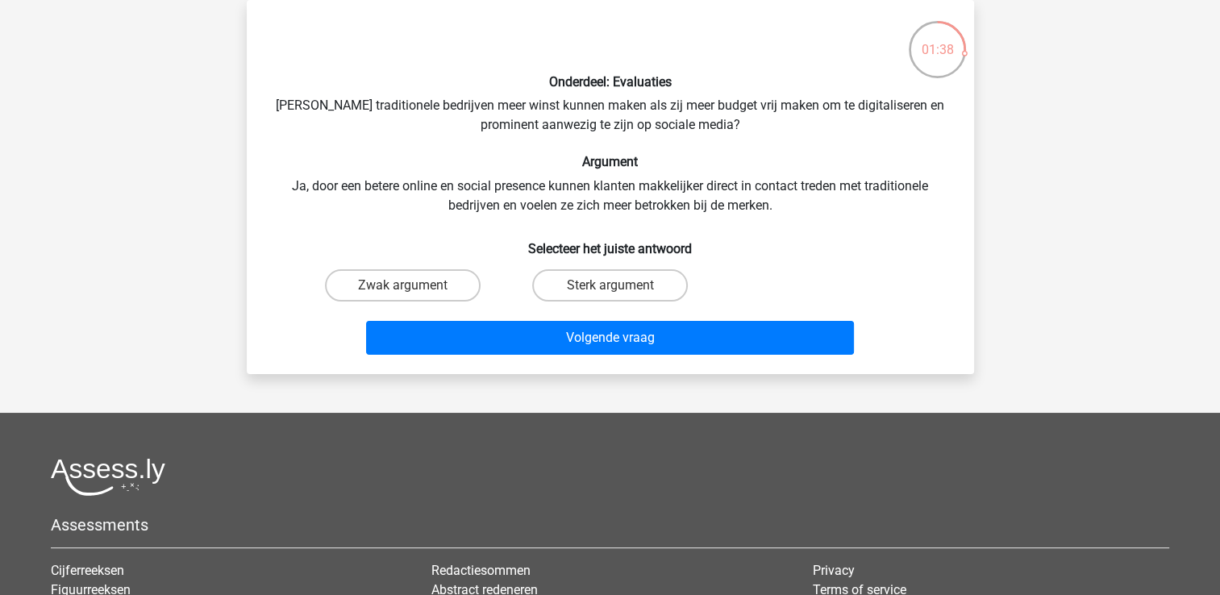
click at [614, 288] on input "Sterk argument" at bounding box center [614, 290] width 10 height 10
radio input "true"
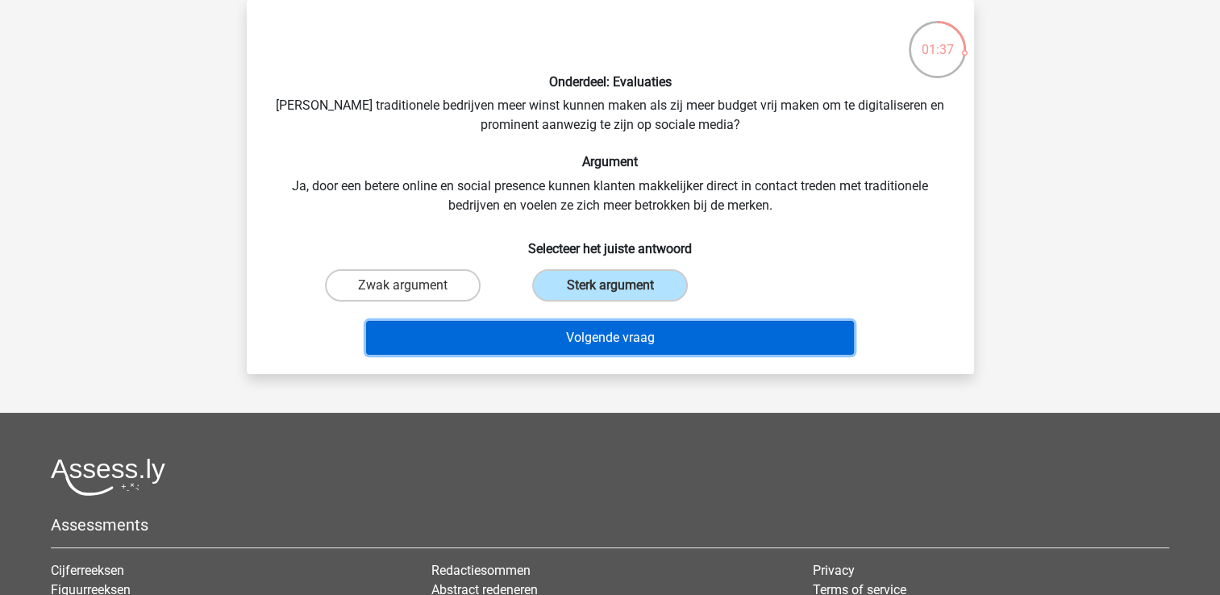
click at [614, 330] on button "Volgende vraag" at bounding box center [610, 338] width 488 height 34
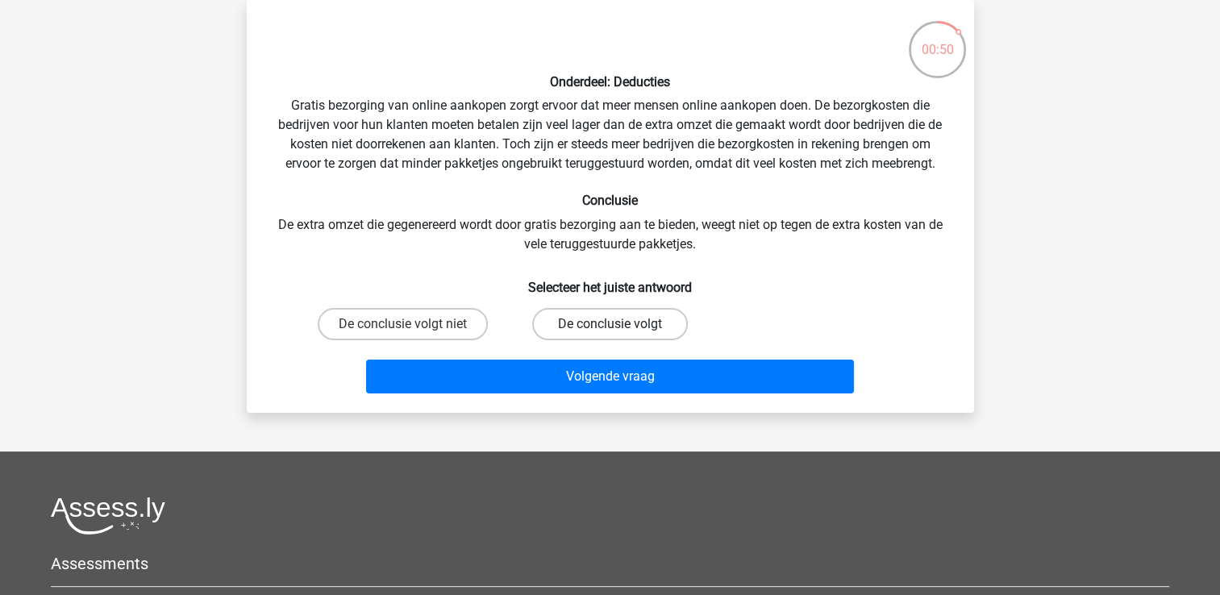
click at [637, 316] on label "De conclusie volgt" at bounding box center [610, 324] width 156 height 32
click at [620, 324] on input "De conclusie volgt" at bounding box center [614, 329] width 10 height 10
radio input "true"
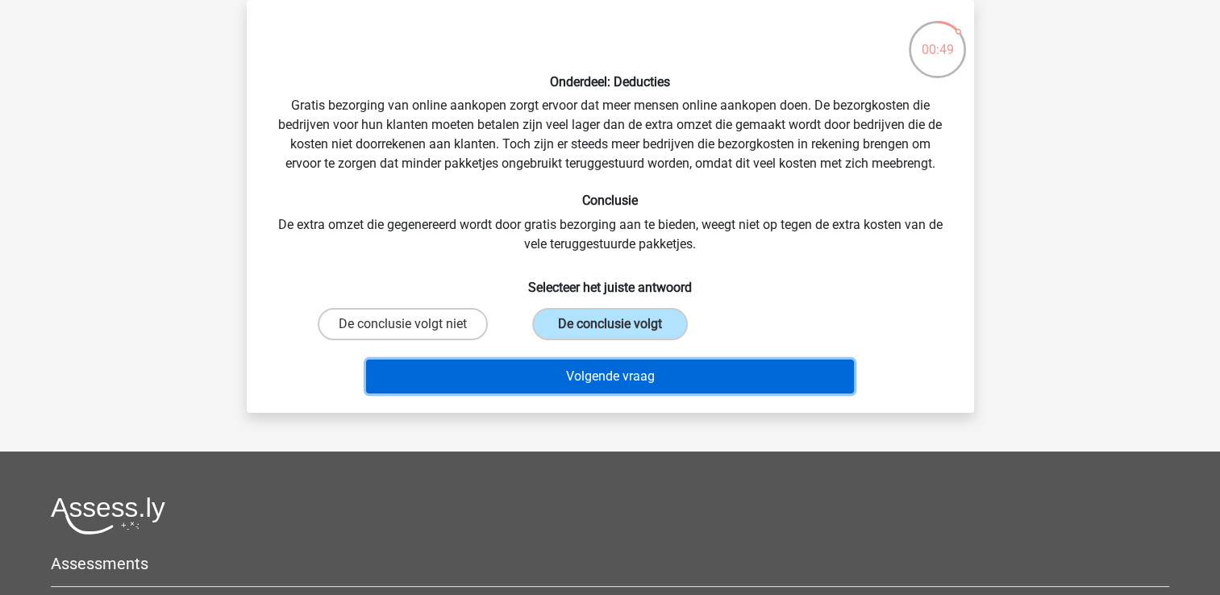
click at [625, 369] on button "Volgende vraag" at bounding box center [610, 376] width 488 height 34
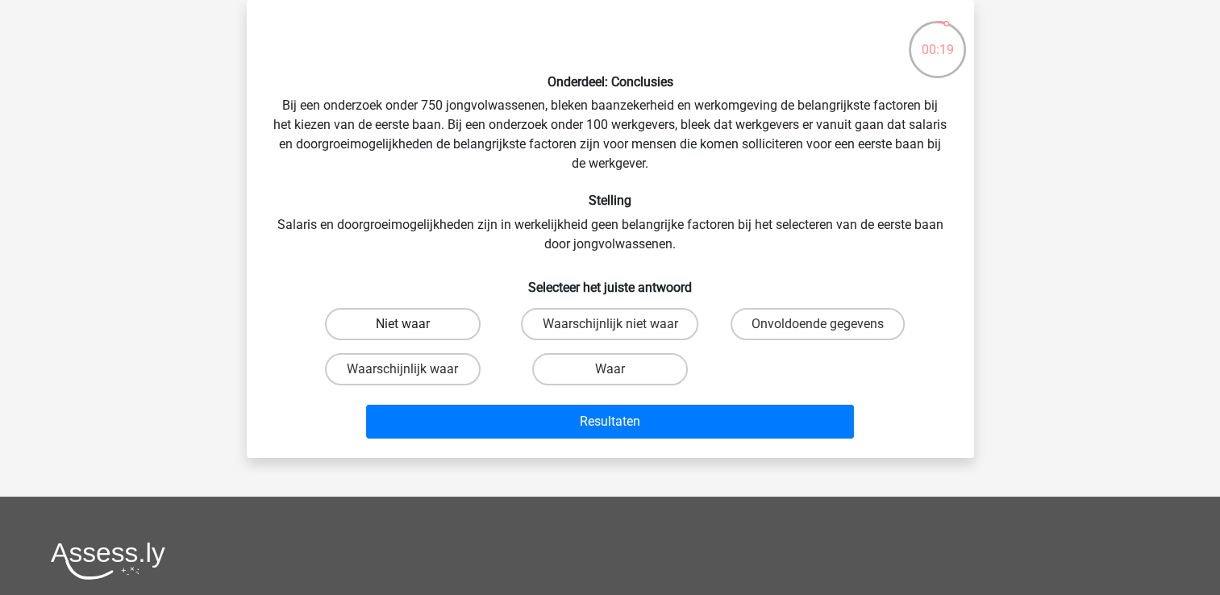
click at [432, 313] on label "Niet waar" at bounding box center [403, 324] width 156 height 32
click at [413, 324] on input "Niet waar" at bounding box center [407, 329] width 10 height 10
radio input "true"
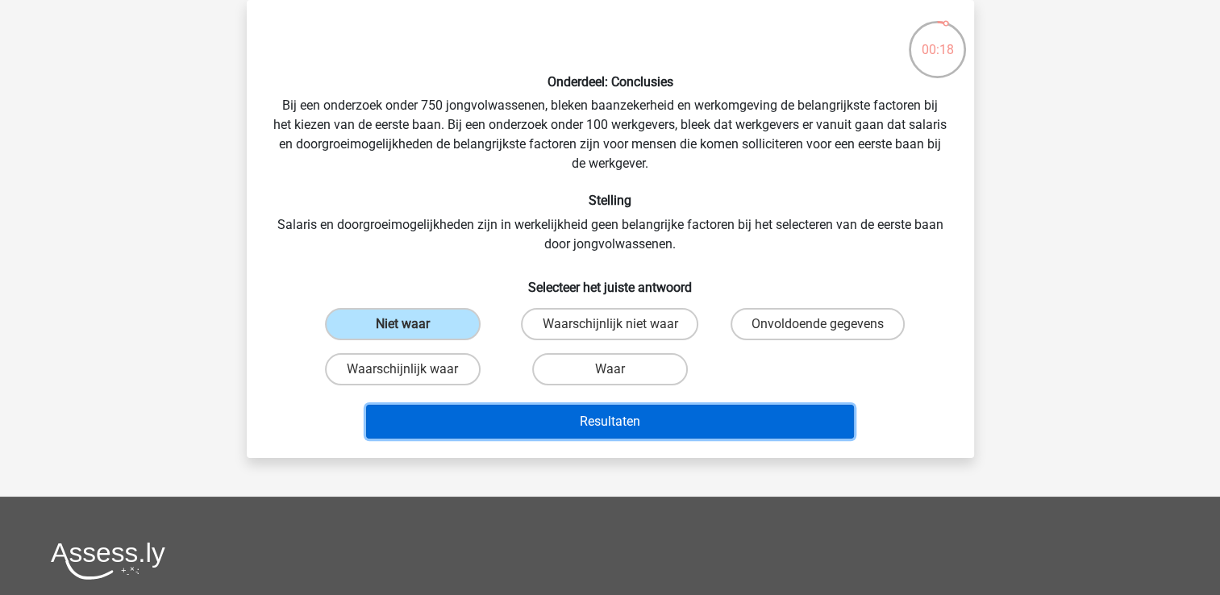
click at [593, 414] on button "Resultaten" at bounding box center [610, 422] width 488 height 34
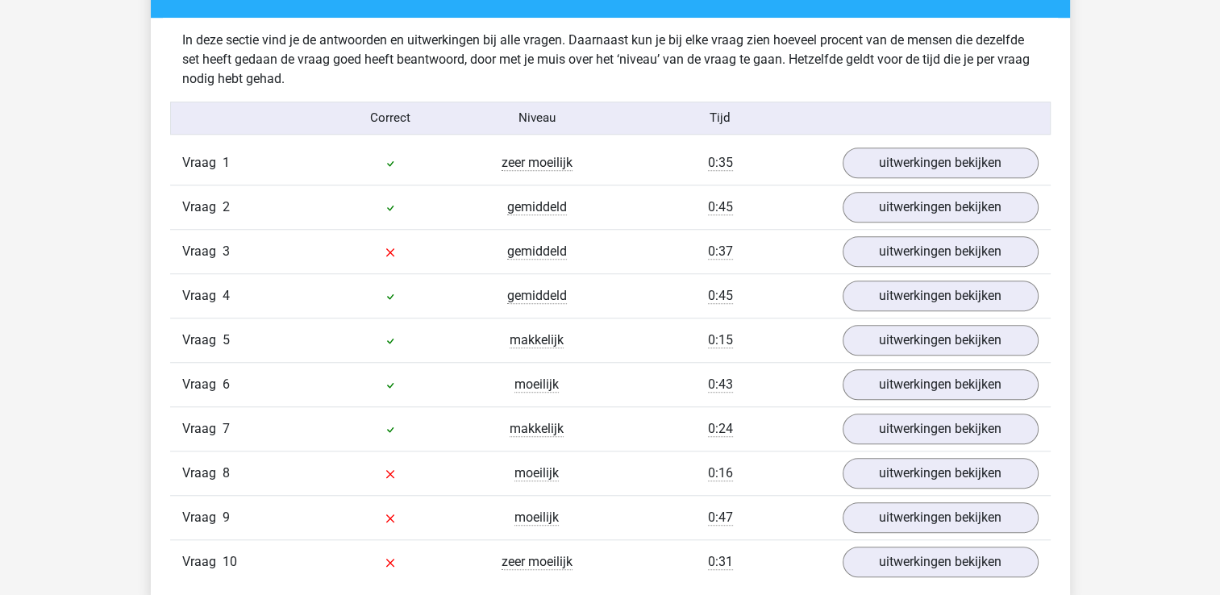
scroll to position [1249, 0]
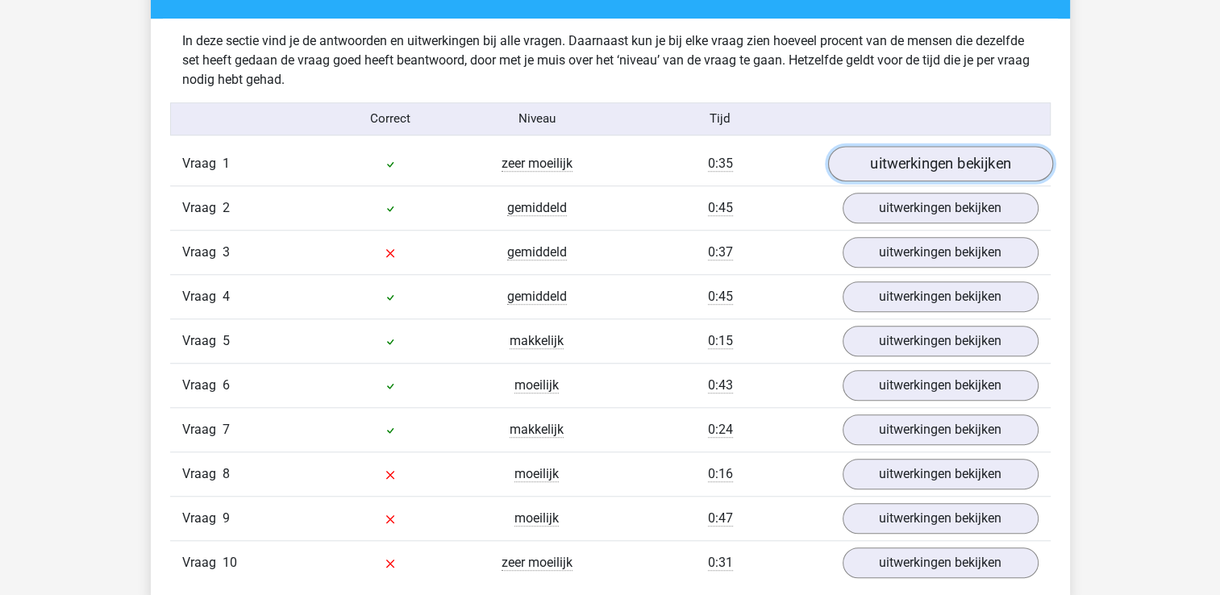
click at [922, 165] on link "uitwerkingen bekijken" at bounding box center [939, 163] width 225 height 35
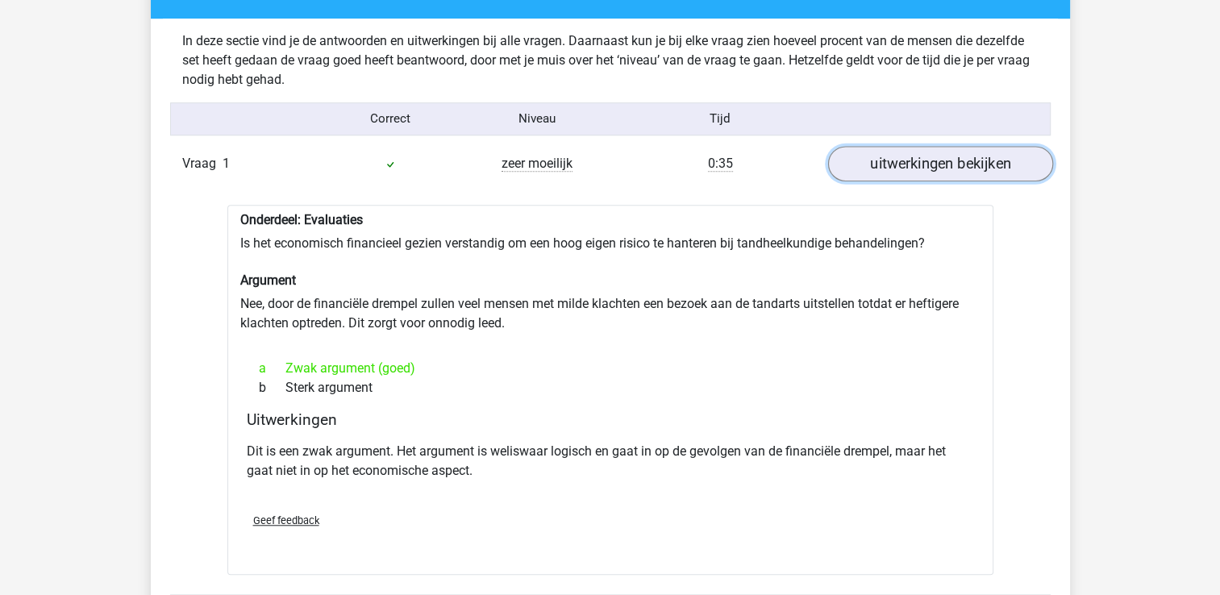
click at [922, 165] on link "uitwerkingen bekijken" at bounding box center [939, 163] width 225 height 35
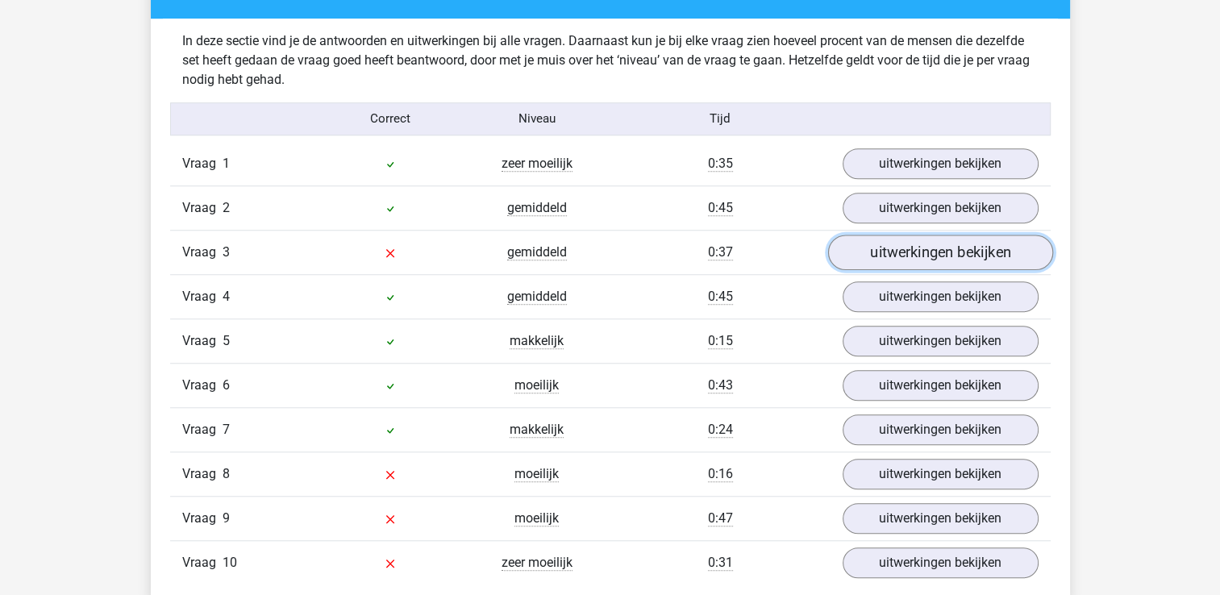
click at [918, 247] on link "uitwerkingen bekijken" at bounding box center [939, 252] width 225 height 35
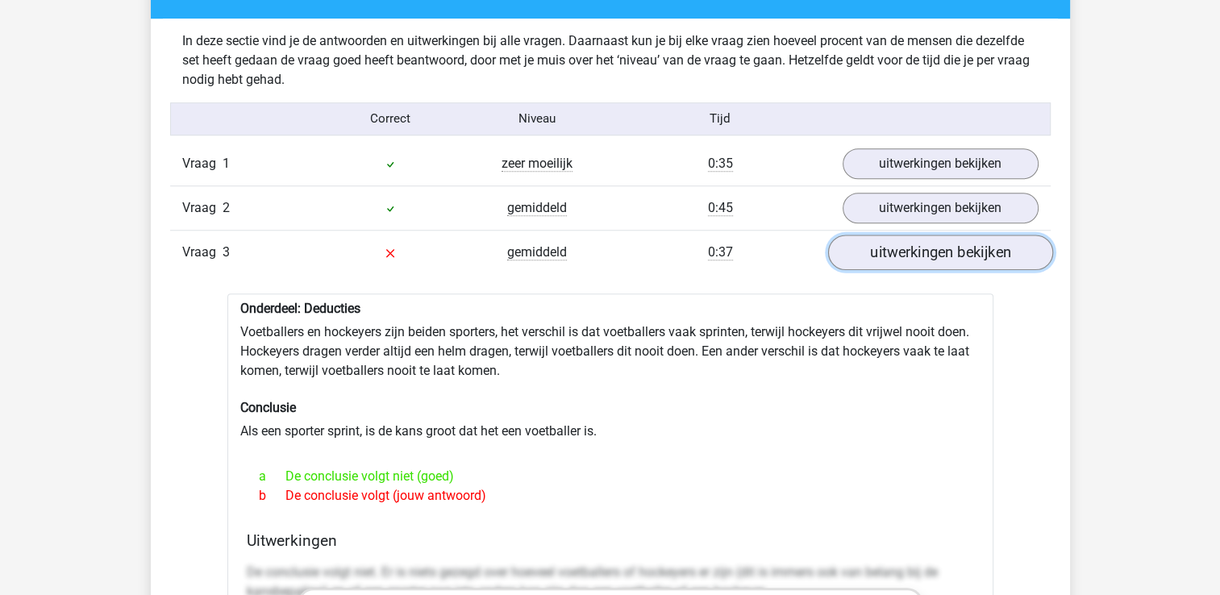
click at [905, 253] on link "uitwerkingen bekijken" at bounding box center [939, 252] width 225 height 35
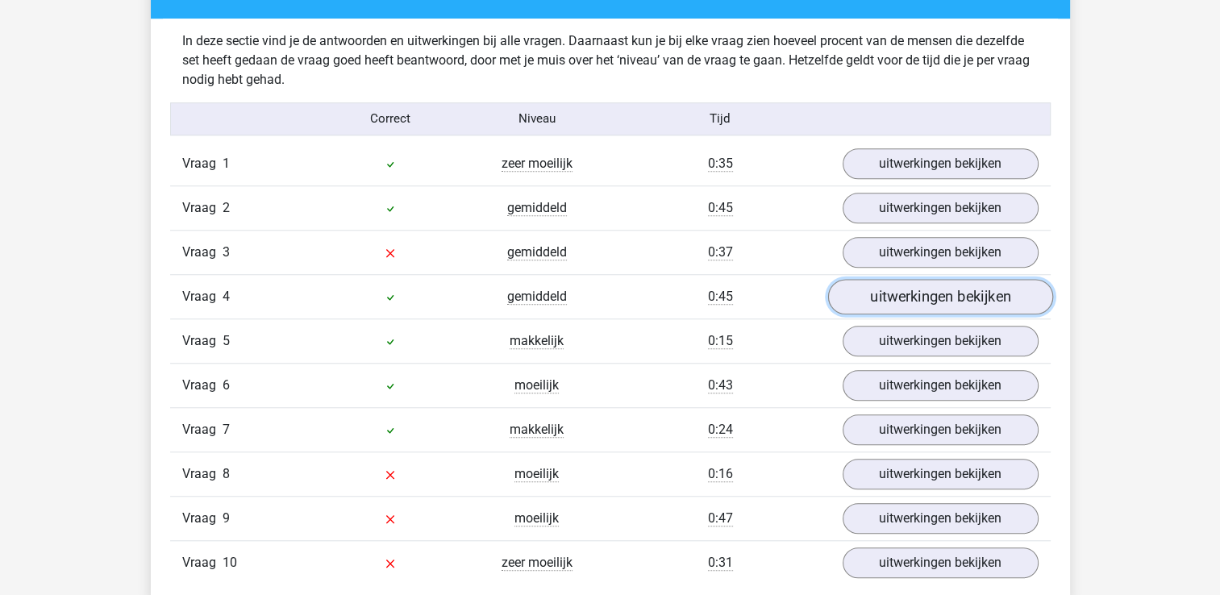
click at [929, 298] on link "uitwerkingen bekijken" at bounding box center [939, 296] width 225 height 35
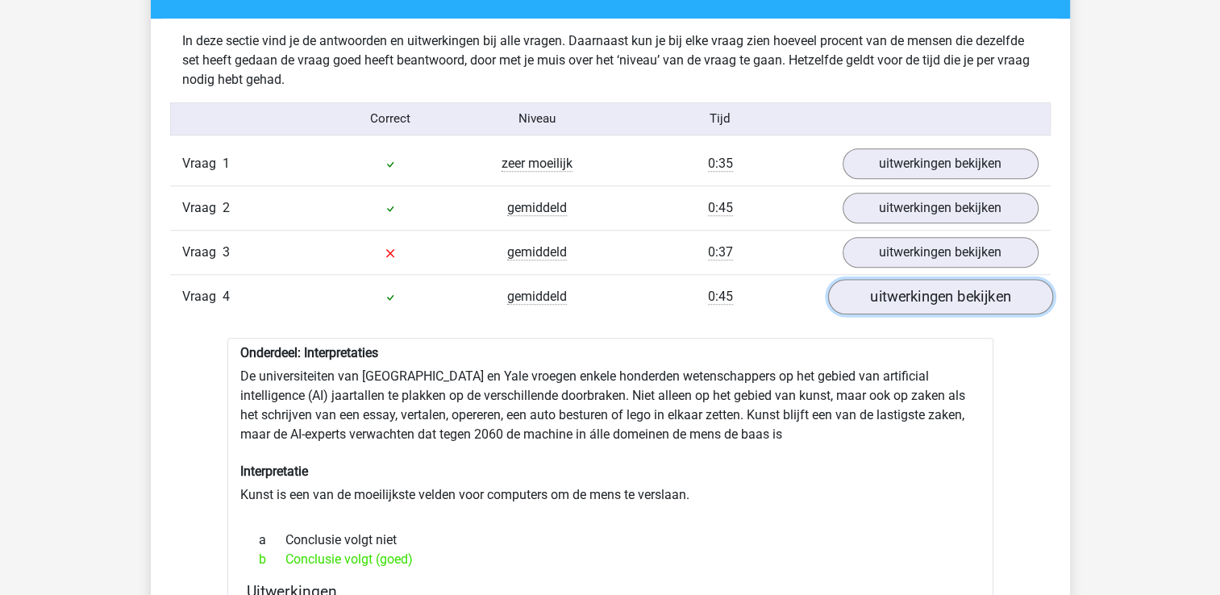
click at [927, 299] on link "uitwerkingen bekijken" at bounding box center [939, 296] width 225 height 35
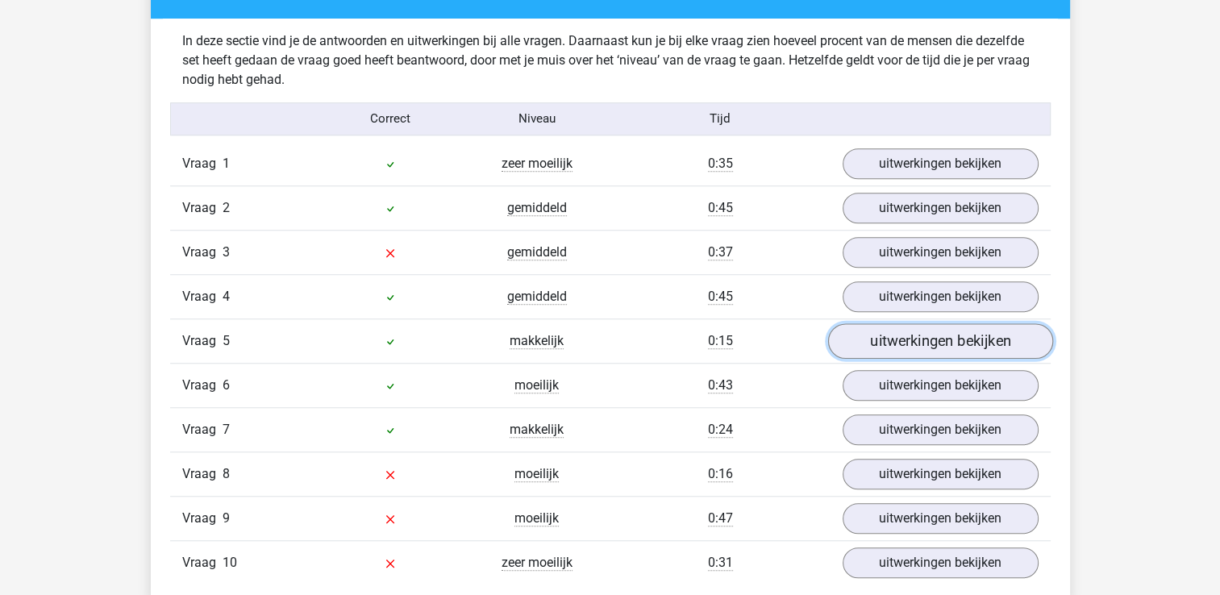
click at [925, 335] on link "uitwerkingen bekijken" at bounding box center [939, 340] width 225 height 35
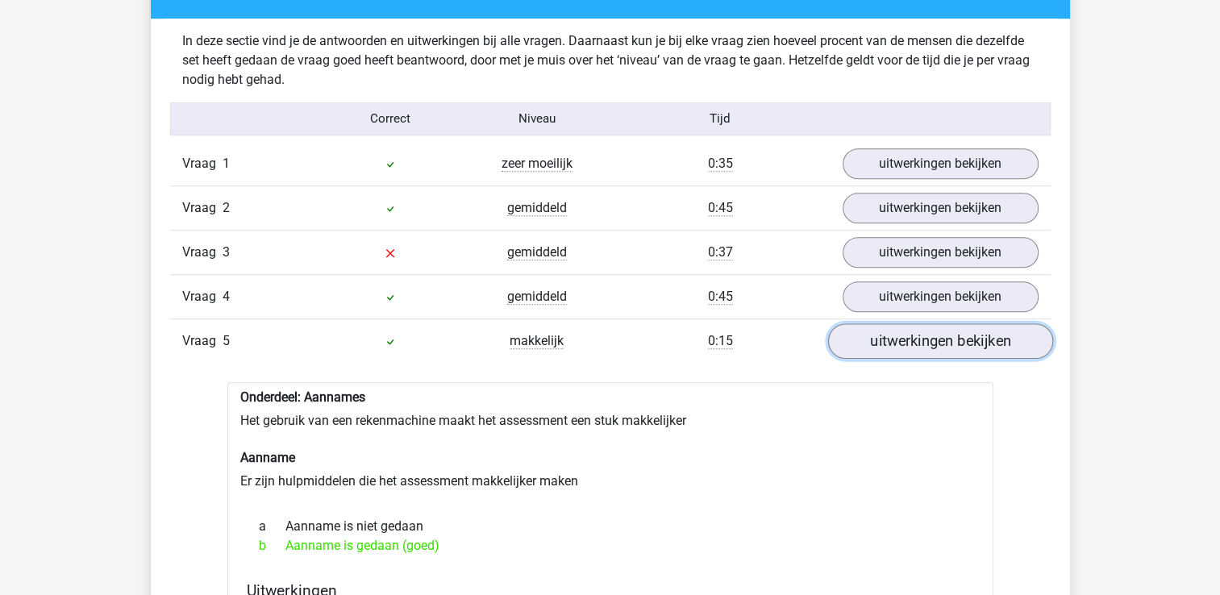
click at [925, 335] on link "uitwerkingen bekijken" at bounding box center [939, 340] width 225 height 35
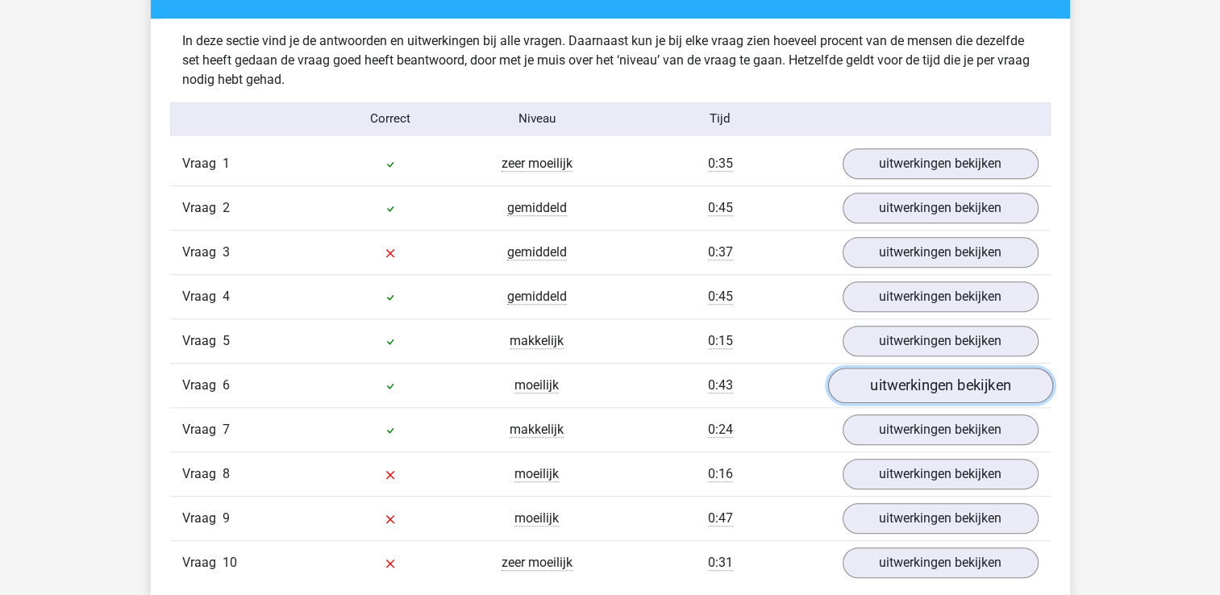
click at [921, 379] on link "uitwerkingen bekijken" at bounding box center [939, 385] width 225 height 35
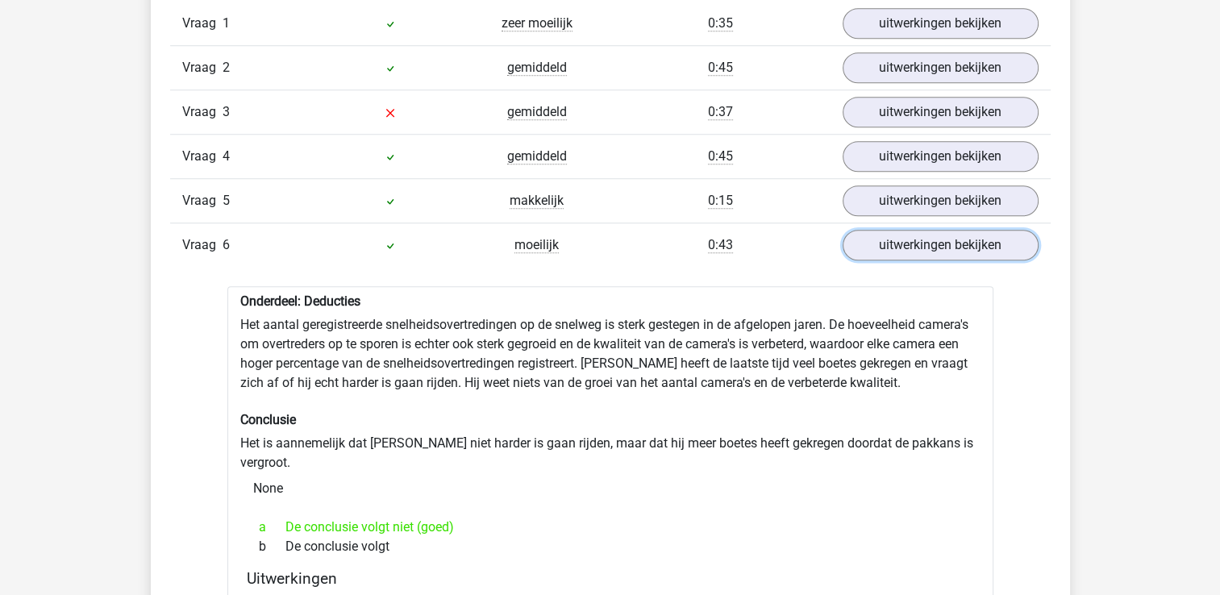
scroll to position [1393, 0]
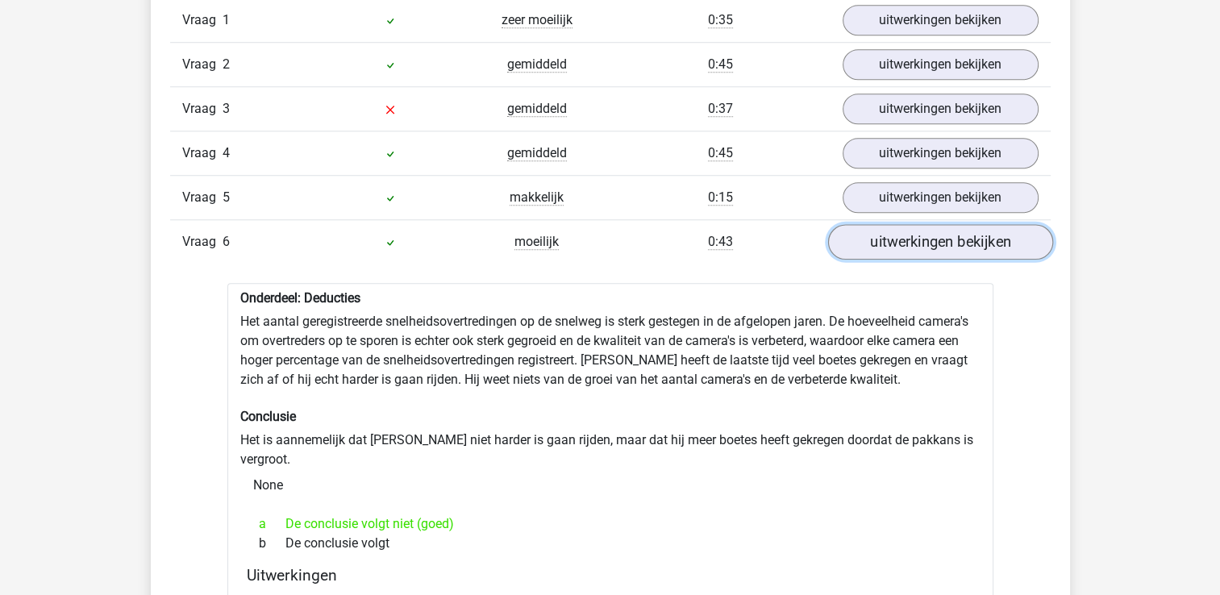
click at [924, 247] on link "uitwerkingen bekijken" at bounding box center [939, 241] width 225 height 35
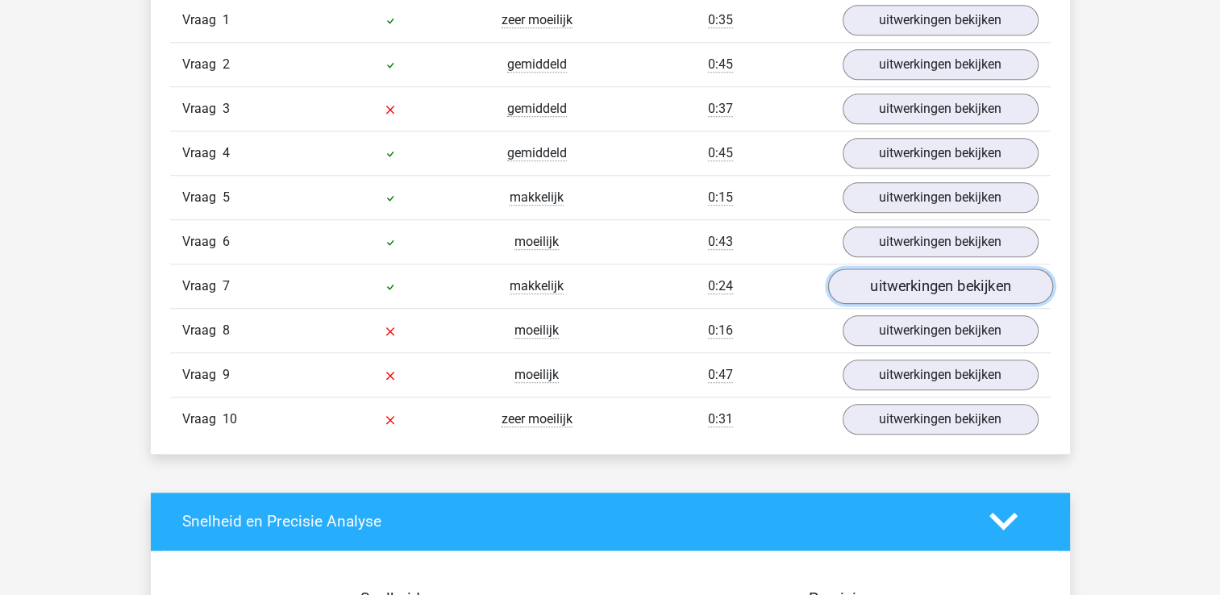
click at [922, 281] on link "uitwerkingen bekijken" at bounding box center [939, 285] width 225 height 35
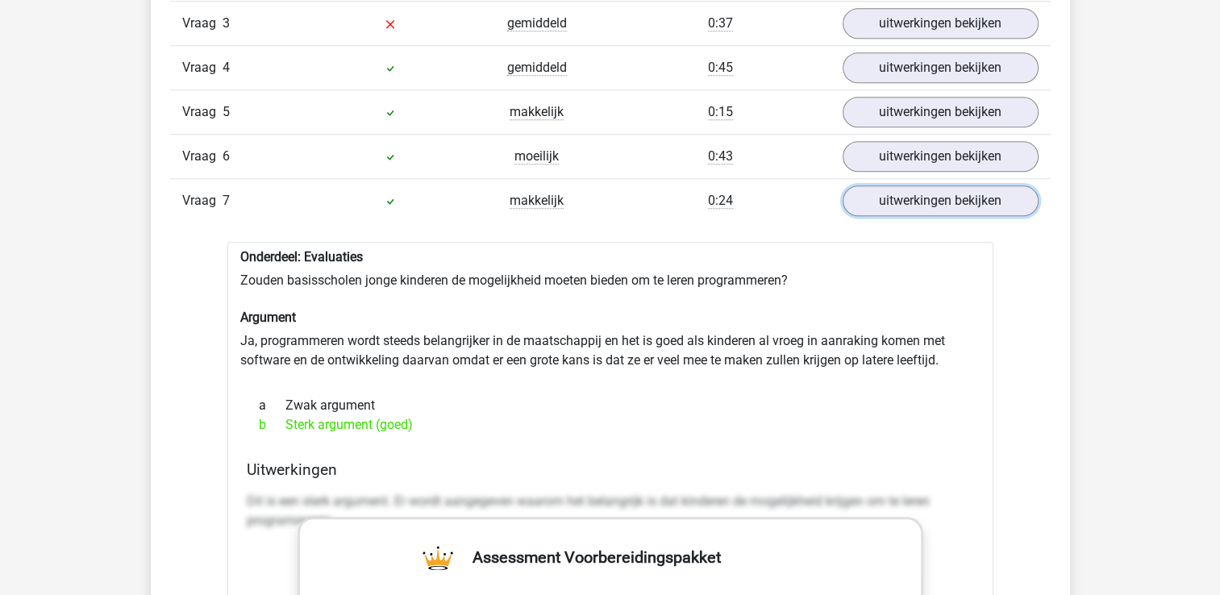
scroll to position [1480, 0]
click at [949, 195] on link "uitwerkingen bekijken" at bounding box center [939, 198] width 225 height 35
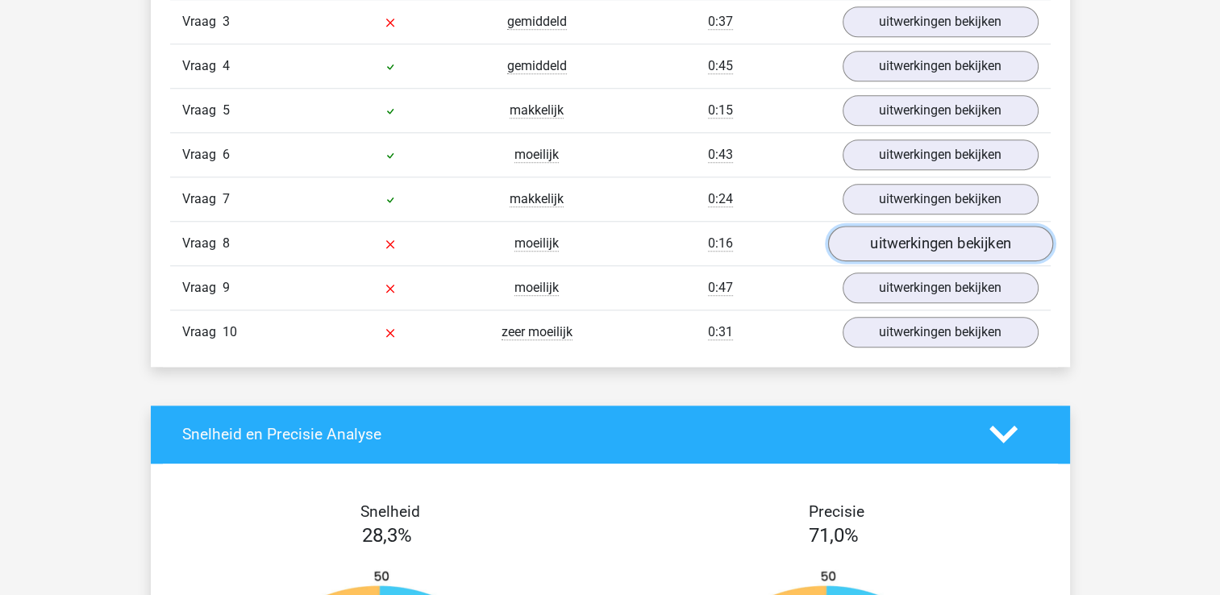
click at [937, 235] on link "uitwerkingen bekijken" at bounding box center [939, 243] width 225 height 35
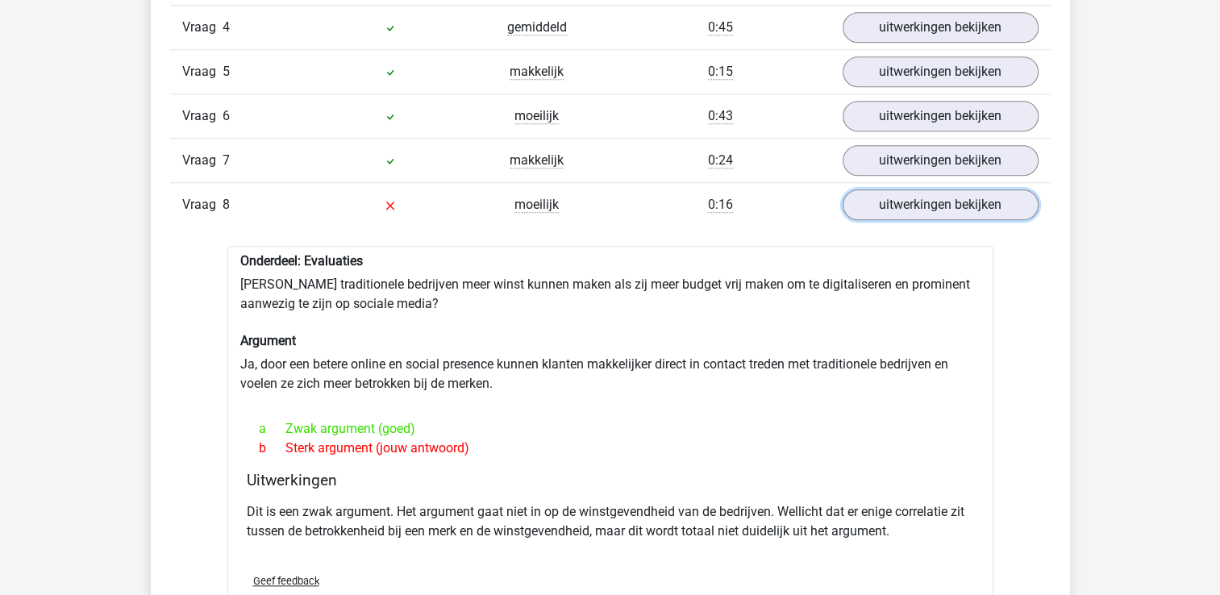
scroll to position [1531, 0]
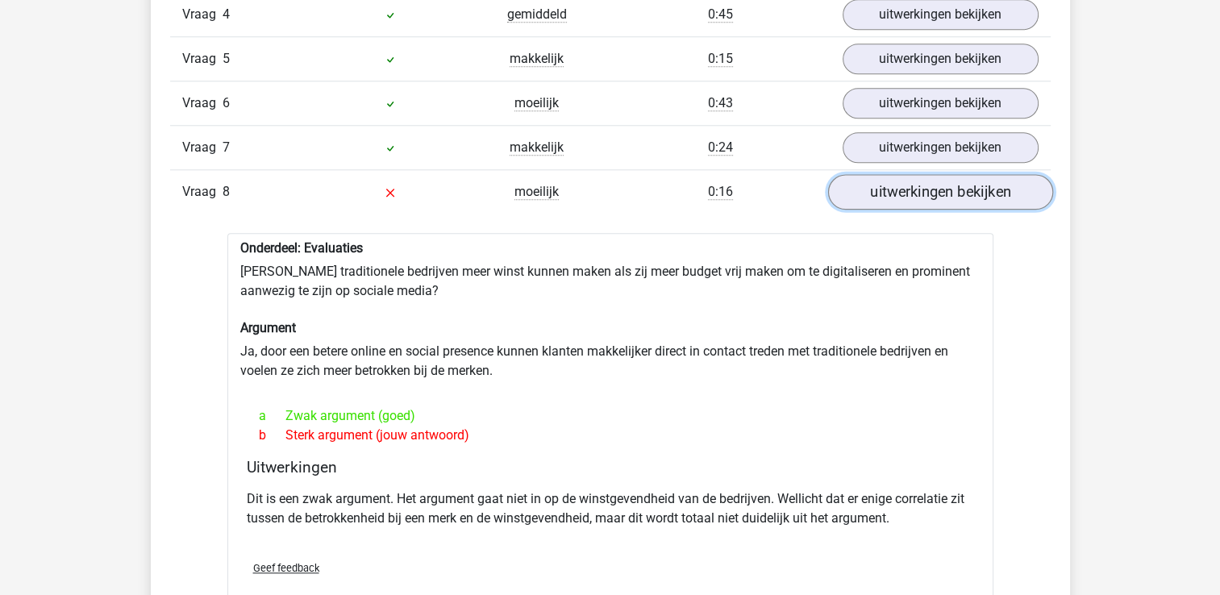
click at [939, 192] on link "uitwerkingen bekijken" at bounding box center [939, 191] width 225 height 35
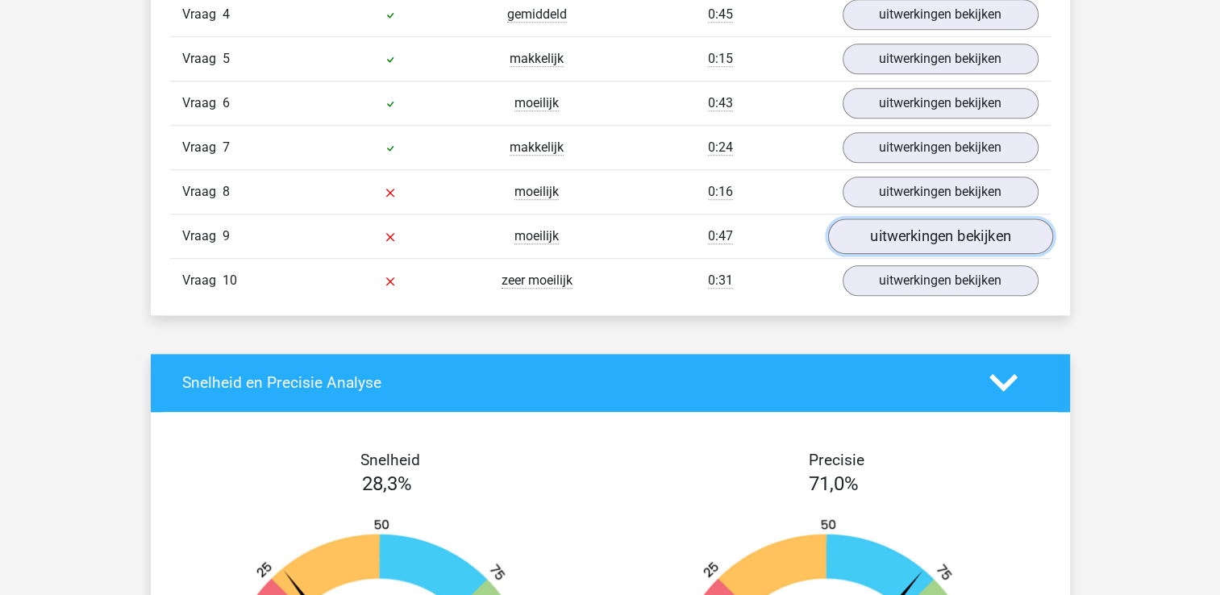
click at [929, 225] on link "uitwerkingen bekijken" at bounding box center [939, 235] width 225 height 35
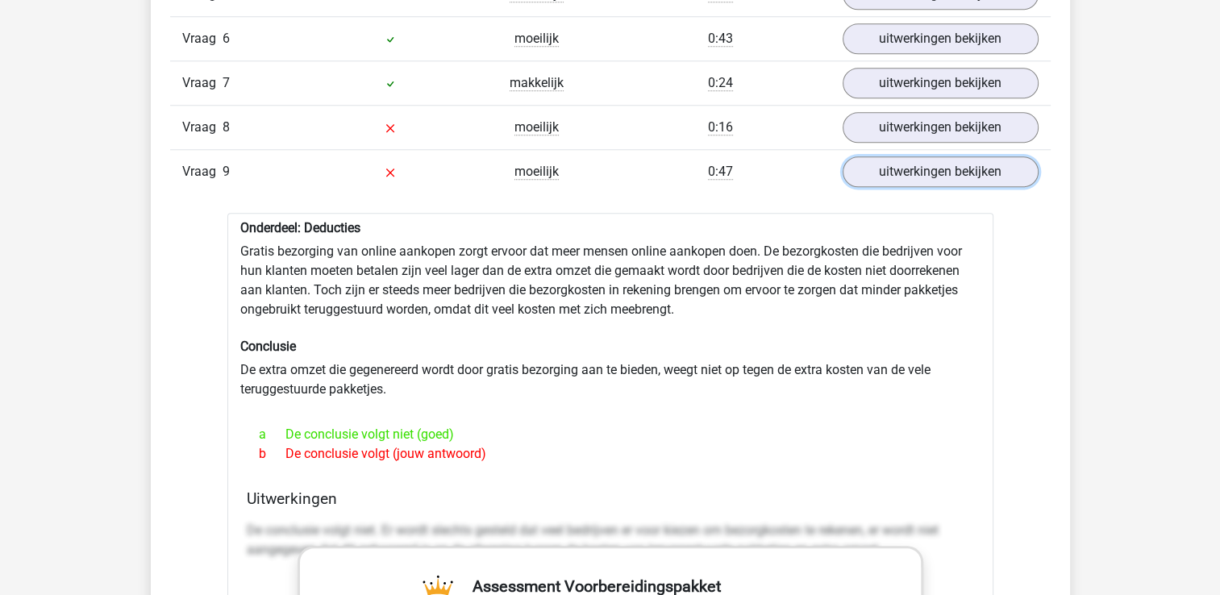
scroll to position [1575, 0]
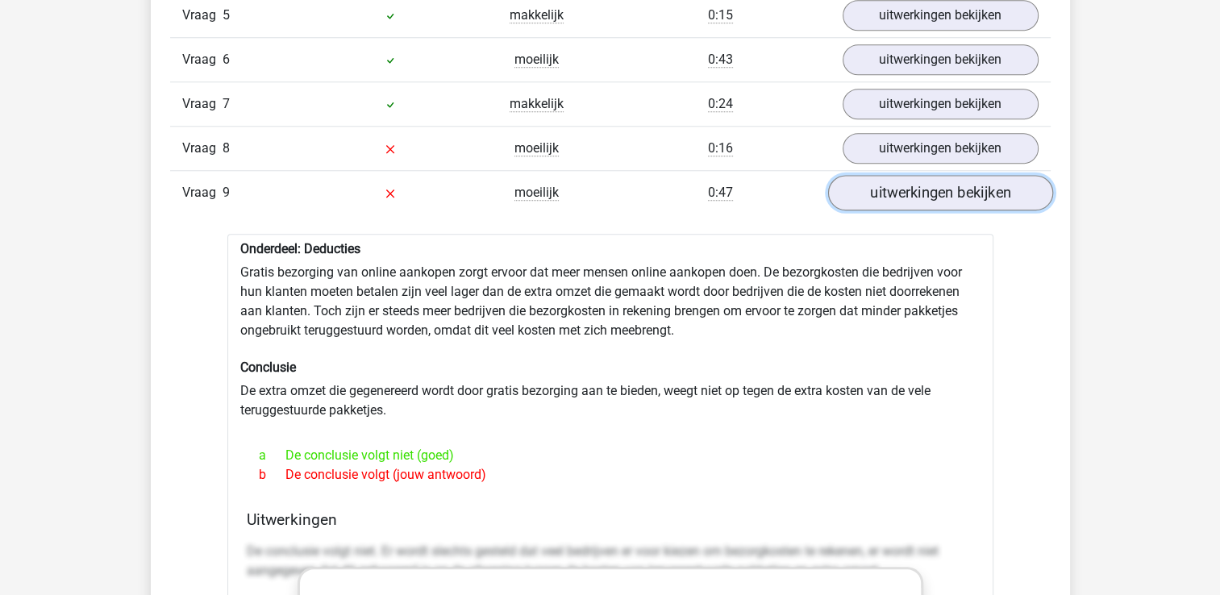
click at [958, 182] on link "uitwerkingen bekijken" at bounding box center [939, 192] width 225 height 35
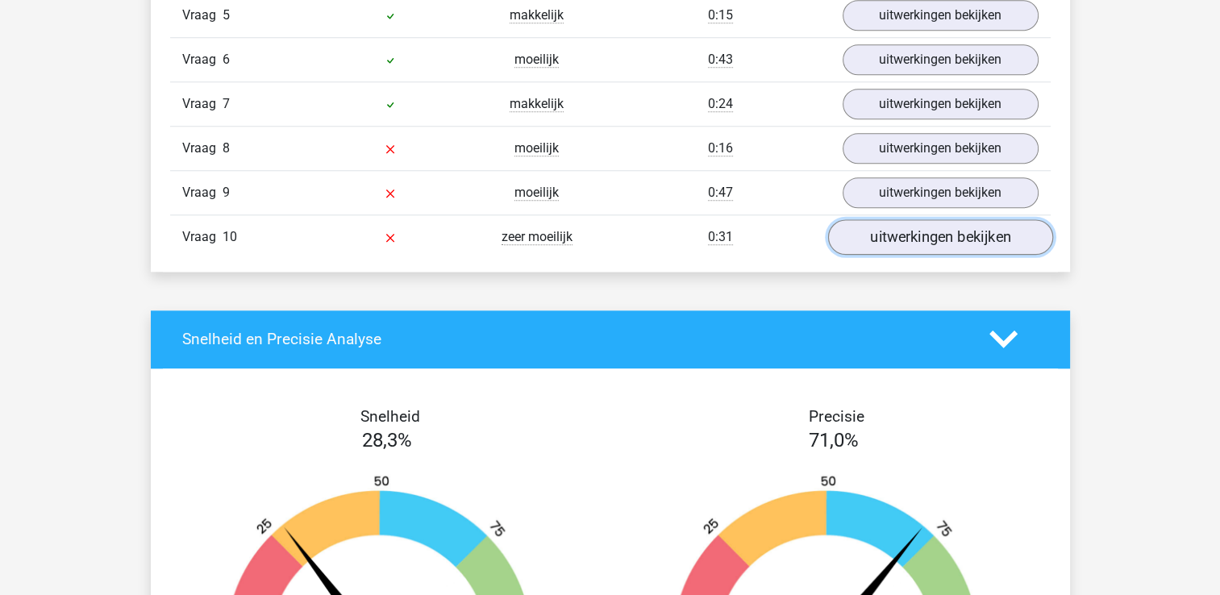
click at [945, 226] on link "uitwerkingen bekijken" at bounding box center [939, 236] width 225 height 35
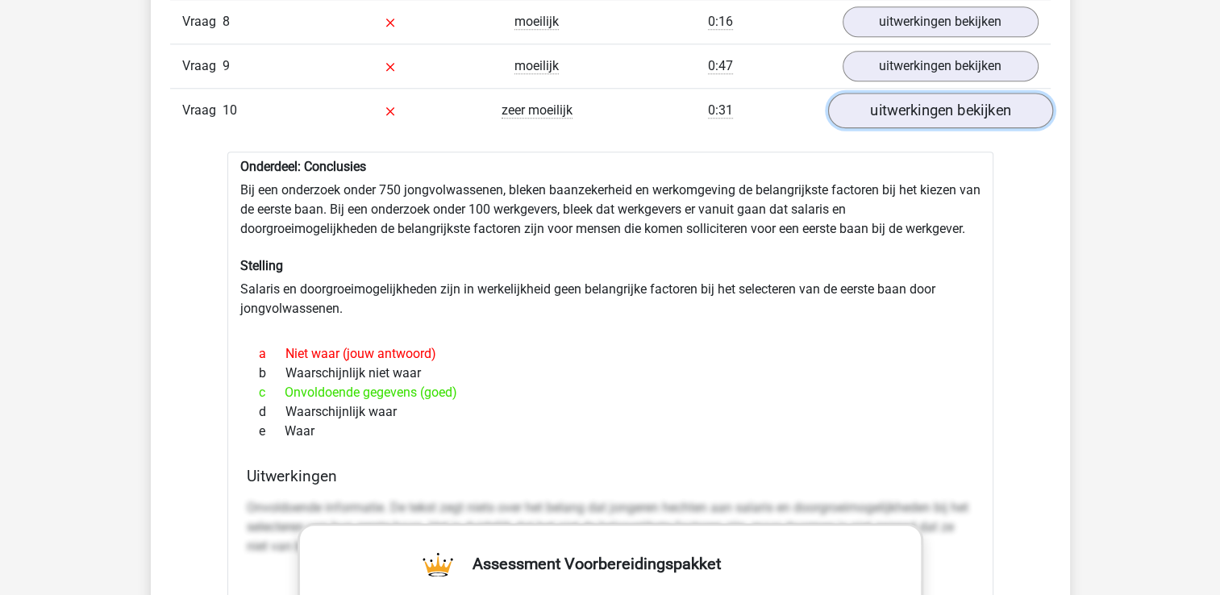
scroll to position [1731, 0]
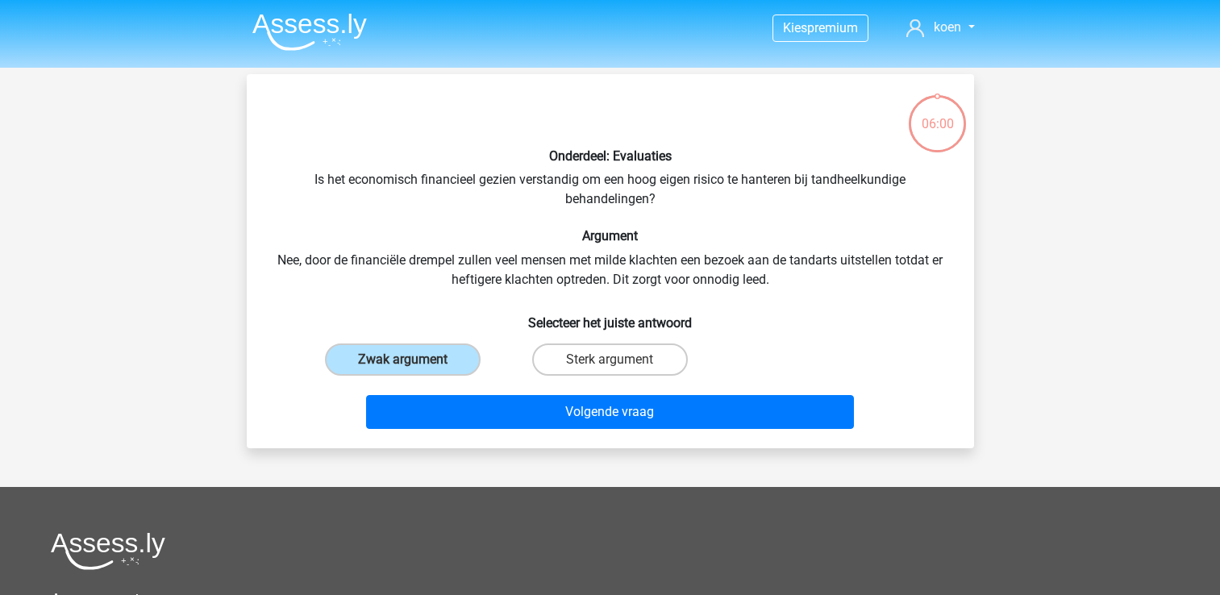
scroll to position [74, 0]
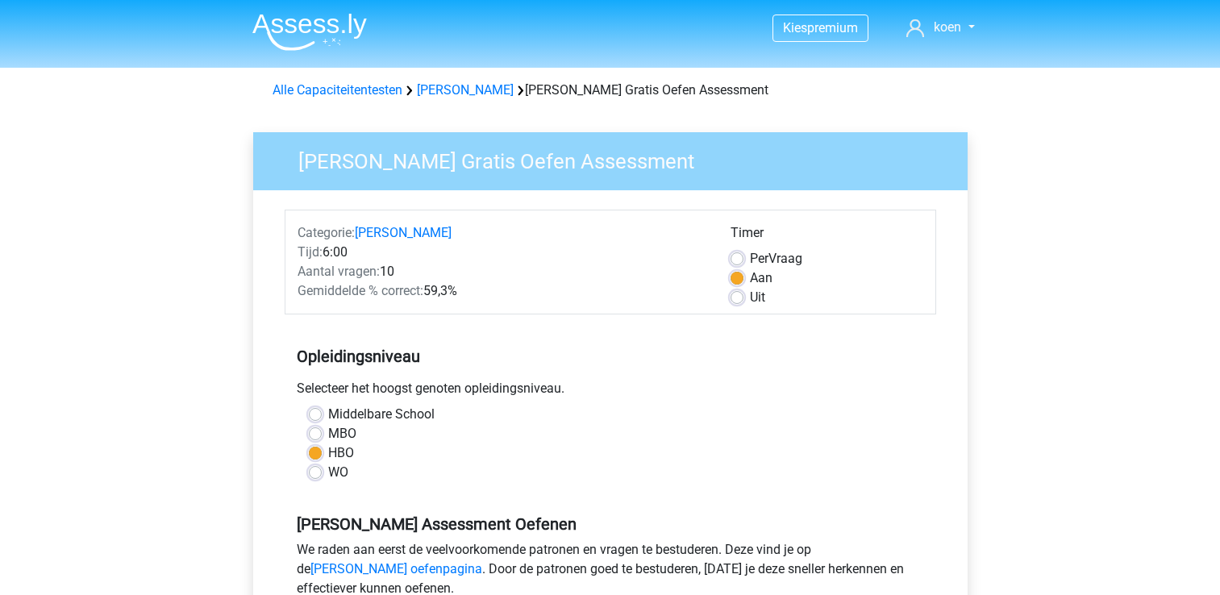
scroll to position [297, 0]
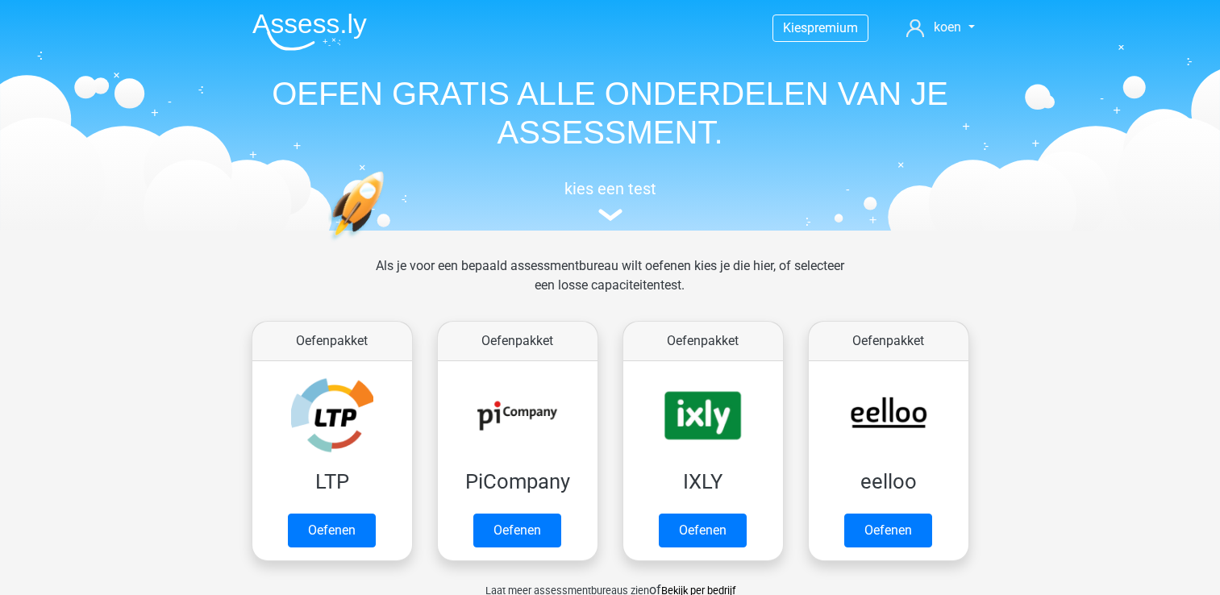
scroll to position [1028, 0]
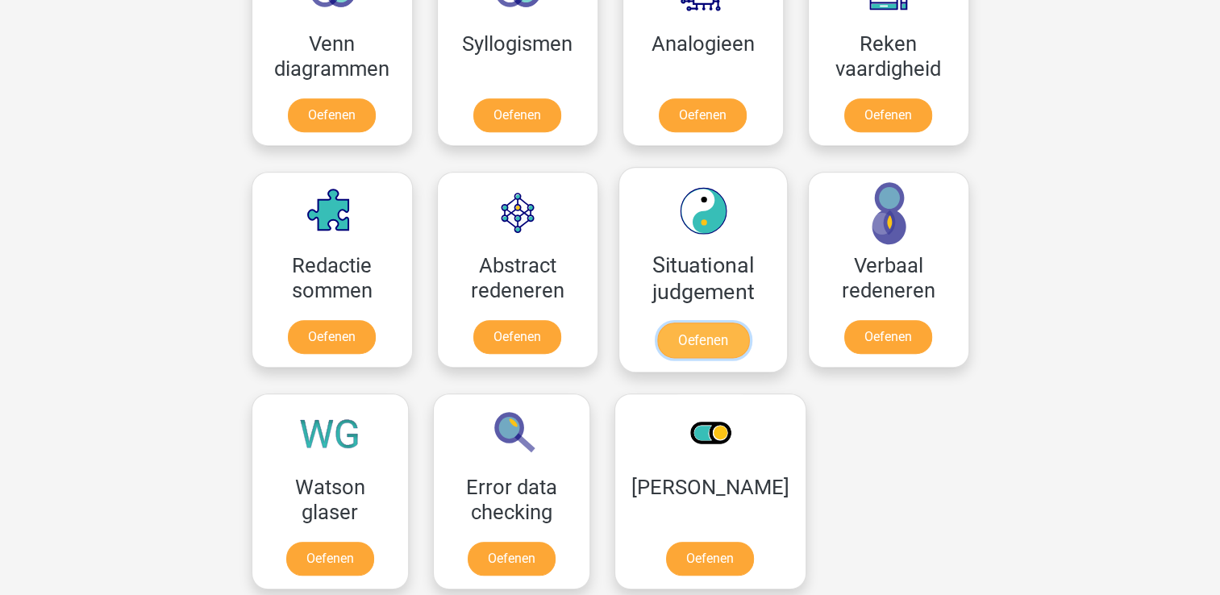
click at [671, 322] on link "Oefenen" at bounding box center [702, 339] width 92 height 35
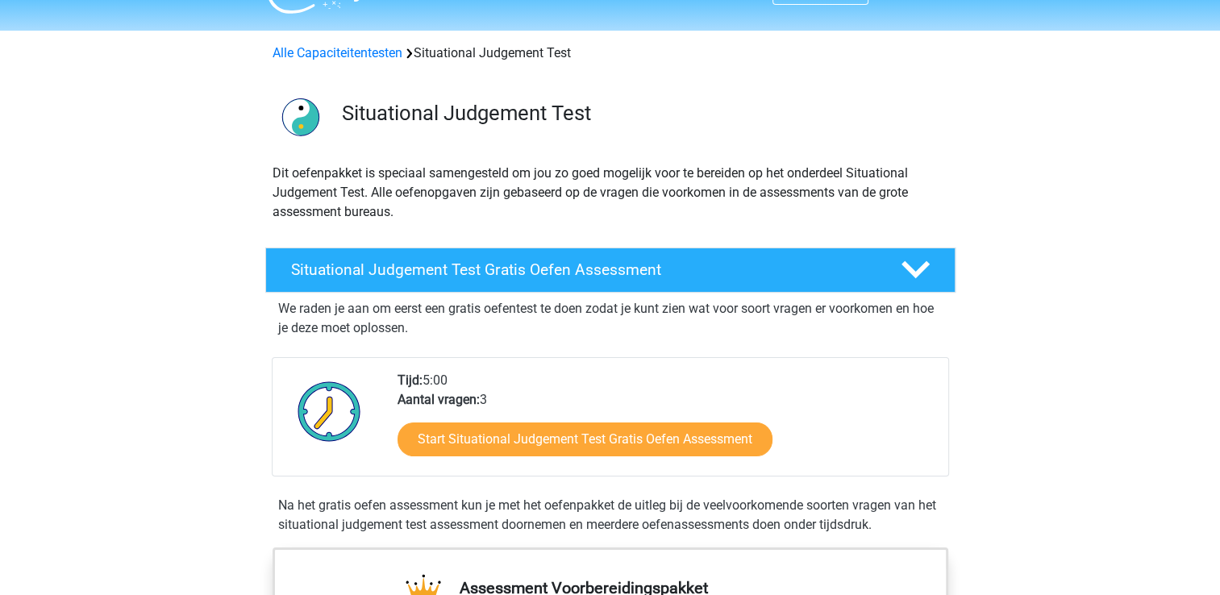
scroll to position [38, 0]
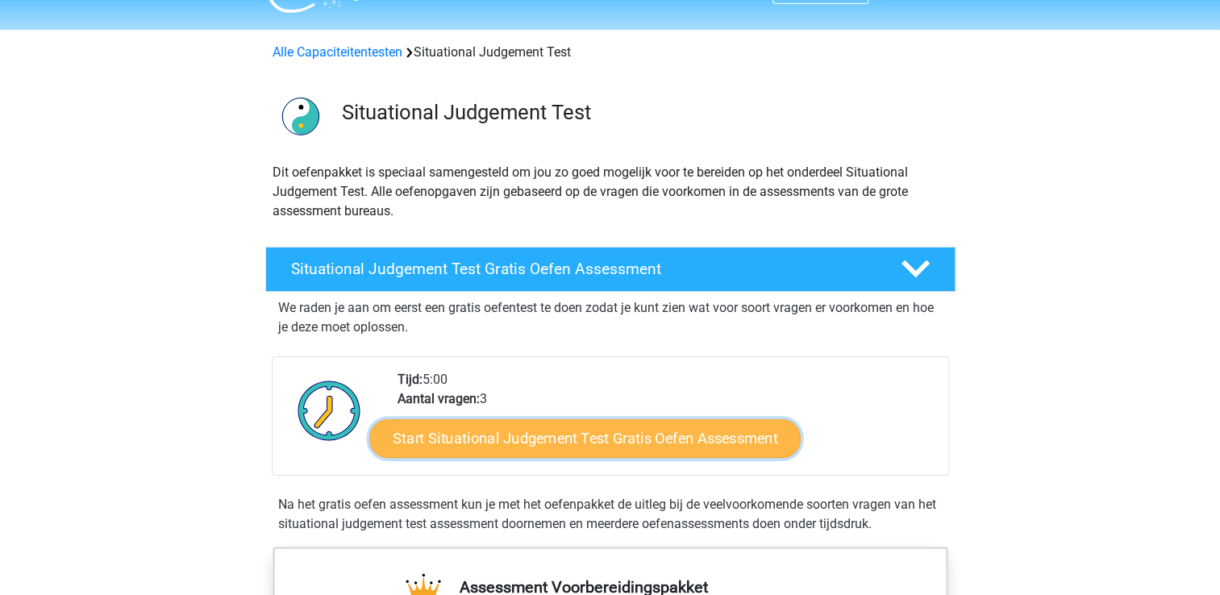
click at [587, 430] on link "Start Situational Judgement Test Gratis Oefen Assessment" at bounding box center [584, 438] width 431 height 39
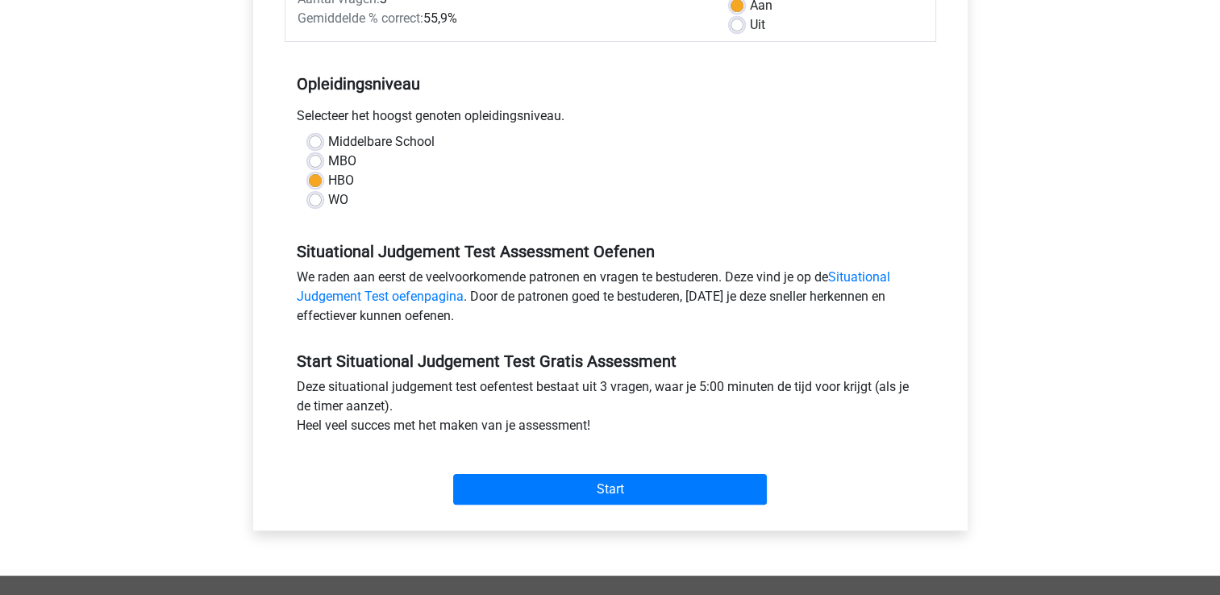
scroll to position [274, 0]
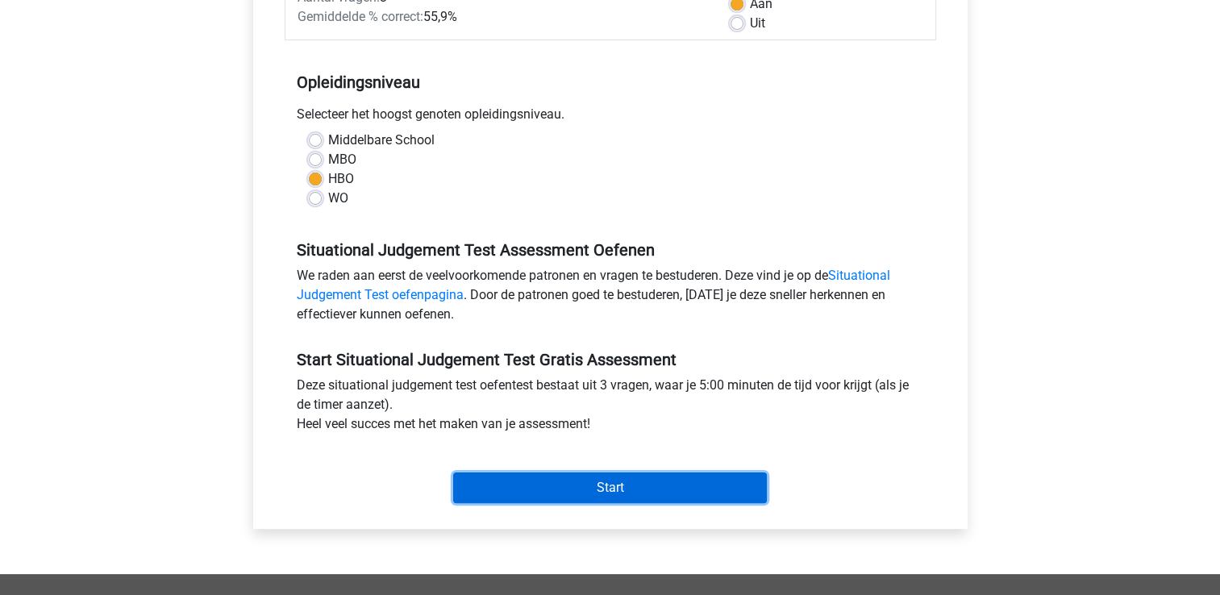
click at [587, 480] on input "Start" at bounding box center [610, 487] width 314 height 31
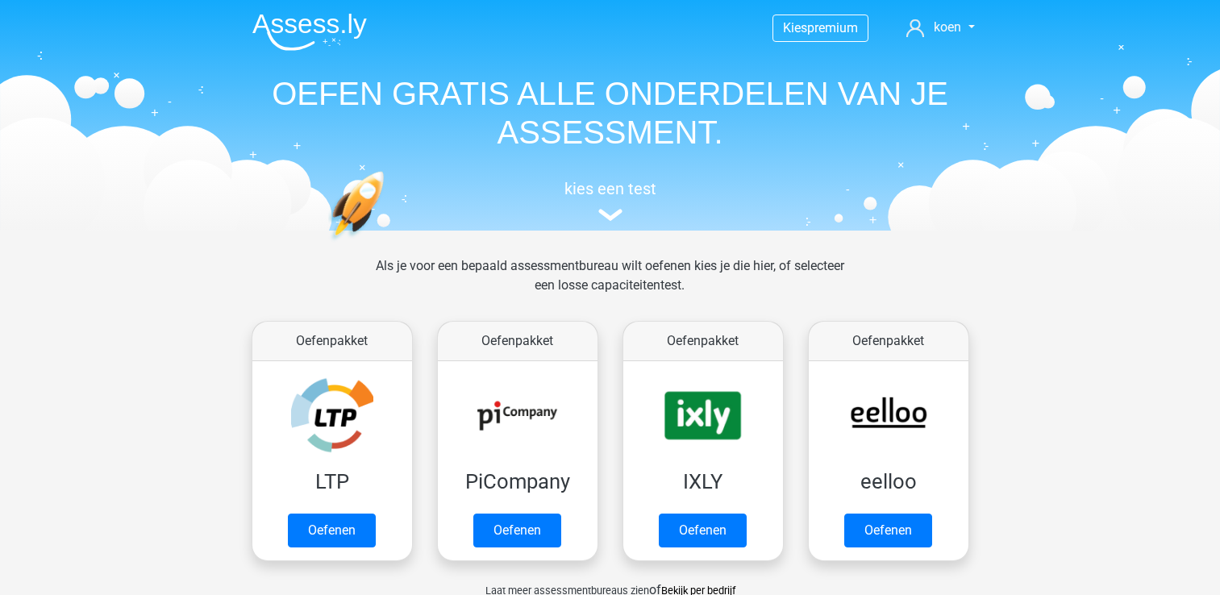
scroll to position [1028, 0]
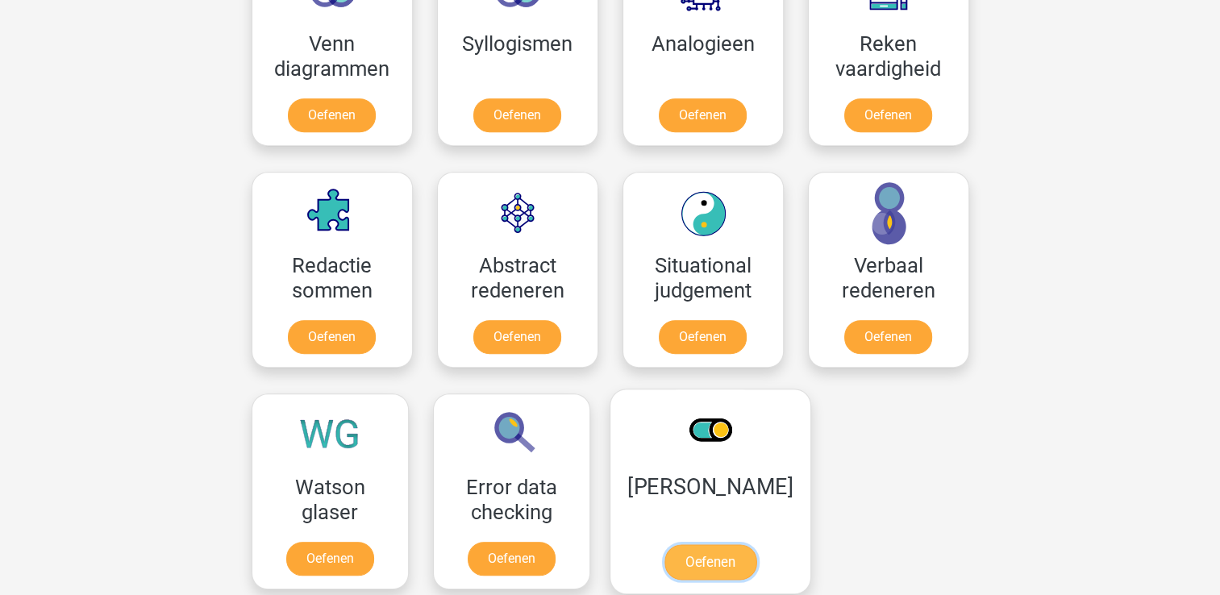
drag, startPoint x: 0, startPoint y: 0, endPoint x: 674, endPoint y: 477, distance: 825.7
click at [674, 544] on link "Oefenen" at bounding box center [709, 561] width 92 height 35
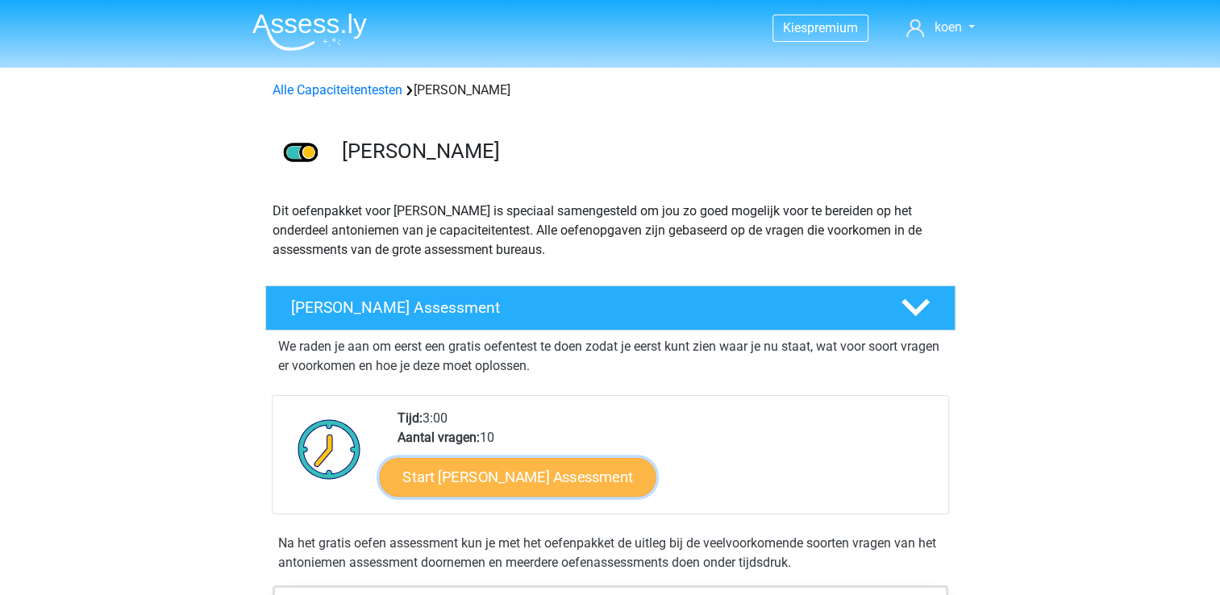
click at [613, 474] on link "Start [PERSON_NAME] Assessment" at bounding box center [517, 476] width 276 height 39
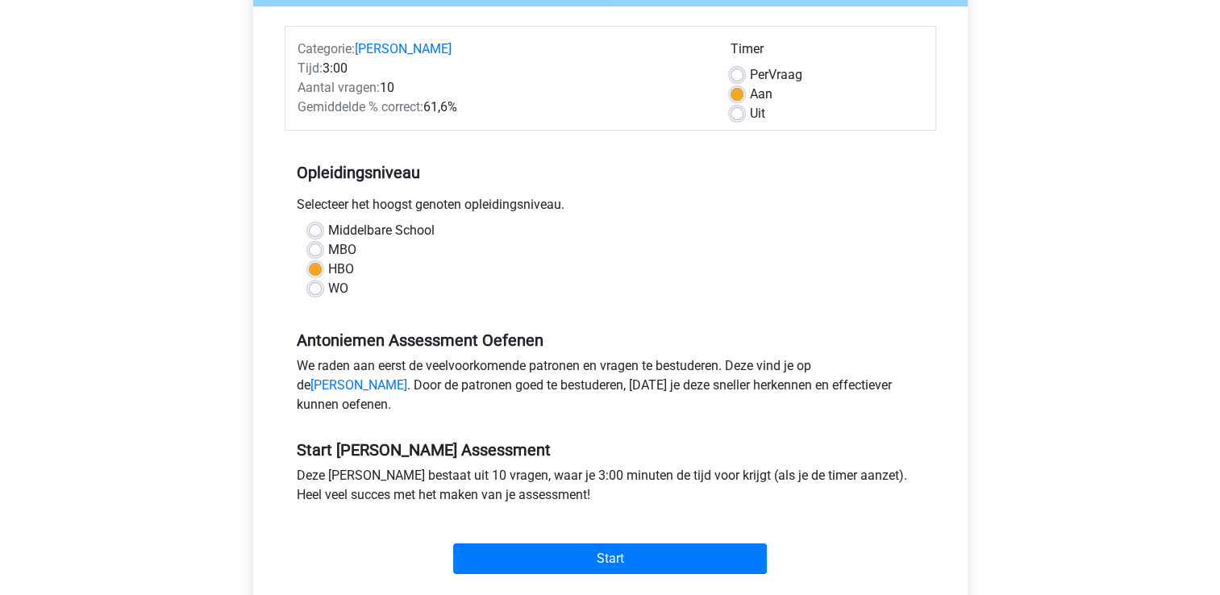
scroll to position [187, 0]
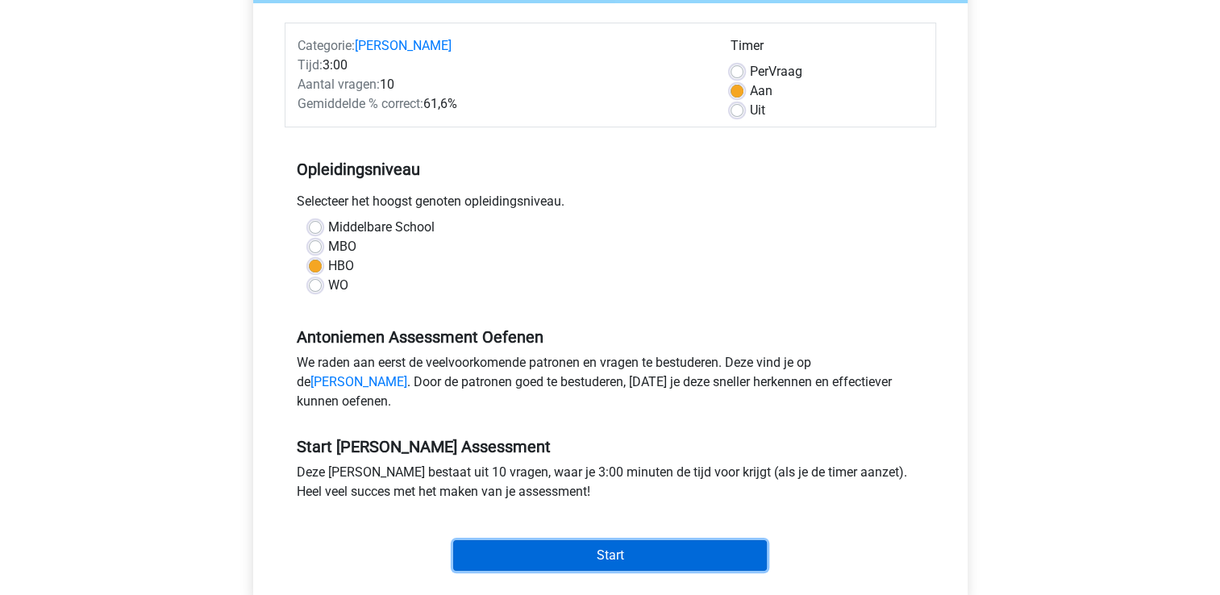
click at [626, 571] on input "Start" at bounding box center [610, 555] width 314 height 31
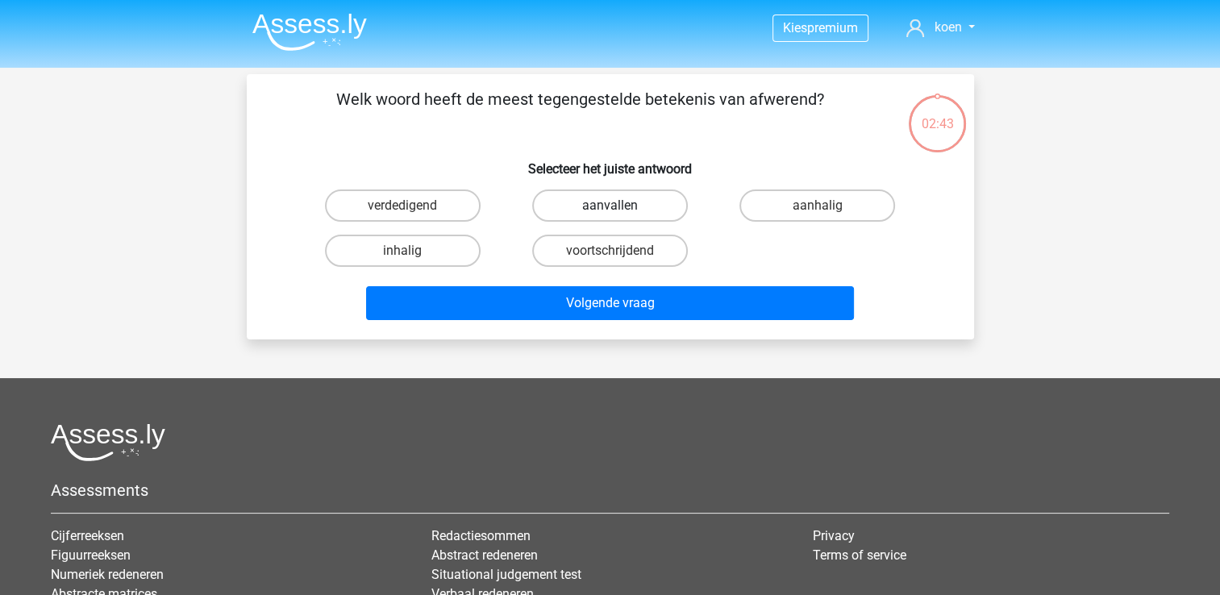
click at [608, 198] on label "aanvallen" at bounding box center [610, 205] width 156 height 32
click at [609, 206] on input "aanvallen" at bounding box center [614, 211] width 10 height 10
radio input "true"
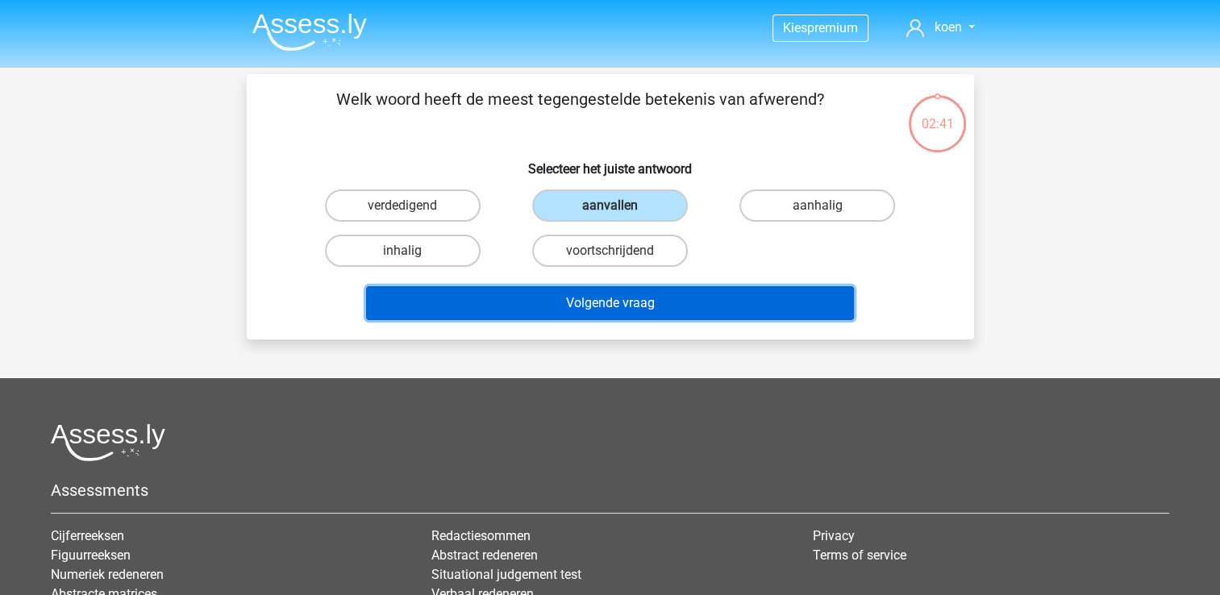
click at [607, 303] on button "Volgende vraag" at bounding box center [610, 303] width 488 height 34
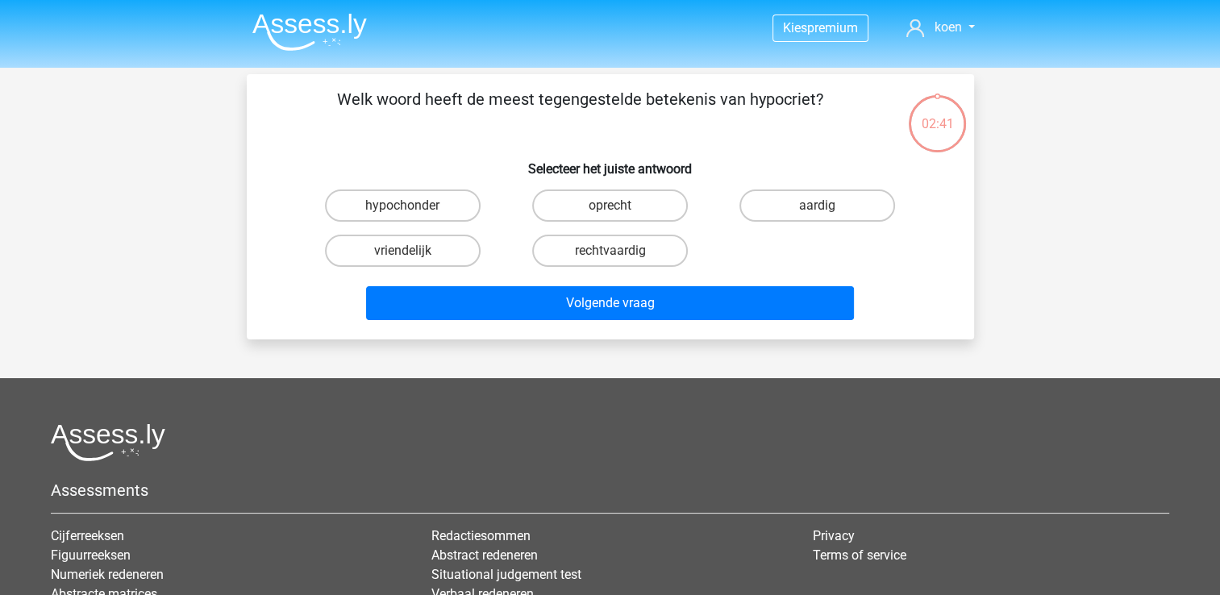
scroll to position [74, 0]
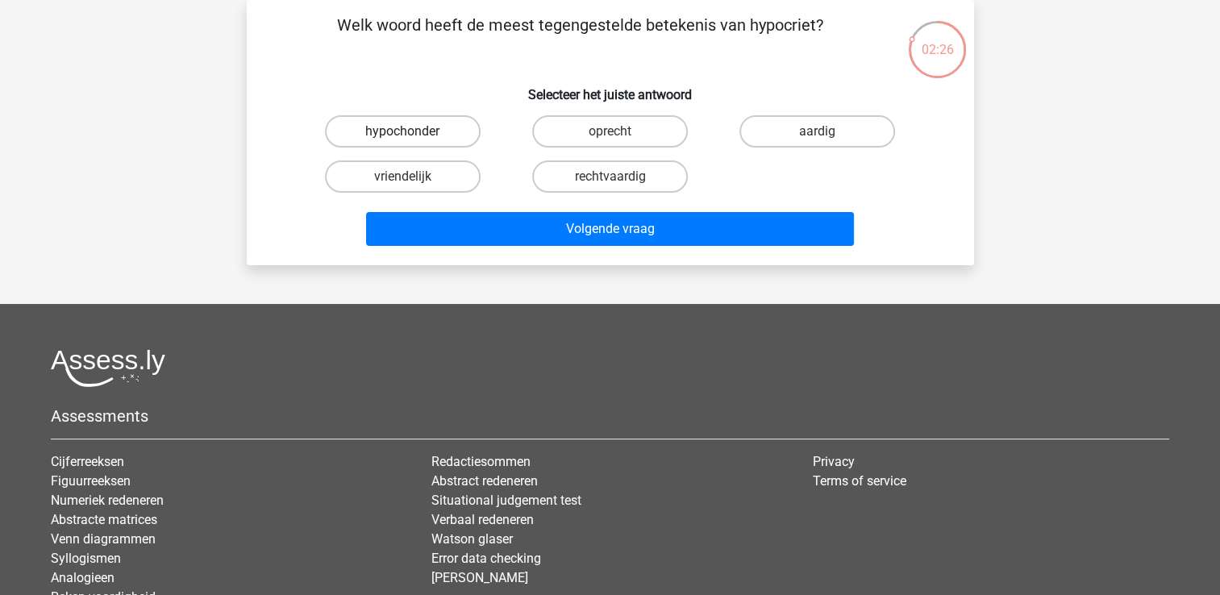
click at [444, 126] on label "hypochonder" at bounding box center [403, 131] width 156 height 32
click at [413, 131] on input "hypochonder" at bounding box center [407, 136] width 10 height 10
radio input "true"
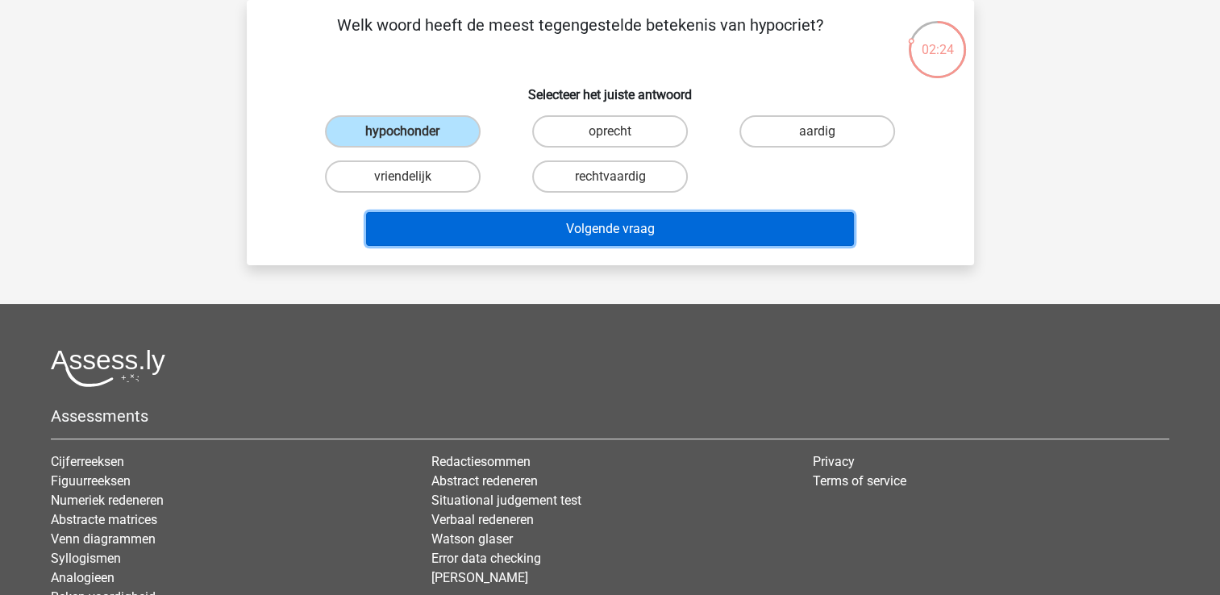
click at [610, 222] on button "Volgende vraag" at bounding box center [610, 229] width 488 height 34
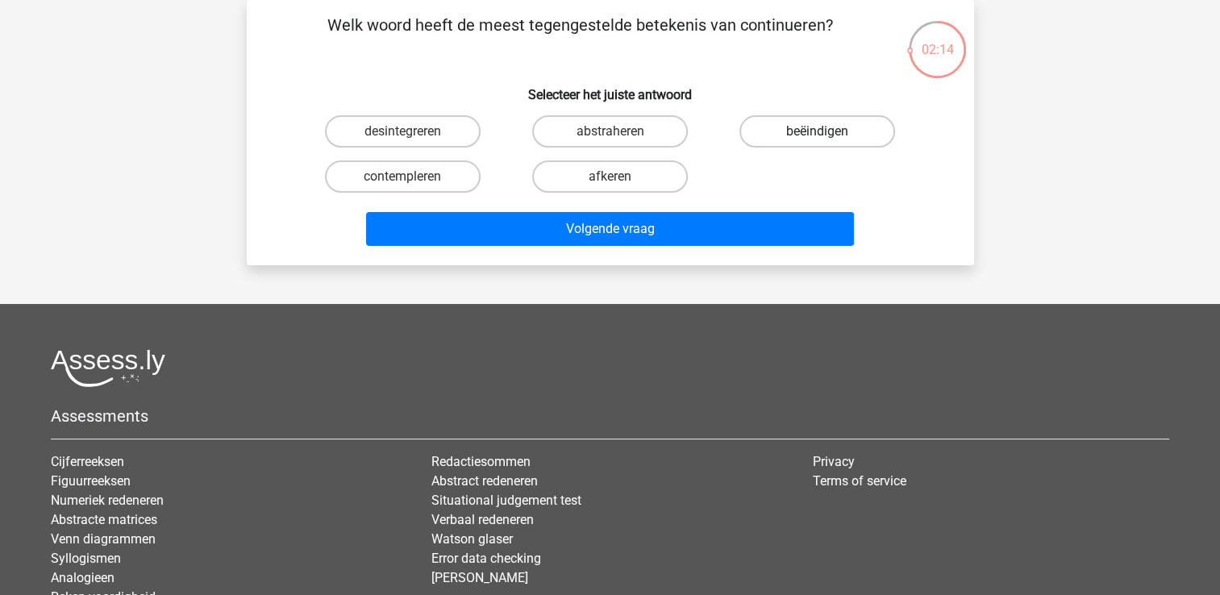
click at [783, 132] on label "beëindigen" at bounding box center [817, 131] width 156 height 32
click at [817, 132] on input "beëindigen" at bounding box center [822, 136] width 10 height 10
radio input "true"
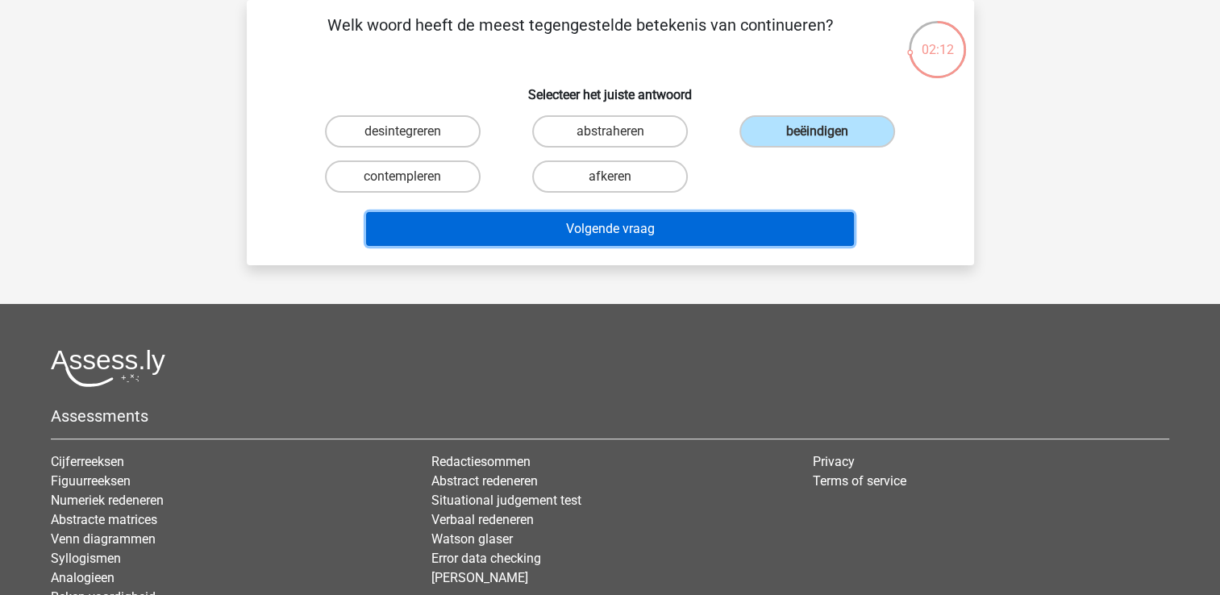
click at [625, 226] on button "Volgende vraag" at bounding box center [610, 229] width 488 height 34
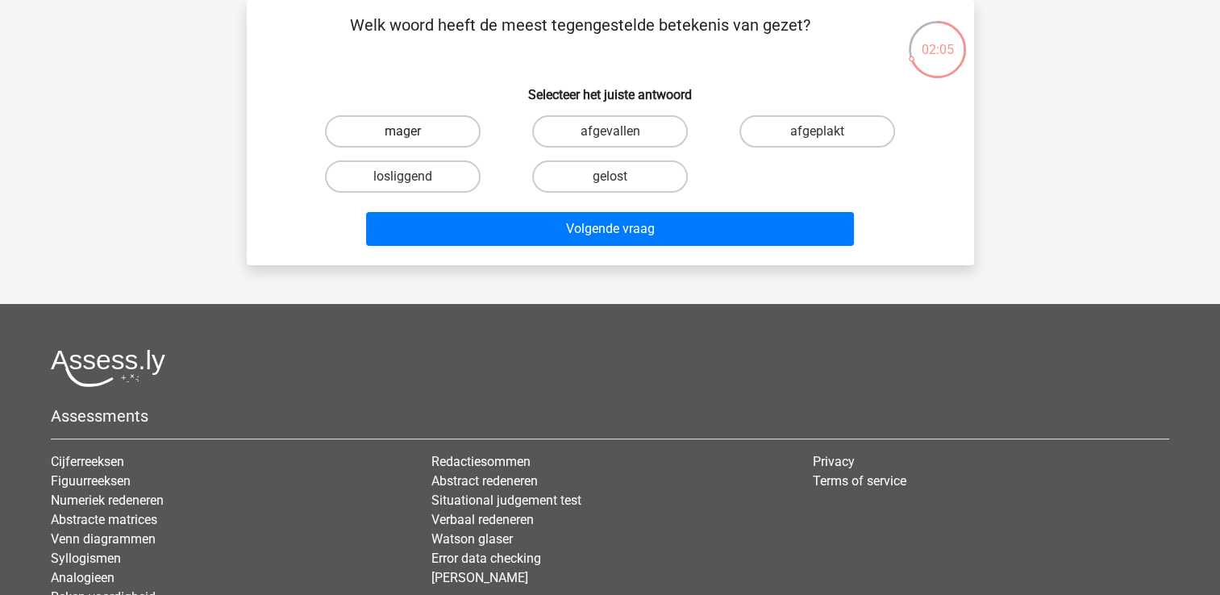
click at [417, 127] on label "mager" at bounding box center [403, 131] width 156 height 32
click at [413, 131] on input "mager" at bounding box center [407, 136] width 10 height 10
radio input "true"
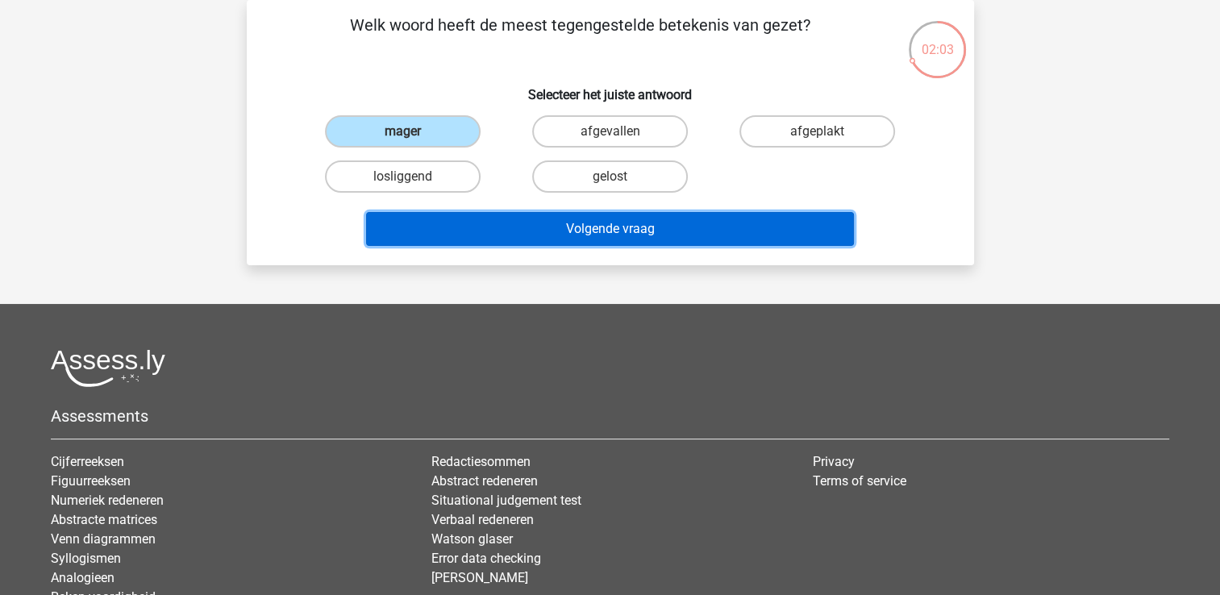
click at [605, 227] on button "Volgende vraag" at bounding box center [610, 229] width 488 height 34
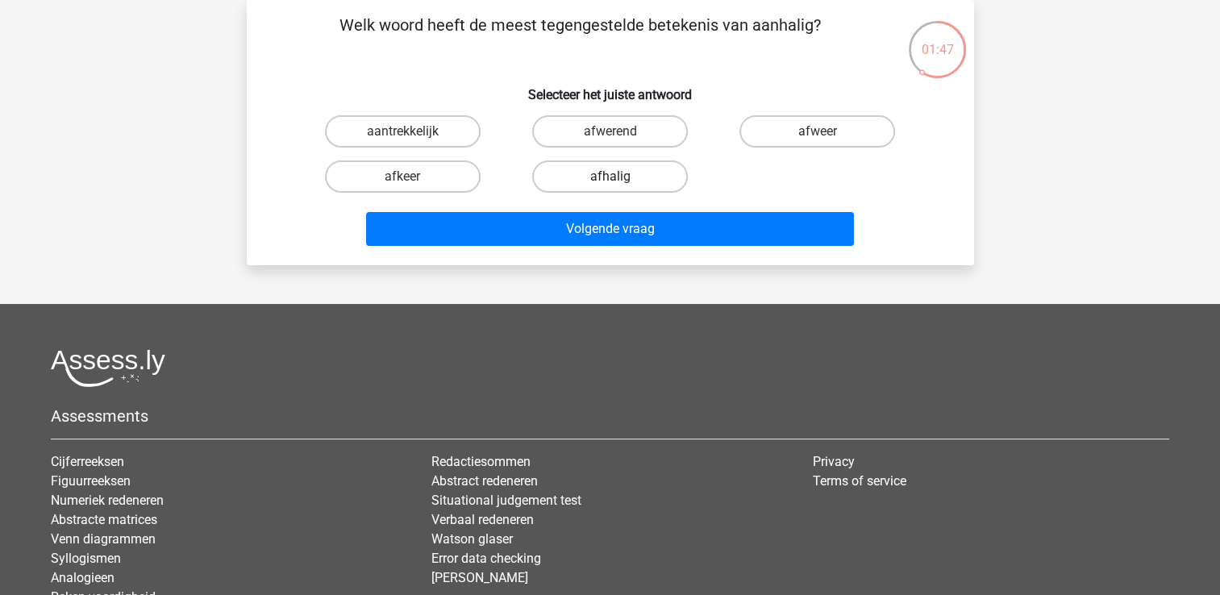
click at [642, 164] on label "afhalig" at bounding box center [610, 176] width 156 height 32
click at [620, 177] on input "afhalig" at bounding box center [614, 182] width 10 height 10
radio input "true"
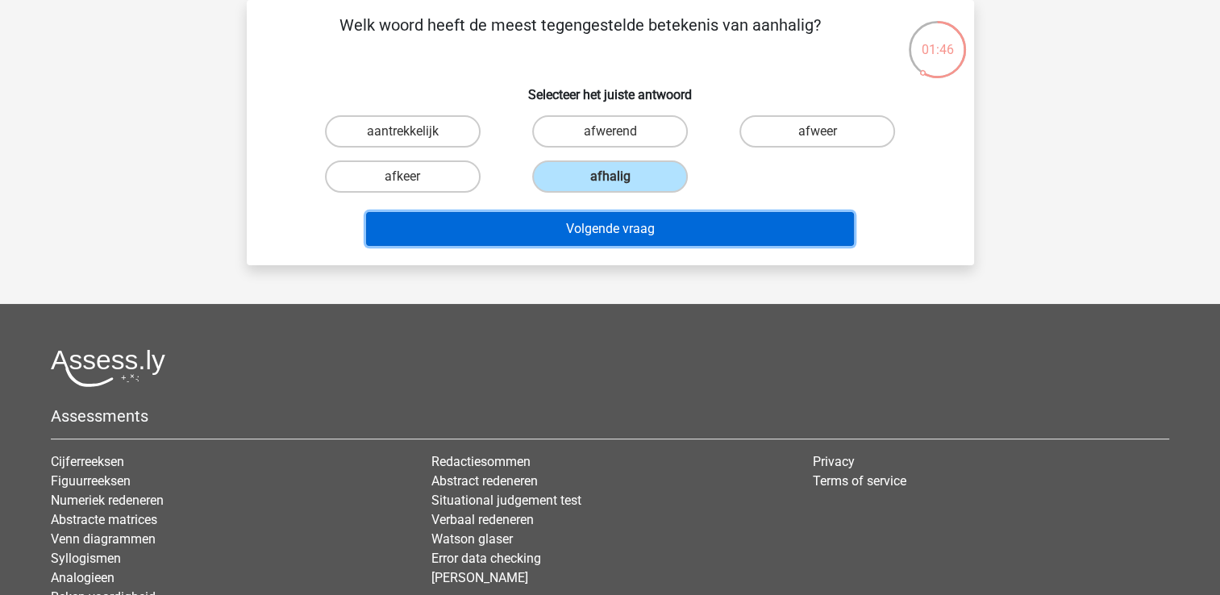
click at [598, 227] on button "Volgende vraag" at bounding box center [610, 229] width 488 height 34
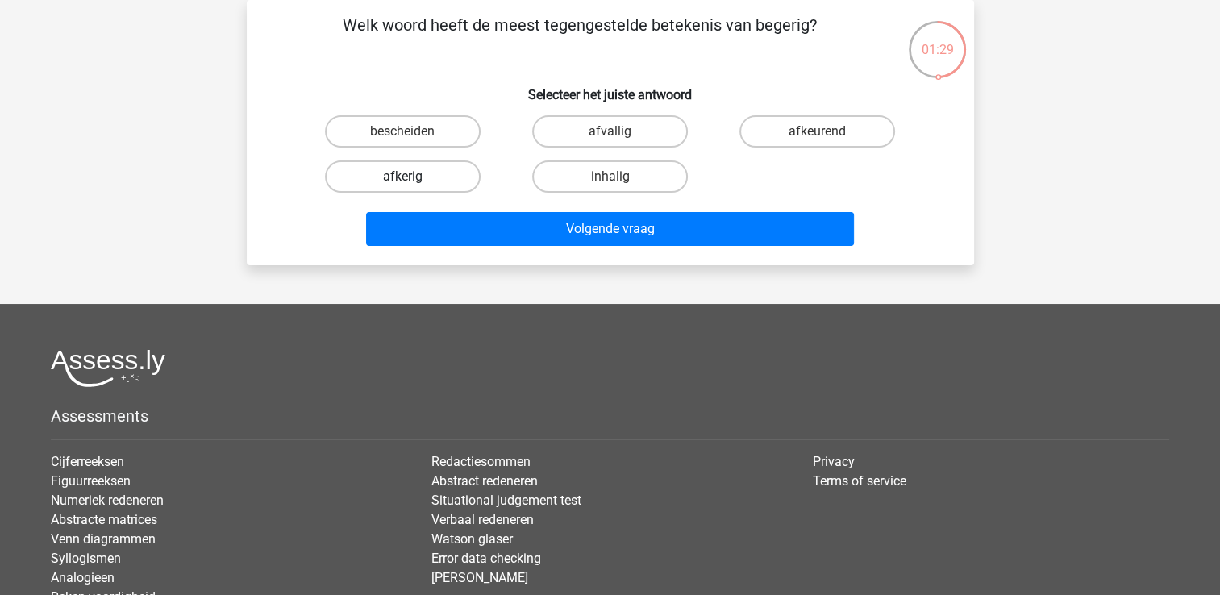
click at [448, 172] on label "afkerig" at bounding box center [403, 176] width 156 height 32
click at [413, 177] on input "afkerig" at bounding box center [407, 182] width 10 height 10
radio input "true"
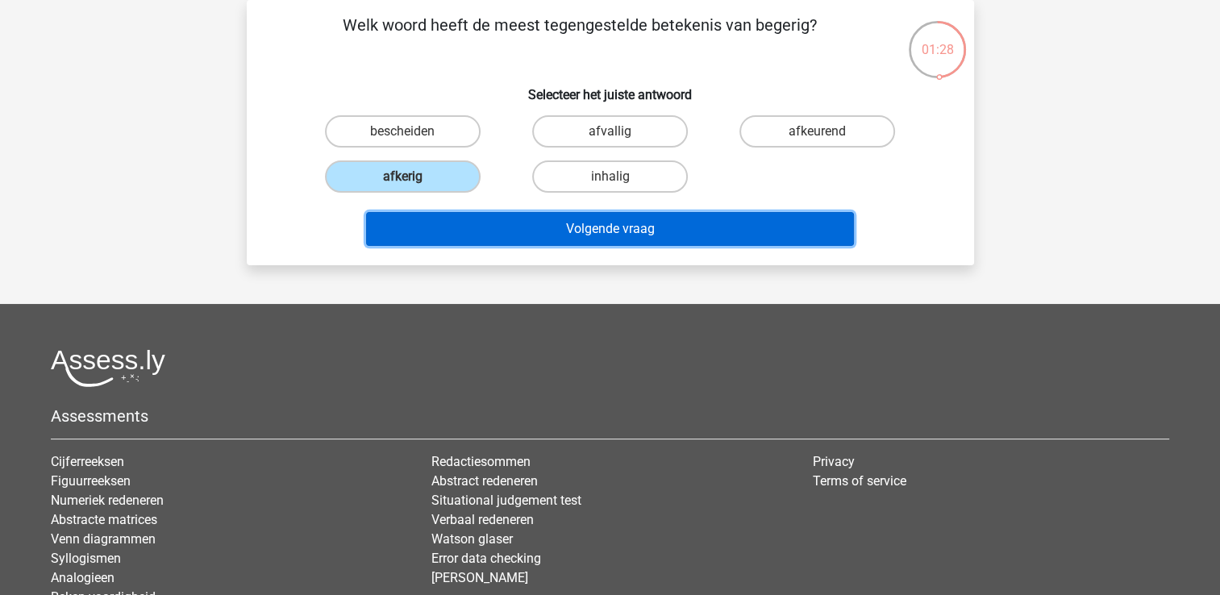
click at [612, 224] on button "Volgende vraag" at bounding box center [610, 229] width 488 height 34
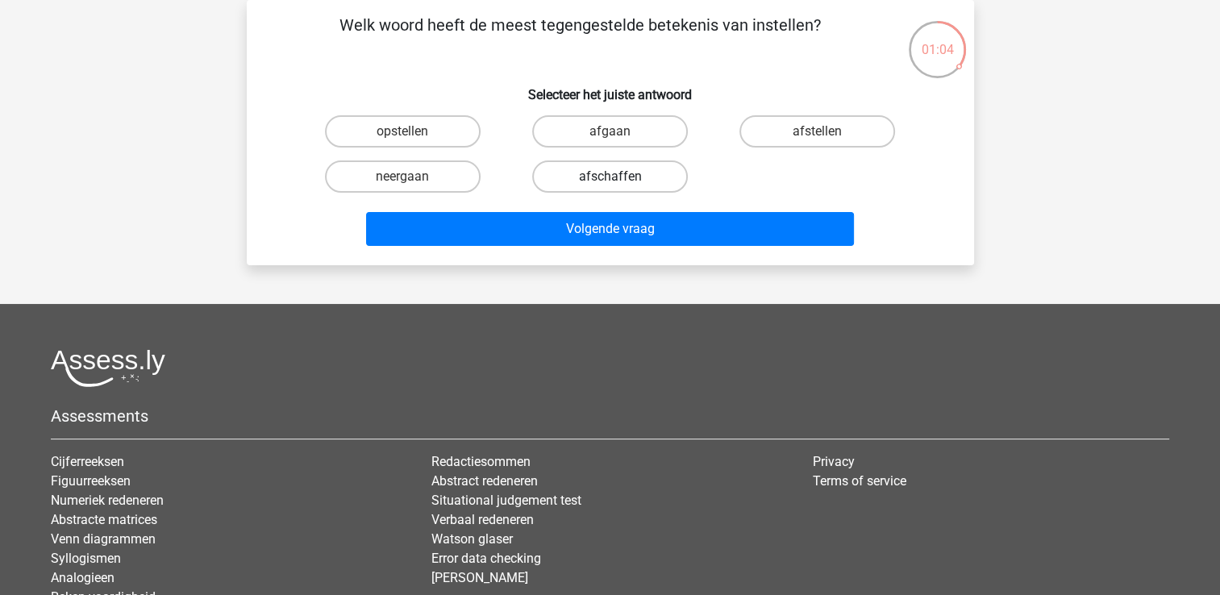
click at [642, 170] on label "afschaffen" at bounding box center [610, 176] width 156 height 32
click at [620, 177] on input "afschaffen" at bounding box center [614, 182] width 10 height 10
radio input "true"
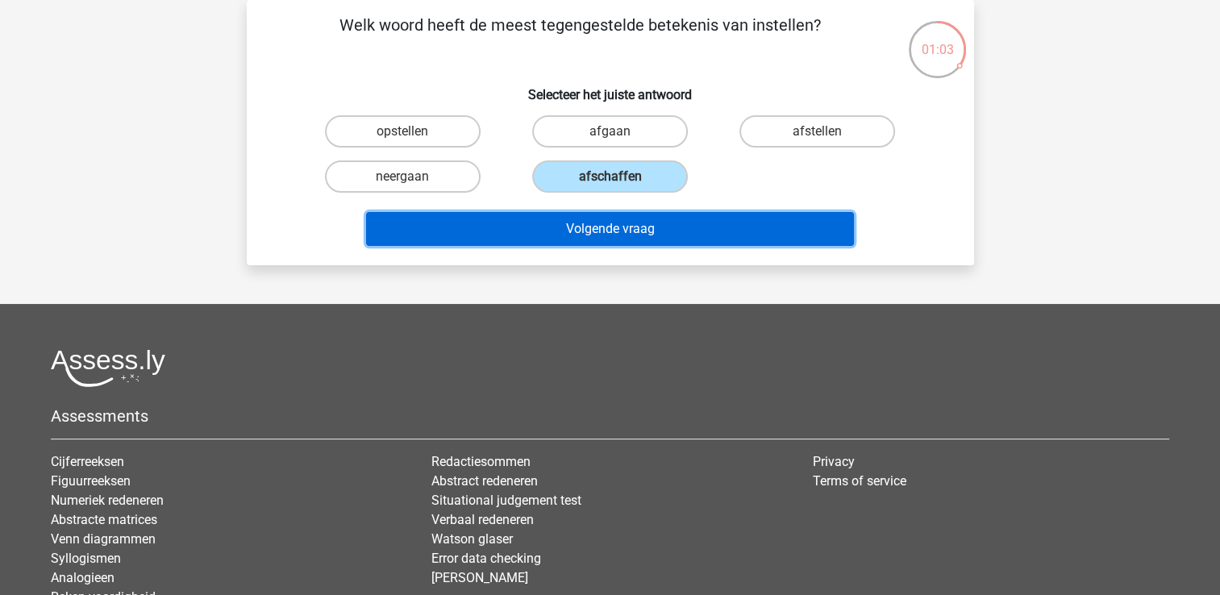
click at [628, 227] on button "Volgende vraag" at bounding box center [610, 229] width 488 height 34
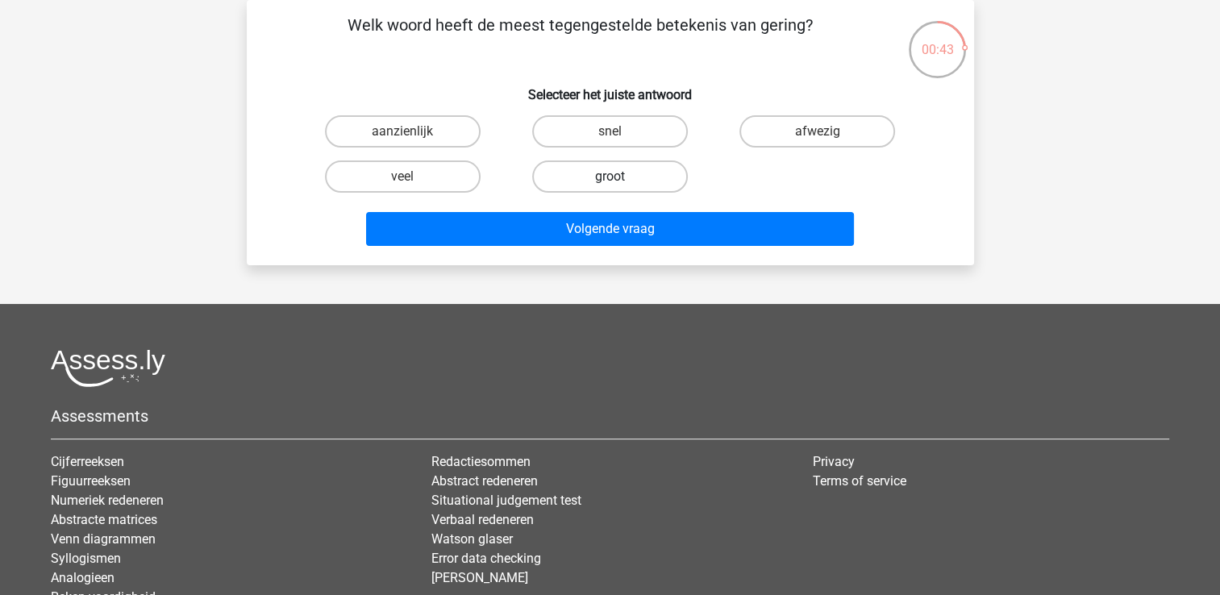
click at [595, 181] on label "groot" at bounding box center [610, 176] width 156 height 32
click at [609, 181] on input "groot" at bounding box center [614, 182] width 10 height 10
radio input "true"
click at [426, 166] on label "veel" at bounding box center [403, 176] width 156 height 32
click at [413, 177] on input "veel" at bounding box center [407, 182] width 10 height 10
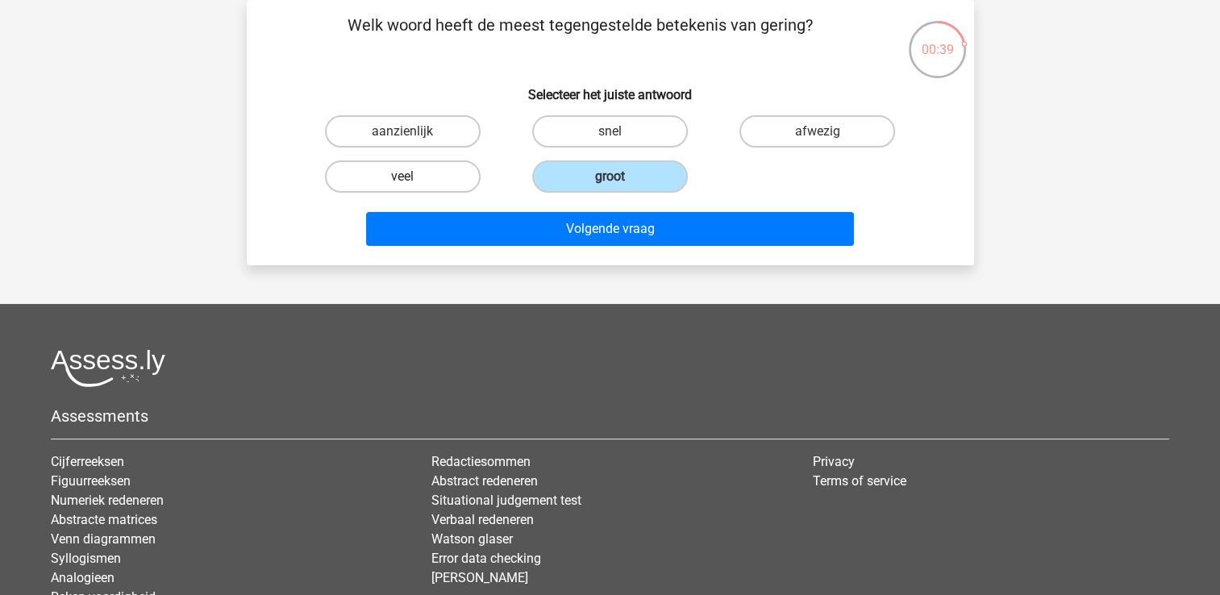
radio input "true"
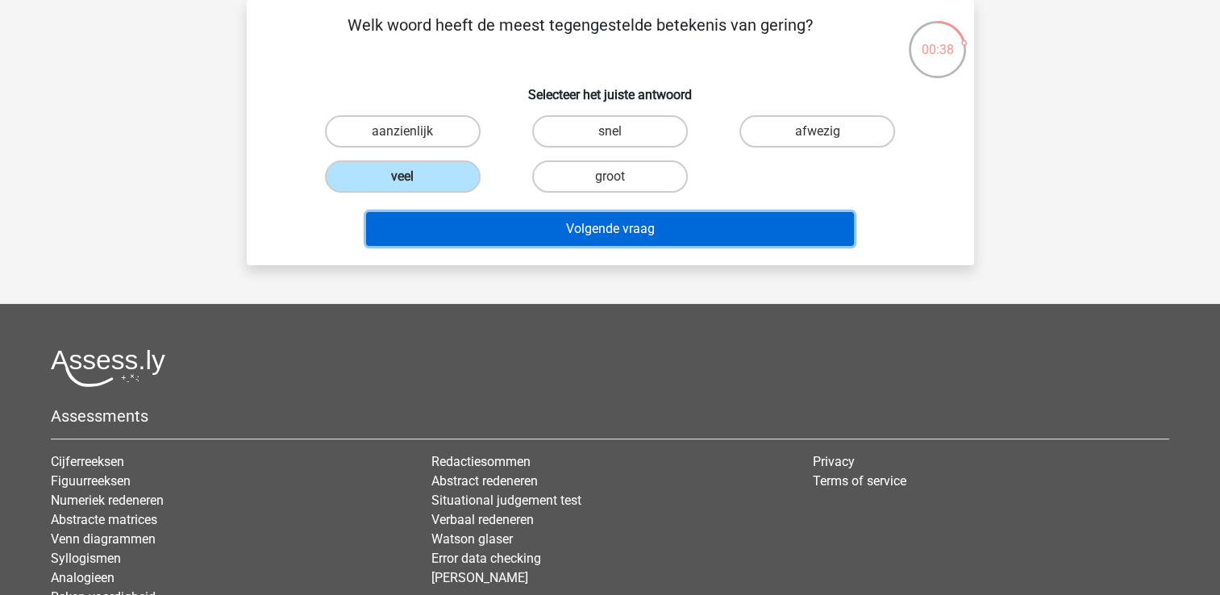
click at [574, 222] on button "Volgende vraag" at bounding box center [610, 229] width 488 height 34
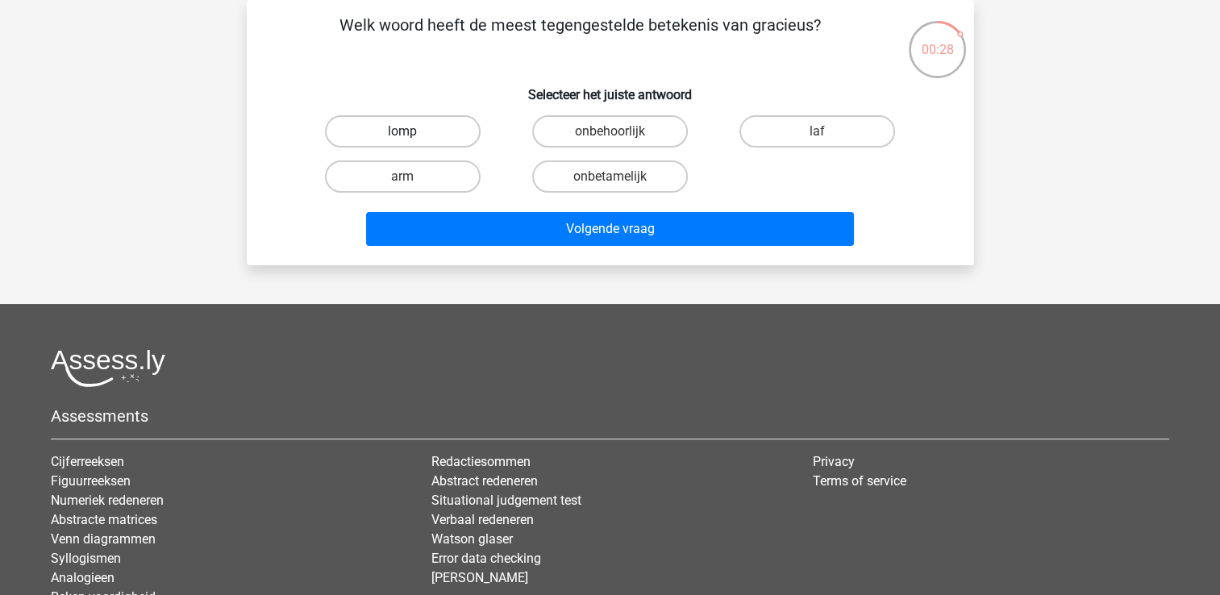
click at [427, 131] on label "lomp" at bounding box center [403, 131] width 156 height 32
click at [413, 131] on input "lomp" at bounding box center [407, 136] width 10 height 10
radio input "true"
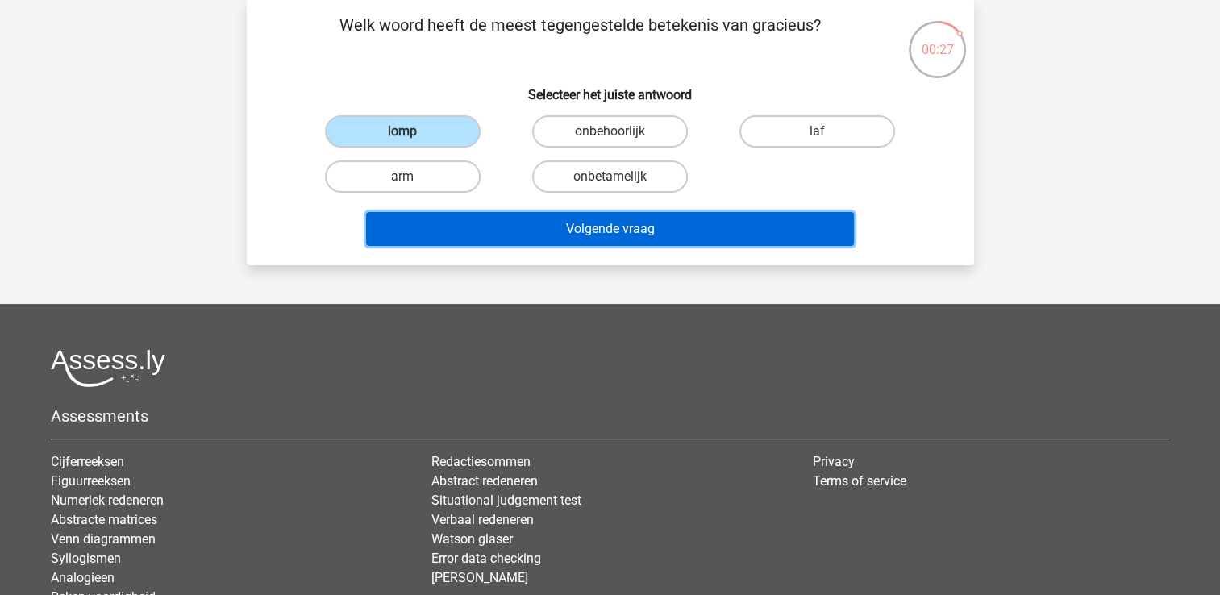
click at [619, 222] on button "Volgende vraag" at bounding box center [610, 229] width 488 height 34
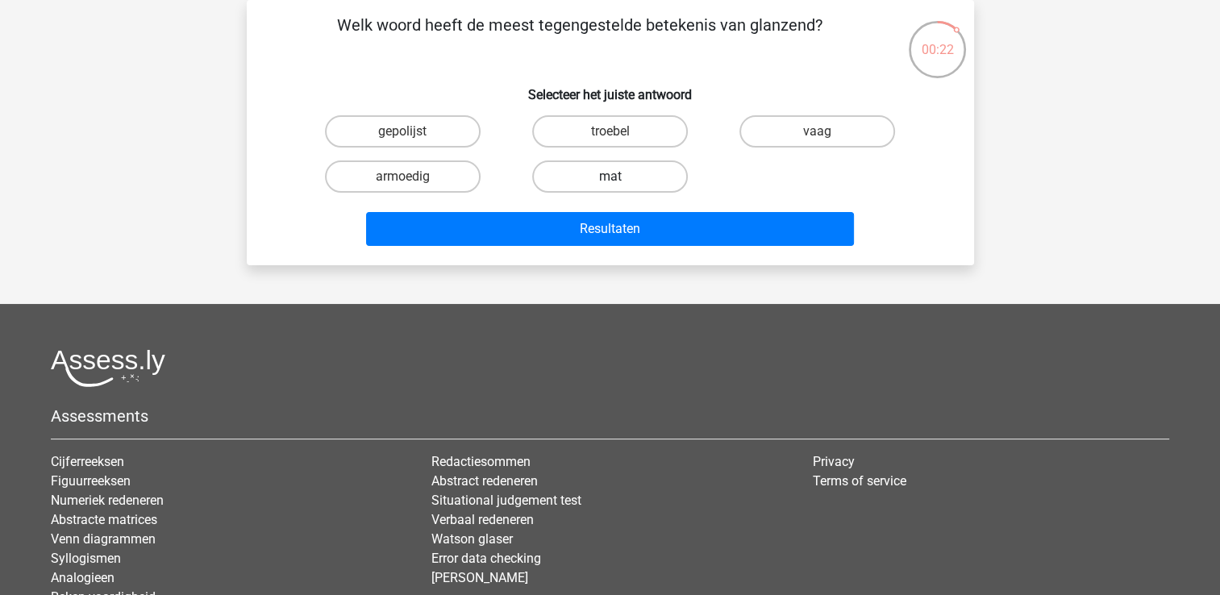
click at [622, 173] on label "mat" at bounding box center [610, 176] width 156 height 32
click at [620, 177] on input "mat" at bounding box center [614, 182] width 10 height 10
radio input "true"
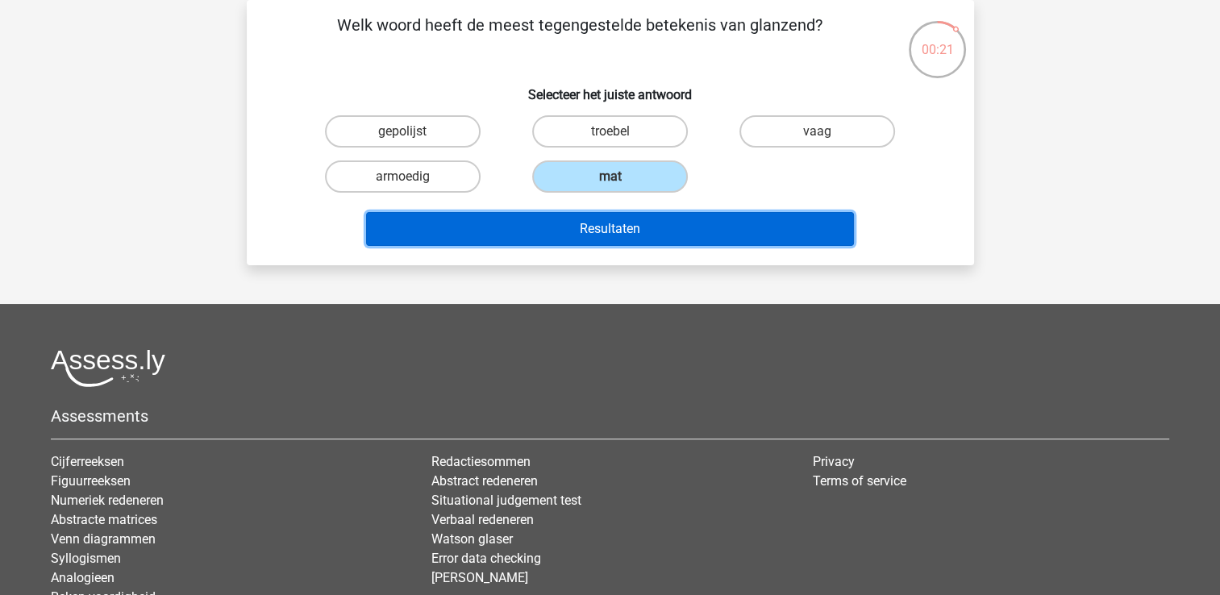
click at [617, 223] on button "Resultaten" at bounding box center [610, 229] width 488 height 34
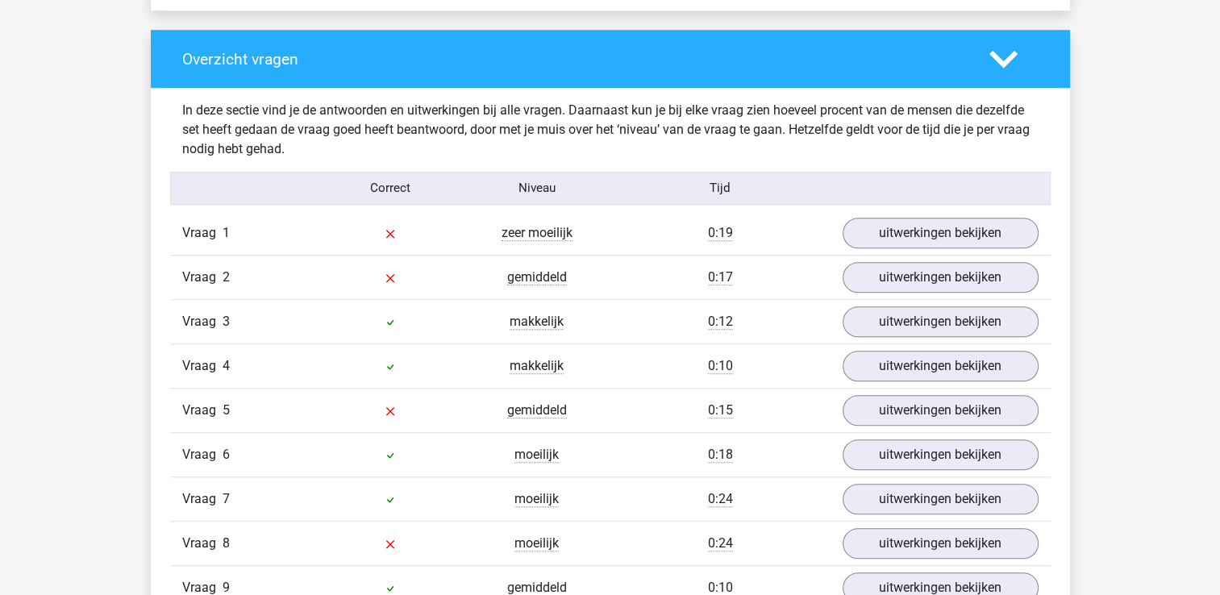
scroll to position [1182, 0]
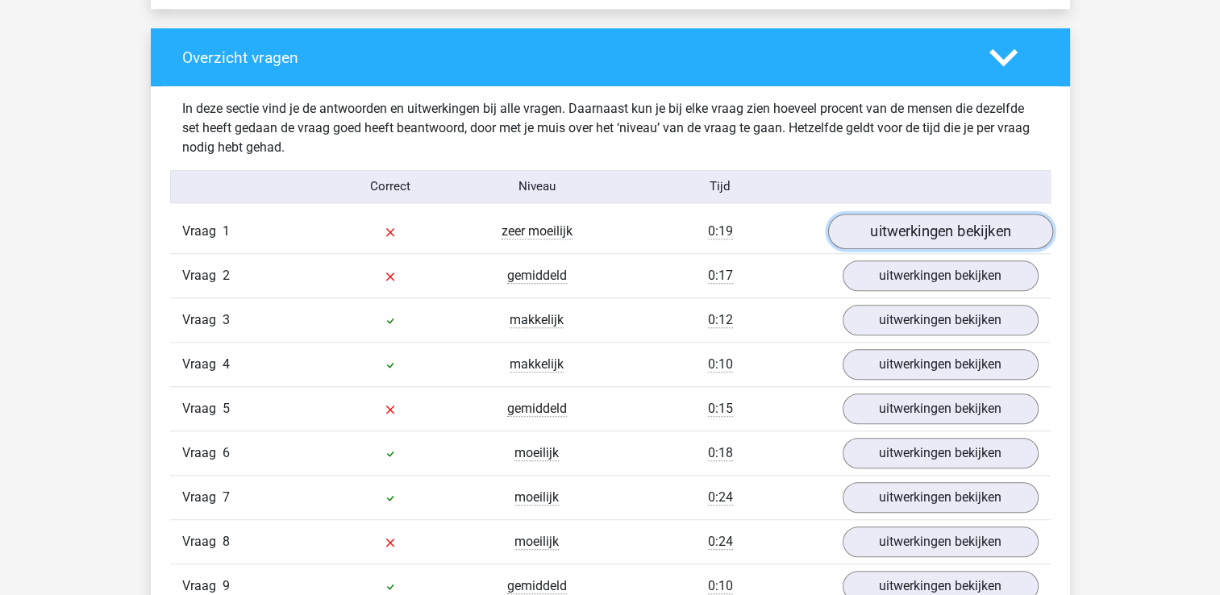
click at [917, 231] on link "uitwerkingen bekijken" at bounding box center [939, 231] width 225 height 35
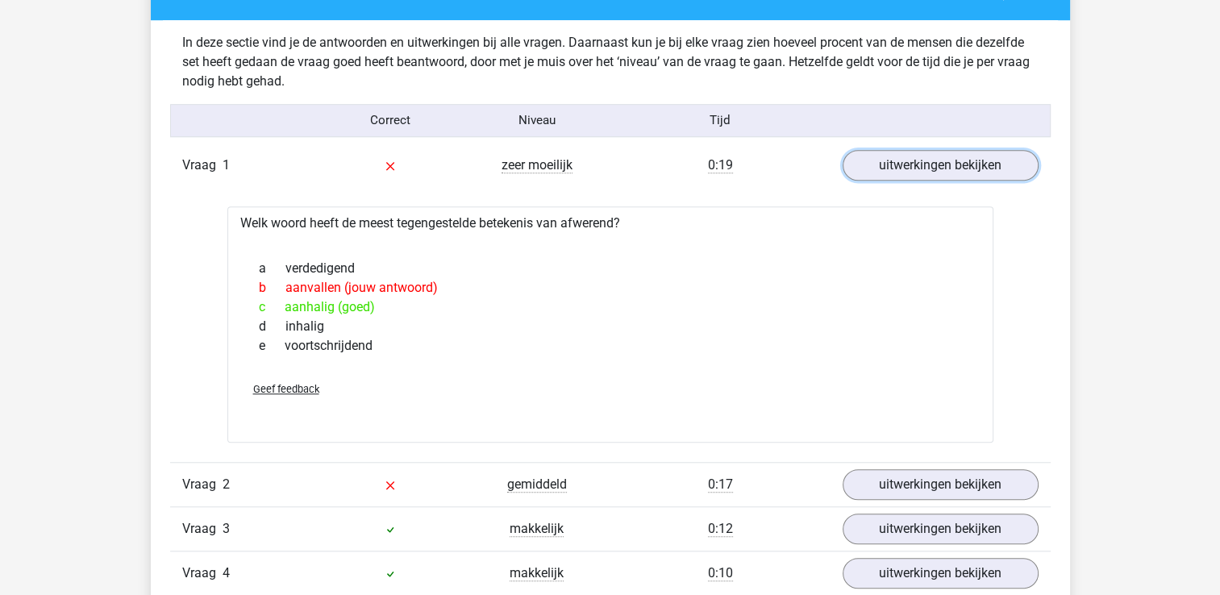
scroll to position [1249, 0]
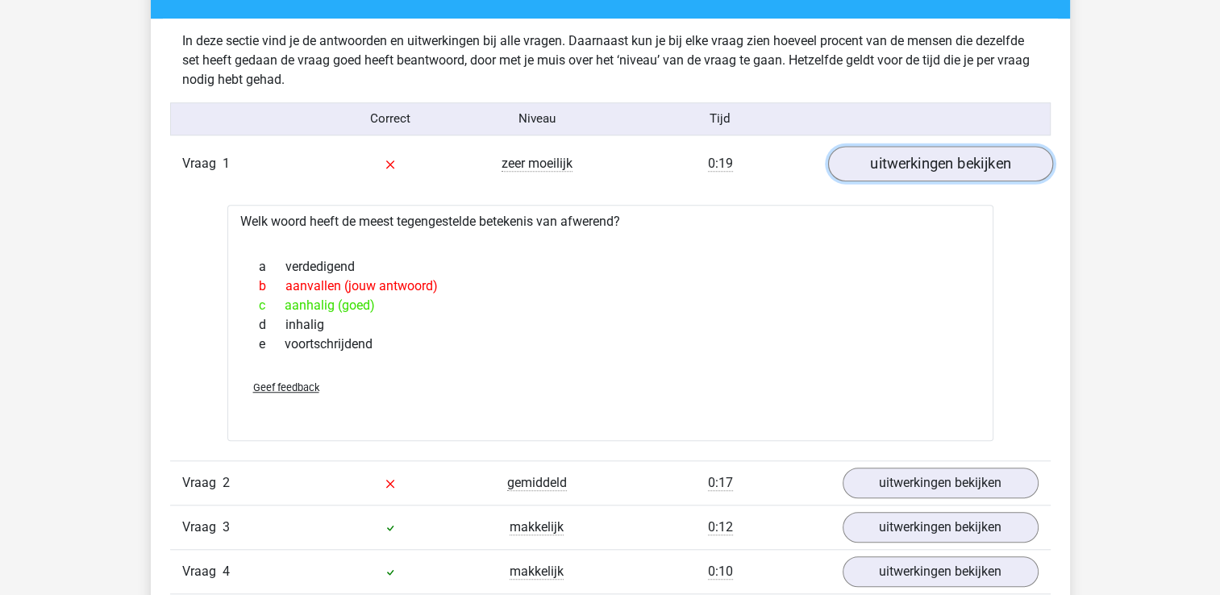
click at [941, 160] on link "uitwerkingen bekijken" at bounding box center [939, 163] width 225 height 35
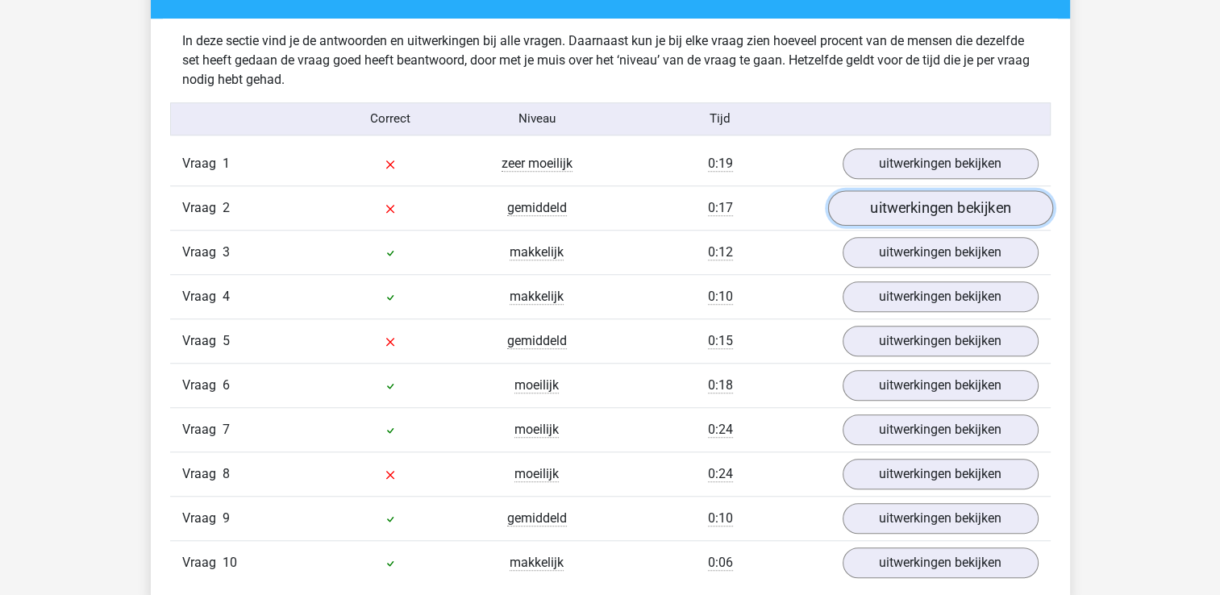
click at [947, 207] on link "uitwerkingen bekijken" at bounding box center [939, 207] width 225 height 35
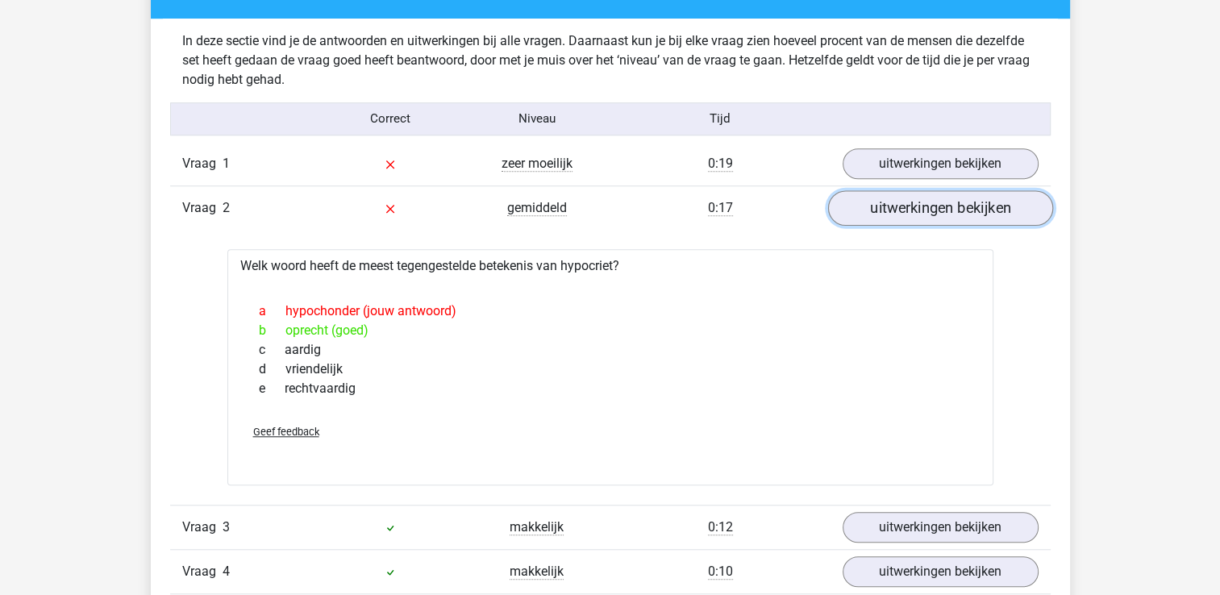
click at [947, 207] on link "uitwerkingen bekijken" at bounding box center [939, 207] width 225 height 35
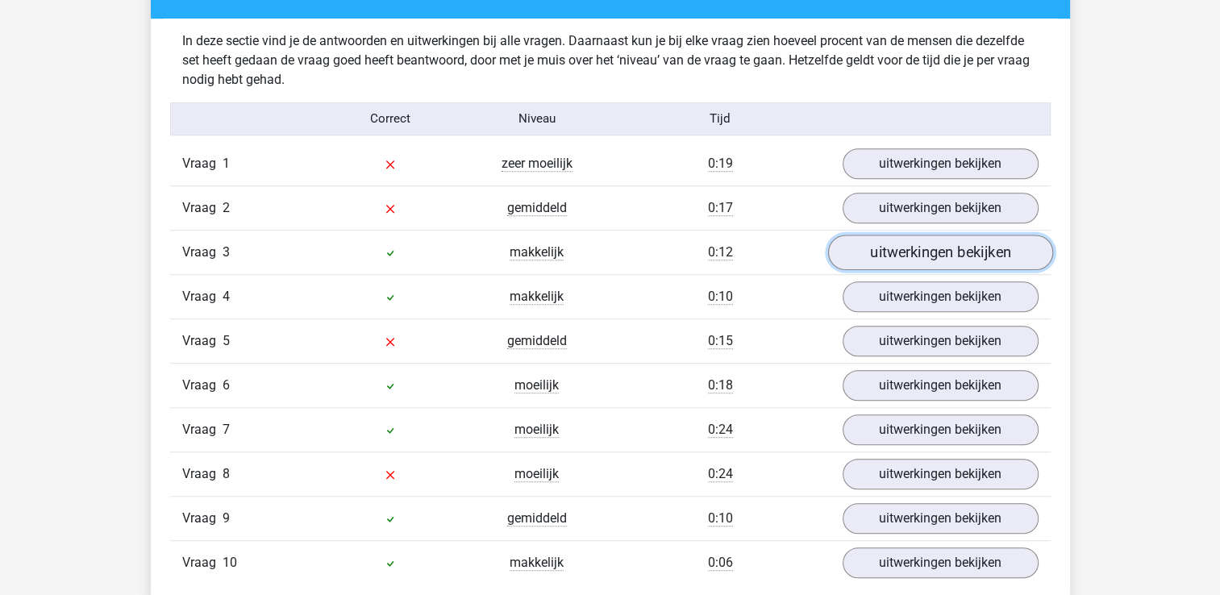
click at [945, 244] on link "uitwerkingen bekijken" at bounding box center [939, 252] width 225 height 35
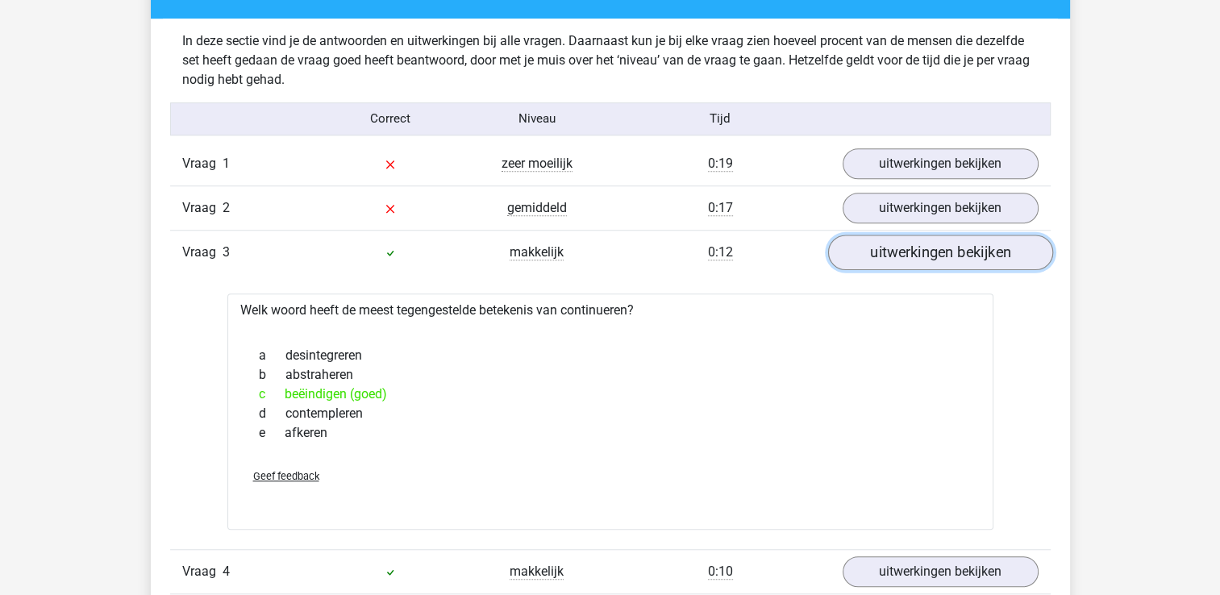
click at [943, 252] on link "uitwerkingen bekijken" at bounding box center [939, 252] width 225 height 35
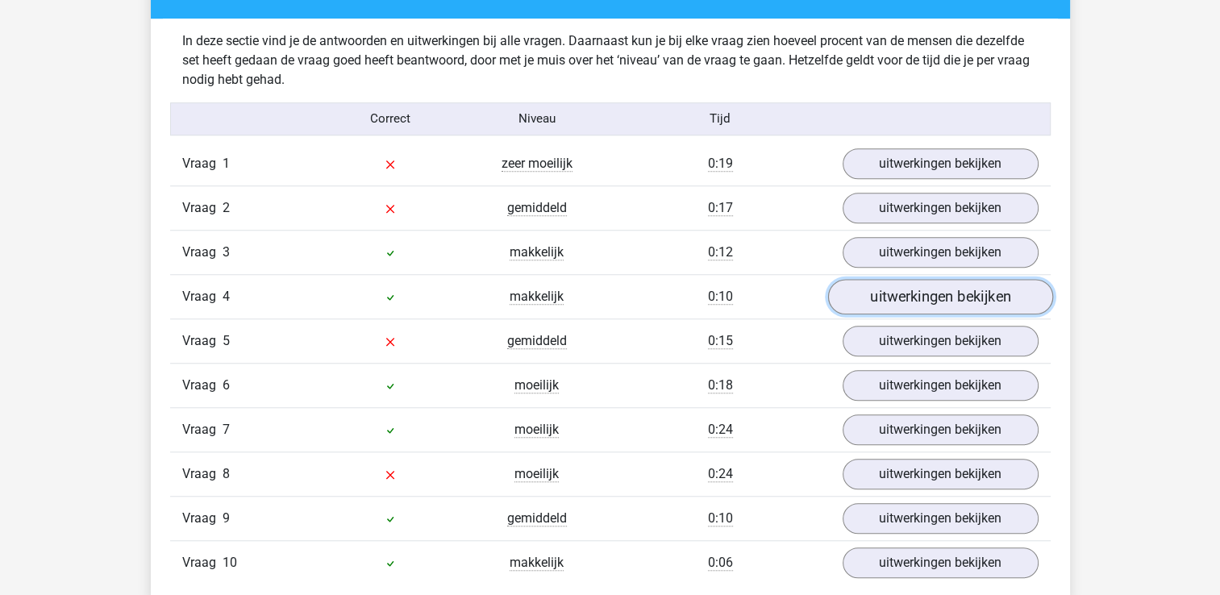
click at [938, 285] on link "uitwerkingen bekijken" at bounding box center [939, 296] width 225 height 35
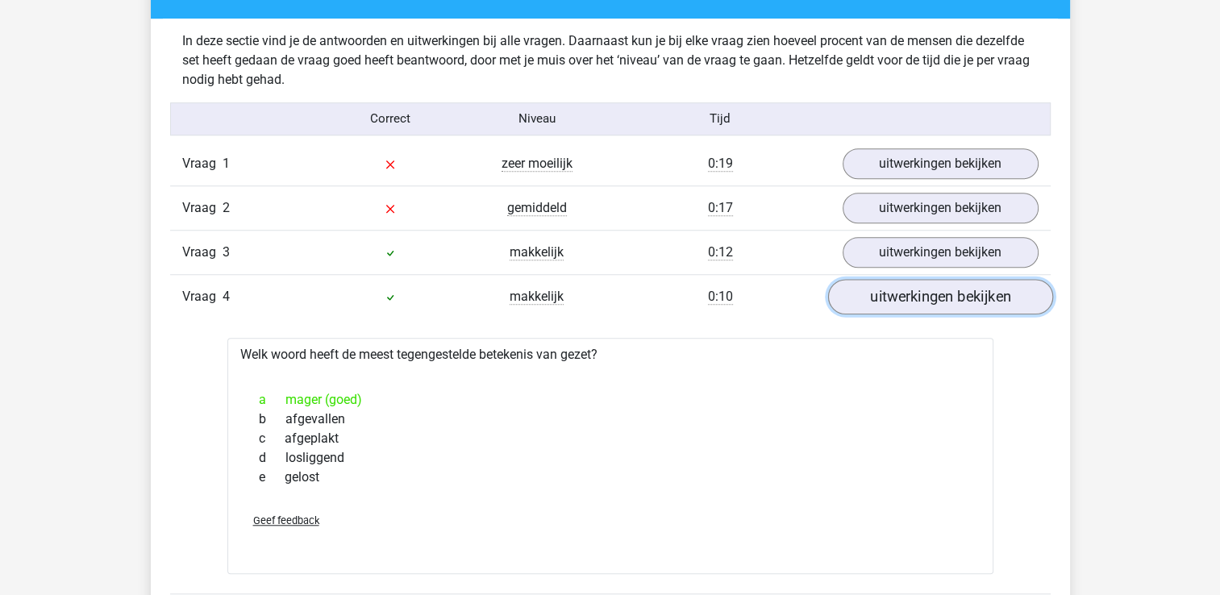
click at [938, 285] on link "uitwerkingen bekijken" at bounding box center [939, 296] width 225 height 35
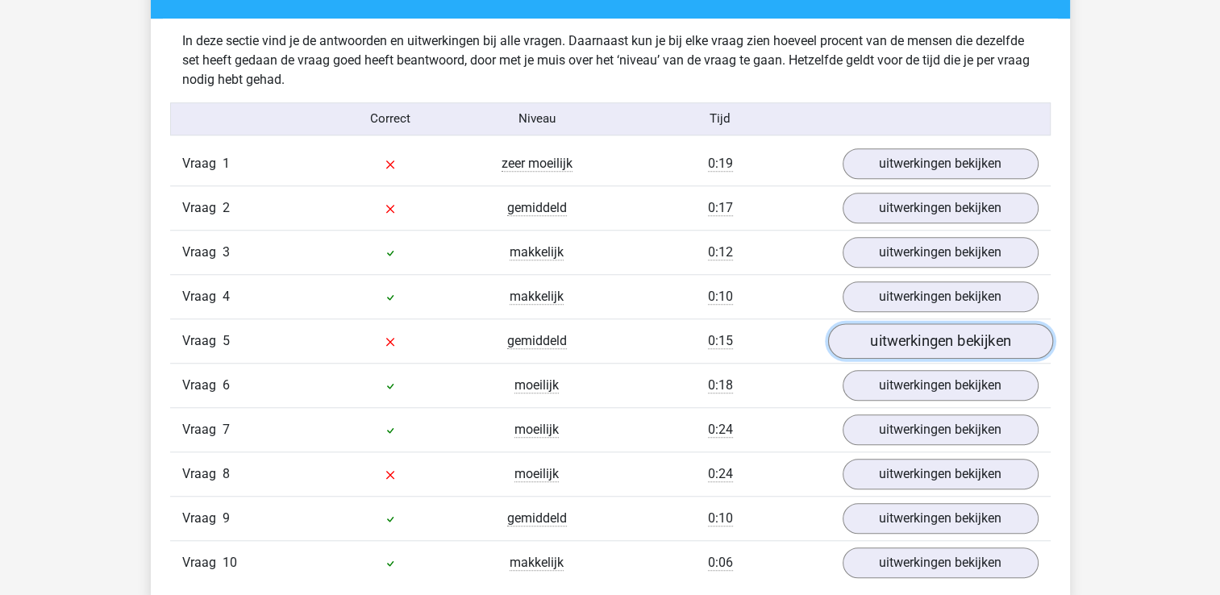
click at [934, 336] on link "uitwerkingen bekijken" at bounding box center [939, 340] width 225 height 35
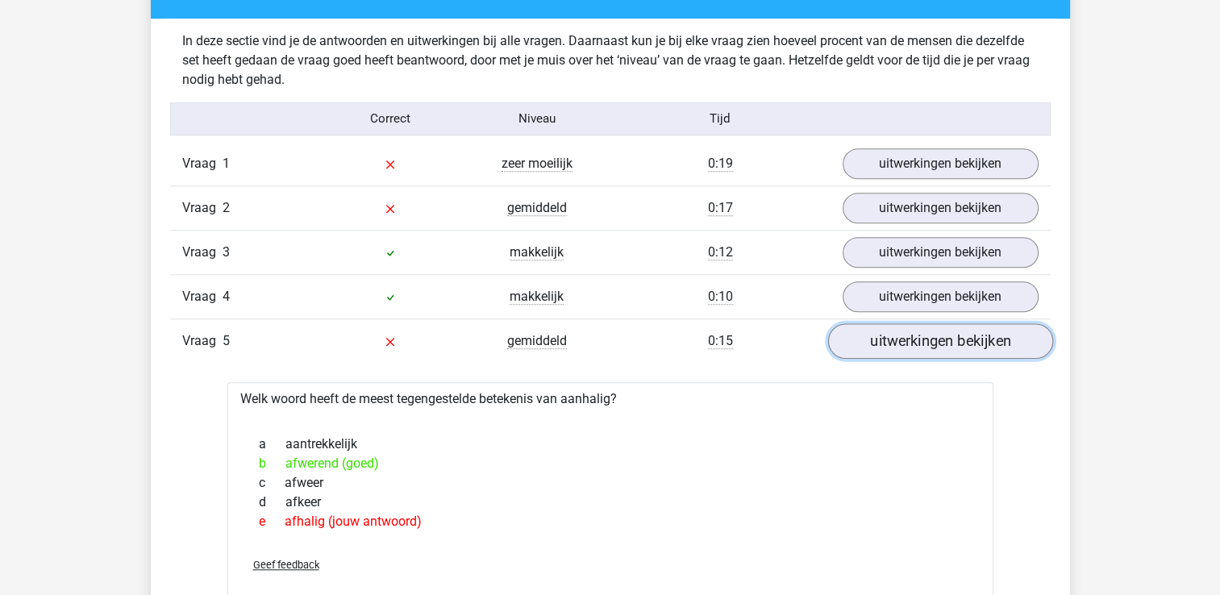
click at [934, 336] on link "uitwerkingen bekijken" at bounding box center [939, 340] width 225 height 35
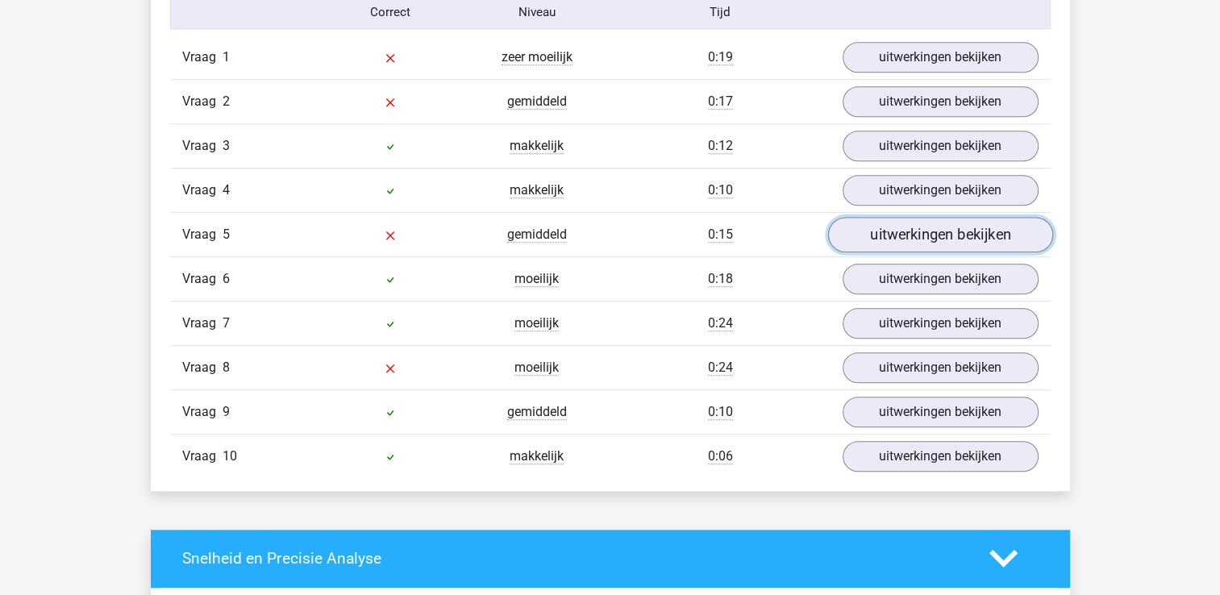
scroll to position [1357, 0]
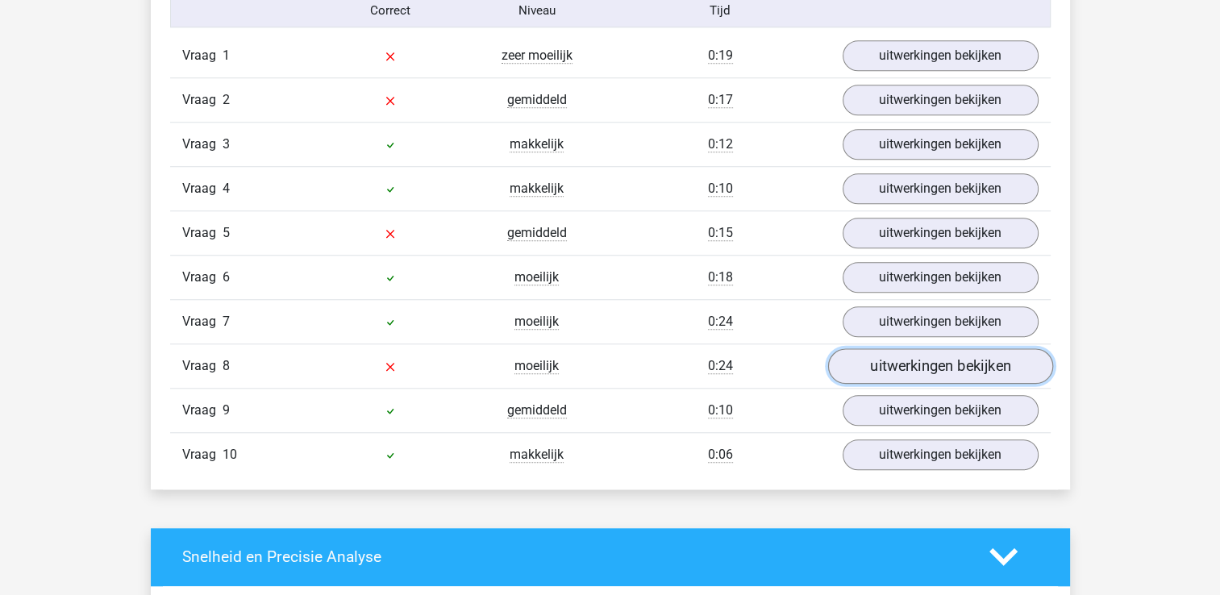
click at [929, 361] on link "uitwerkingen bekijken" at bounding box center [939, 365] width 225 height 35
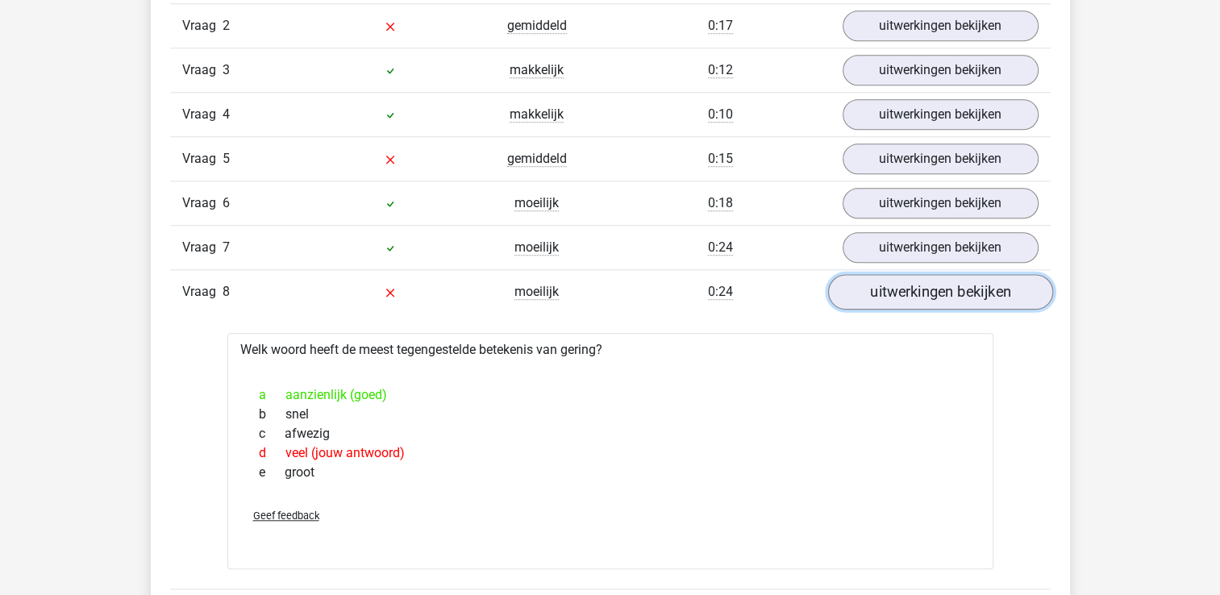
scroll to position [1444, 0]
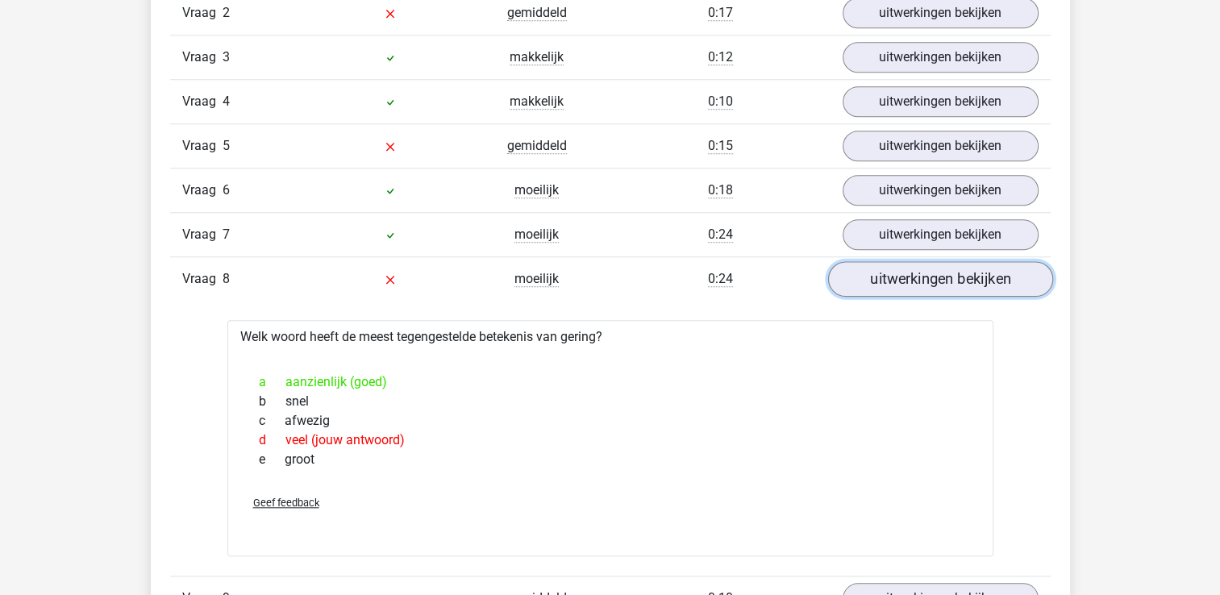
click at [960, 272] on link "uitwerkingen bekijken" at bounding box center [939, 278] width 225 height 35
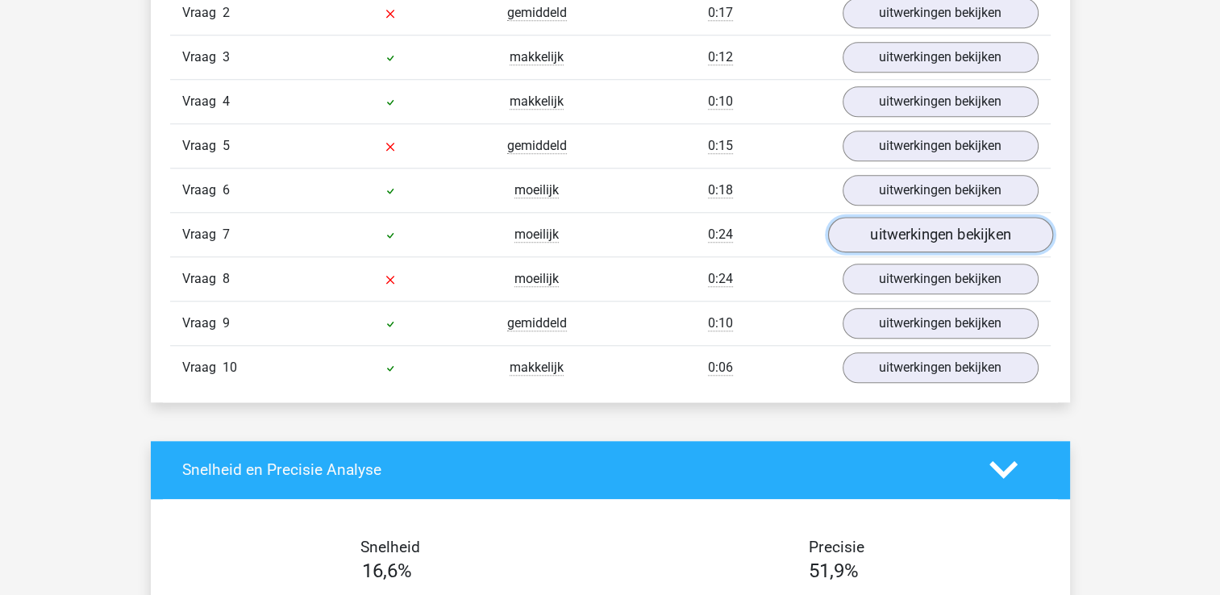
click at [951, 225] on link "uitwerkingen bekijken" at bounding box center [939, 234] width 225 height 35
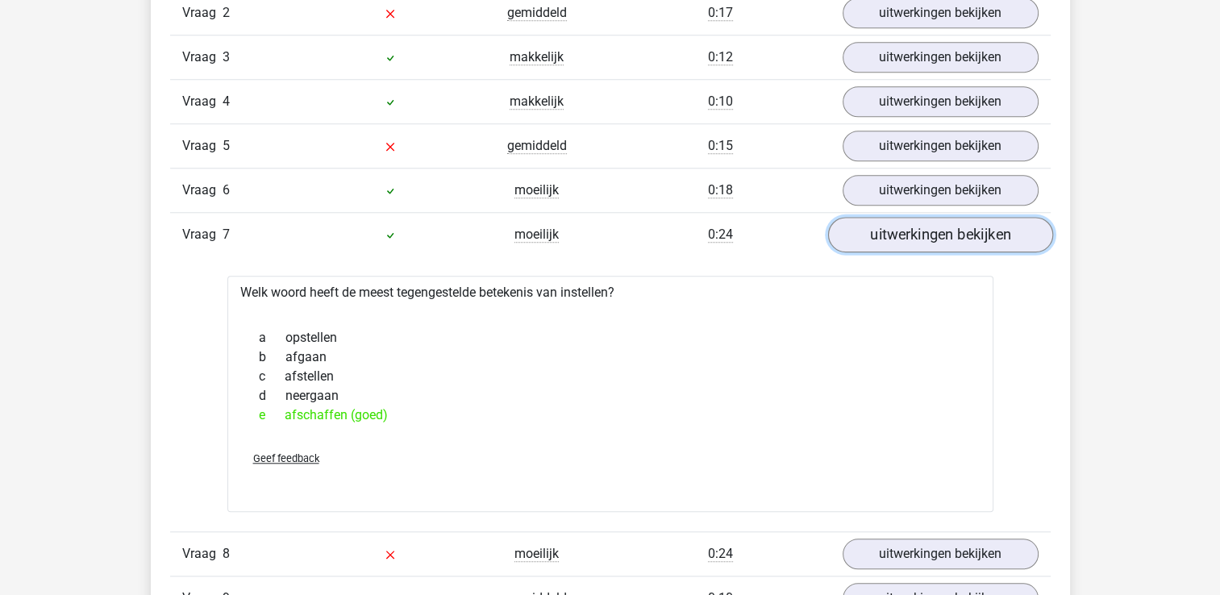
click at [951, 225] on link "uitwerkingen bekijken" at bounding box center [939, 234] width 225 height 35
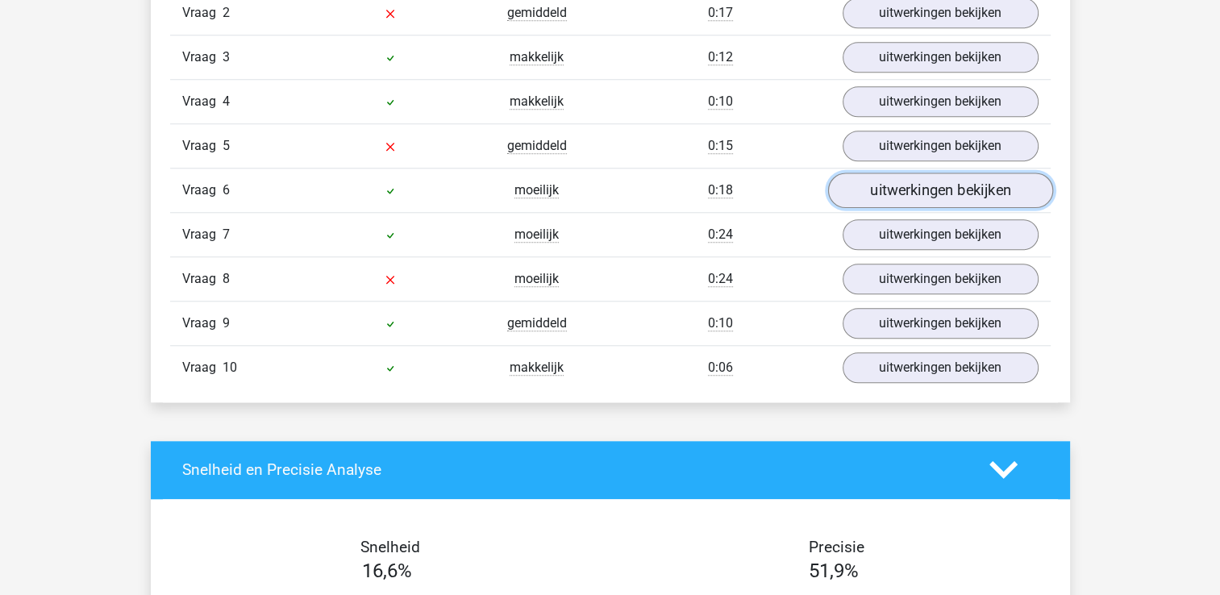
click at [941, 189] on link "uitwerkingen bekijken" at bounding box center [939, 189] width 225 height 35
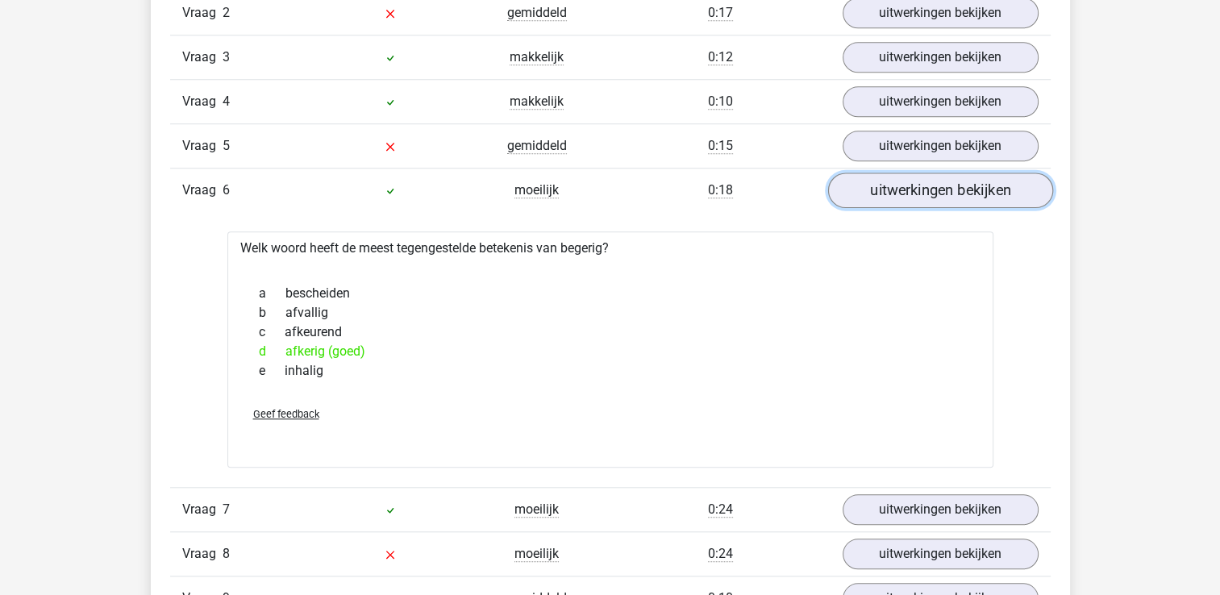
click at [943, 182] on link "uitwerkingen bekijken" at bounding box center [939, 189] width 225 height 35
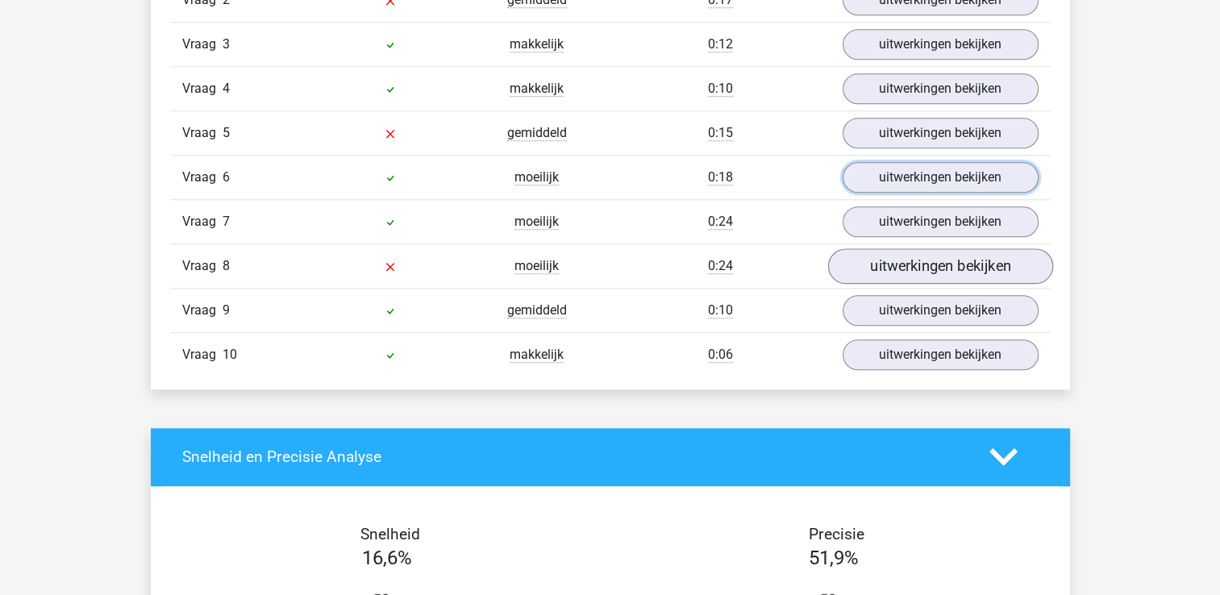
scroll to position [1457, 0]
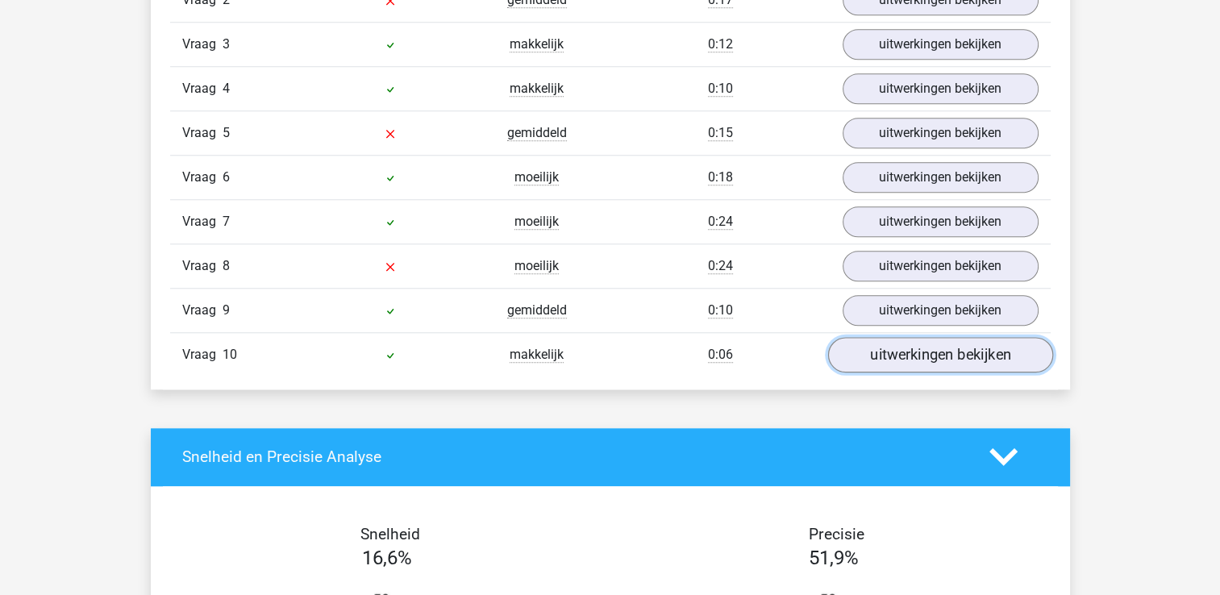
click at [934, 351] on link "uitwerkingen bekijken" at bounding box center [939, 354] width 225 height 35
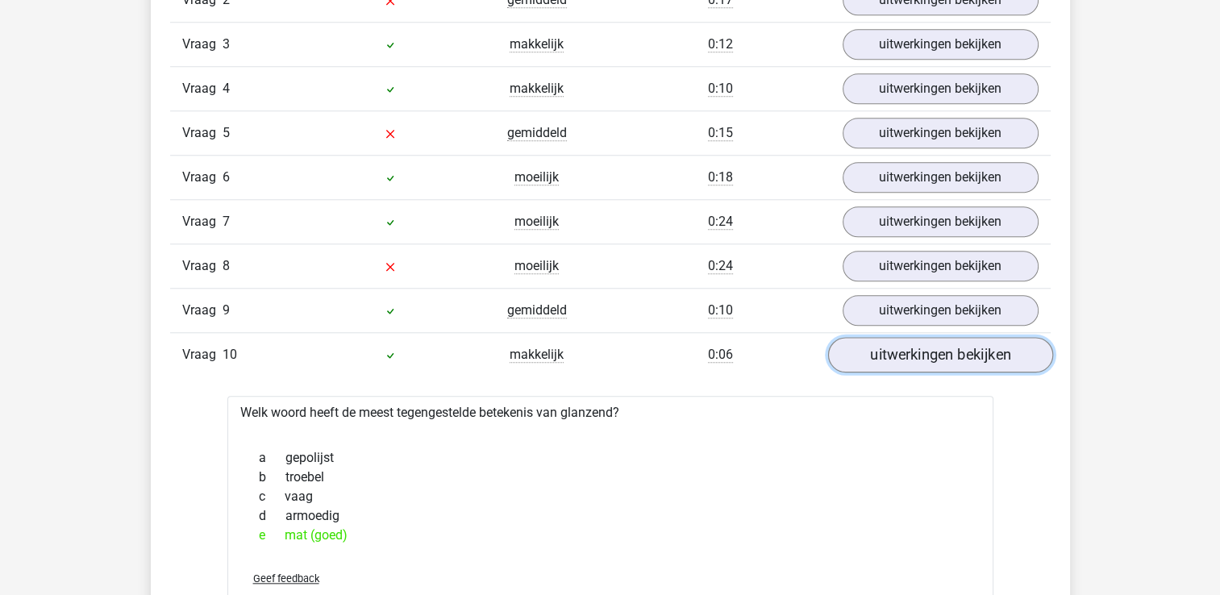
click at [934, 351] on link "uitwerkingen bekijken" at bounding box center [939, 354] width 225 height 35
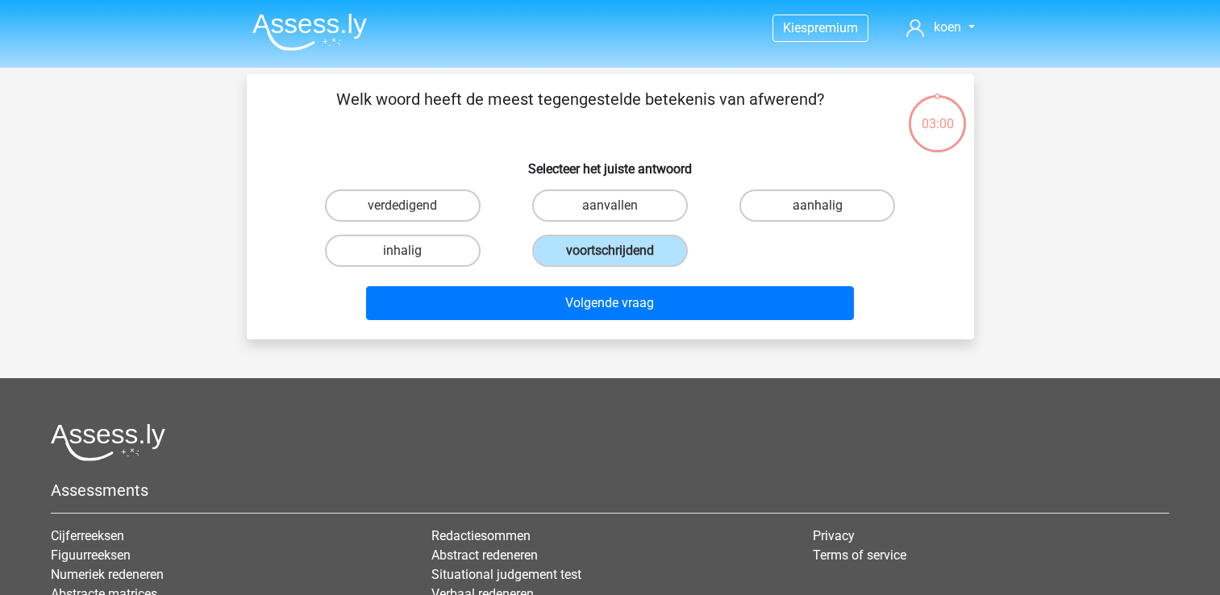
scroll to position [74, 0]
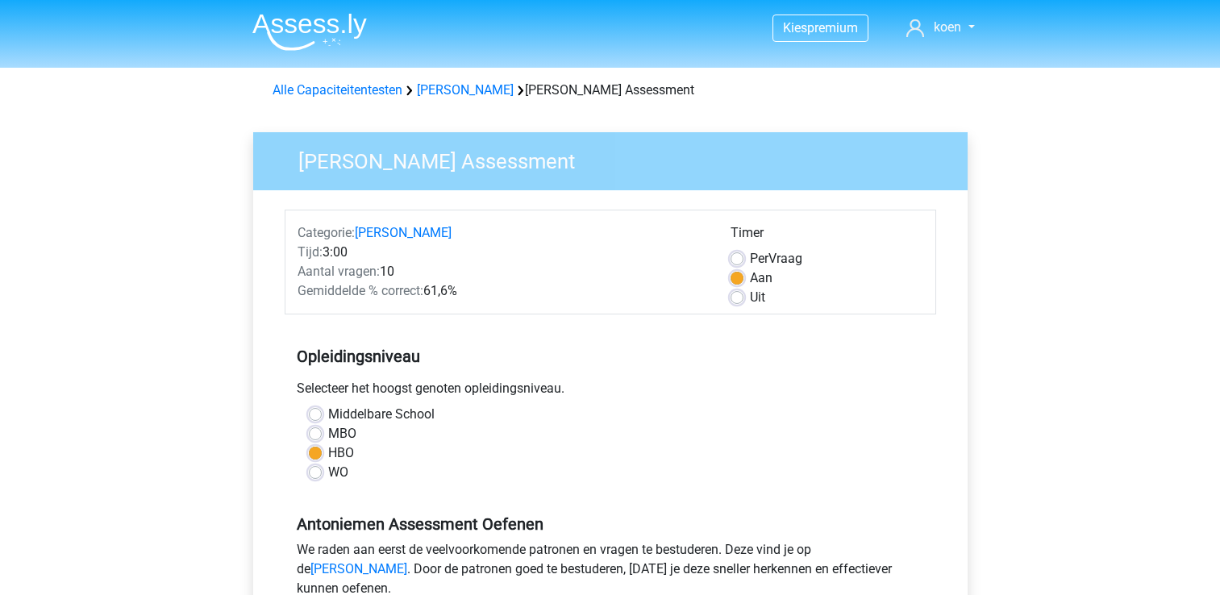
scroll to position [187, 0]
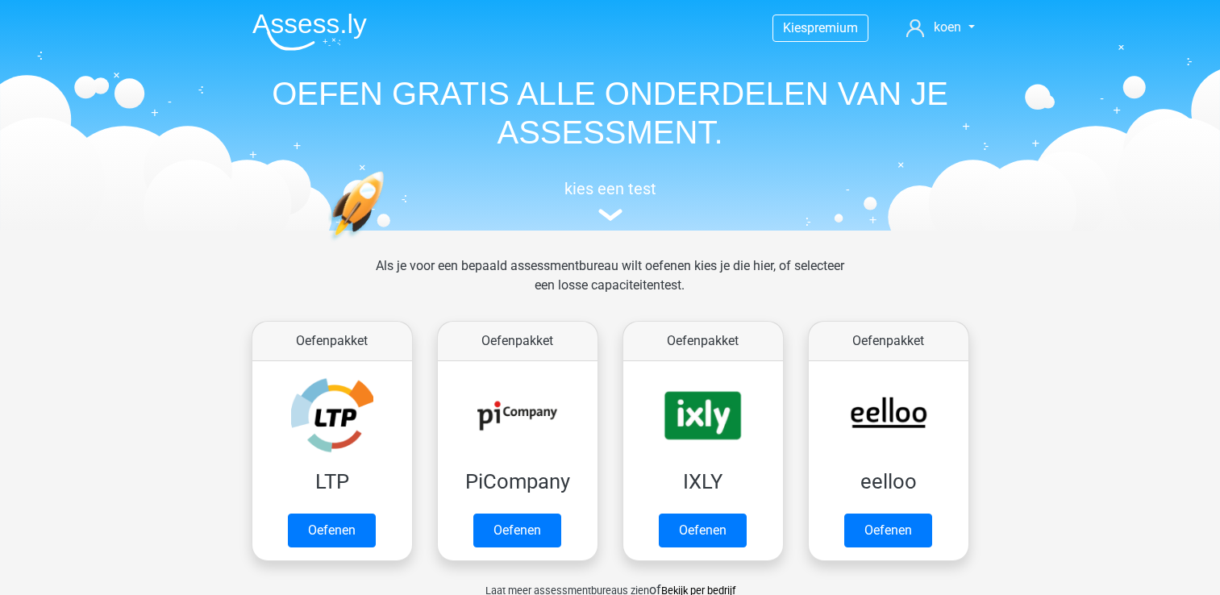
scroll to position [1028, 0]
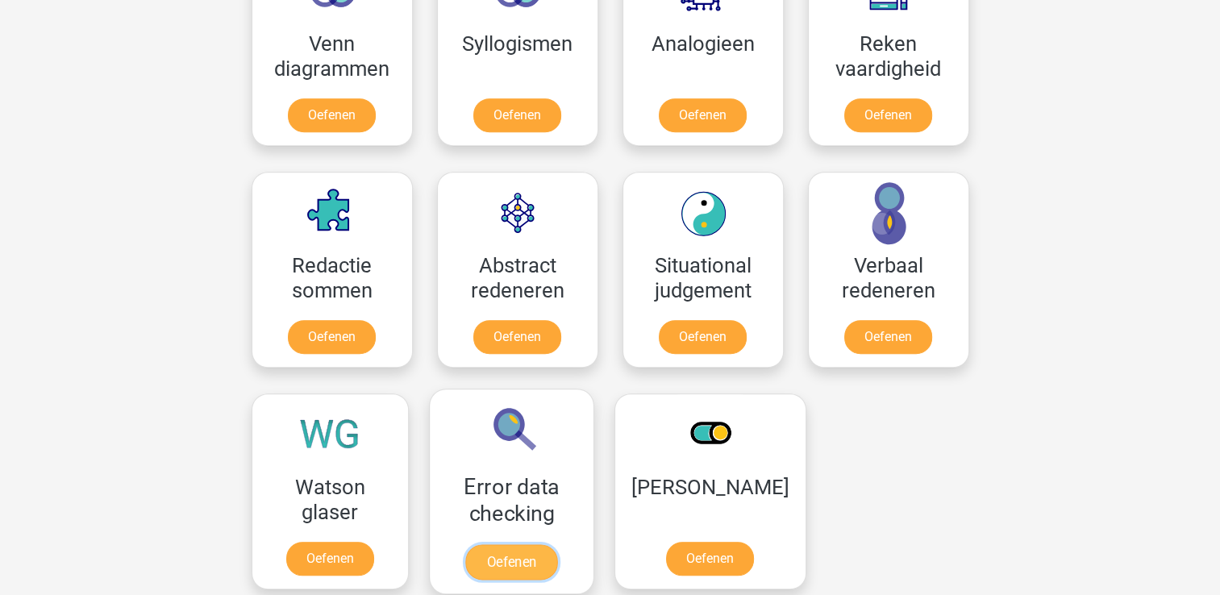
click at [506, 544] on link "Oefenen" at bounding box center [511, 561] width 92 height 35
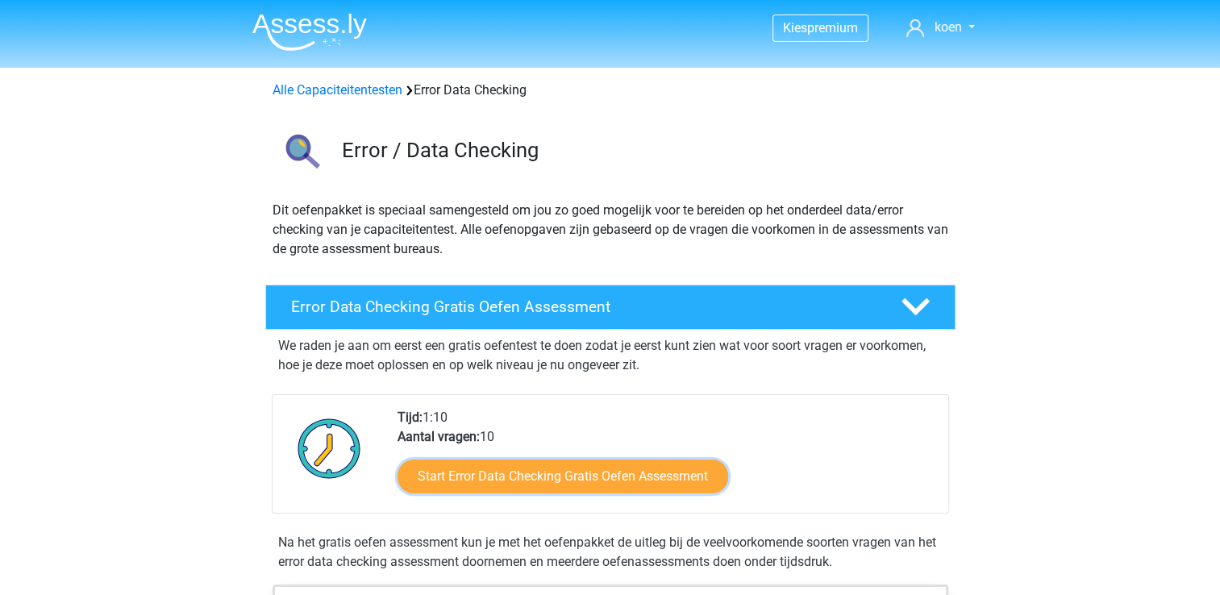
click at [506, 469] on link "Start Error Data Checking Gratis Oefen Assessment" at bounding box center [562, 476] width 330 height 34
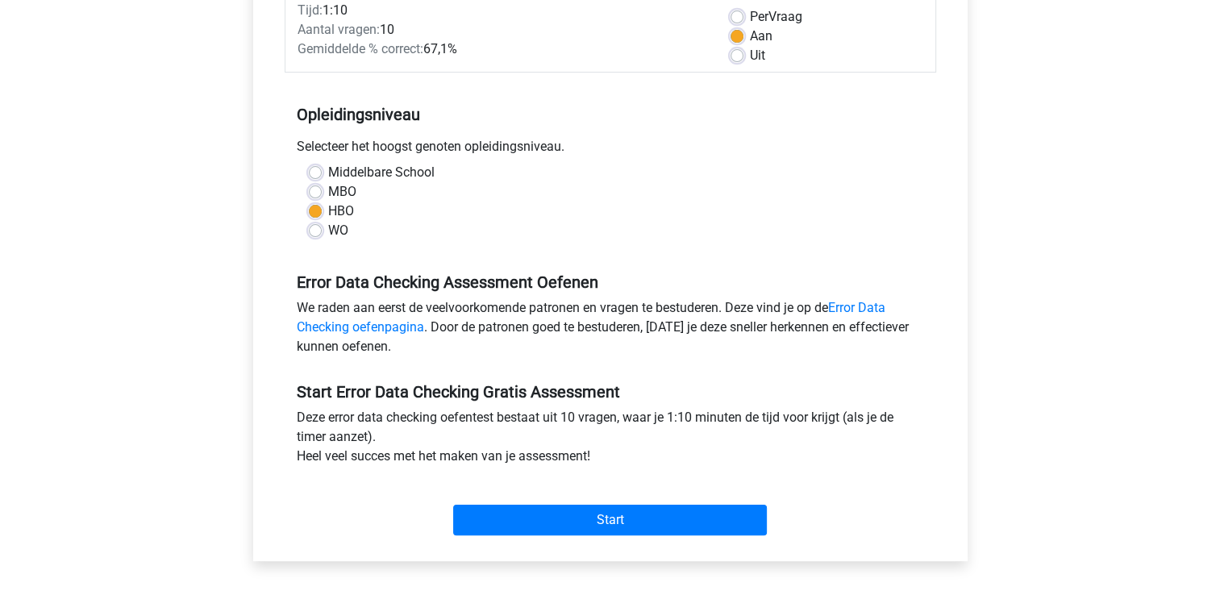
scroll to position [242, 0]
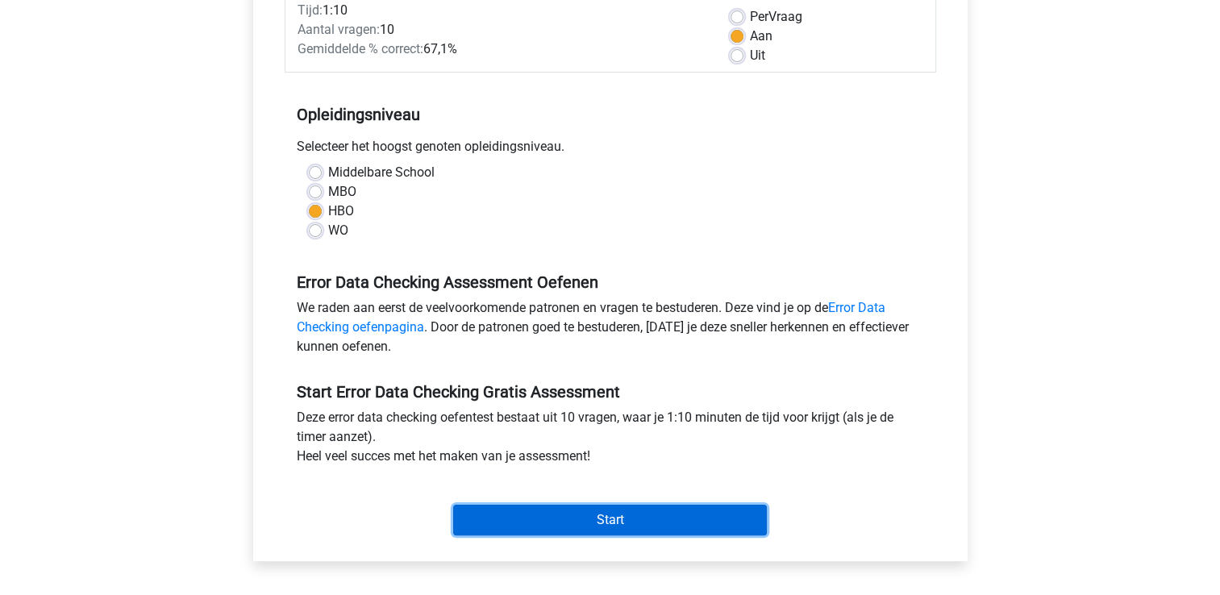
click at [563, 513] on input "Start" at bounding box center [610, 520] width 314 height 31
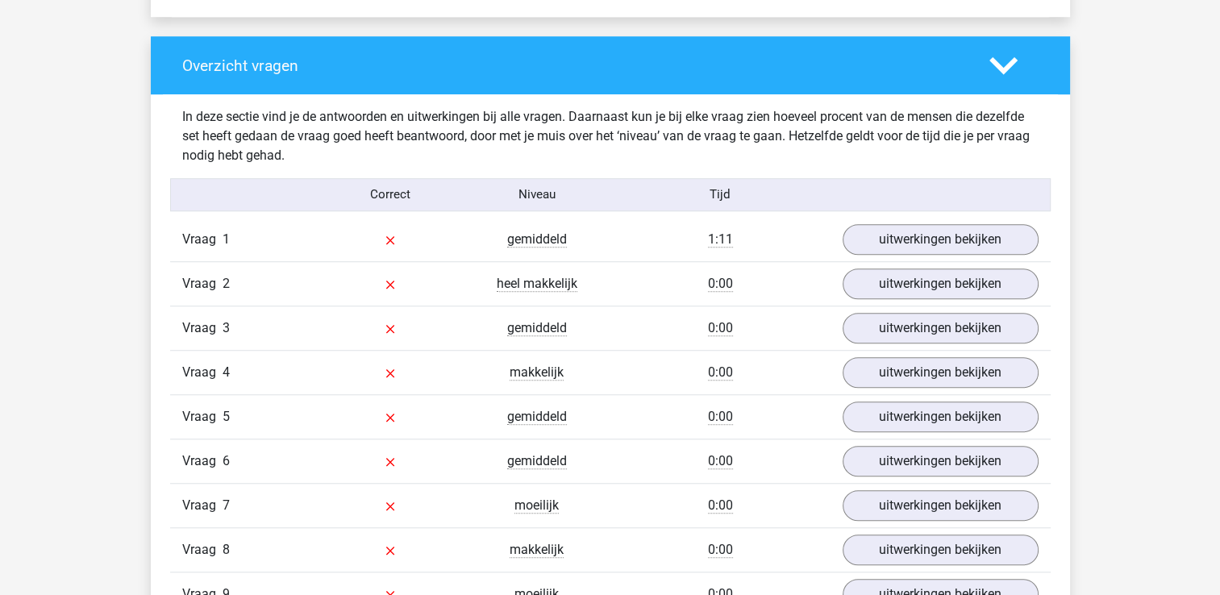
scroll to position [1167, 0]
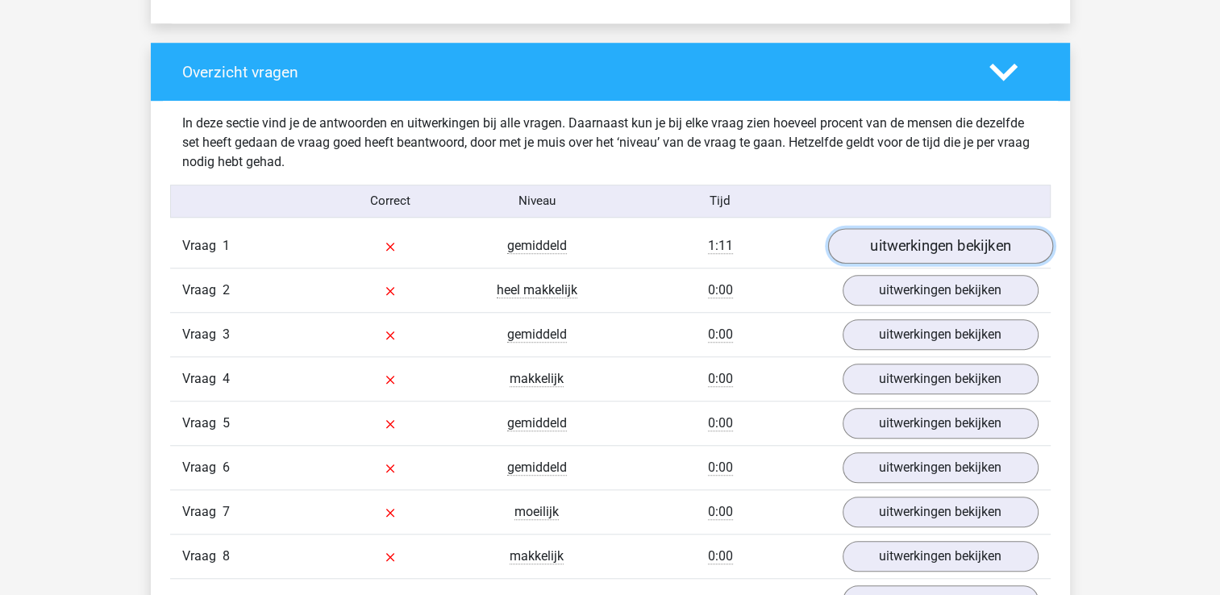
click at [901, 243] on link "uitwerkingen bekijken" at bounding box center [939, 245] width 225 height 35
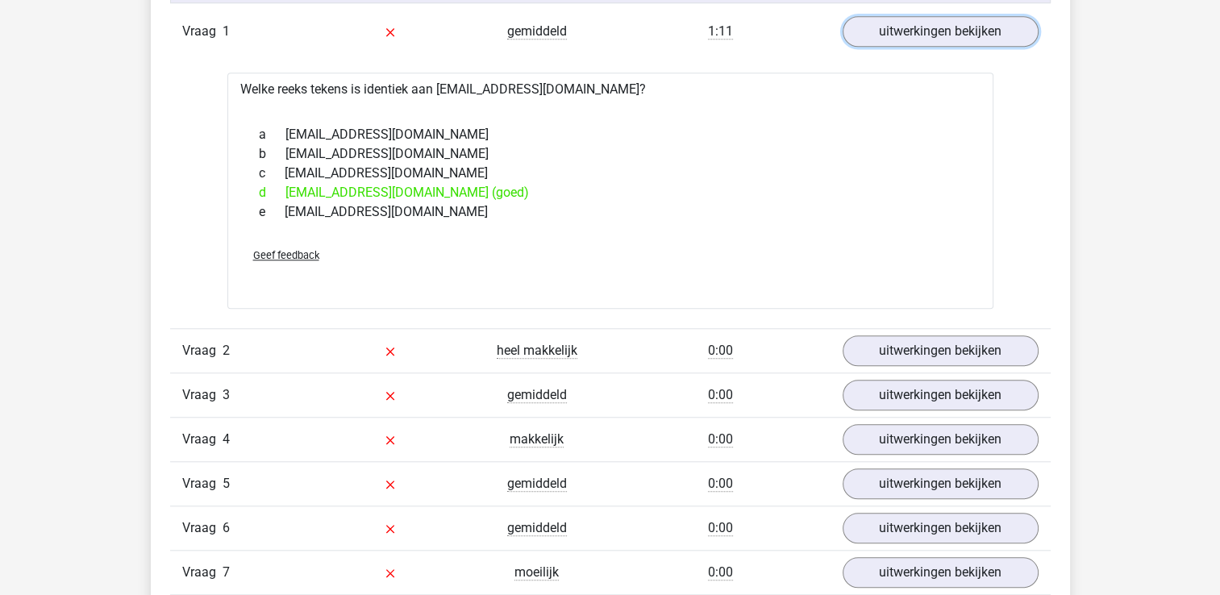
scroll to position [1385, 0]
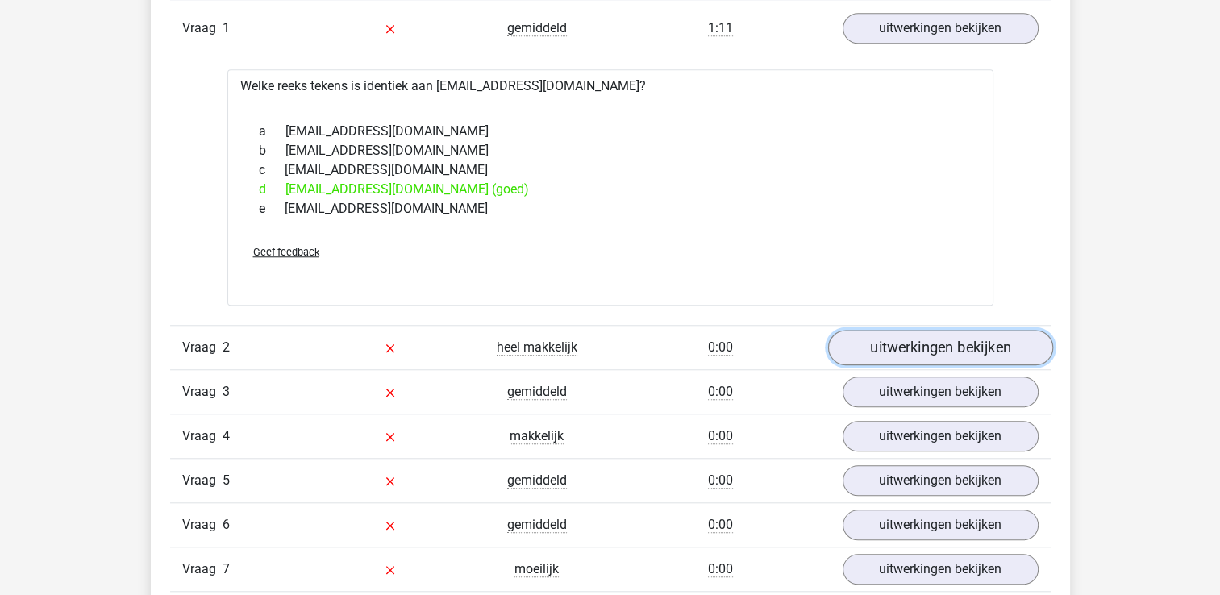
click at [900, 348] on link "uitwerkingen bekijken" at bounding box center [939, 347] width 225 height 35
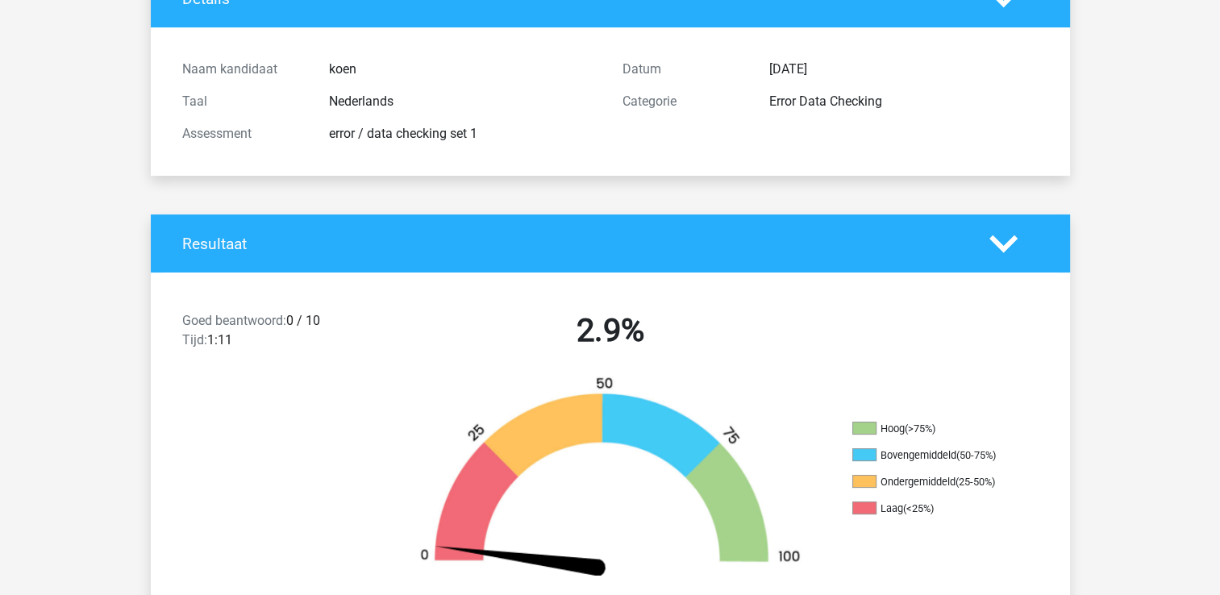
scroll to position [106, 0]
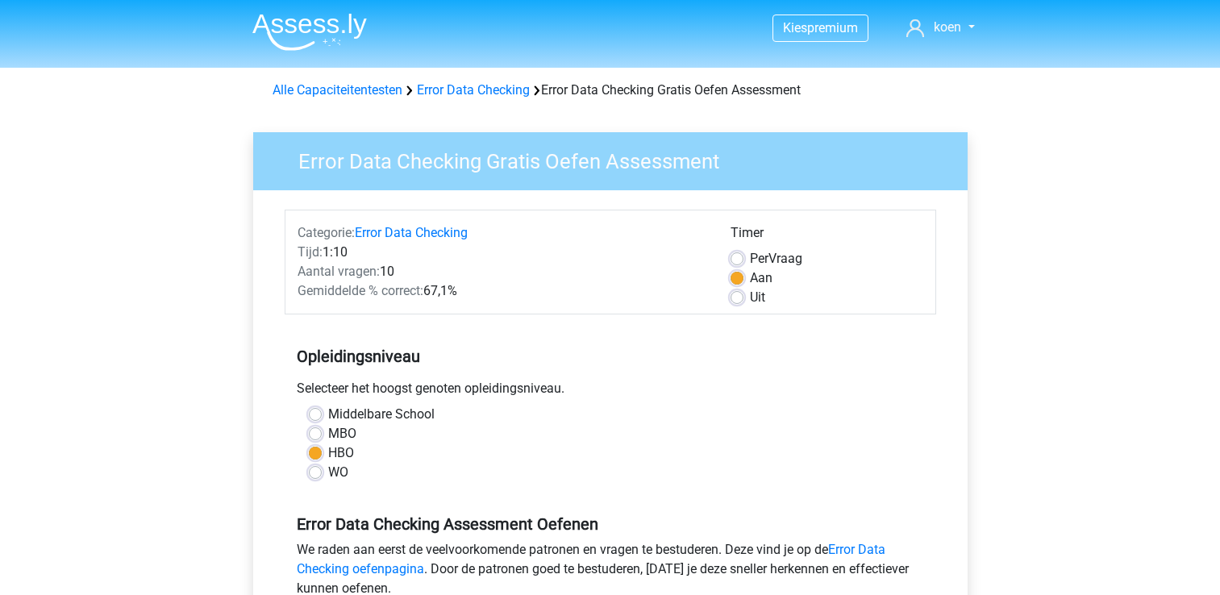
scroll to position [242, 0]
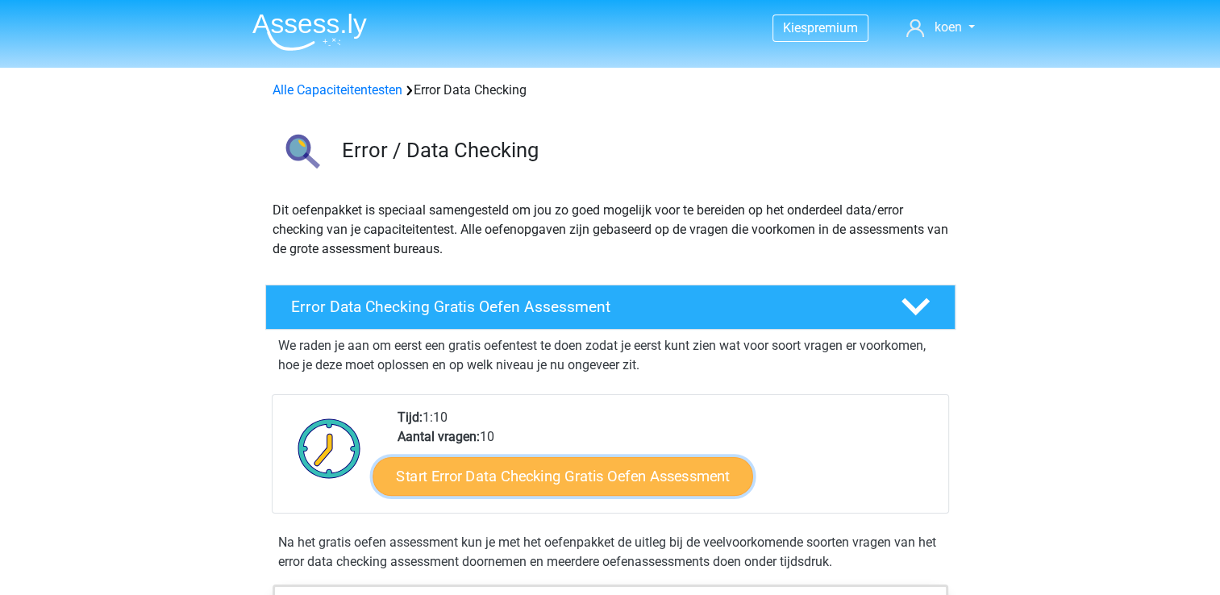
click at [530, 477] on link "Start Error Data Checking Gratis Oefen Assessment" at bounding box center [562, 476] width 380 height 39
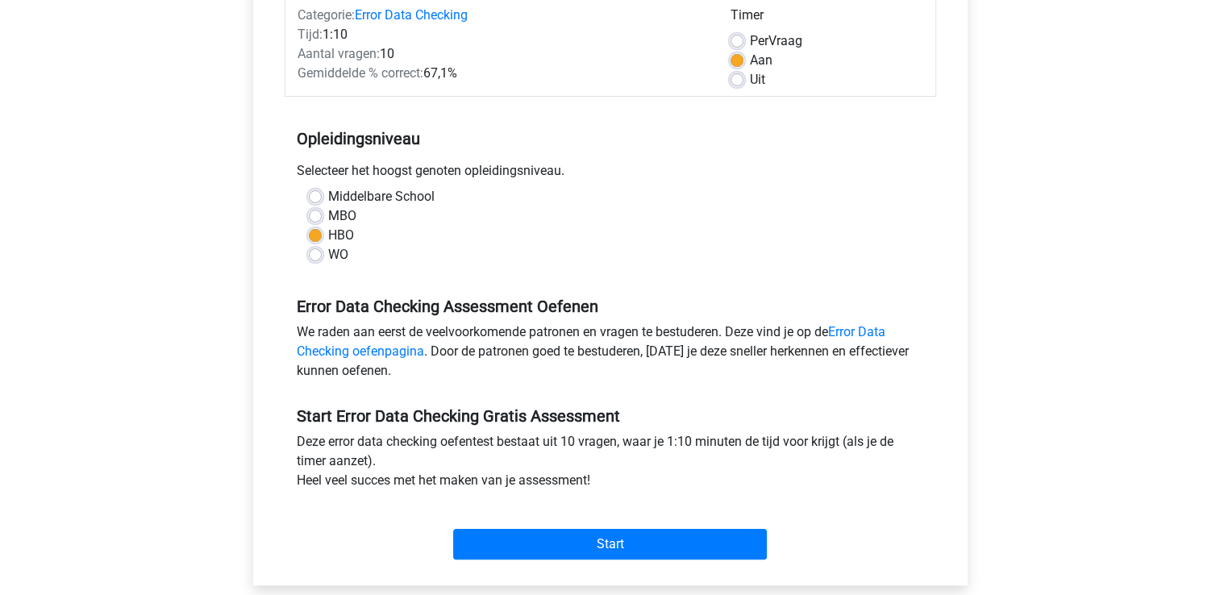
scroll to position [218, 0]
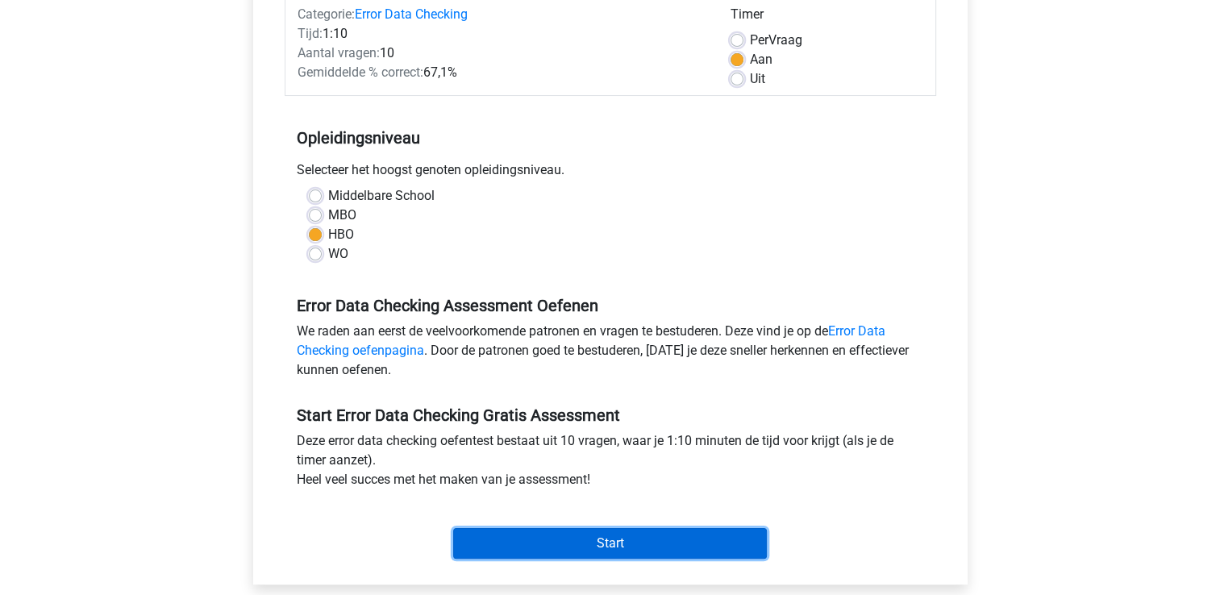
click at [580, 540] on input "Start" at bounding box center [610, 543] width 314 height 31
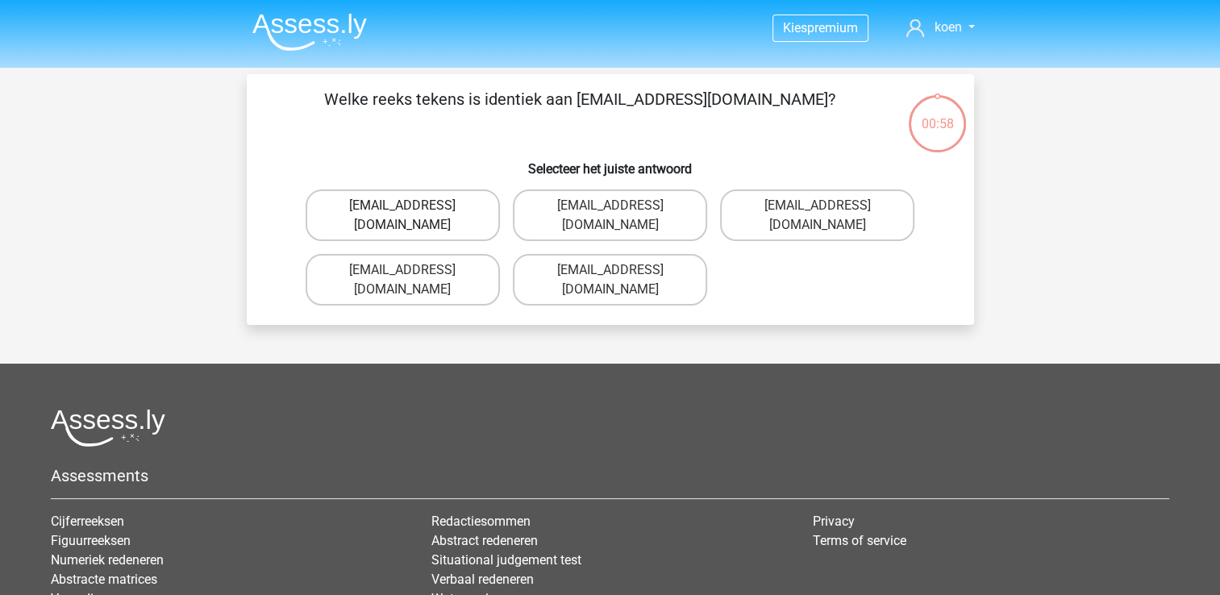
click at [422, 200] on label "[EMAIL_ADDRESS][DOMAIN_NAME]" at bounding box center [402, 215] width 194 height 52
click at [413, 206] on input "[EMAIL_ADDRESS][DOMAIN_NAME]" at bounding box center [407, 211] width 10 height 10
radio input "true"
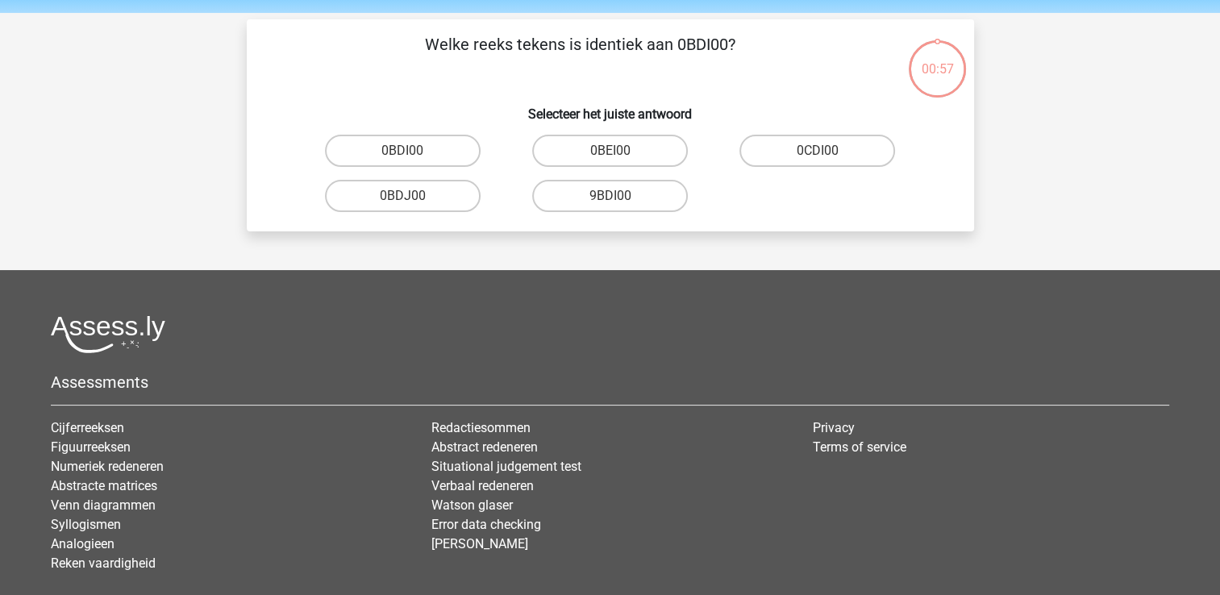
scroll to position [74, 0]
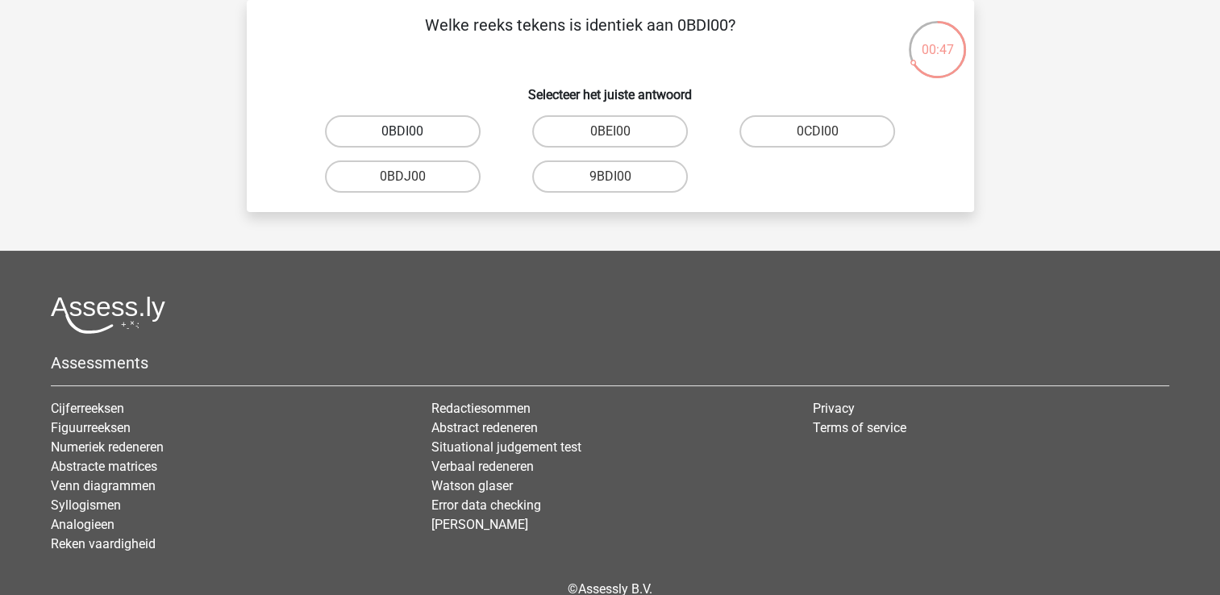
click at [432, 130] on label "0BDI00" at bounding box center [403, 131] width 156 height 32
click at [413, 131] on input "0BDI00" at bounding box center [407, 136] width 10 height 10
radio input "true"
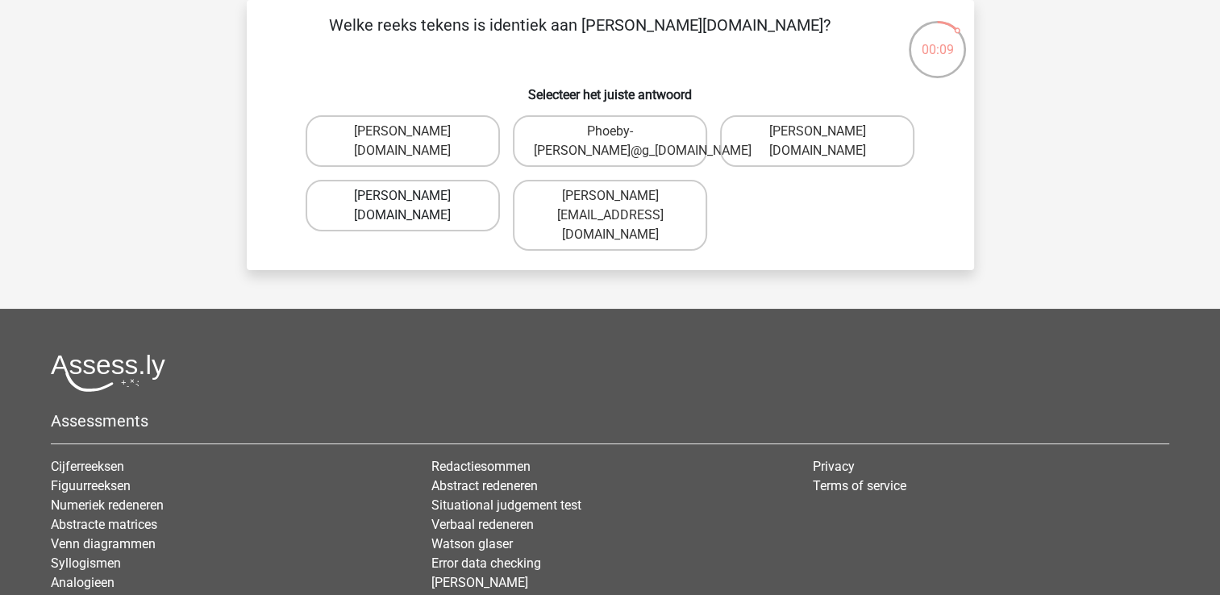
click at [438, 194] on label "Phoebe-Paterson@g_mail.gr" at bounding box center [402, 206] width 194 height 52
click at [413, 196] on input "Phoebe-Paterson@g_mail.gr" at bounding box center [407, 201] width 10 height 10
radio input "true"
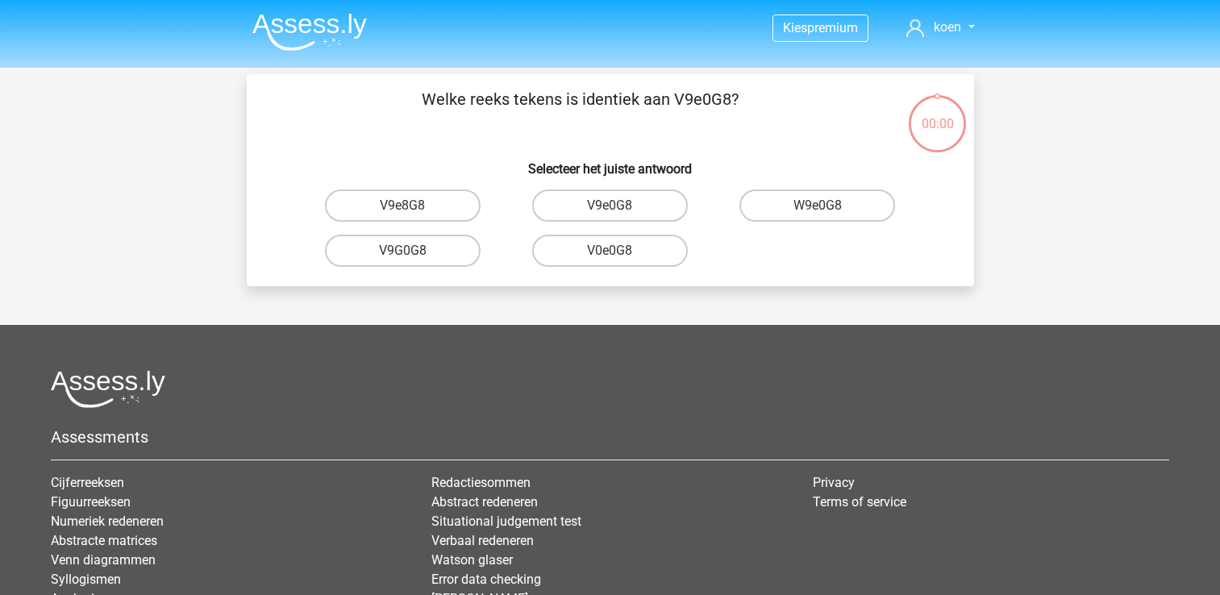
scroll to position [74, 0]
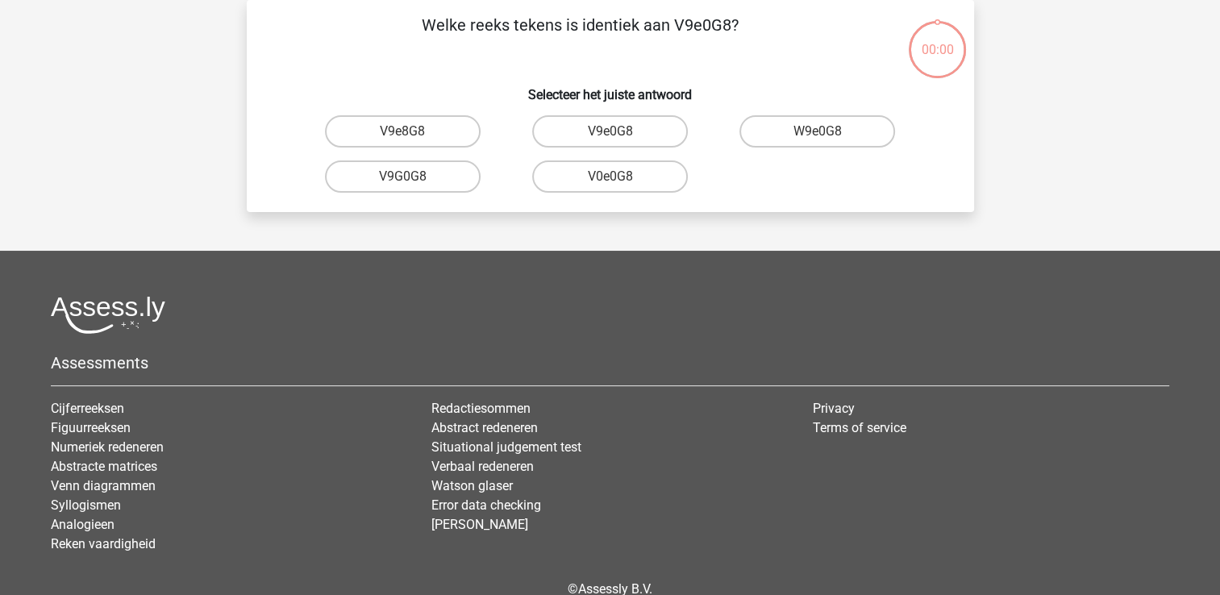
click at [609, 127] on label "V9e0G8" at bounding box center [610, 131] width 156 height 32
click at [609, 131] on input "V9e0G8" at bounding box center [614, 136] width 10 height 10
radio input "true"
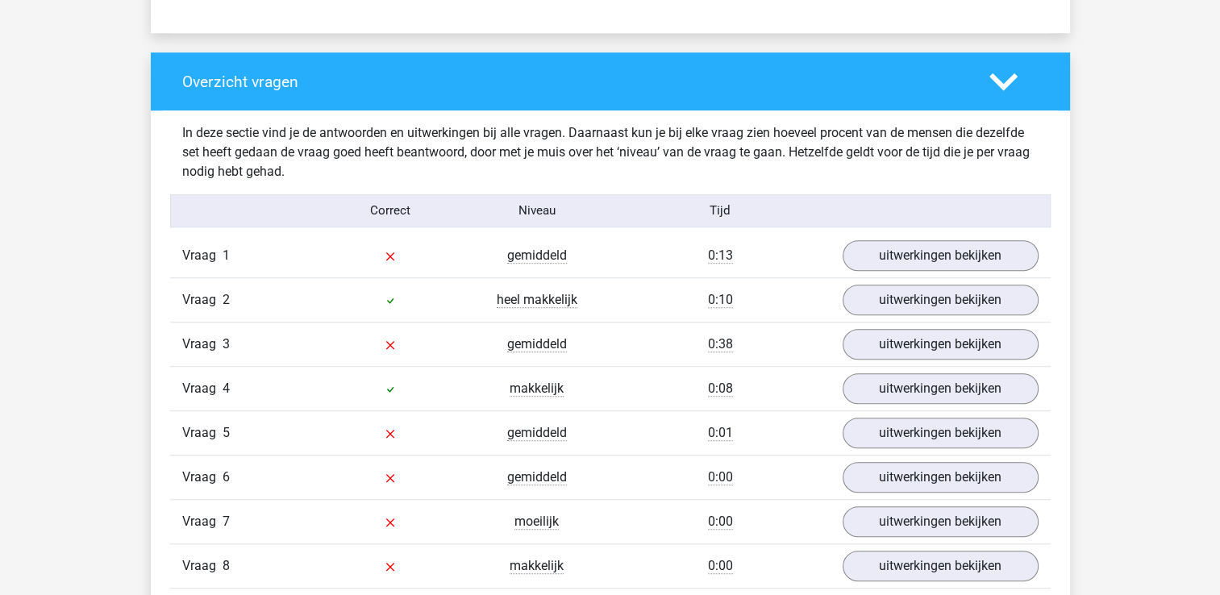
scroll to position [1159, 0]
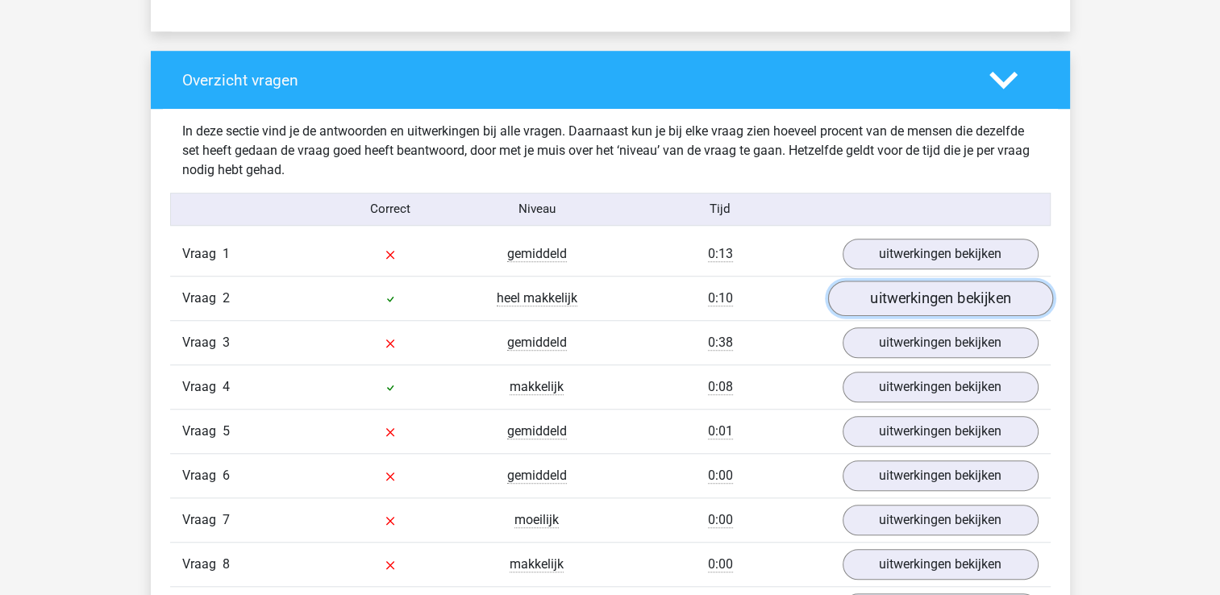
click at [897, 289] on link "uitwerkingen bekijken" at bounding box center [939, 298] width 225 height 35
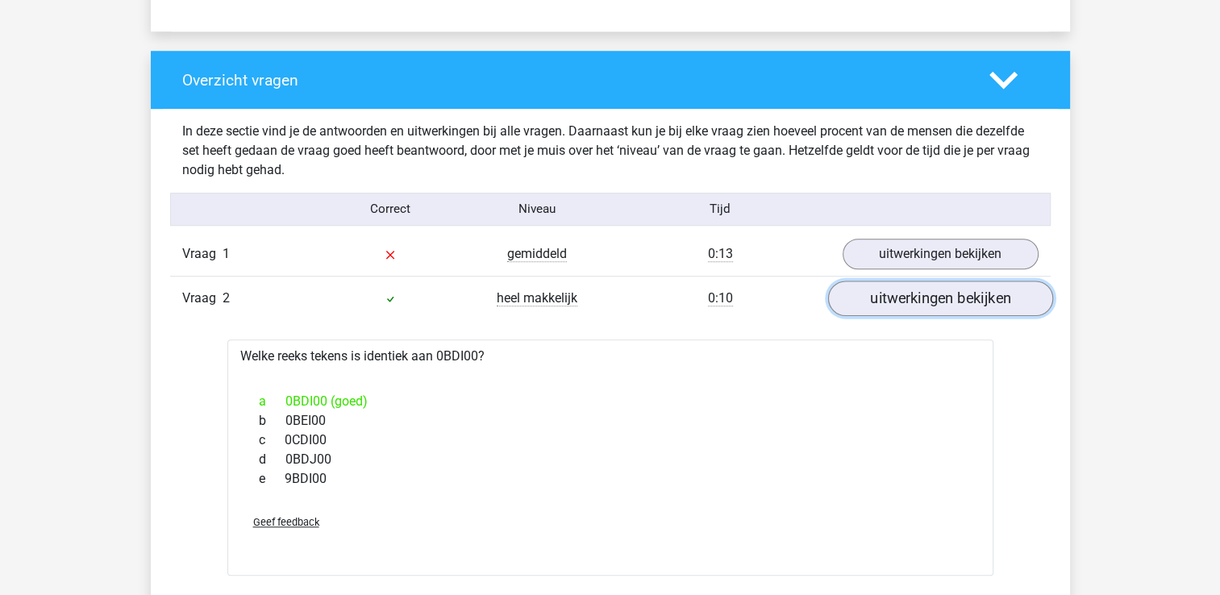
click at [897, 289] on link "uitwerkingen bekijken" at bounding box center [939, 298] width 225 height 35
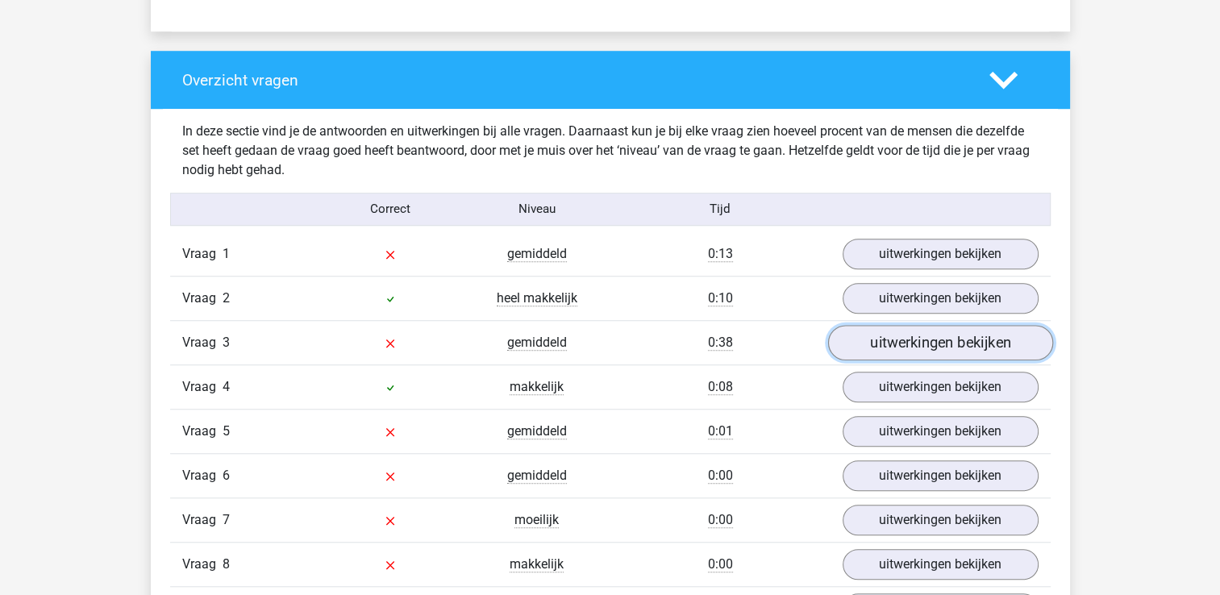
click at [903, 341] on link "uitwerkingen bekijken" at bounding box center [939, 342] width 225 height 35
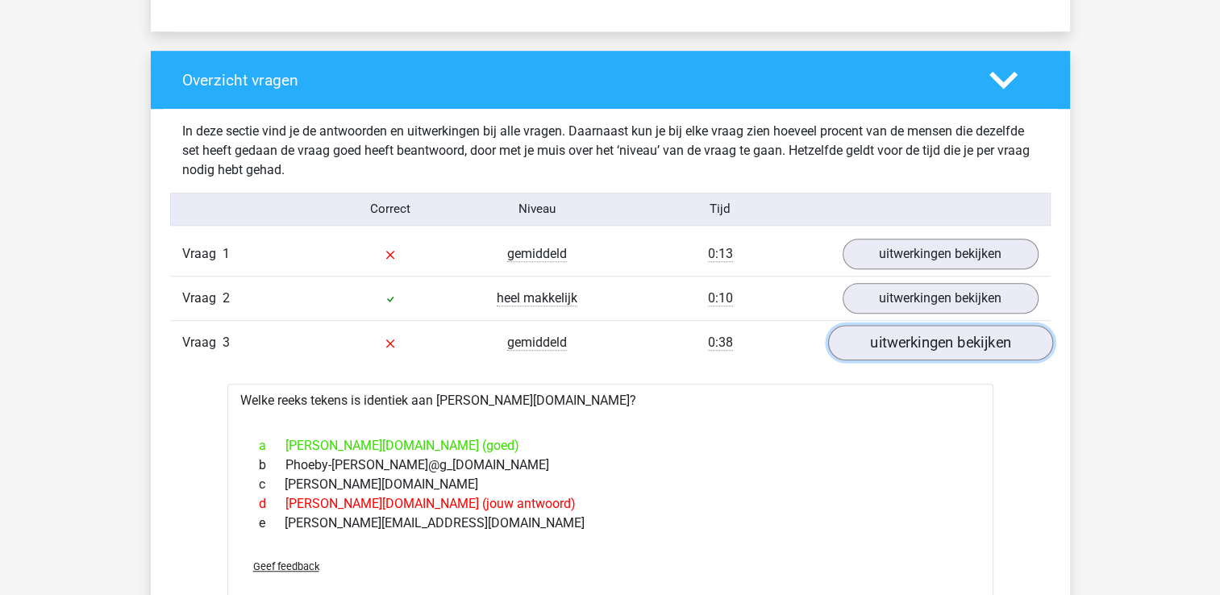
click at [903, 341] on link "uitwerkingen bekijken" at bounding box center [939, 342] width 225 height 35
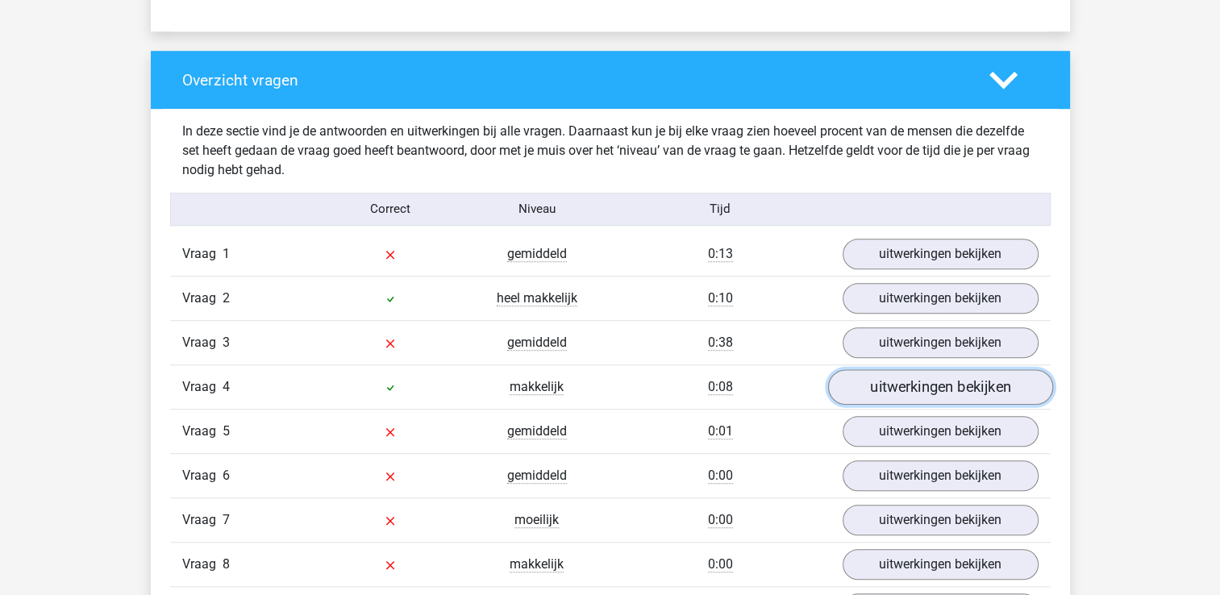
click at [906, 382] on link "uitwerkingen bekijken" at bounding box center [939, 386] width 225 height 35
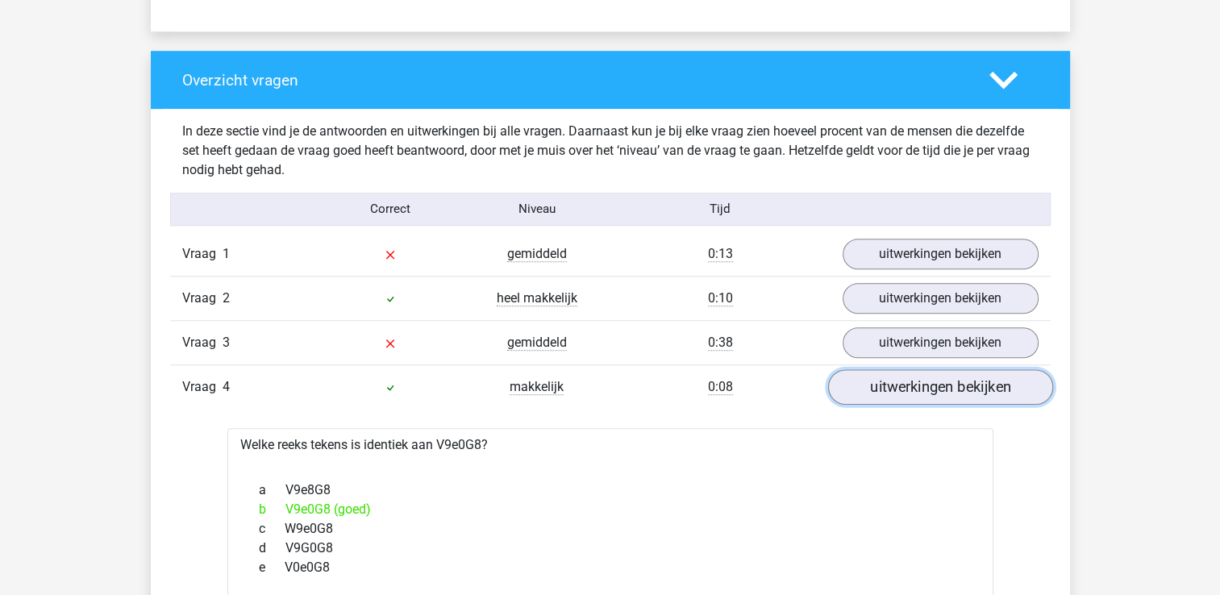
click at [919, 389] on link "uitwerkingen bekijken" at bounding box center [939, 386] width 225 height 35
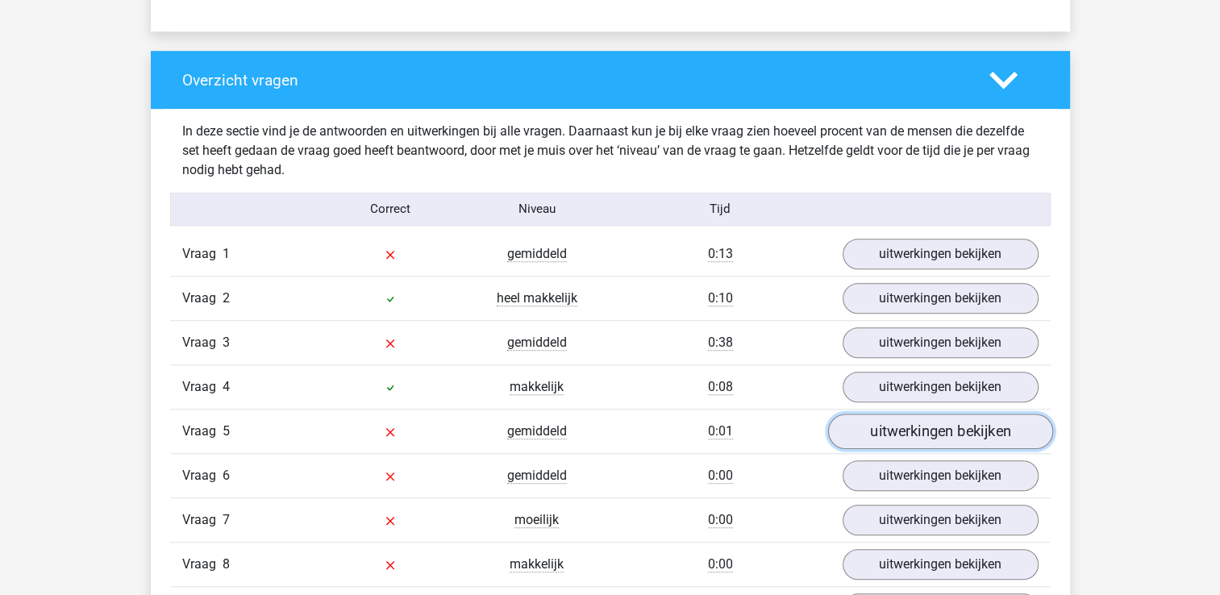
click at [919, 434] on link "uitwerkingen bekijken" at bounding box center [939, 430] width 225 height 35
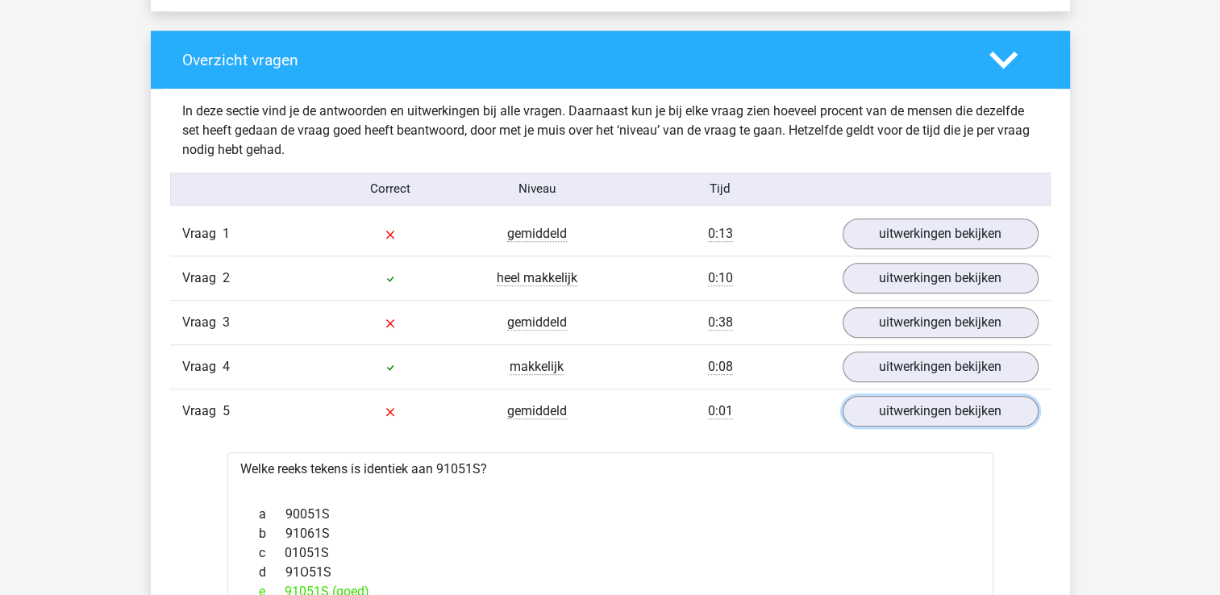
scroll to position [1182, 0]
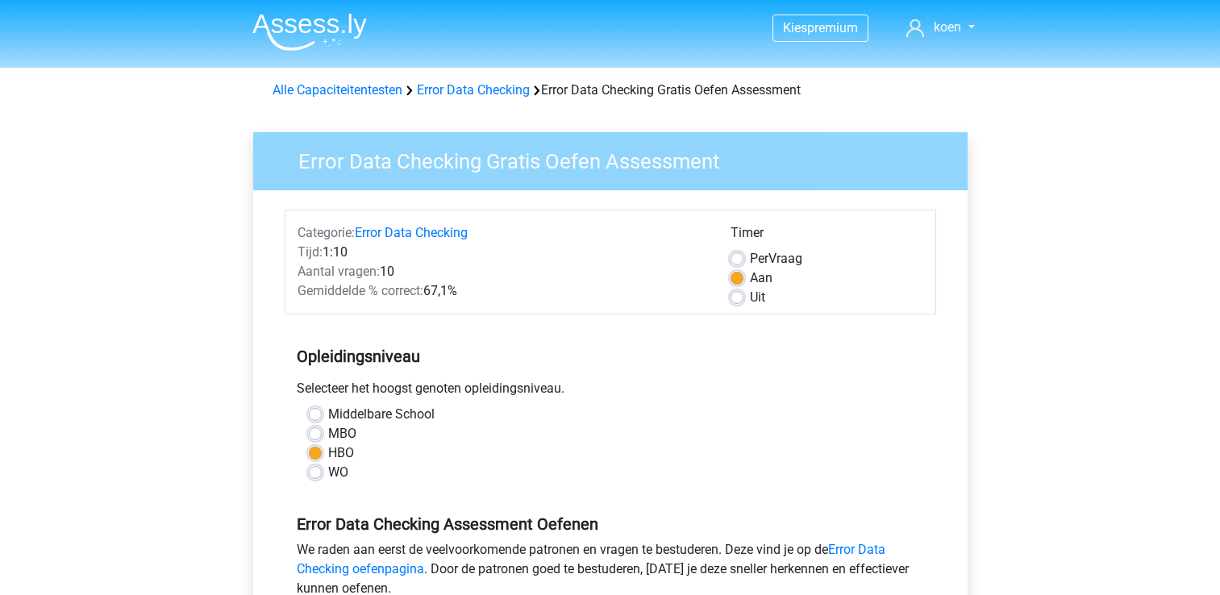
scroll to position [218, 0]
